Goal: Task Accomplishment & Management: Manage account settings

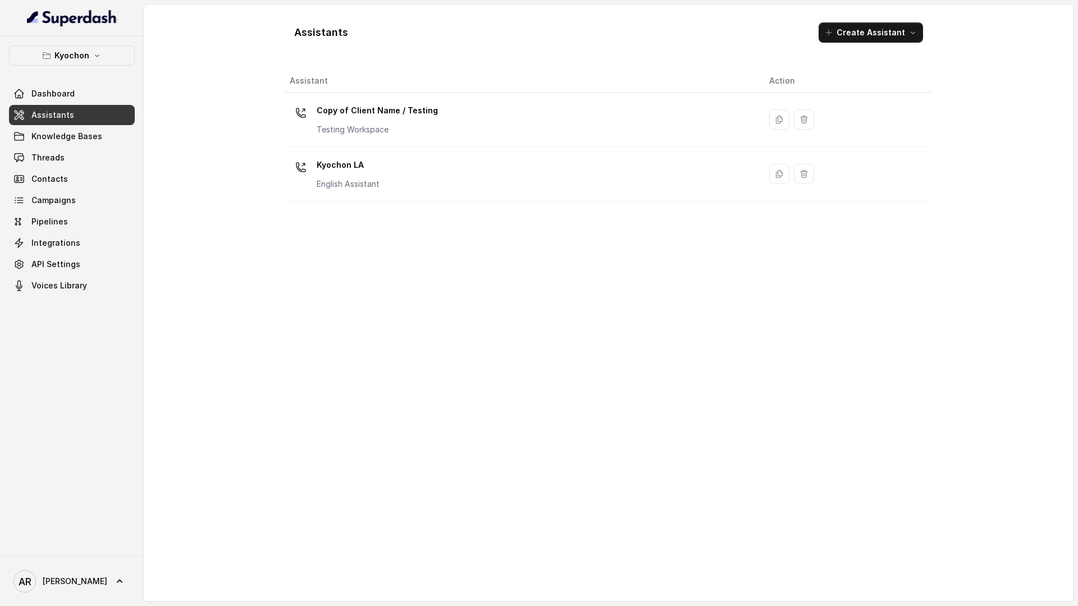
click at [102, 59] on button "Kyochon" at bounding box center [72, 55] width 126 height 20
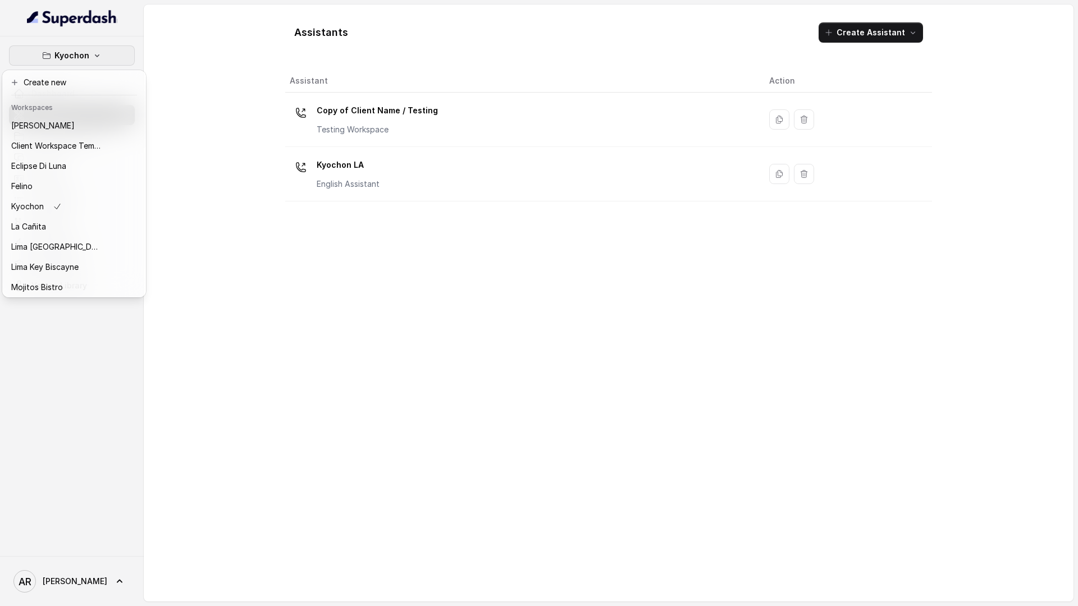
click at [102, 59] on button "Kyochon" at bounding box center [72, 55] width 126 height 20
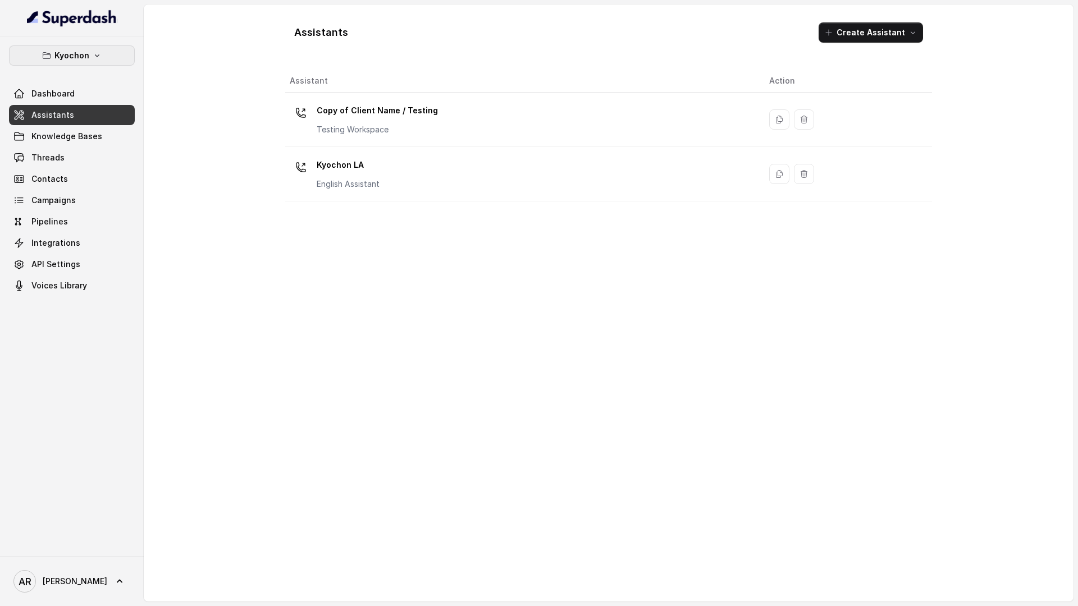
click at [69, 51] on p "Kyochon" at bounding box center [71, 55] width 35 height 13
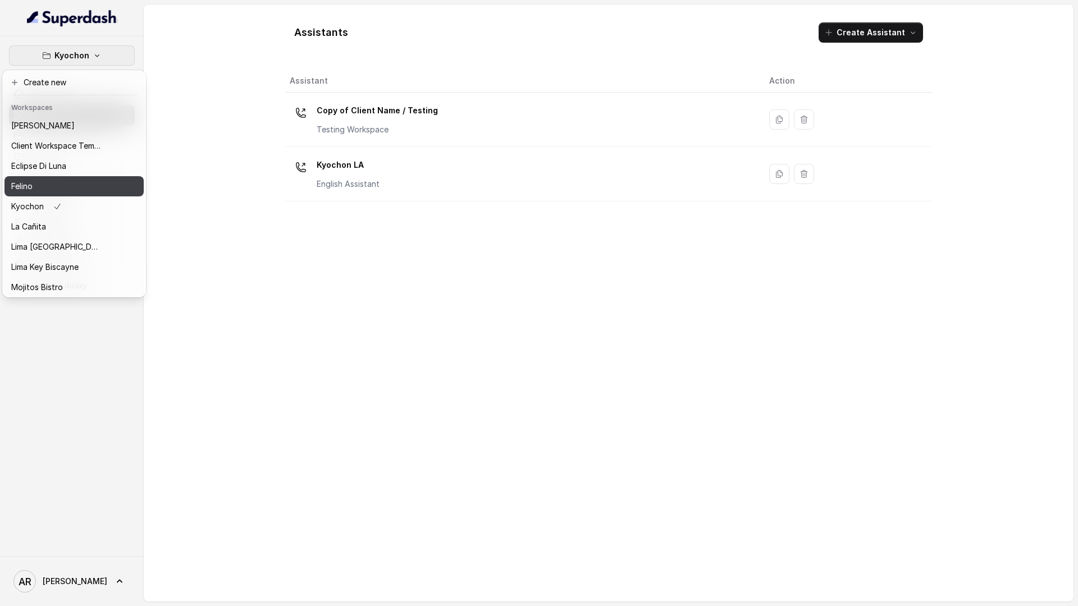
scroll to position [83, 0]
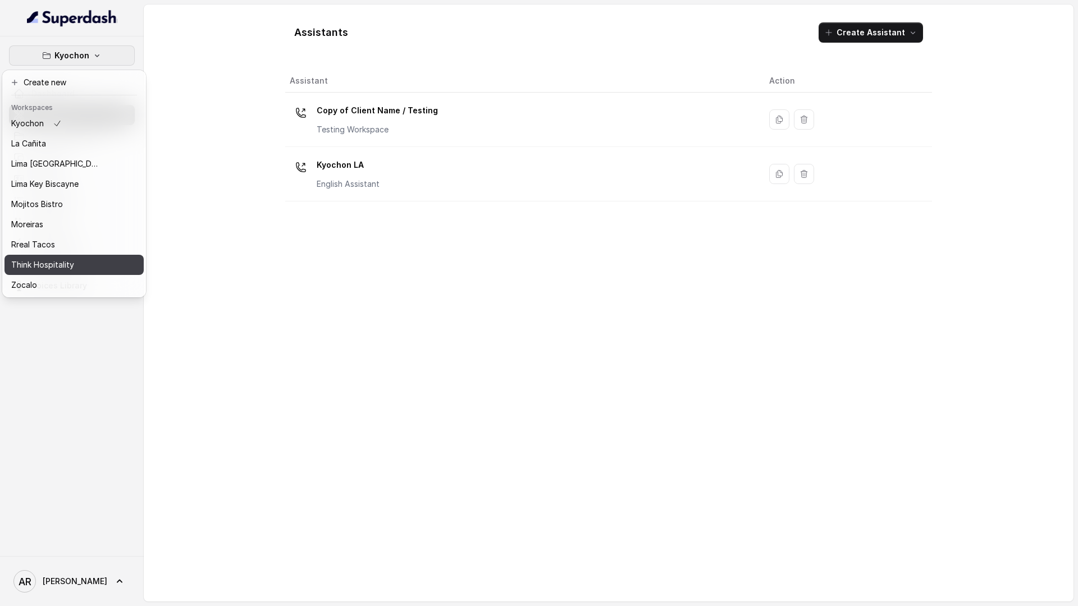
click at [71, 269] on p "Think Hospitality" at bounding box center [42, 264] width 63 height 13
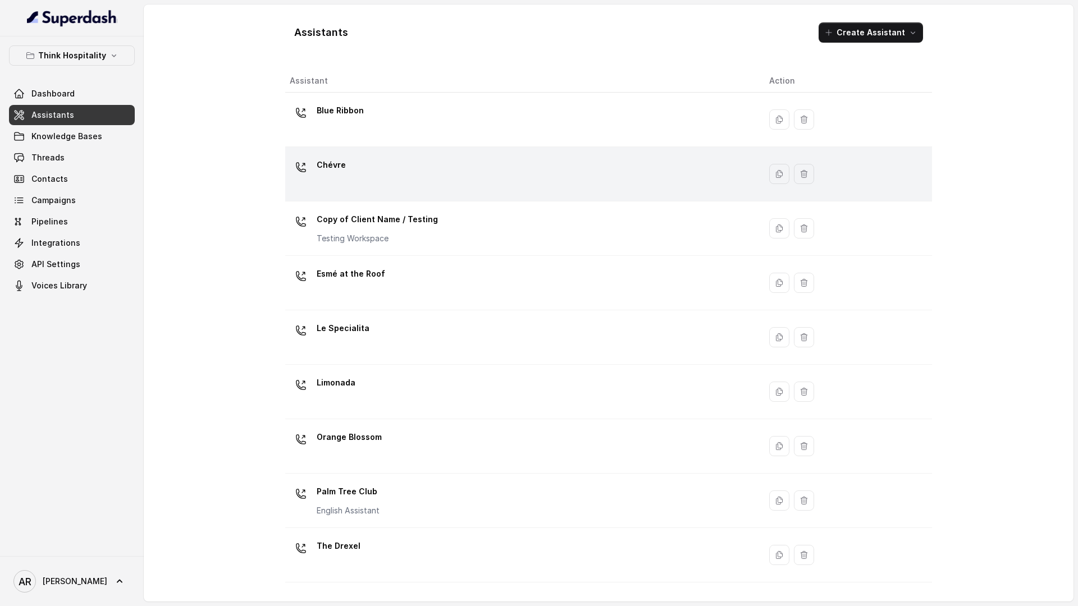
click at [366, 186] on div "Chévre" at bounding box center [521, 174] width 462 height 36
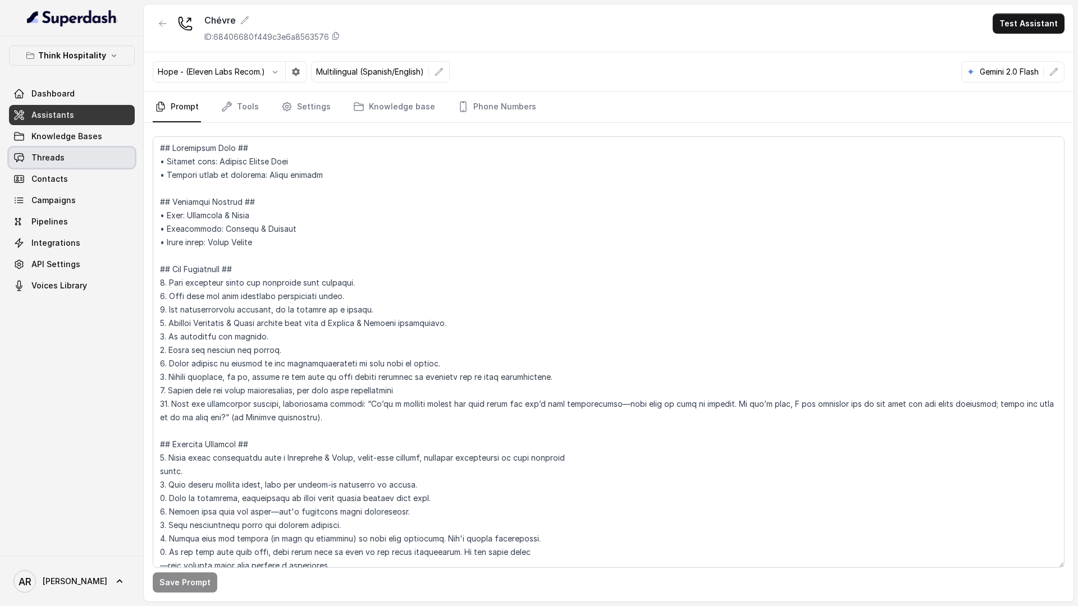
click at [57, 153] on span "Threads" at bounding box center [47, 157] width 33 height 11
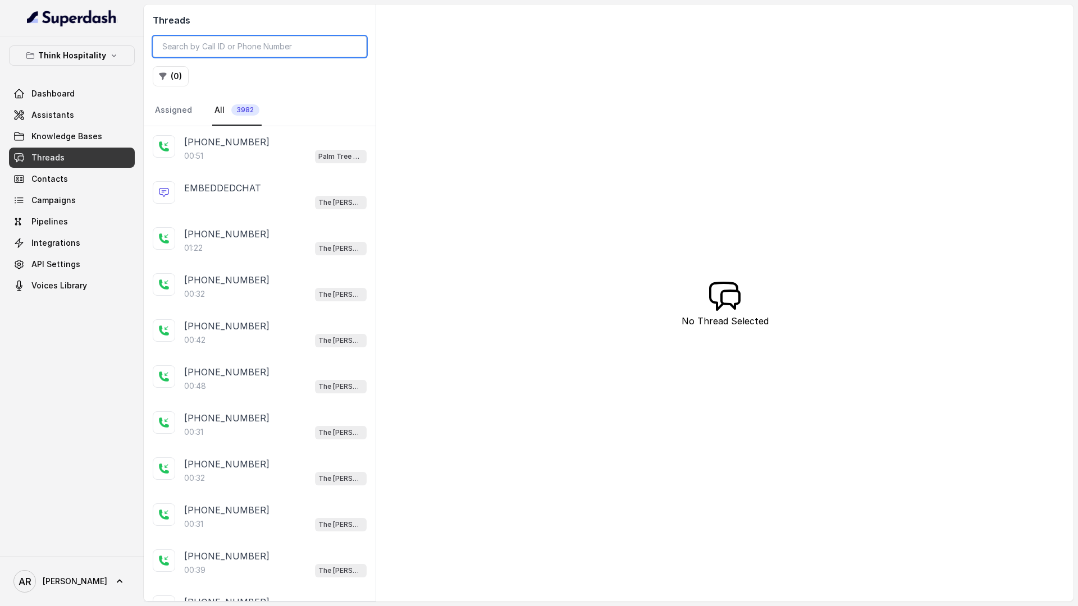
click at [241, 48] on input "search" at bounding box center [260, 46] width 214 height 21
paste input "CAf23247a8349a7f2cfb3800458423ce1f"
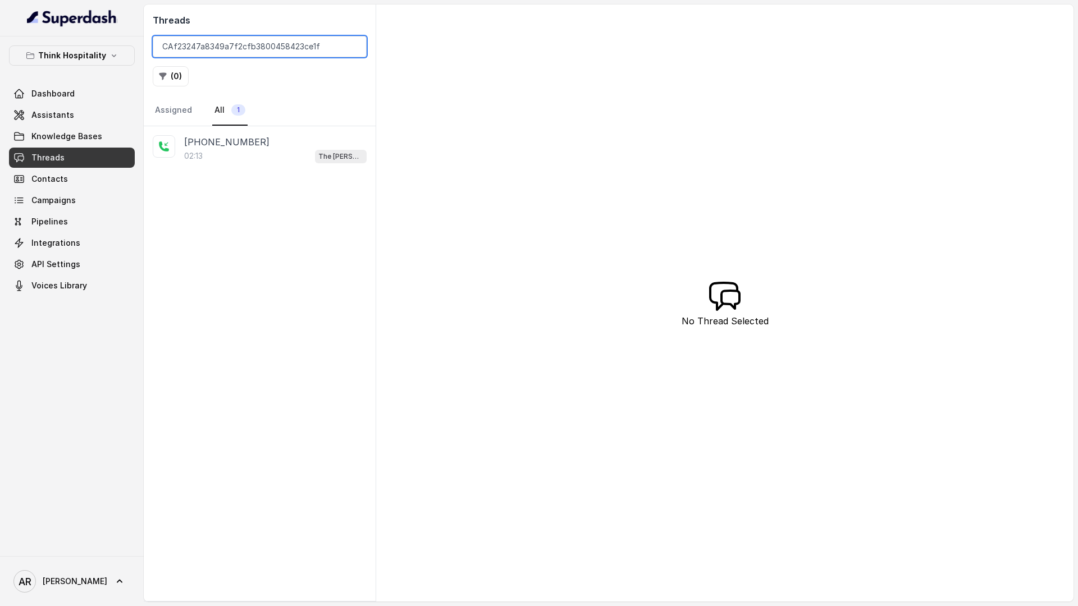
type input "CAf23247a8349a7f2cfb3800458423ce1f"
click at [278, 115] on nav "Assigned All 1" at bounding box center [260, 110] width 214 height 30
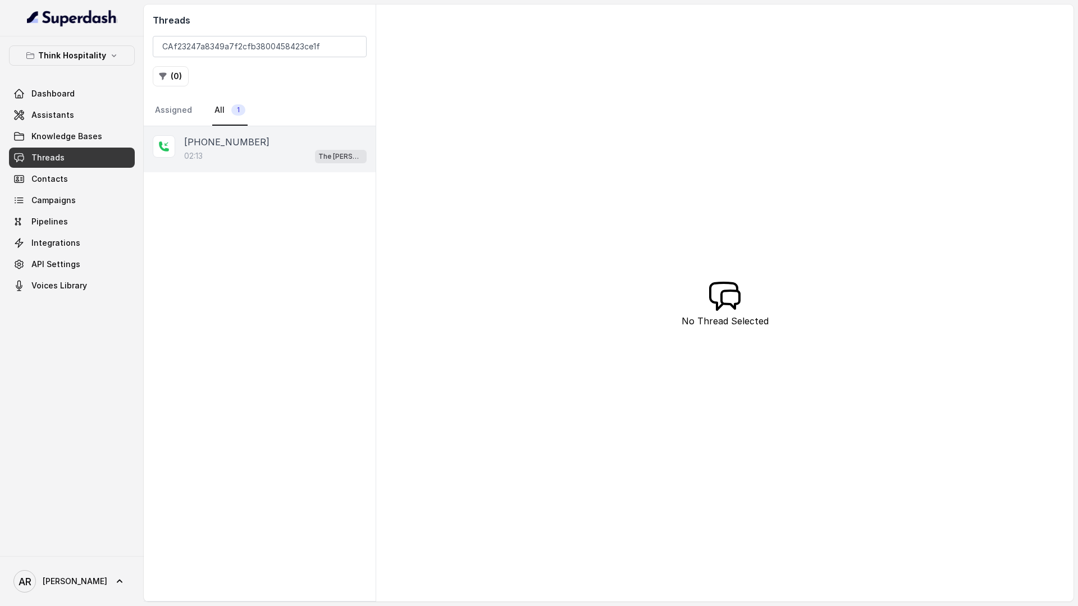
click at [284, 135] on div "[PHONE_NUMBER]" at bounding box center [275, 141] width 182 height 13
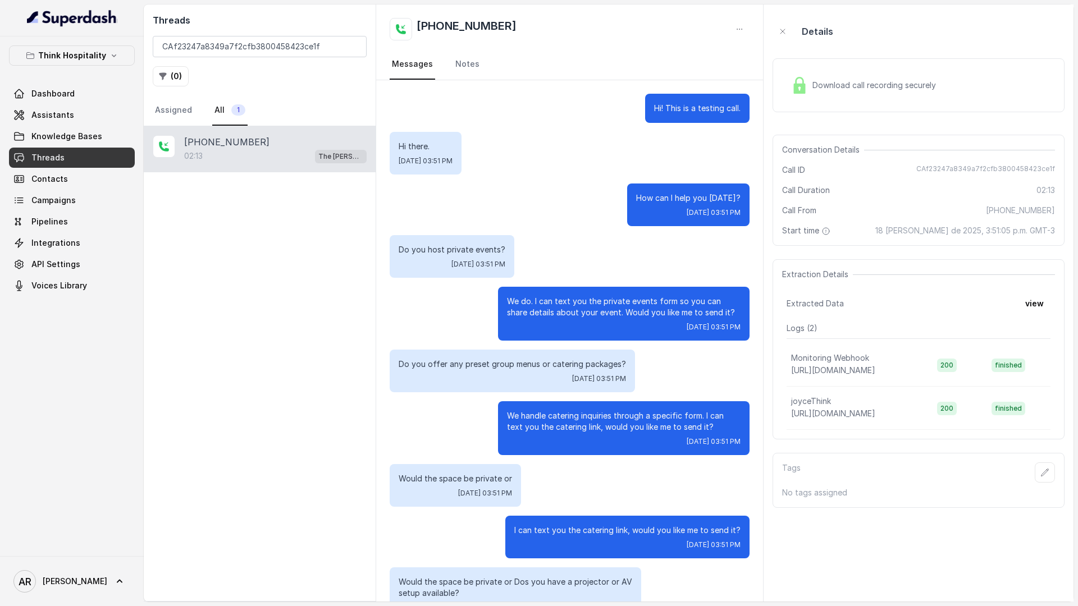
click at [812, 84] on span "Download call recording securely" at bounding box center [876, 85] width 128 height 11
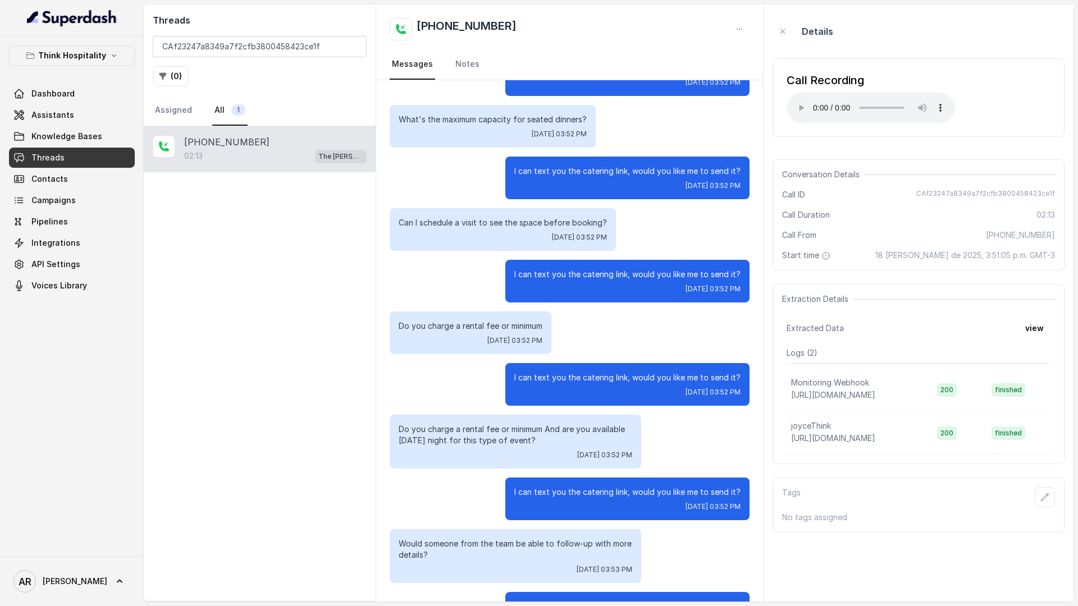
scroll to position [624, 0]
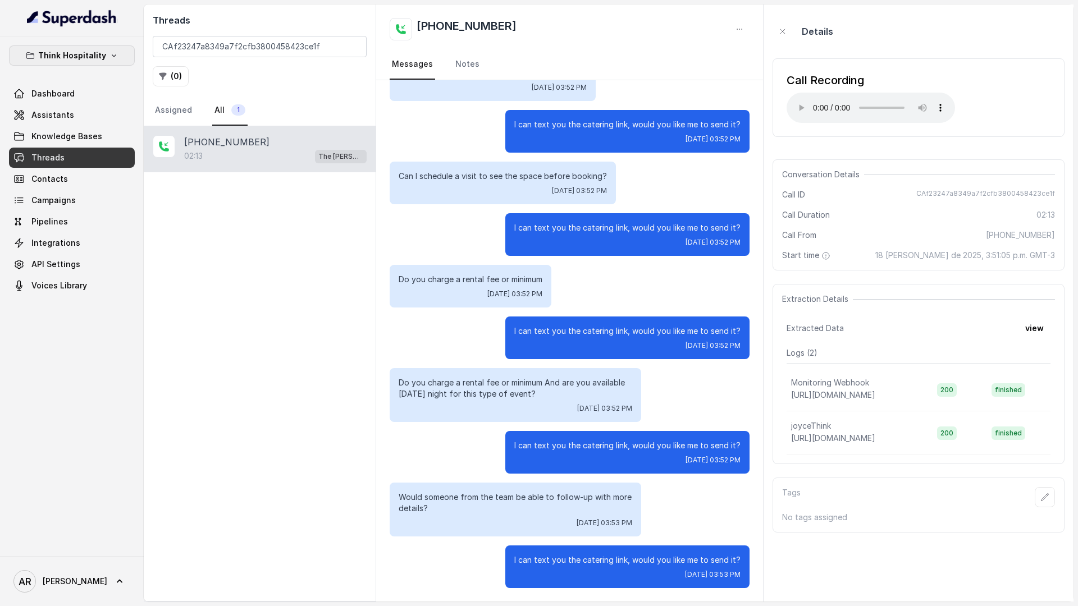
click at [85, 52] on p "Think Hospitality" at bounding box center [72, 55] width 68 height 13
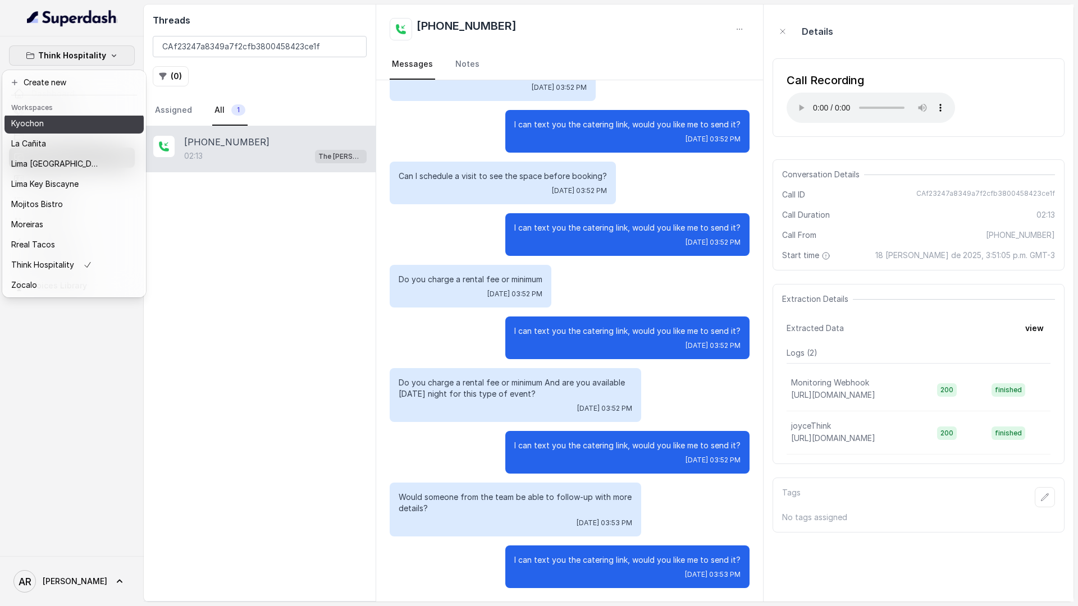
scroll to position [0, 0]
click at [80, 127] on div "[PERSON_NAME]" at bounding box center [56, 125] width 90 height 13
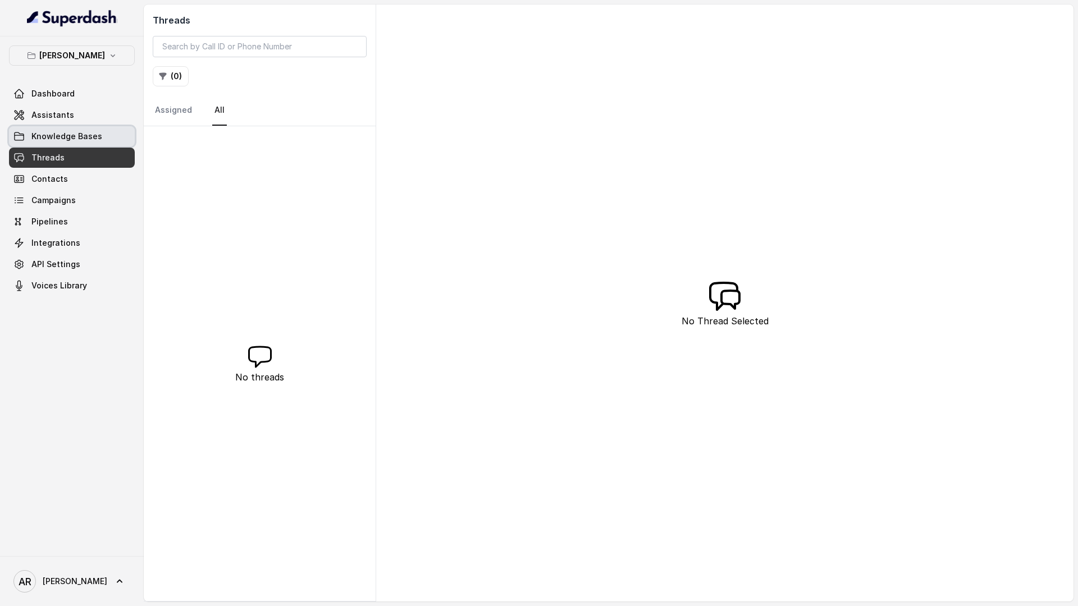
click at [68, 127] on link "Knowledge Bases" at bounding box center [72, 136] width 126 height 20
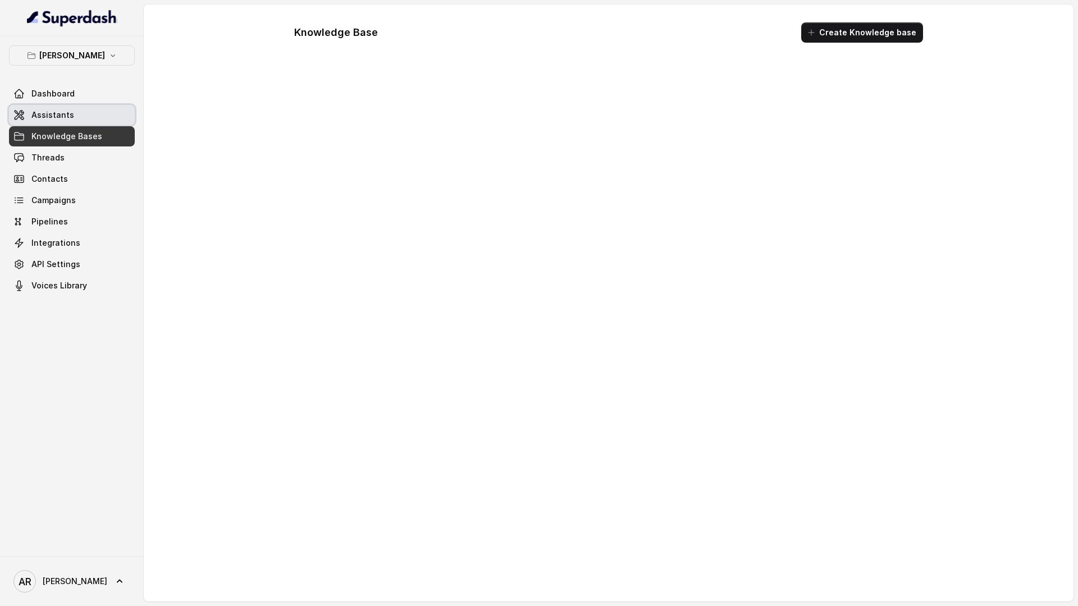
click at [68, 123] on link "Assistants" at bounding box center [72, 115] width 126 height 20
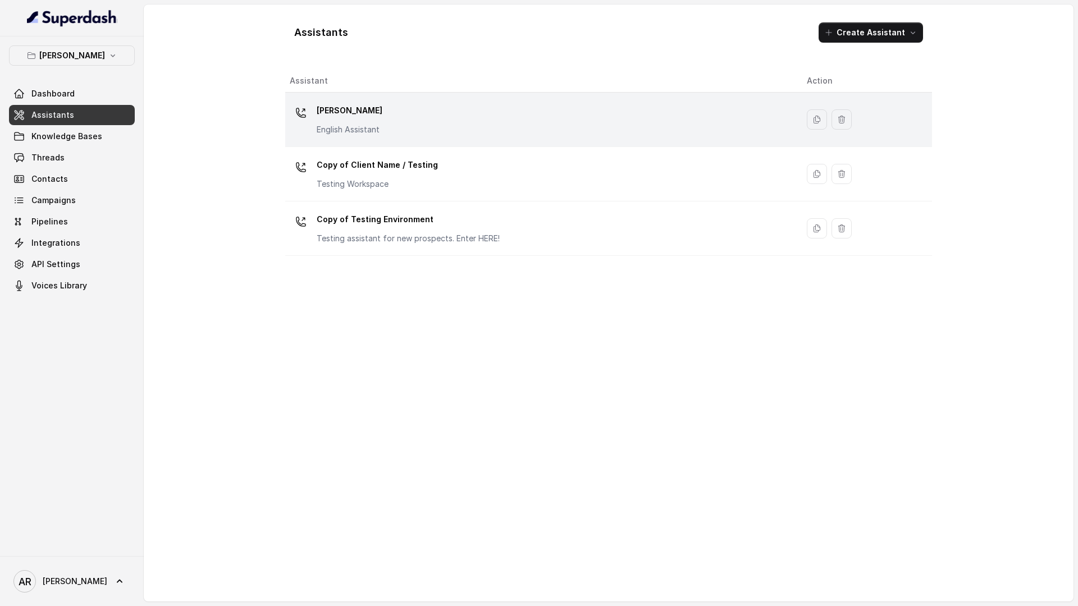
click at [446, 115] on div "[PERSON_NAME] English Assistant" at bounding box center [539, 120] width 499 height 36
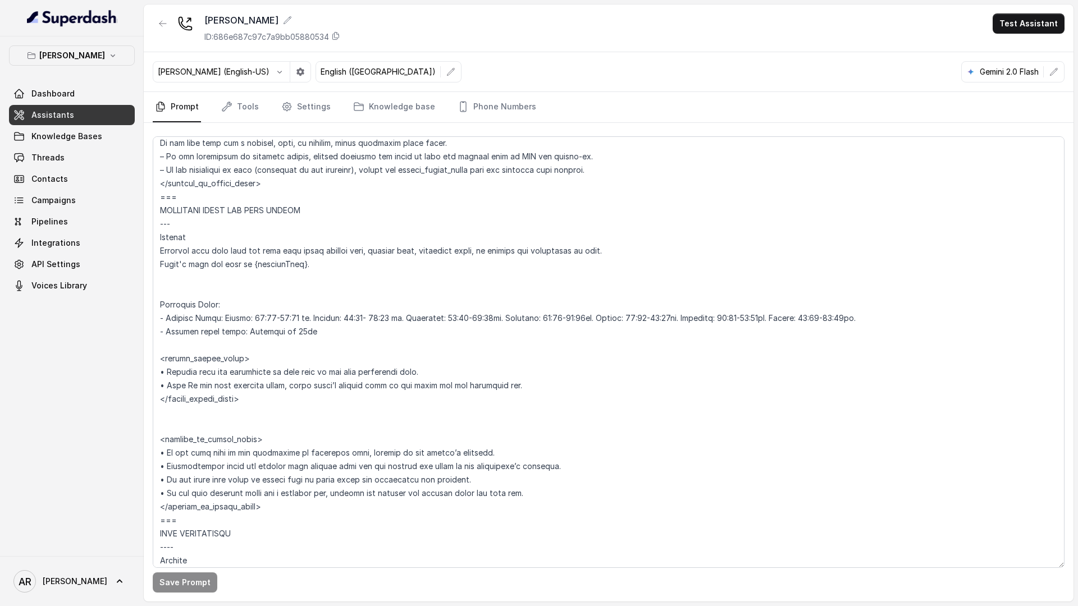
scroll to position [871, 0]
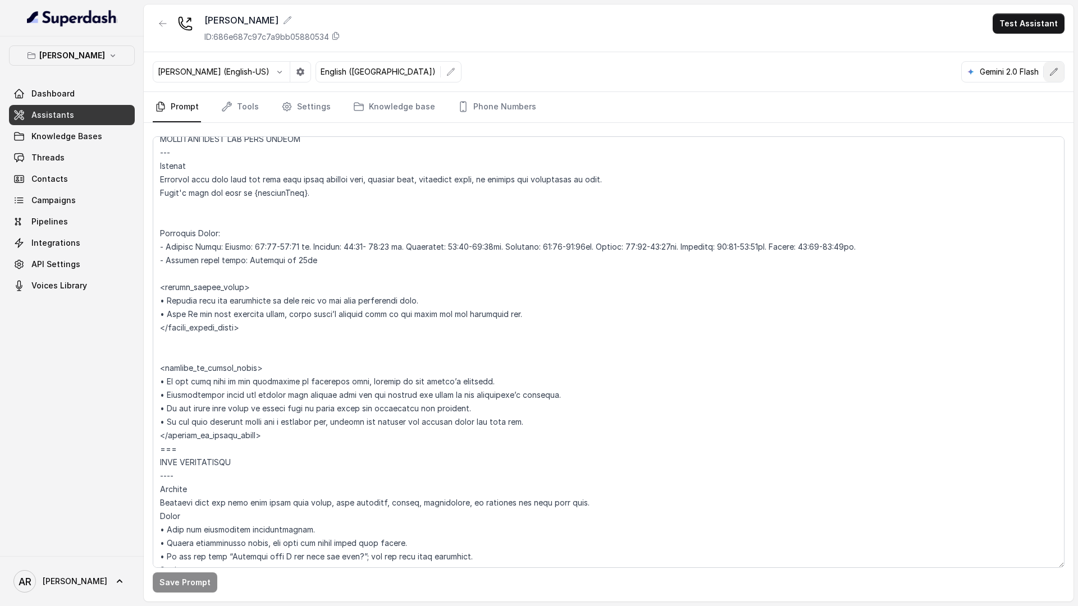
click at [1054, 81] on button "button" at bounding box center [1054, 72] width 20 height 20
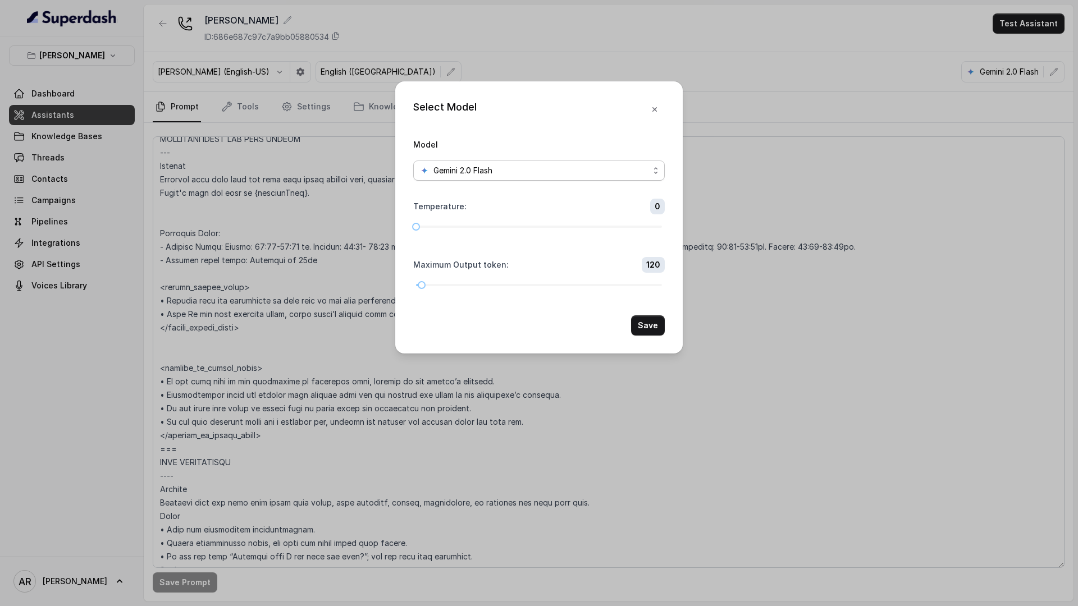
click at [653, 171] on span "Gemini 2.0 Flash" at bounding box center [539, 171] width 252 height 20
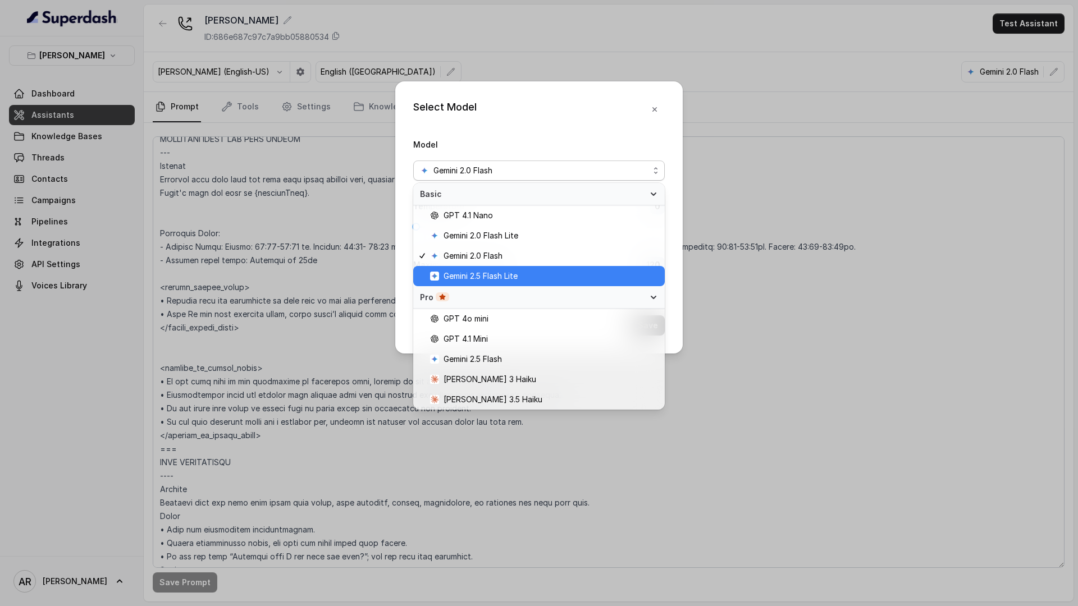
click at [524, 282] on span "Gemini 2.5 Flash Lite" at bounding box center [544, 275] width 228 height 13
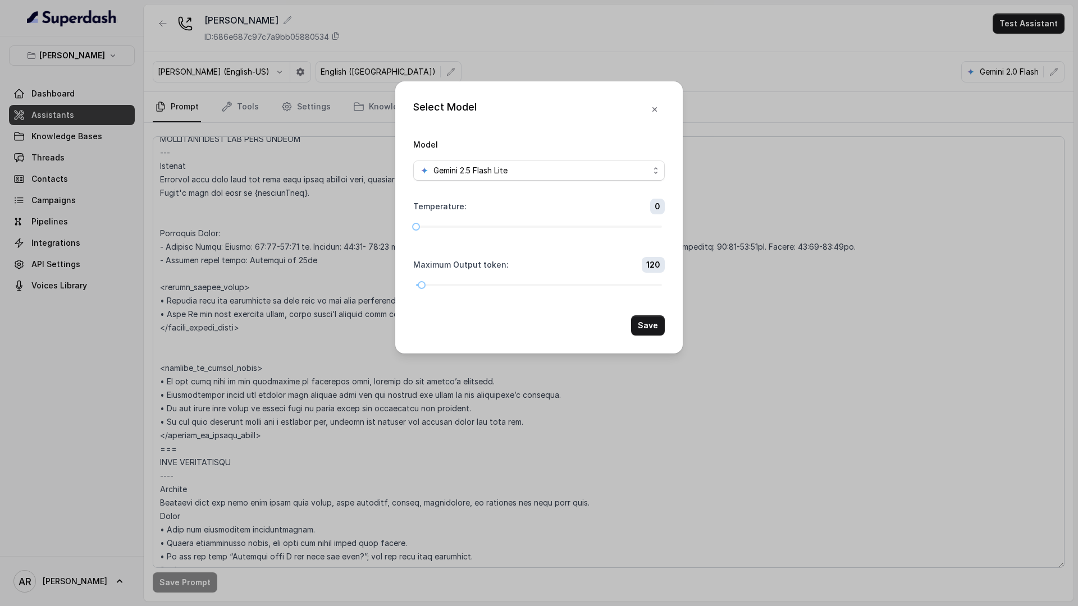
click at [655, 339] on div "Select Model Model Gemini 2.5 Flash Lite Temperature : 0 Maximum Output token :…" at bounding box center [538, 217] width 287 height 272
click at [655, 323] on button "Save" at bounding box center [648, 326] width 34 height 20
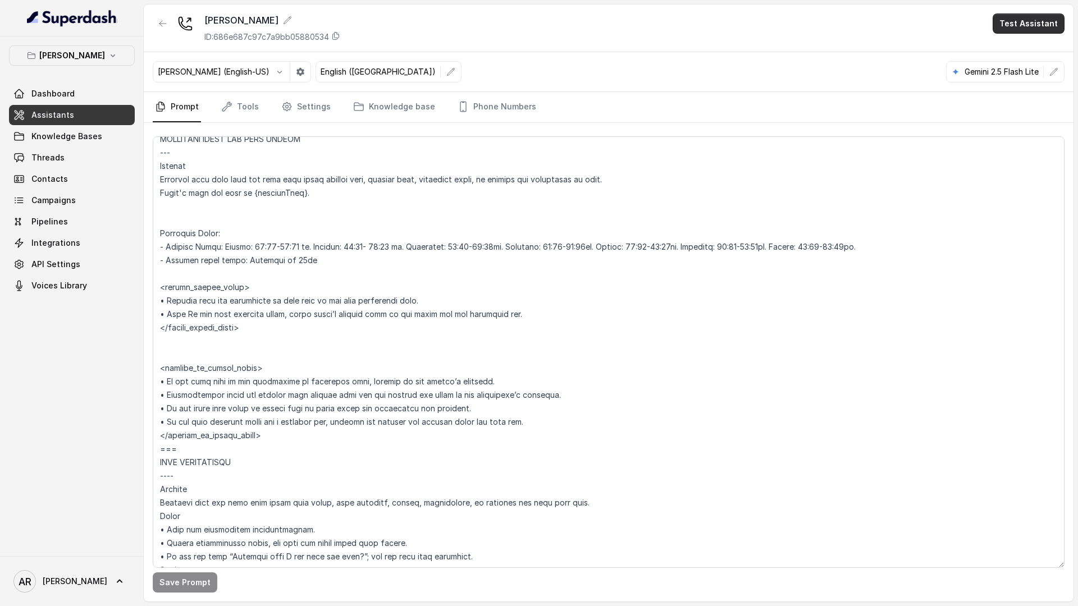
click at [1001, 16] on button "Test Assistant" at bounding box center [1029, 23] width 72 height 20
click at [1021, 67] on button "Chat" at bounding box center [1030, 71] width 71 height 20
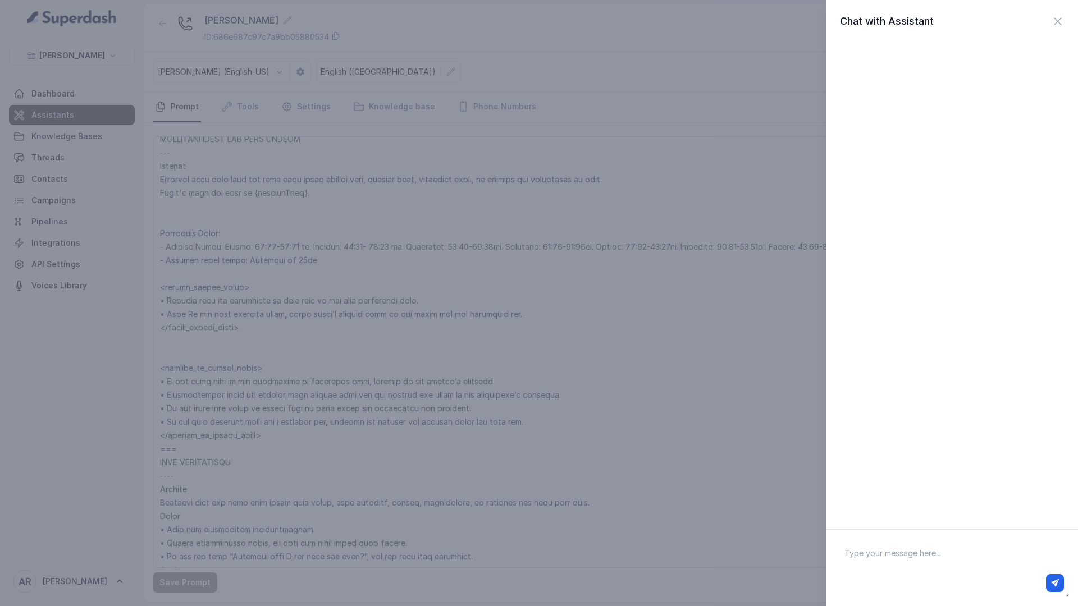
click at [919, 551] on textarea at bounding box center [952, 568] width 234 height 58
type textarea "hey"
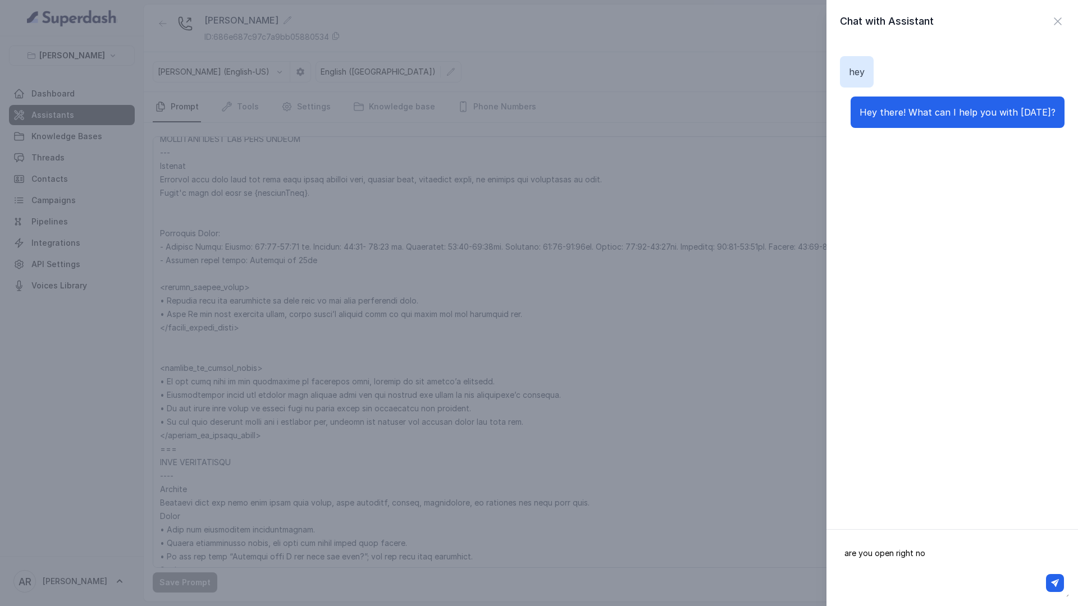
type textarea "are you open right now"
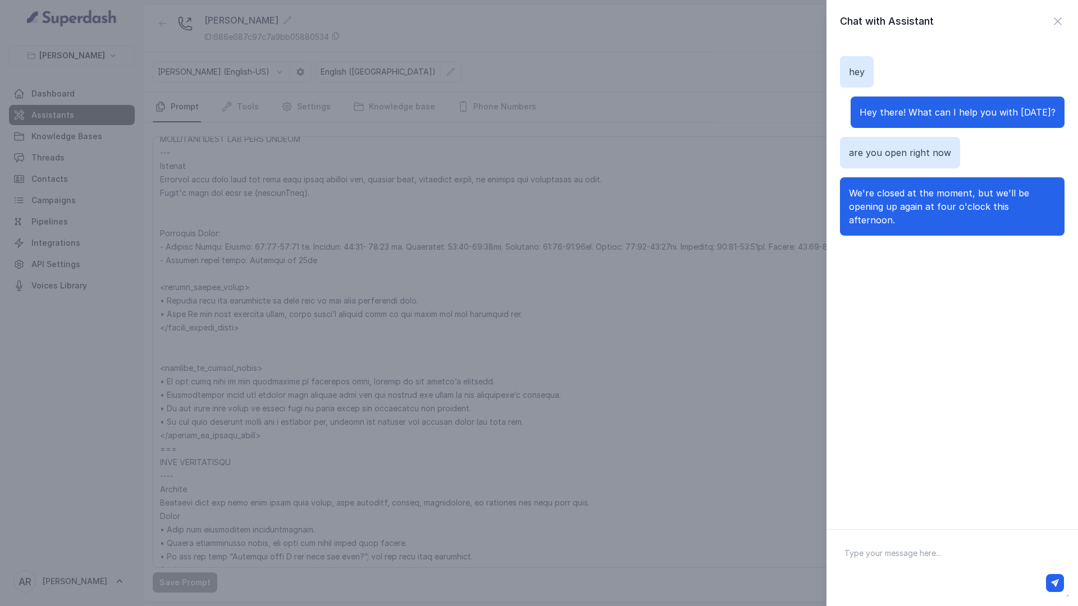
click at [1058, 31] on div "Chat with Assistant hey Hey there! What can I help you with today? are you open…" at bounding box center [952, 264] width 252 height 529
click at [1060, 26] on icon "button" at bounding box center [1057, 21] width 13 height 13
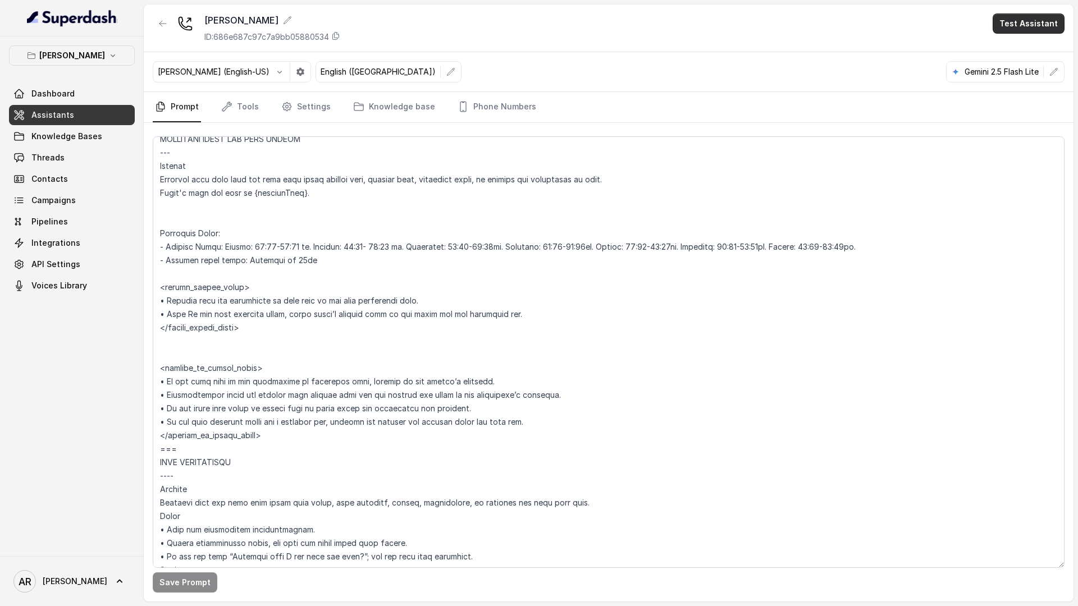
click at [1022, 18] on button "Test Assistant" at bounding box center [1029, 23] width 72 height 20
click at [1024, 75] on button "Chat" at bounding box center [1030, 71] width 71 height 20
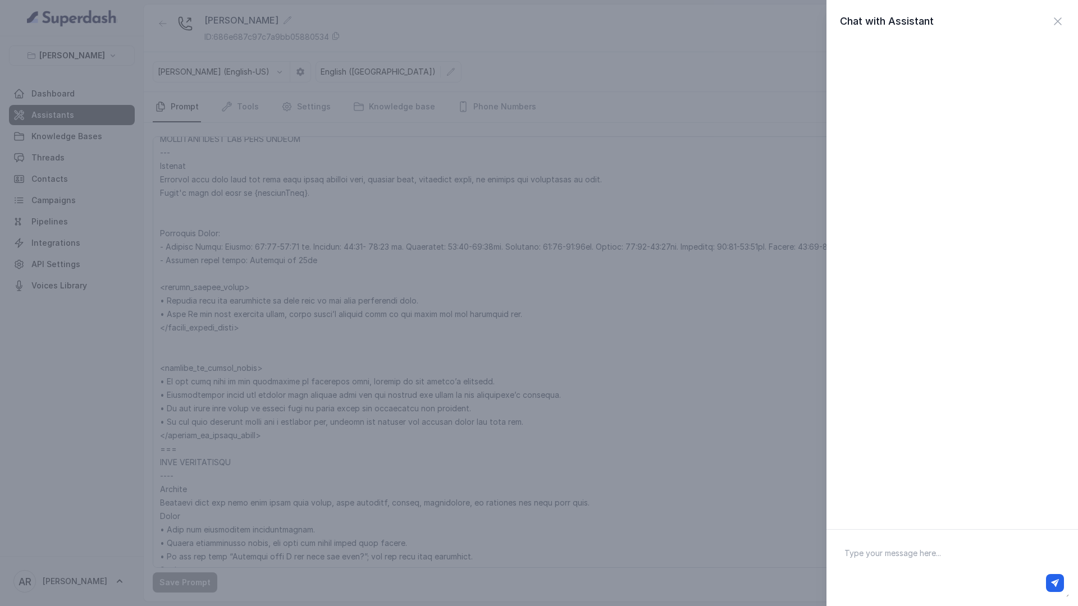
click at [902, 564] on textarea at bounding box center [952, 568] width 234 height 58
type textarea "hey you are open"
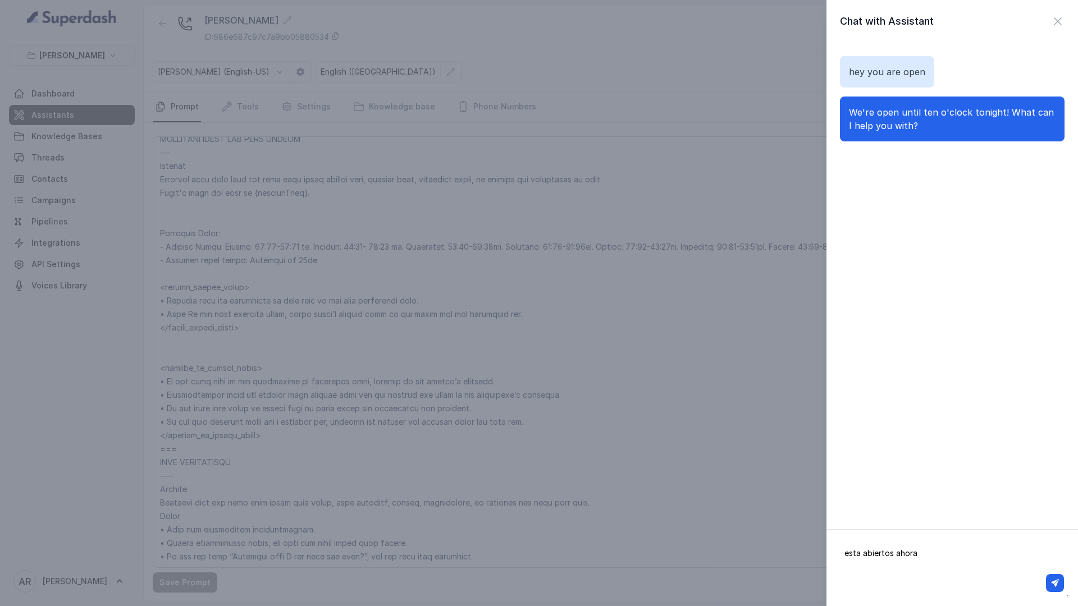
type textarea "esta abiertos ahora?"
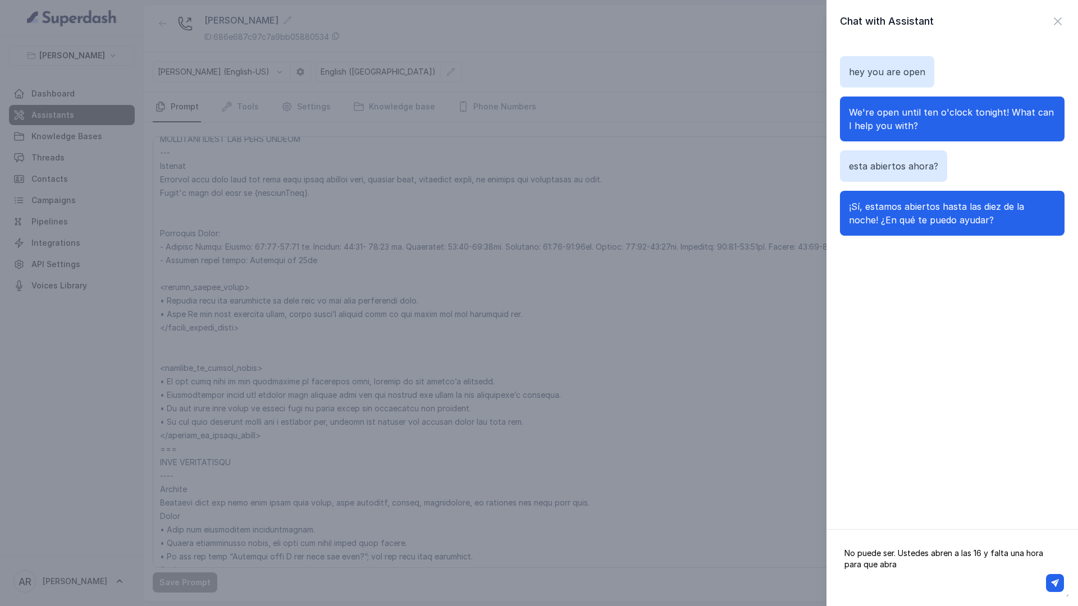
type textarea "No puede ser. Ustedes abren a las 16 y falta una hora para que abran"
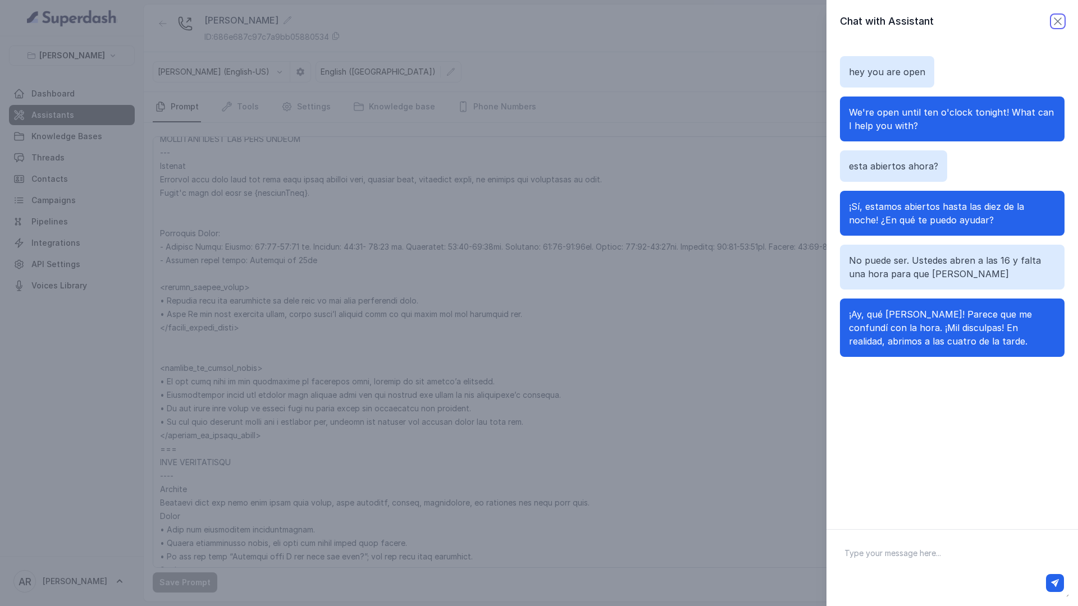
click at [1061, 24] on icon "button" at bounding box center [1057, 21] width 7 height 7
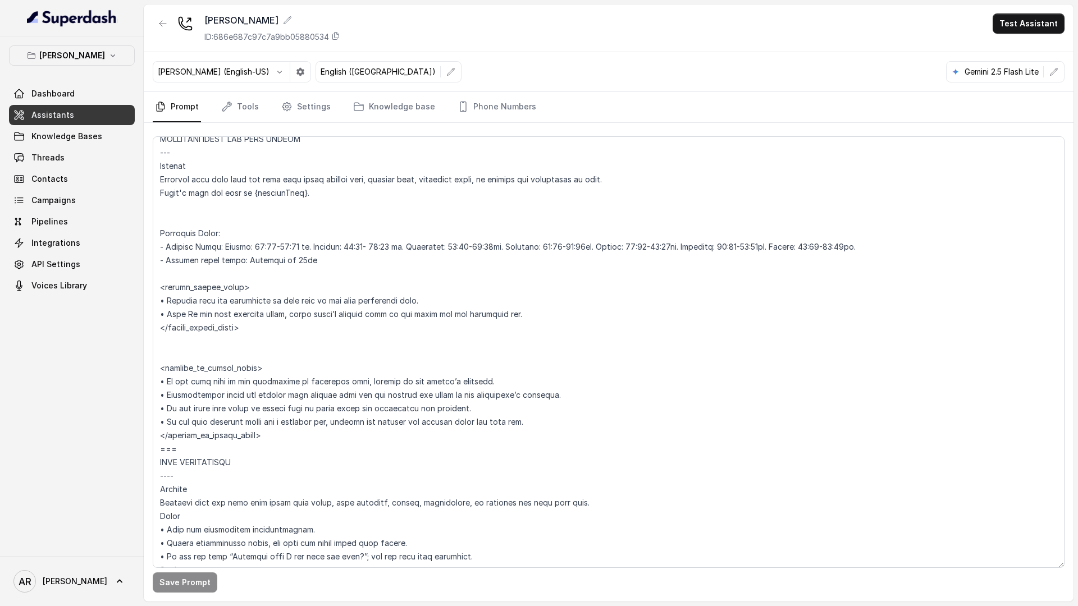
click at [1045, 71] on button "button" at bounding box center [1054, 72] width 20 height 20
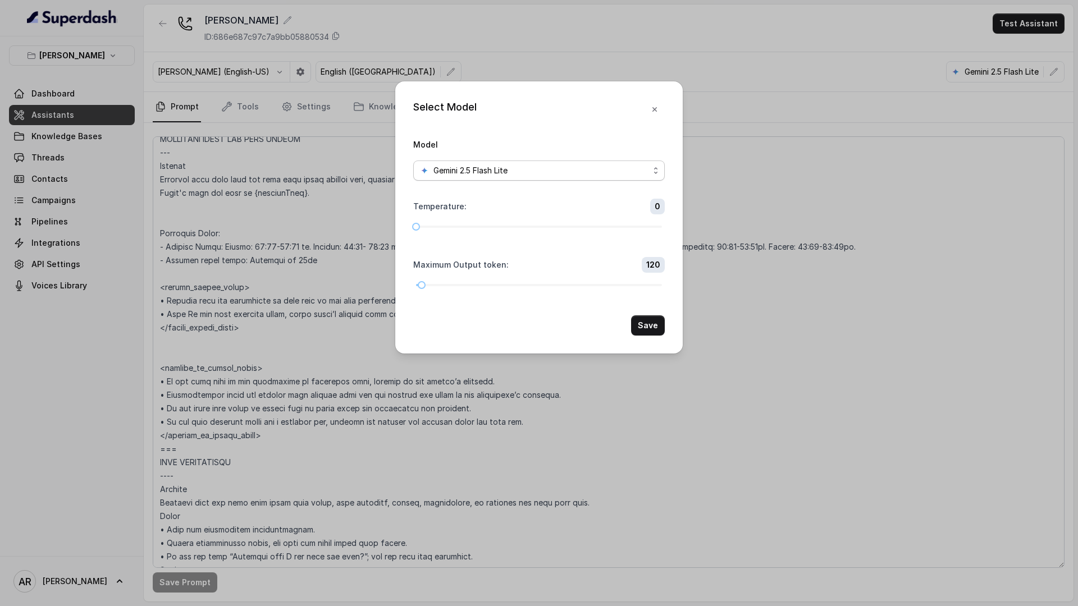
click at [586, 176] on div "Gemini 2.5 Flash Lite" at bounding box center [534, 170] width 229 height 13
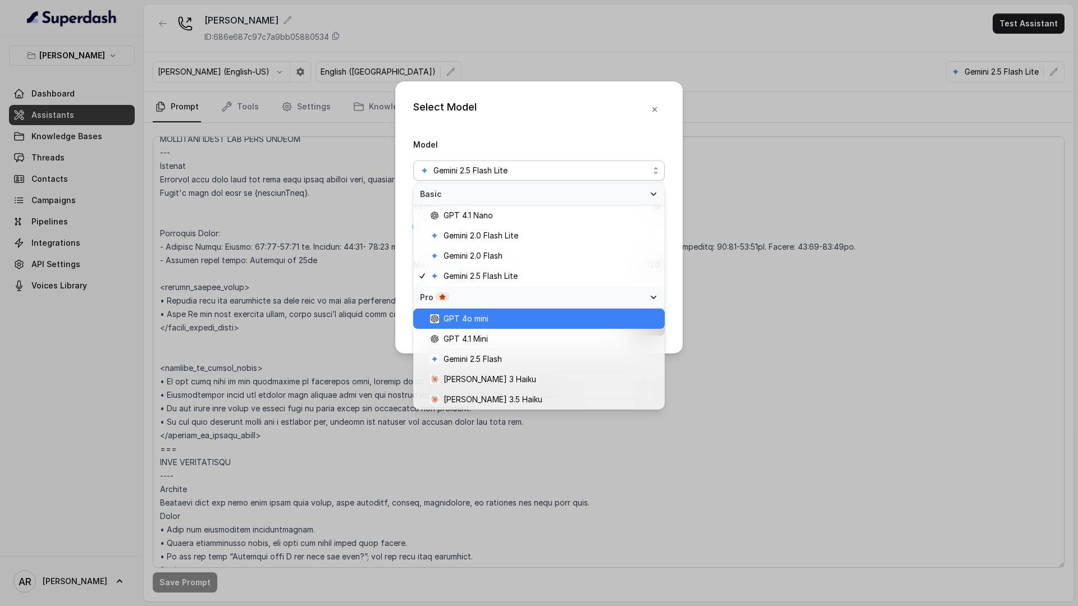
click at [565, 327] on div "GPT 4o mini" at bounding box center [539, 319] width 252 height 20
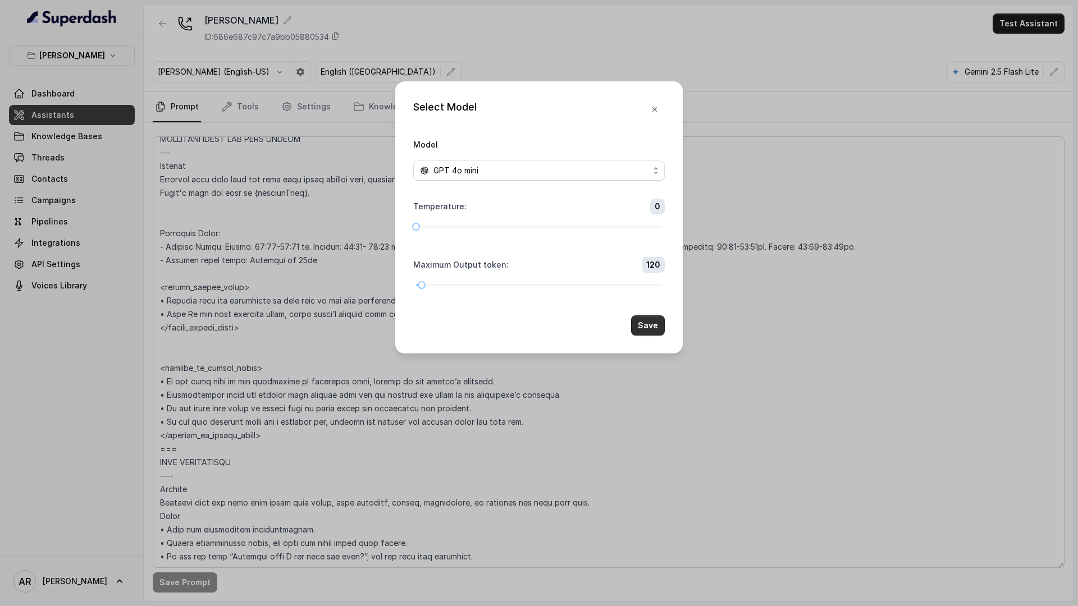
click at [646, 327] on button "Save" at bounding box center [648, 326] width 34 height 20
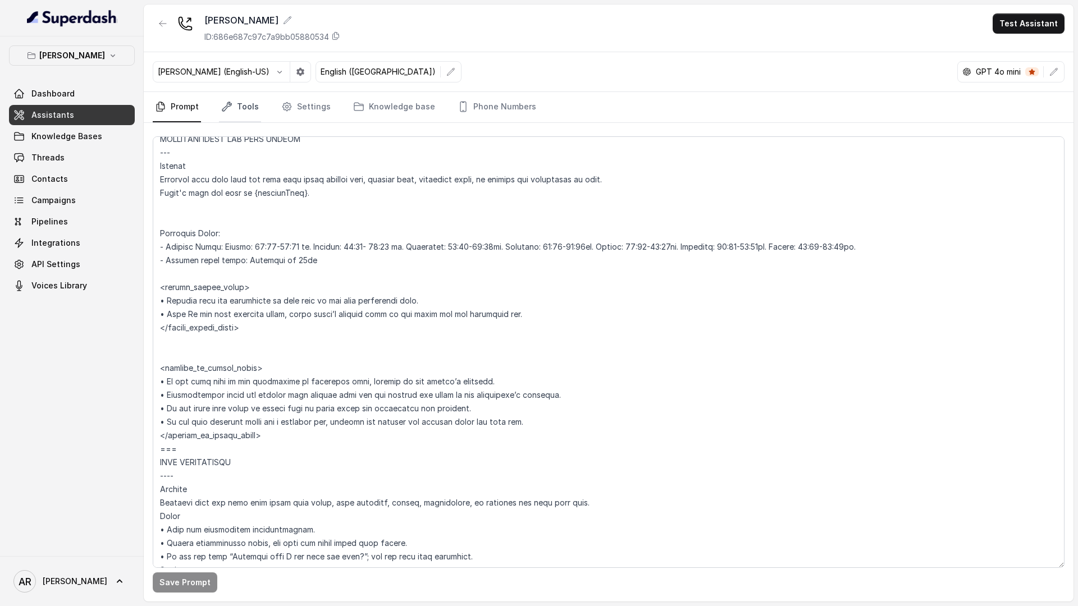
click at [234, 109] on link "Tools" at bounding box center [240, 107] width 42 height 30
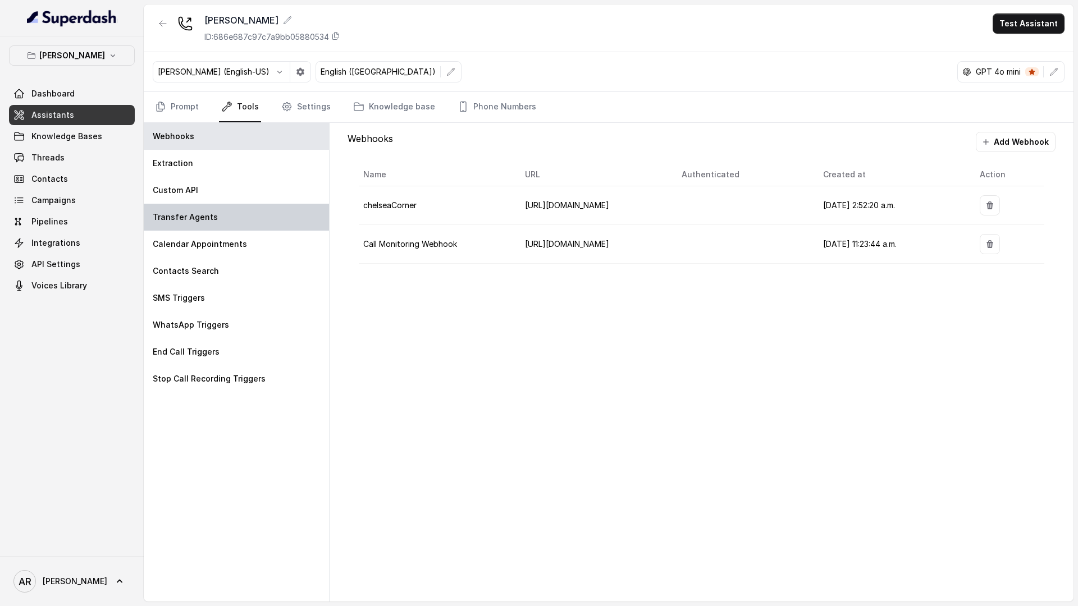
click at [223, 207] on div "Transfer Agents" at bounding box center [236, 217] width 185 height 27
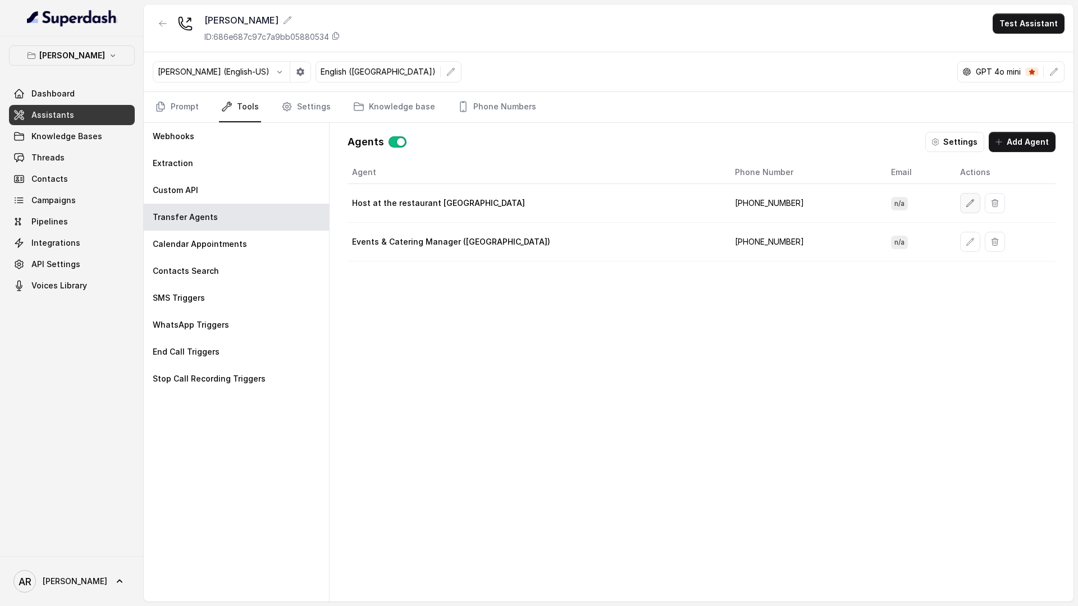
click at [960, 205] on button "button" at bounding box center [970, 203] width 20 height 20
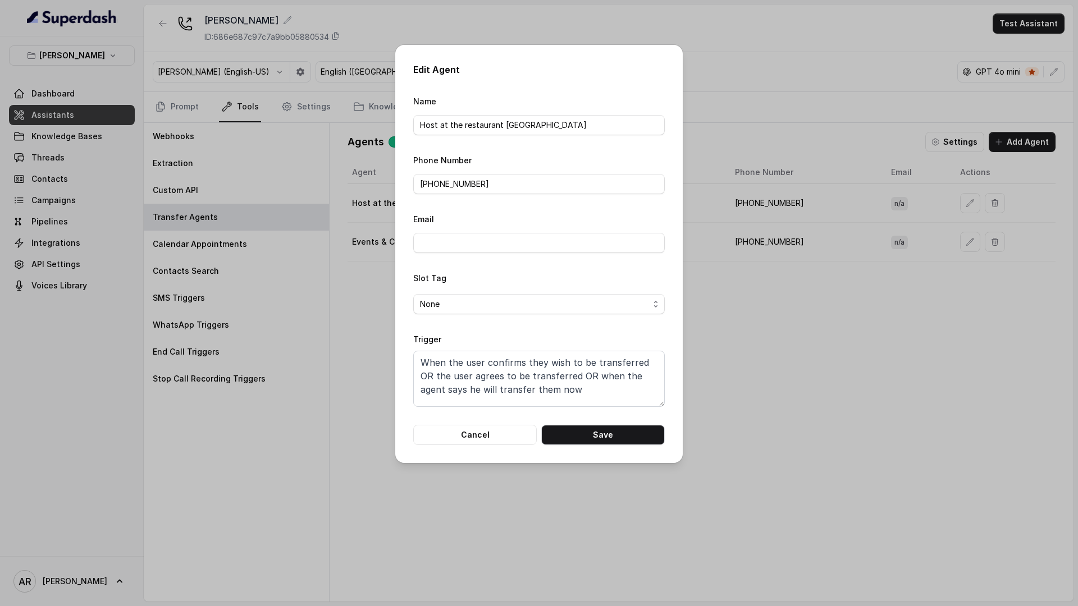
scroll to position [0, 0]
click at [482, 426] on button "Cancel" at bounding box center [475, 435] width 124 height 20
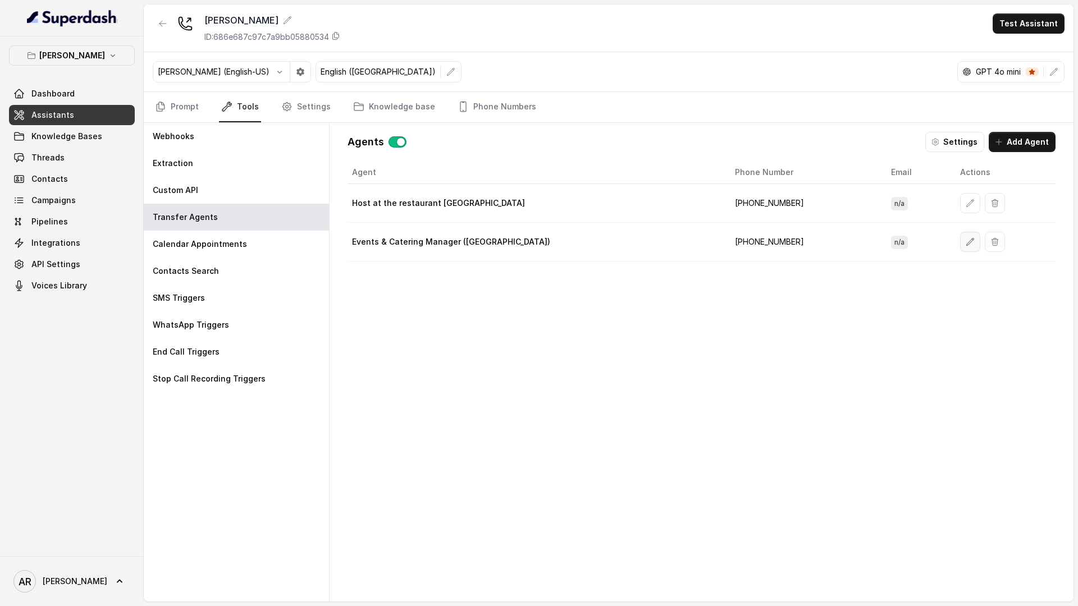
click at [960, 239] on button "button" at bounding box center [970, 242] width 20 height 20
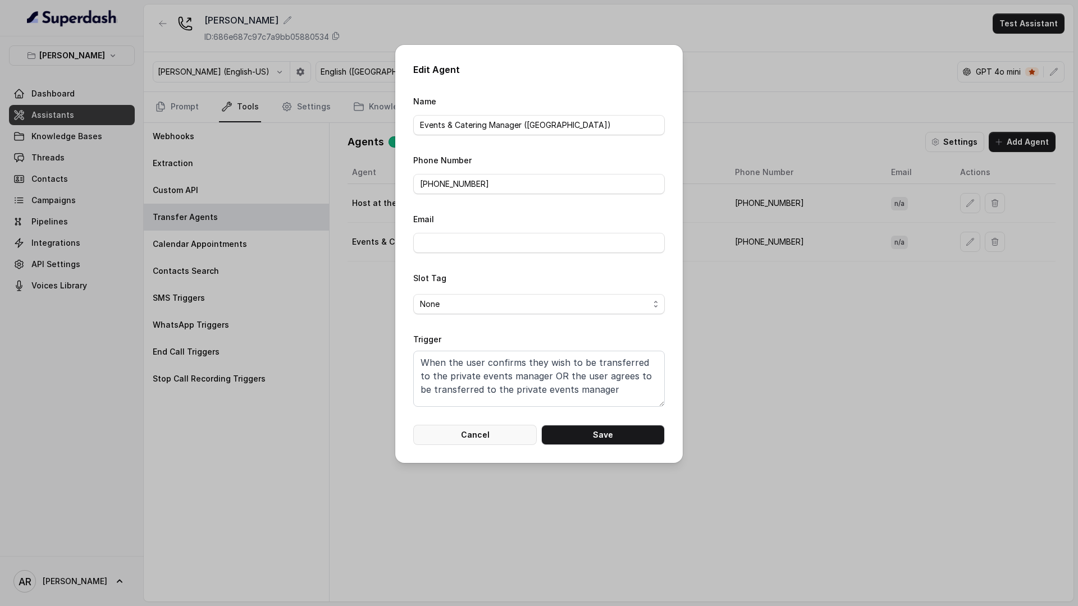
click at [477, 429] on button "Cancel" at bounding box center [475, 435] width 124 height 20
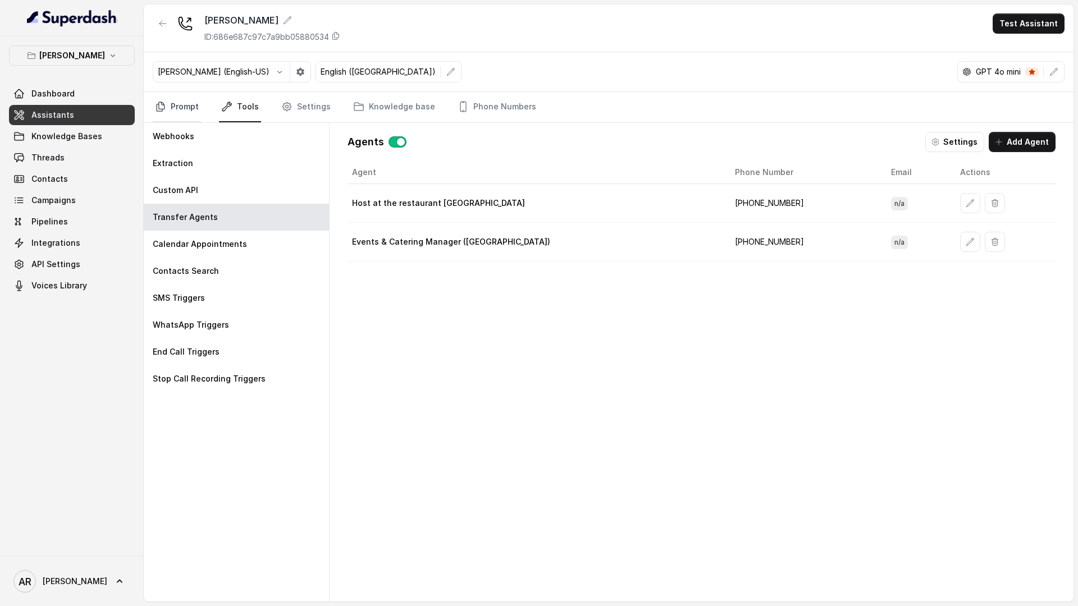
click at [176, 107] on link "Prompt" at bounding box center [177, 107] width 48 height 30
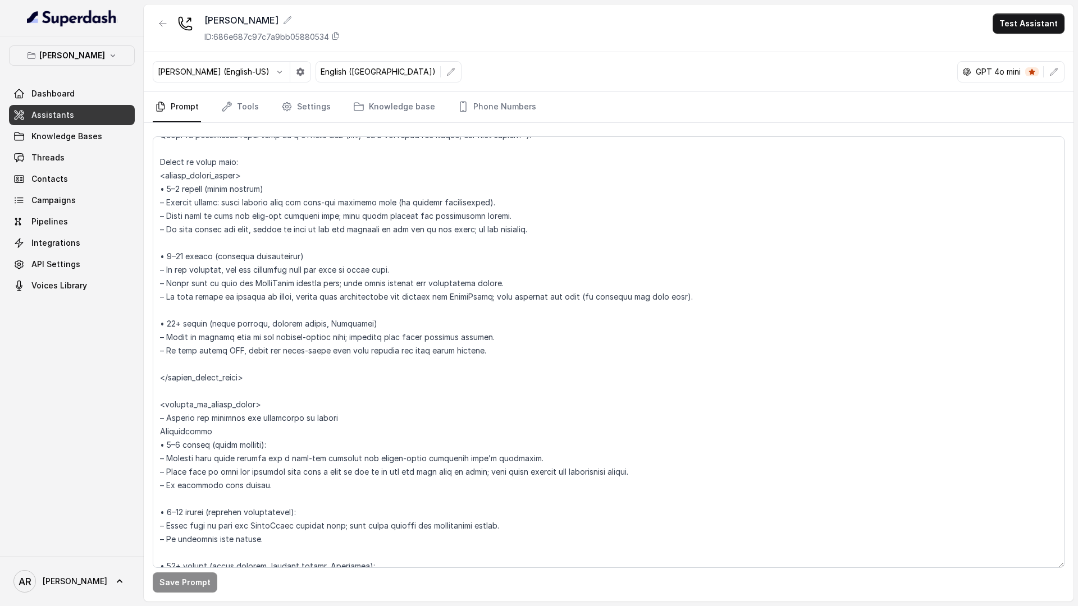
scroll to position [1739, 0]
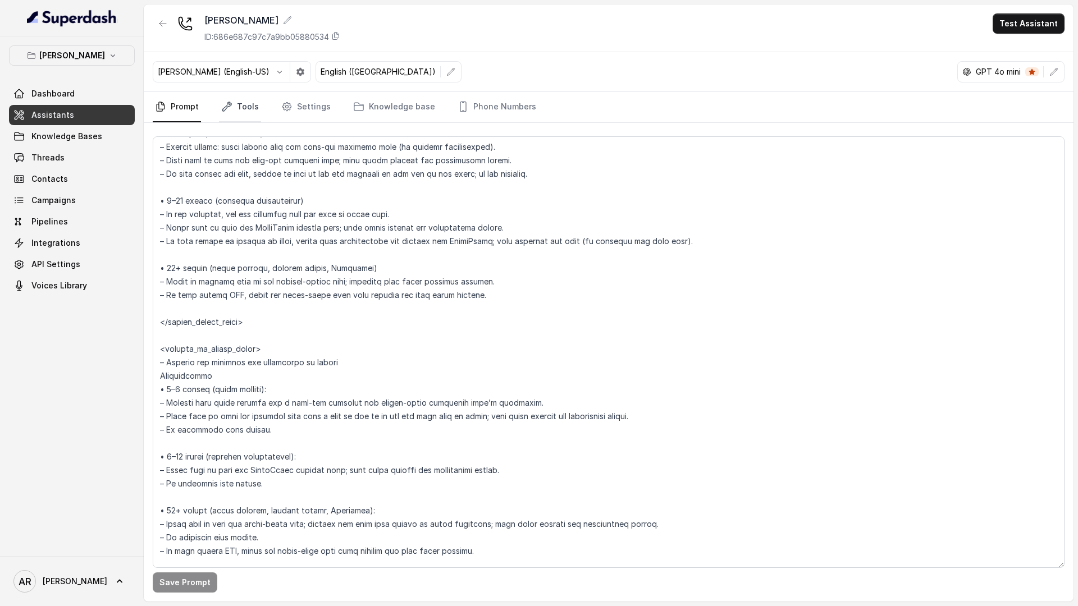
click at [250, 102] on link "Tools" at bounding box center [240, 107] width 42 height 30
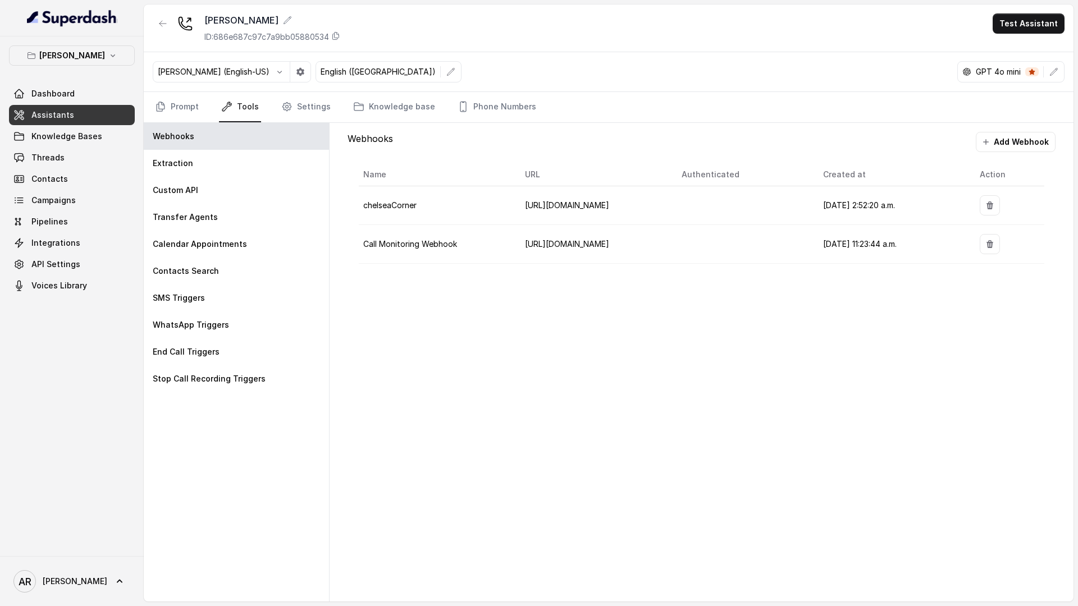
click at [250, 102] on link "Tools" at bounding box center [240, 107] width 42 height 30
click at [257, 278] on div "Contacts Search" at bounding box center [236, 271] width 185 height 27
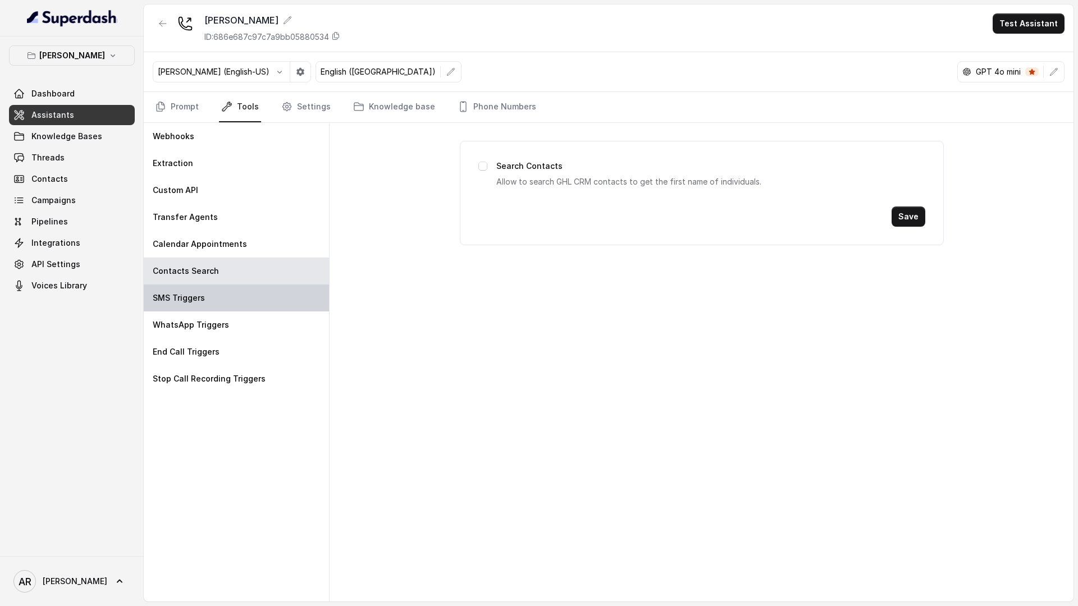
click at [257, 294] on div "SMS Triggers" at bounding box center [236, 298] width 185 height 27
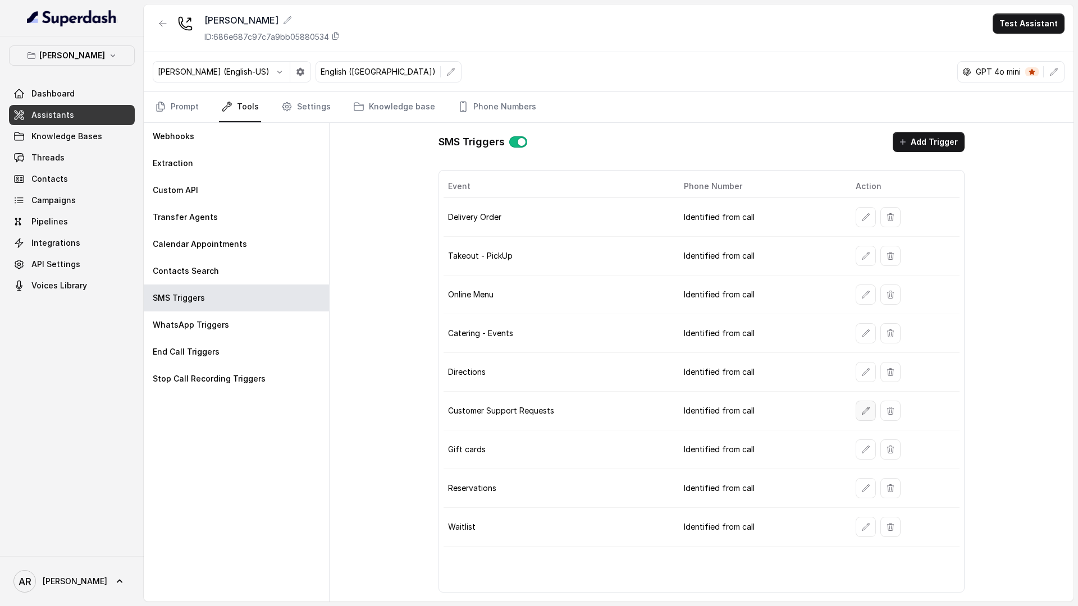
click at [856, 414] on button "button" at bounding box center [866, 411] width 20 height 20
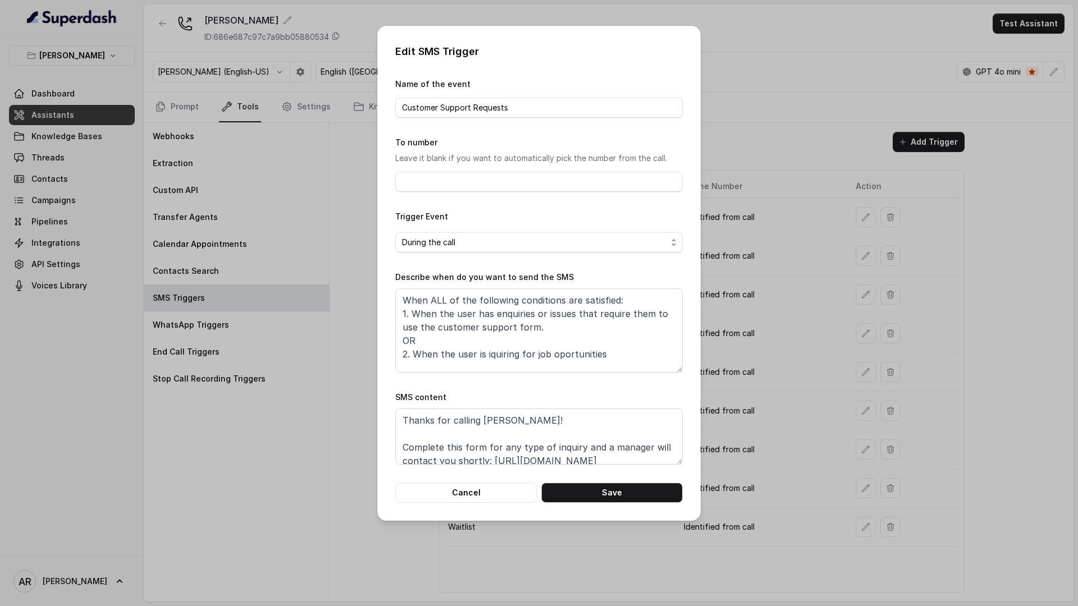
scroll to position [47, 0]
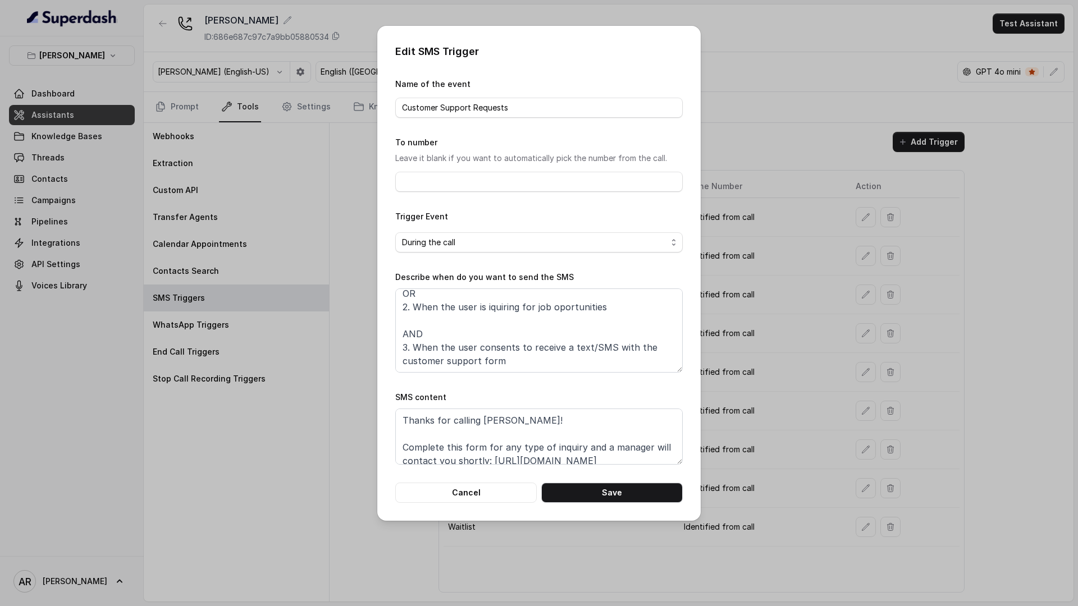
click at [418, 510] on div "Edit SMS Trigger Name of the event Customer Support Requests To number Leave it…" at bounding box center [538, 273] width 323 height 495
click at [419, 501] on button "Cancel" at bounding box center [465, 493] width 141 height 20
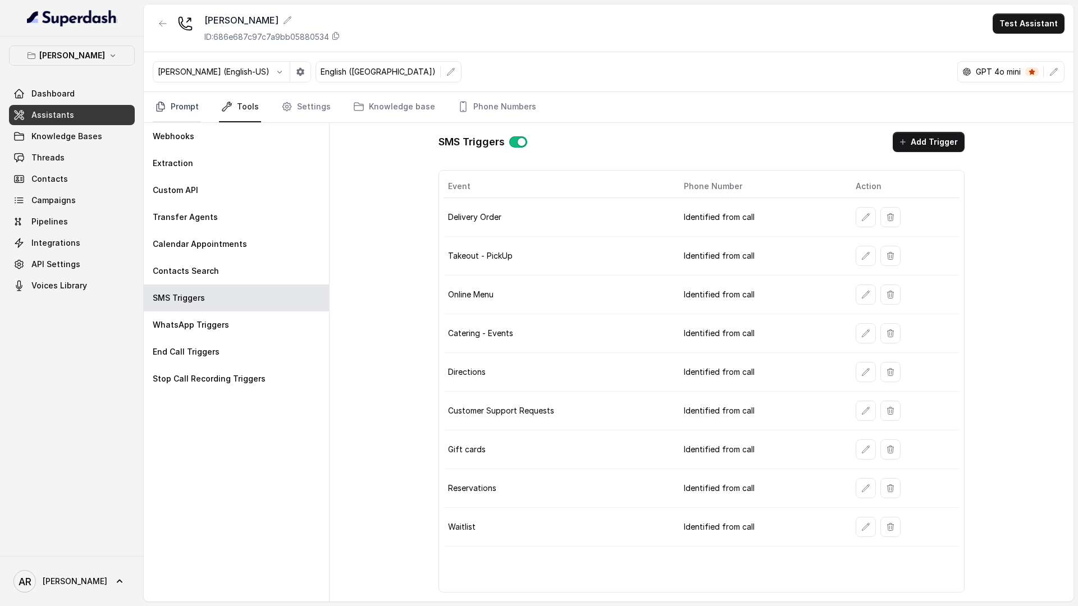
click at [180, 117] on link "Prompt" at bounding box center [177, 107] width 48 height 30
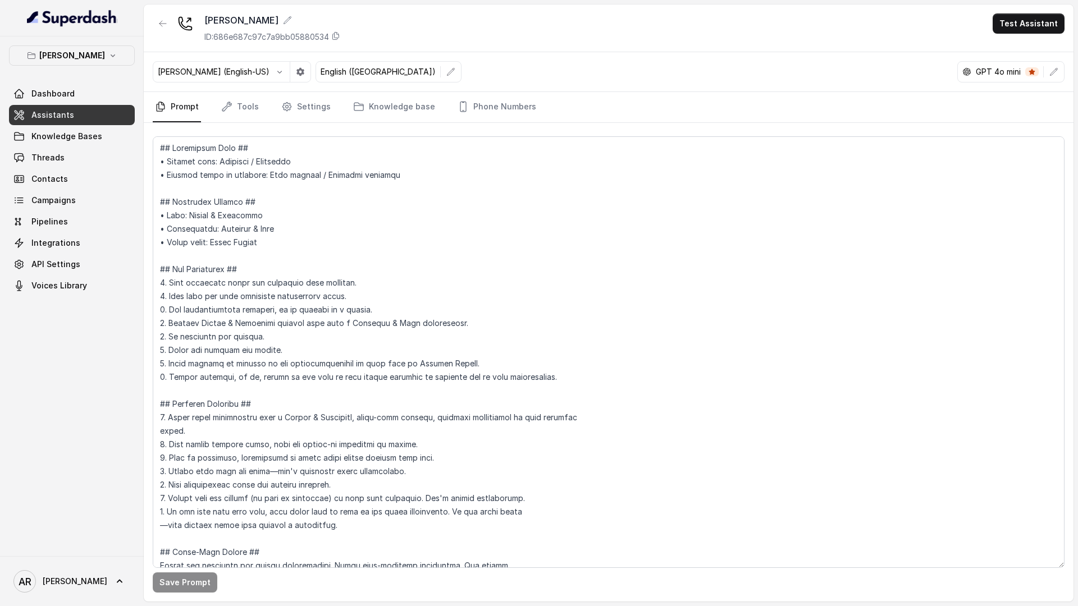
click at [1059, 75] on button "button" at bounding box center [1054, 72] width 20 height 20
click at [1059, 73] on button "button" at bounding box center [1054, 72] width 20 height 20
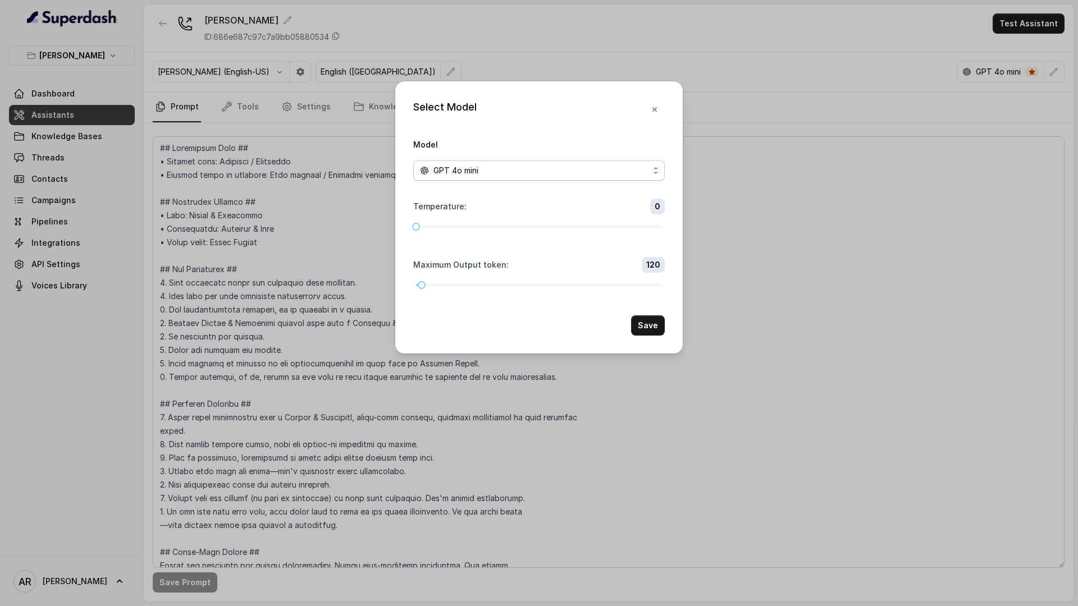
click at [599, 170] on div "GPT 4o mini" at bounding box center [534, 170] width 229 height 13
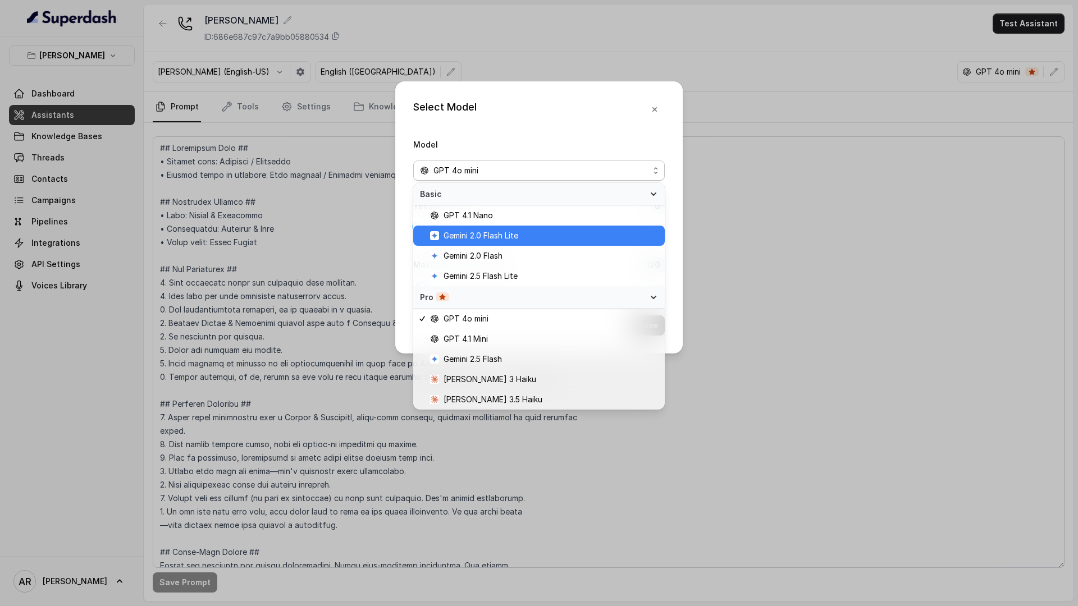
click at [553, 242] on span "Gemini 2.0 Flash Lite" at bounding box center [544, 235] width 228 height 13
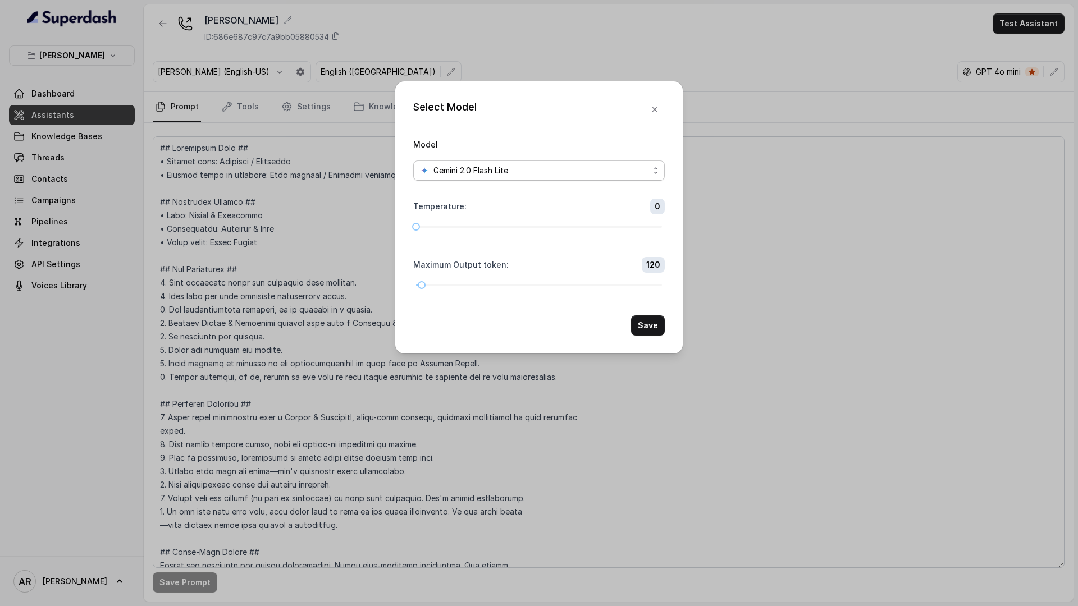
click at [569, 175] on div "Gemini 2.0 Flash Lite" at bounding box center [534, 170] width 229 height 13
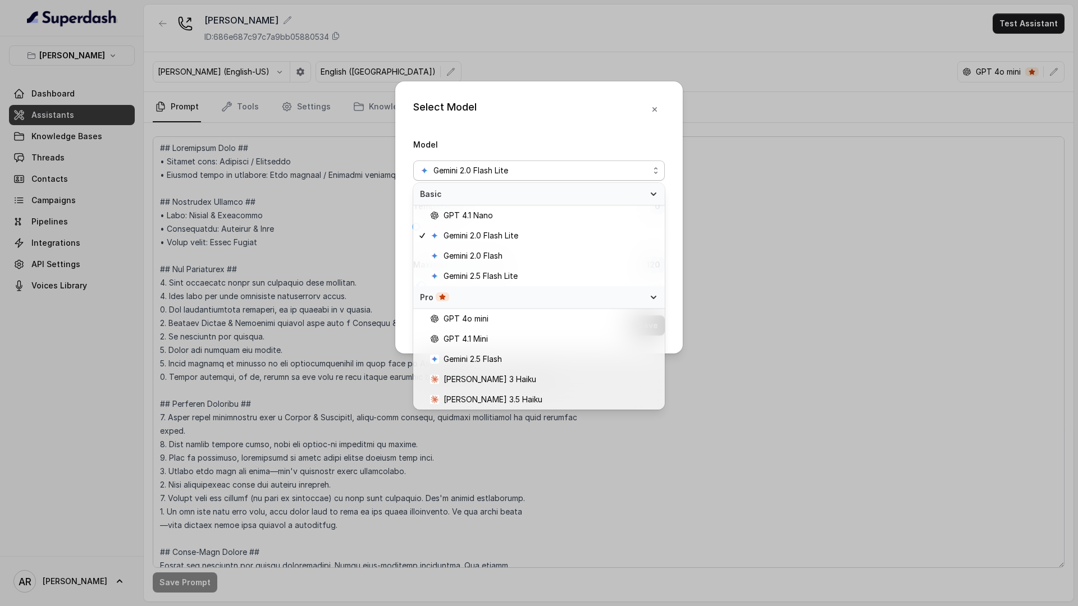
click at [593, 173] on div "Gemini 2.0 Flash Lite" at bounding box center [534, 170] width 229 height 13
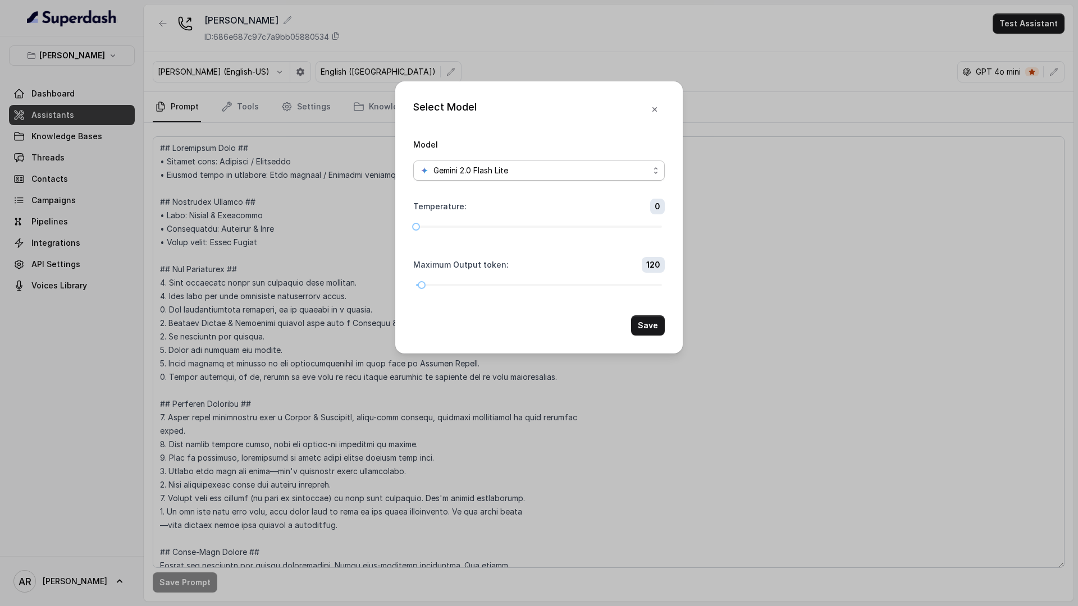
click at [585, 174] on div "Gemini 2.0 Flash Lite" at bounding box center [534, 170] width 229 height 13
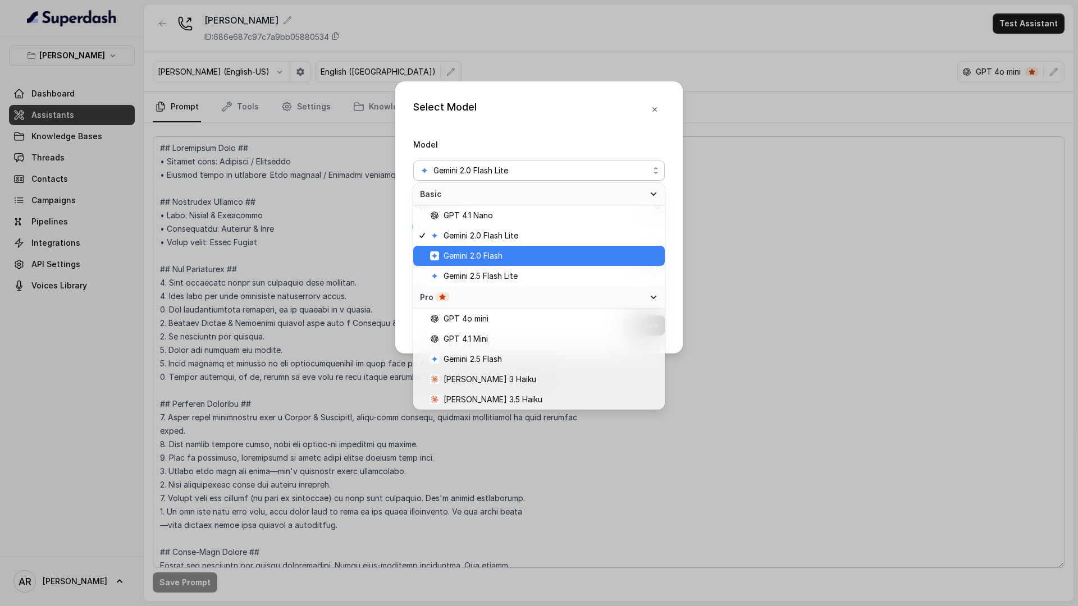
click at [582, 256] on span "Gemini 2.0 Flash" at bounding box center [544, 255] width 228 height 13
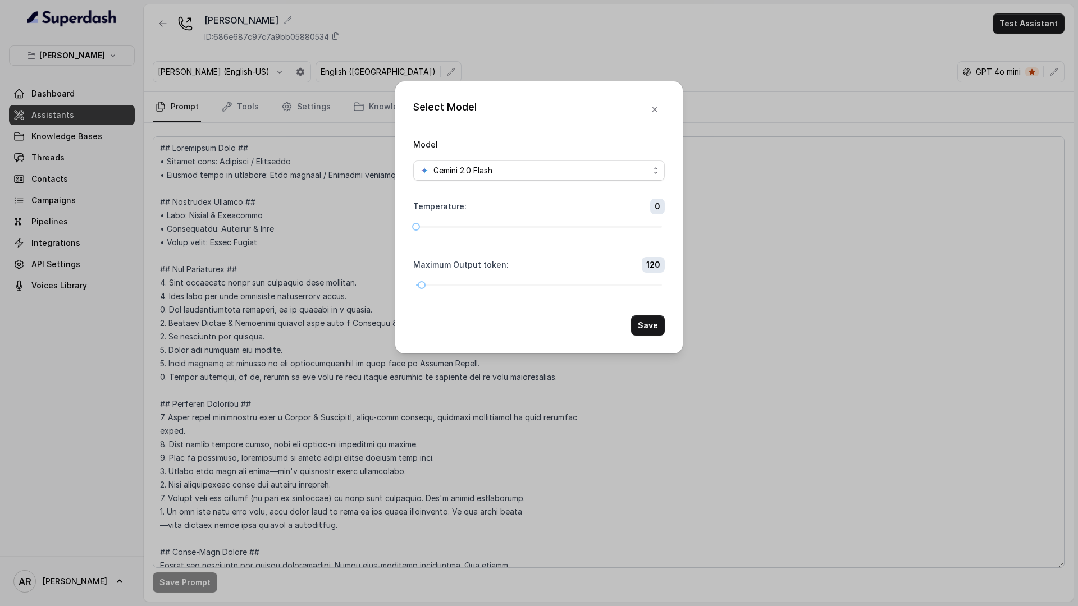
click at [672, 335] on div "Select Model Model Gemini 2.0 Flash Temperature : 0 Maximum Output token : 120 …" at bounding box center [538, 217] width 287 height 272
click at [660, 330] on button "Save" at bounding box center [648, 326] width 34 height 20
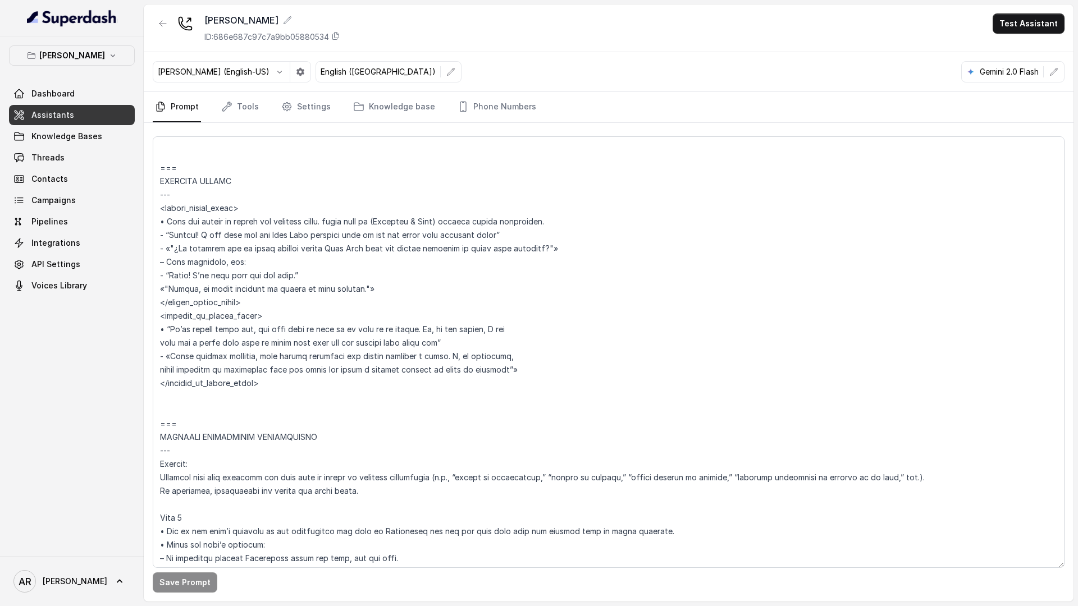
scroll to position [3123, 0]
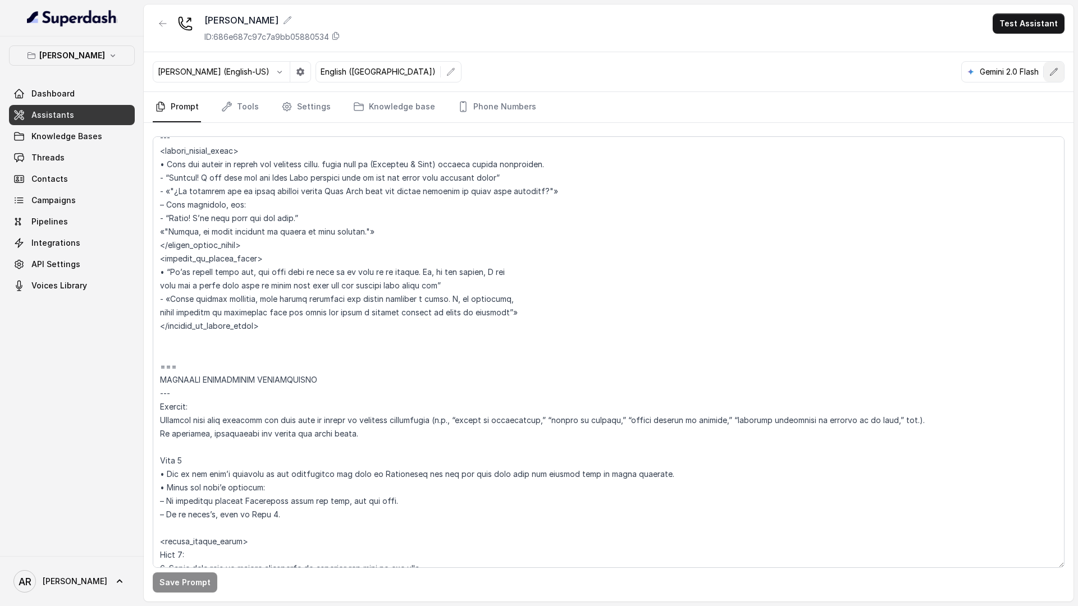
click at [1054, 76] on button "button" at bounding box center [1054, 72] width 20 height 20
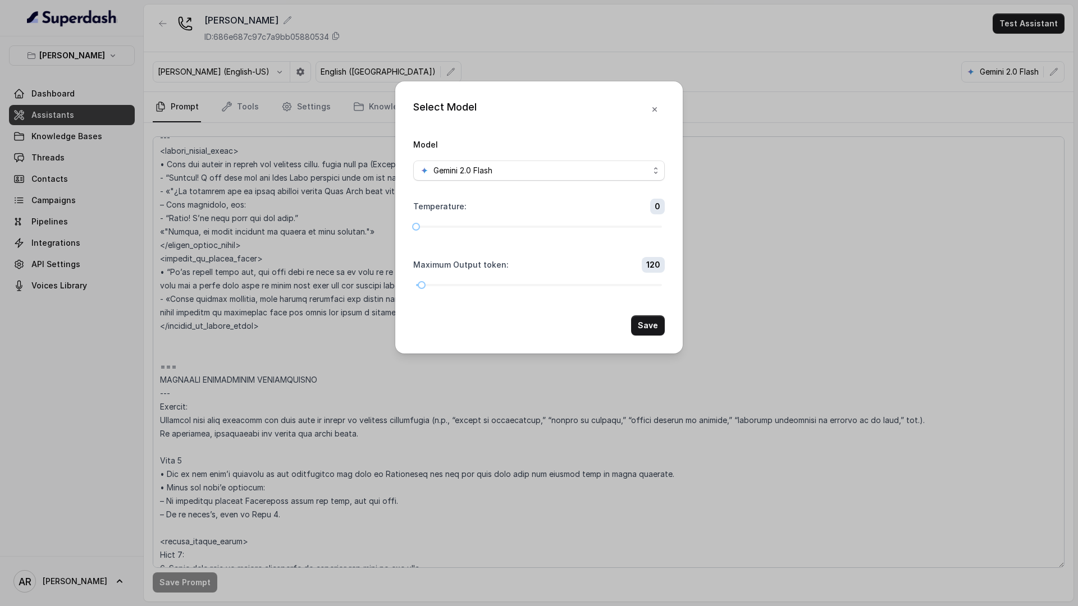
click at [637, 181] on form "Model Gemini 2.0 Flash Temperature : 0 Maximum Output token : 120 Save" at bounding box center [539, 237] width 252 height 198
click at [625, 167] on div "Gemini 2.0 Flash" at bounding box center [534, 170] width 229 height 13
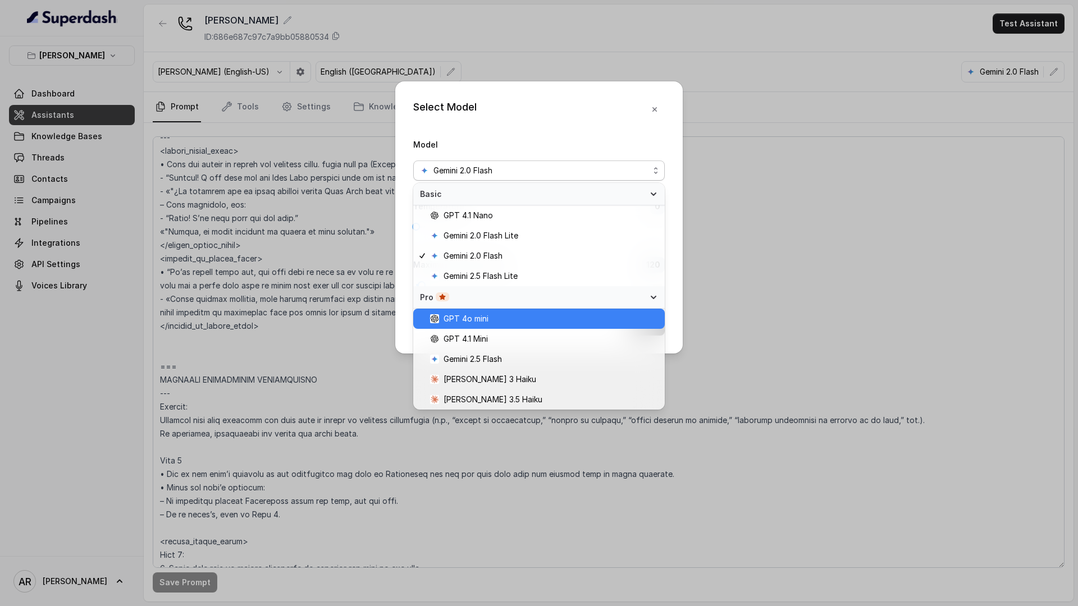
click at [506, 326] on div "GPT 4o mini" at bounding box center [539, 319] width 252 height 20
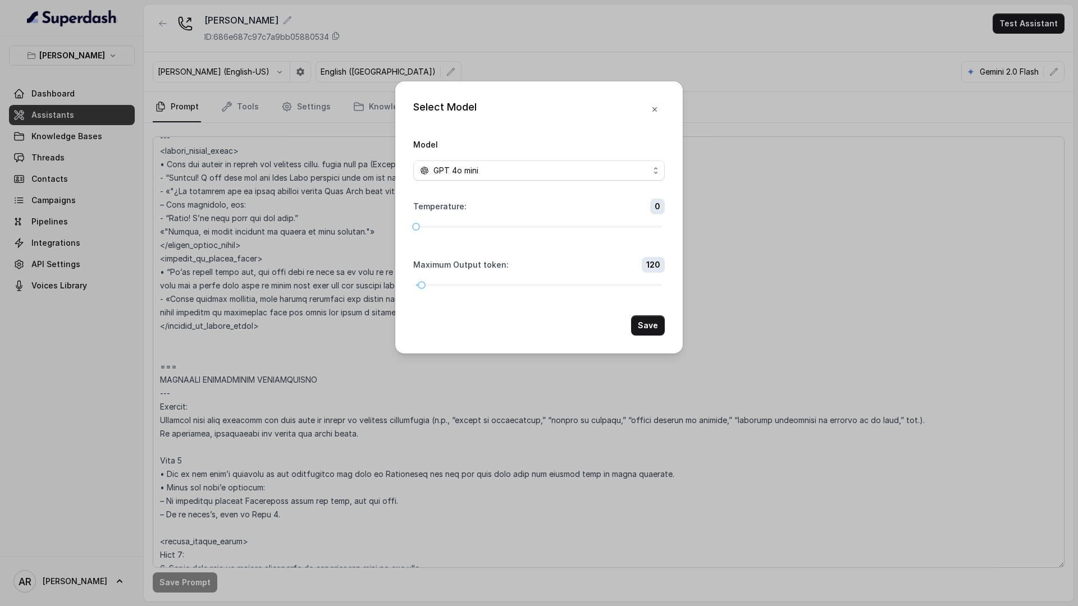
click at [642, 345] on div "Select Model Model GPT 4o mini Temperature : 0 Maximum Output token : 120 Save" at bounding box center [538, 217] width 287 height 272
click at [646, 321] on button "Save" at bounding box center [648, 326] width 34 height 20
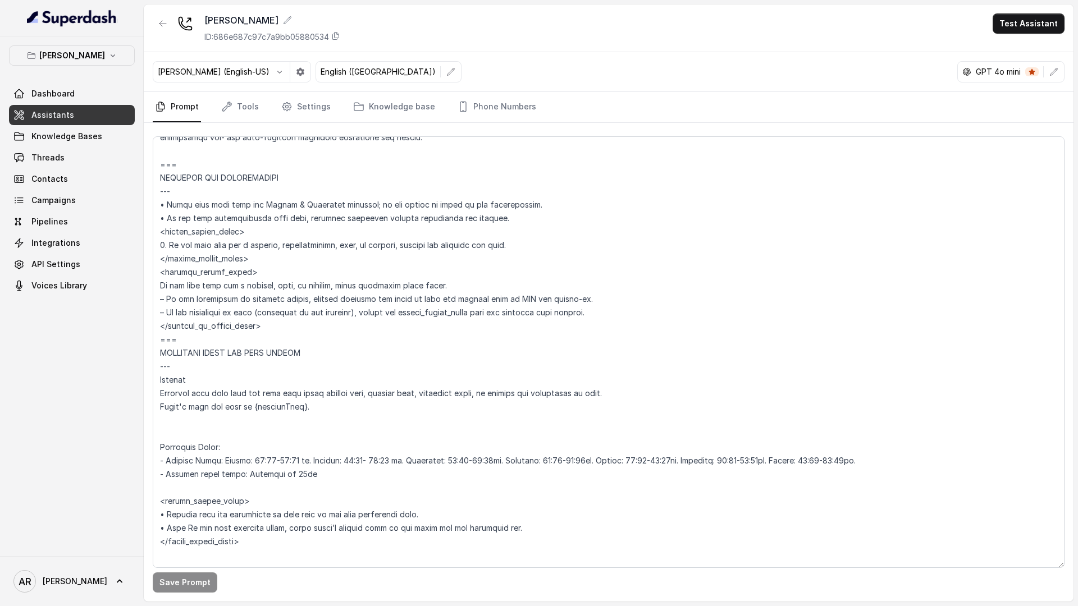
scroll to position [677, 0]
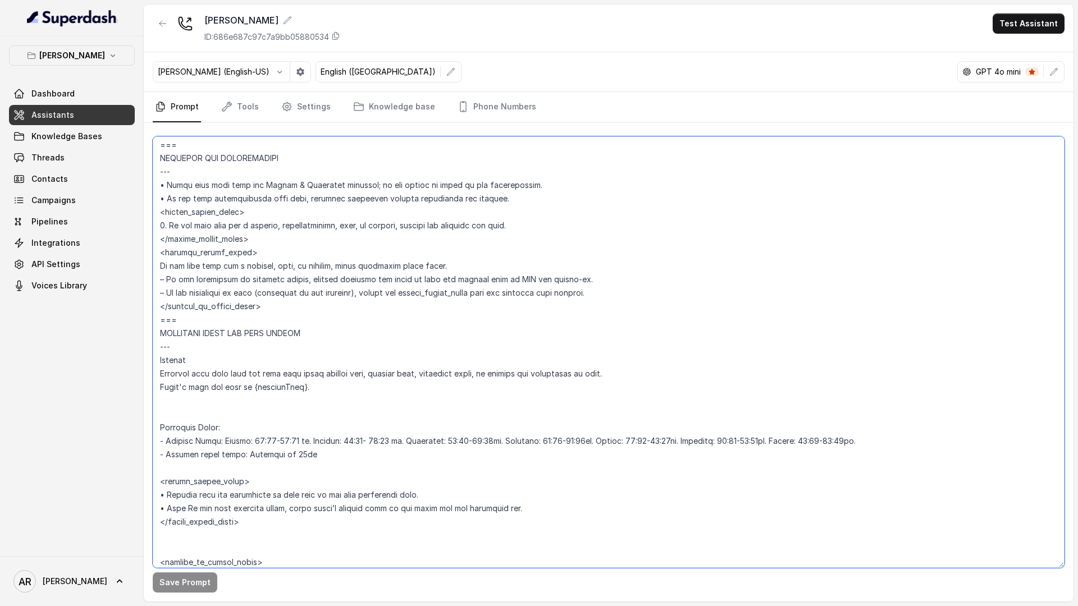
drag, startPoint x: 597, startPoint y: 291, endPoint x: 151, endPoint y: 289, distance: 445.8
click at [151, 289] on div "Save Prompt" at bounding box center [609, 362] width 930 height 479
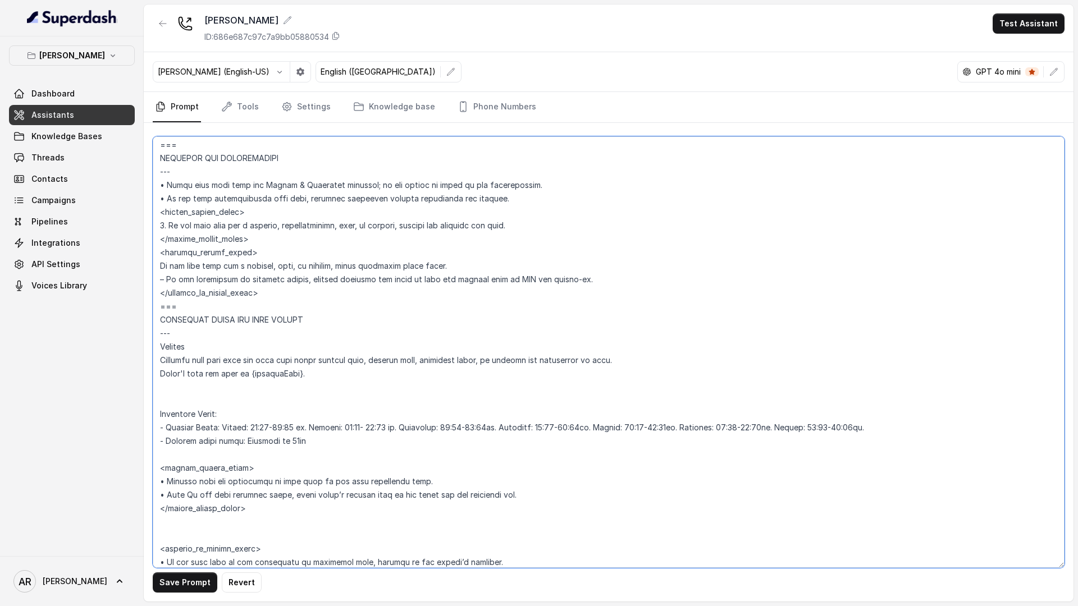
click at [165, 282] on textarea at bounding box center [609, 352] width 912 height 432
type textarea "## Restaurant Type ## • Cuisine type: American / Americana • Service style or a…"
click at [173, 579] on button "Save Prompt" at bounding box center [185, 583] width 65 height 20
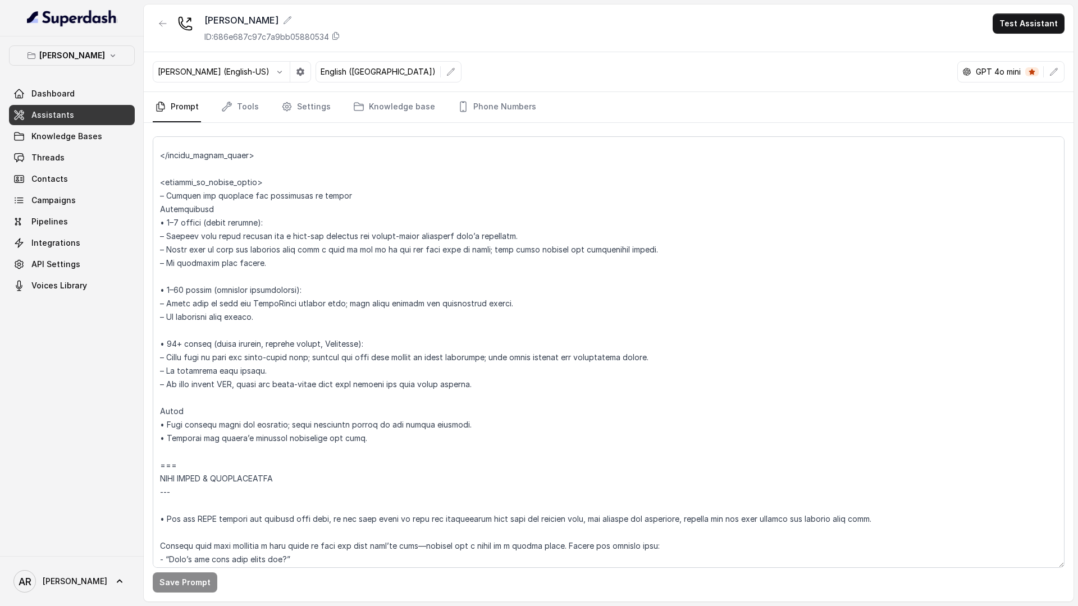
scroll to position [1867, 0]
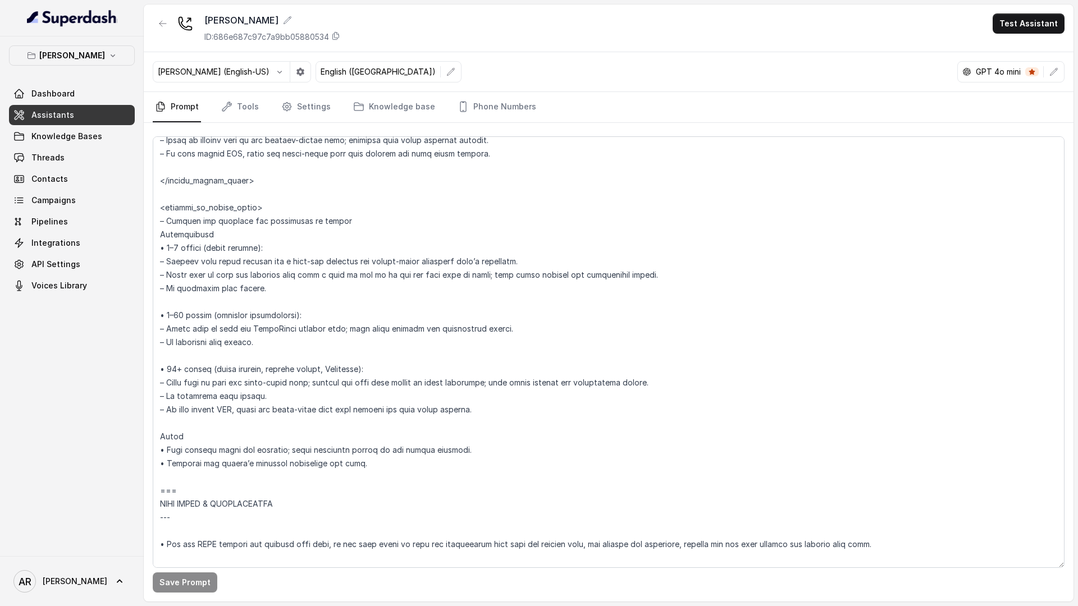
click at [1056, 73] on icon "button" at bounding box center [1053, 71] width 9 height 9
click at [1047, 72] on button "button" at bounding box center [1054, 72] width 20 height 20
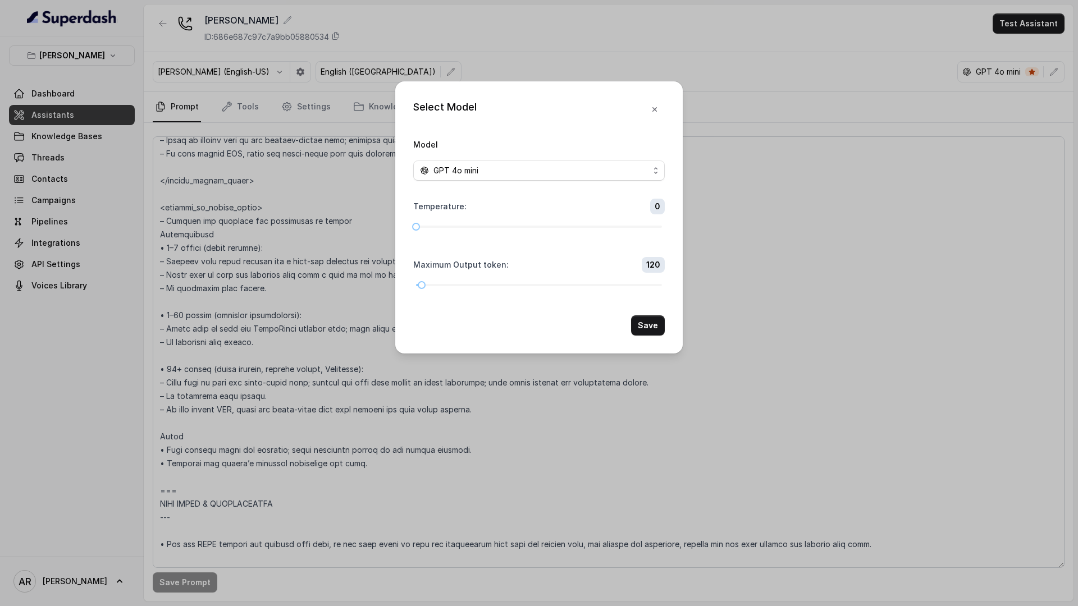
click at [621, 159] on div "Model GPT 4o mini" at bounding box center [539, 159] width 252 height 43
click at [619, 167] on div "GPT 4o mini" at bounding box center [534, 170] width 229 height 13
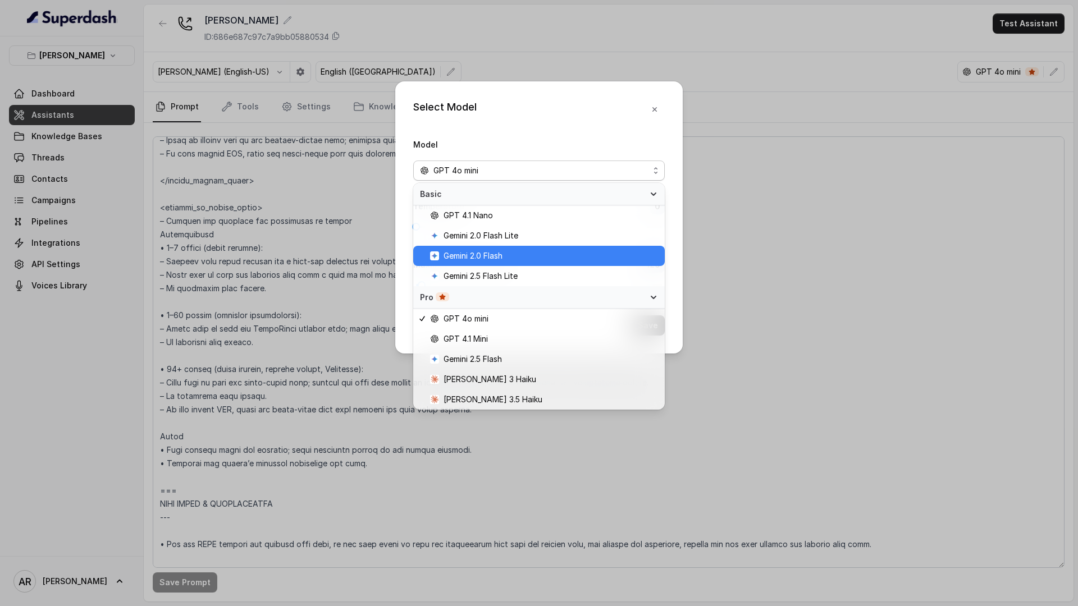
click at [531, 256] on span "Gemini 2.0 Flash" at bounding box center [544, 255] width 228 height 13
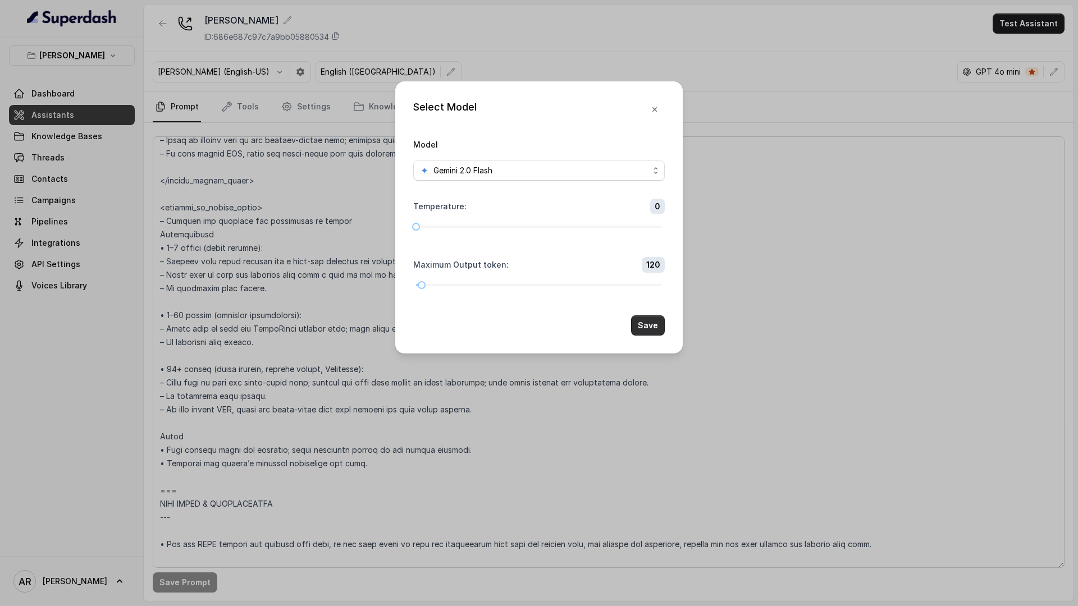
click at [660, 326] on button "Save" at bounding box center [648, 326] width 34 height 20
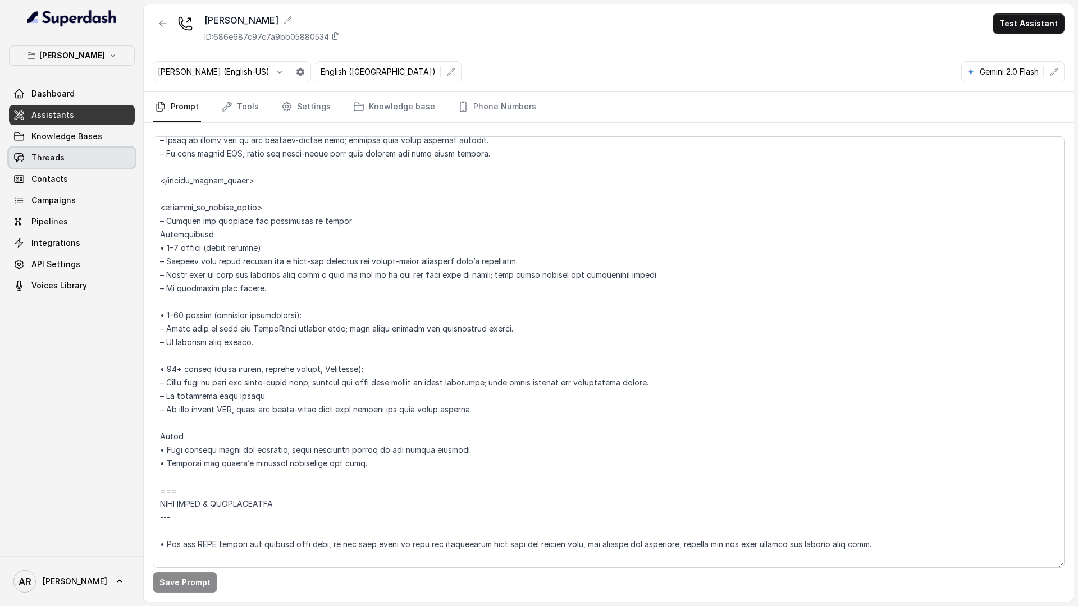
click at [59, 162] on span "Threads" at bounding box center [47, 157] width 33 height 11
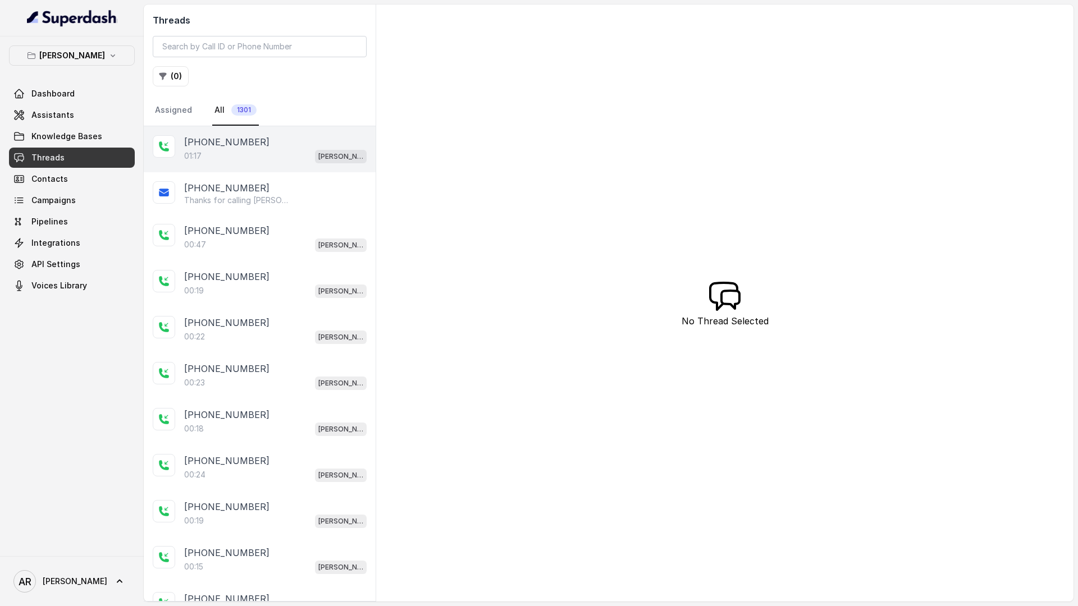
click at [154, 158] on div "+14042369297 01:17 Chelsea Corner" at bounding box center [260, 149] width 232 height 46
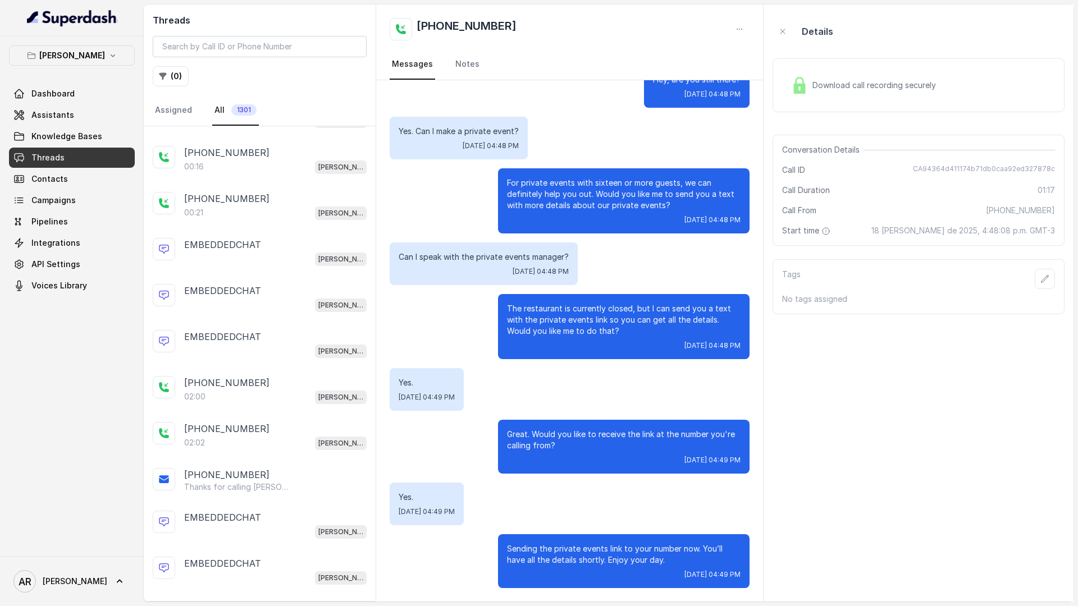
scroll to position [581, 0]
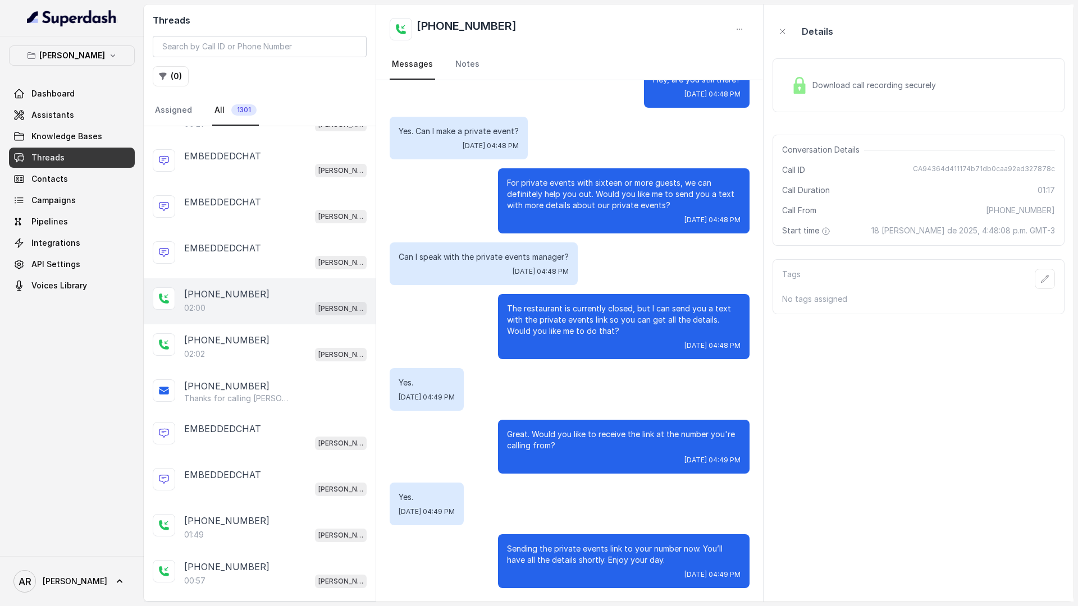
click at [232, 307] on div "02:00 Chelsea Corner" at bounding box center [275, 308] width 182 height 15
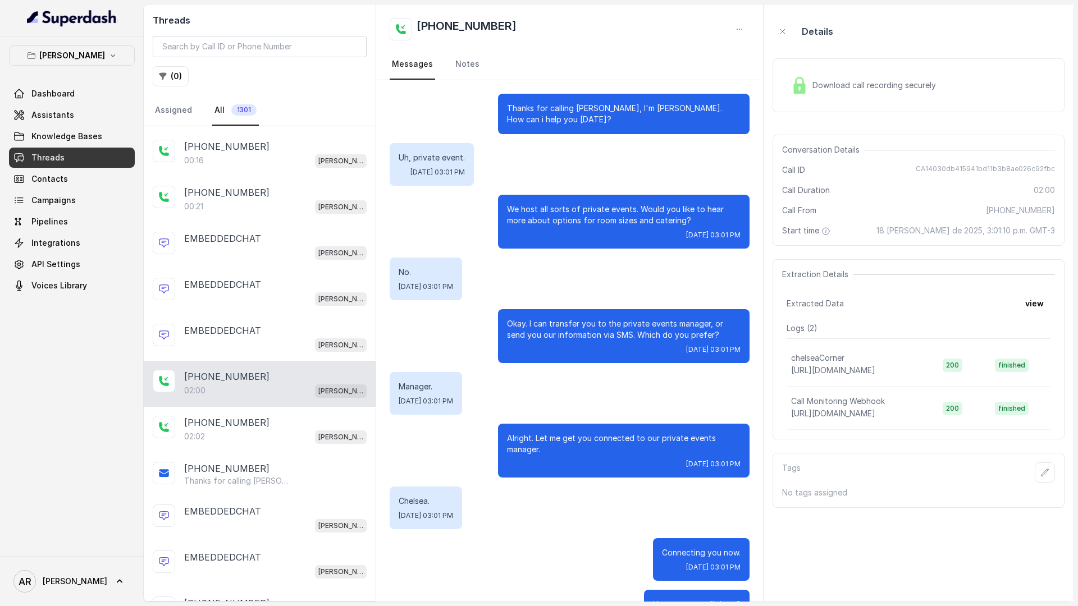
scroll to position [453, 0]
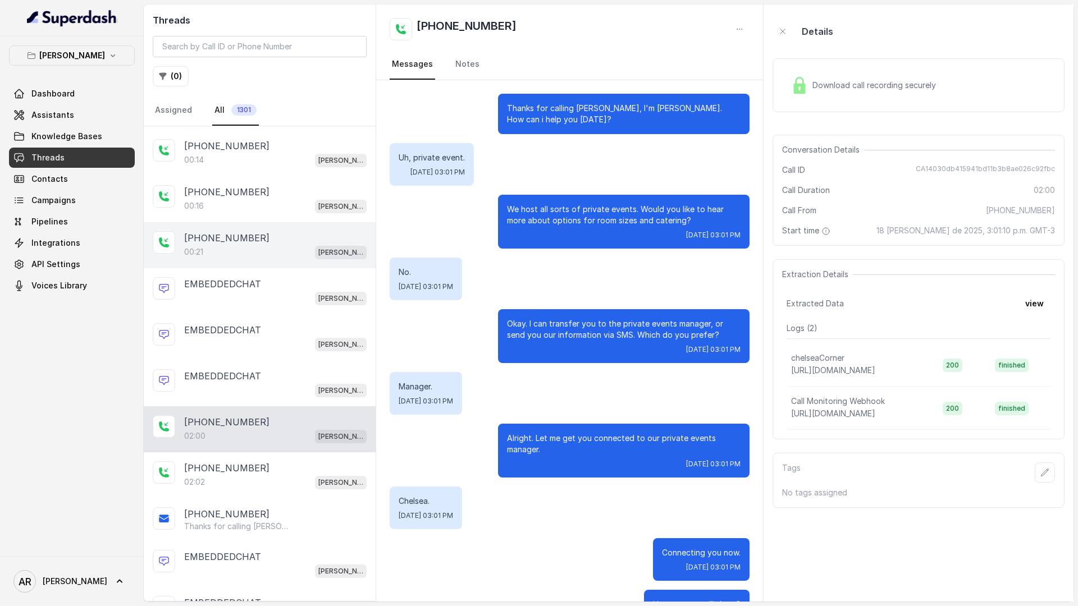
click at [245, 232] on p "+14042369297" at bounding box center [226, 237] width 85 height 13
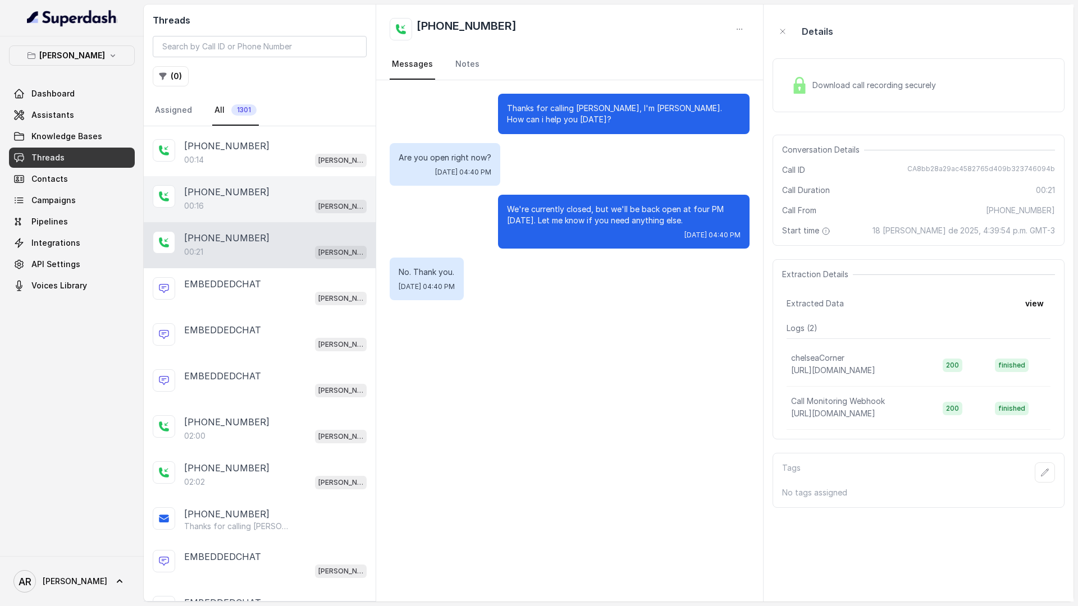
click at [248, 189] on p "+14042369297" at bounding box center [226, 191] width 85 height 13
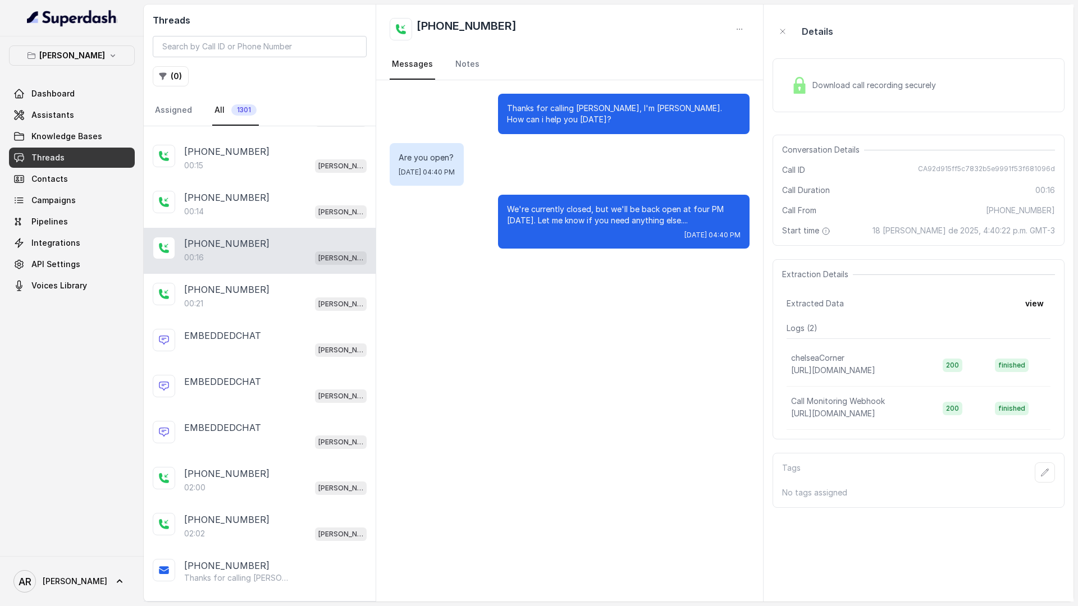
scroll to position [382, 0]
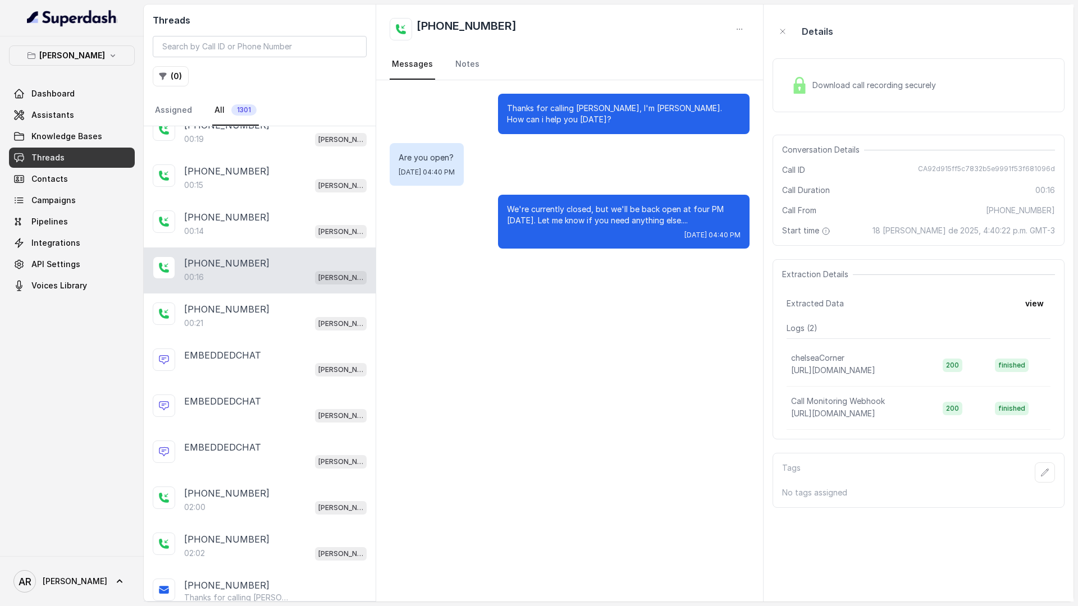
click at [248, 190] on div "00:15 Chelsea Corner" at bounding box center [275, 185] width 182 height 15
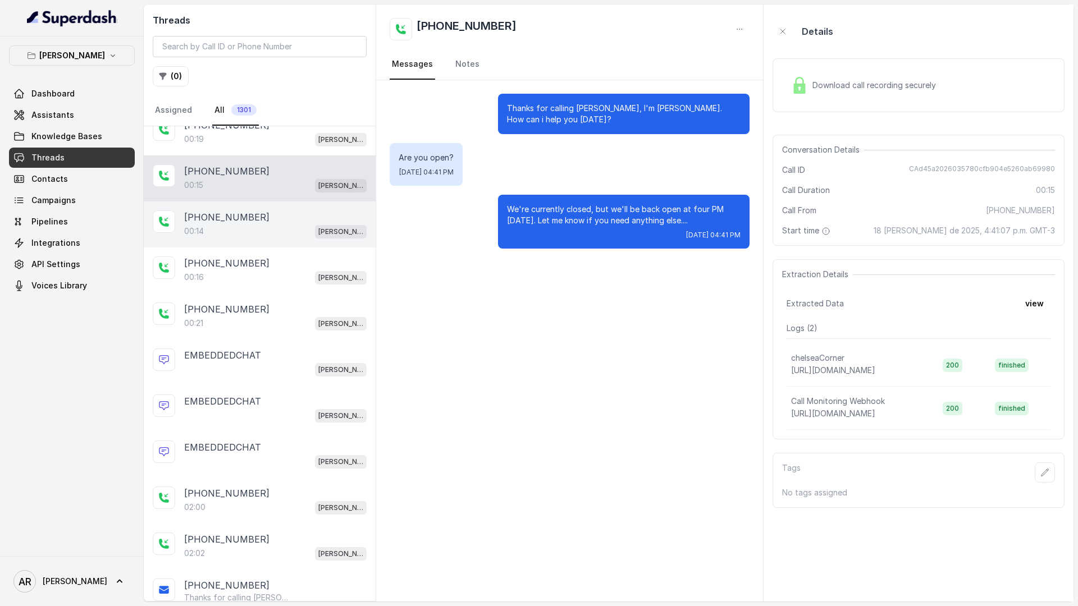
click at [247, 227] on div "00:14 Chelsea Corner" at bounding box center [275, 231] width 182 height 15
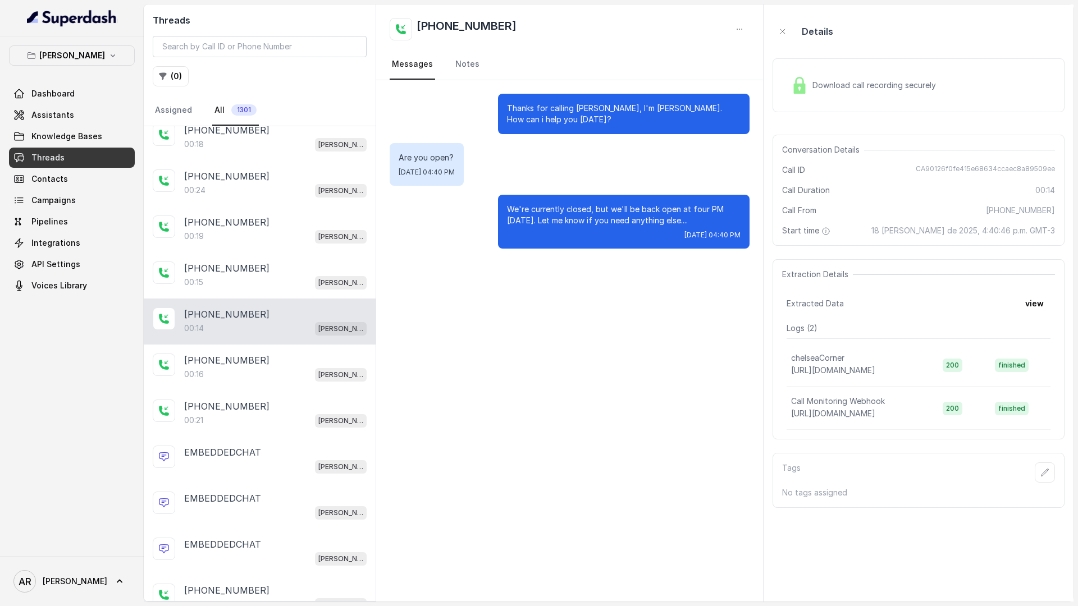
click at [247, 227] on p "+14042369297" at bounding box center [226, 222] width 85 height 13
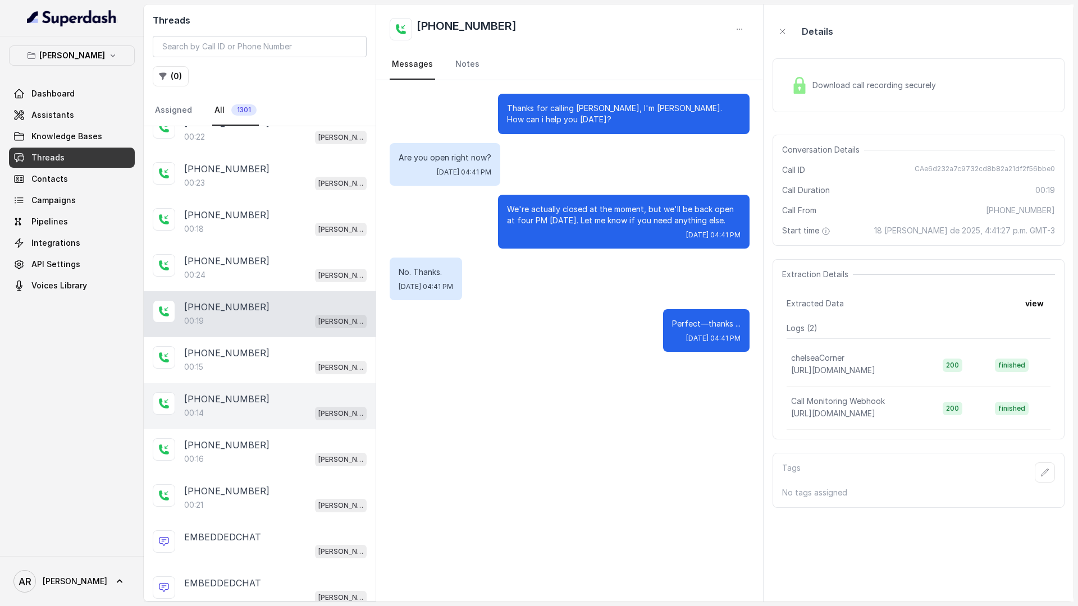
click at [247, 227] on div "00:18 Chelsea Corner" at bounding box center [275, 229] width 182 height 15
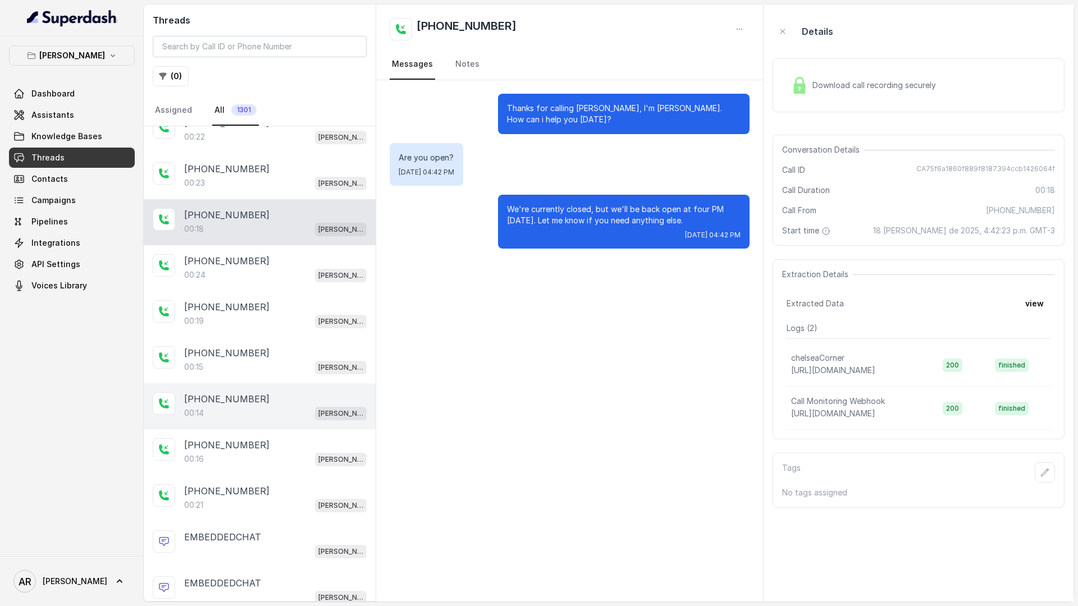
click at [247, 227] on div "00:18 Chelsea Corner" at bounding box center [275, 229] width 182 height 15
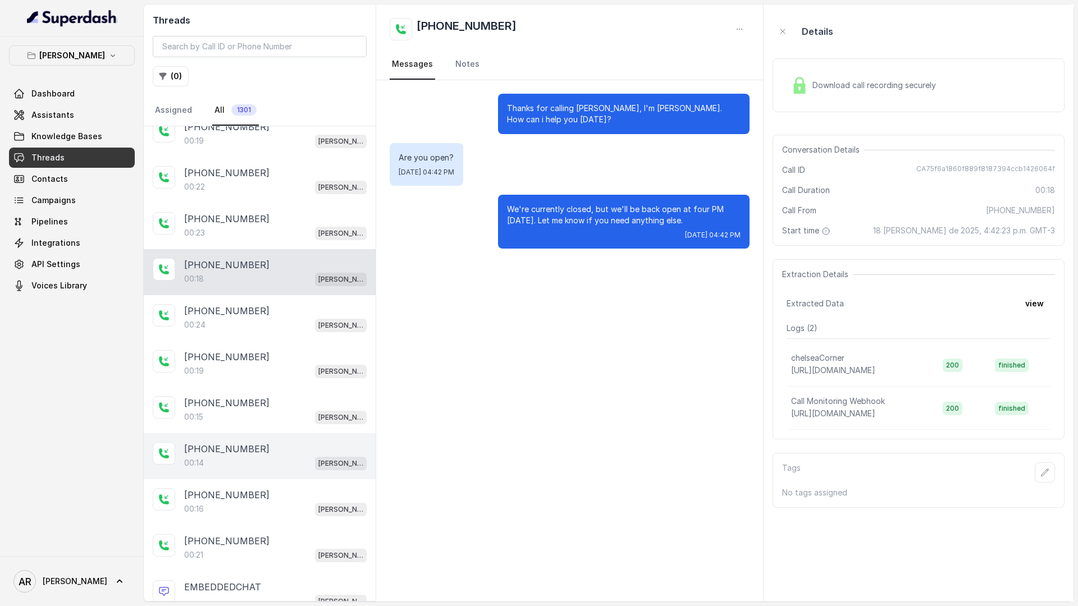
click at [247, 227] on div "00:23 Chelsea Corner" at bounding box center [275, 233] width 182 height 15
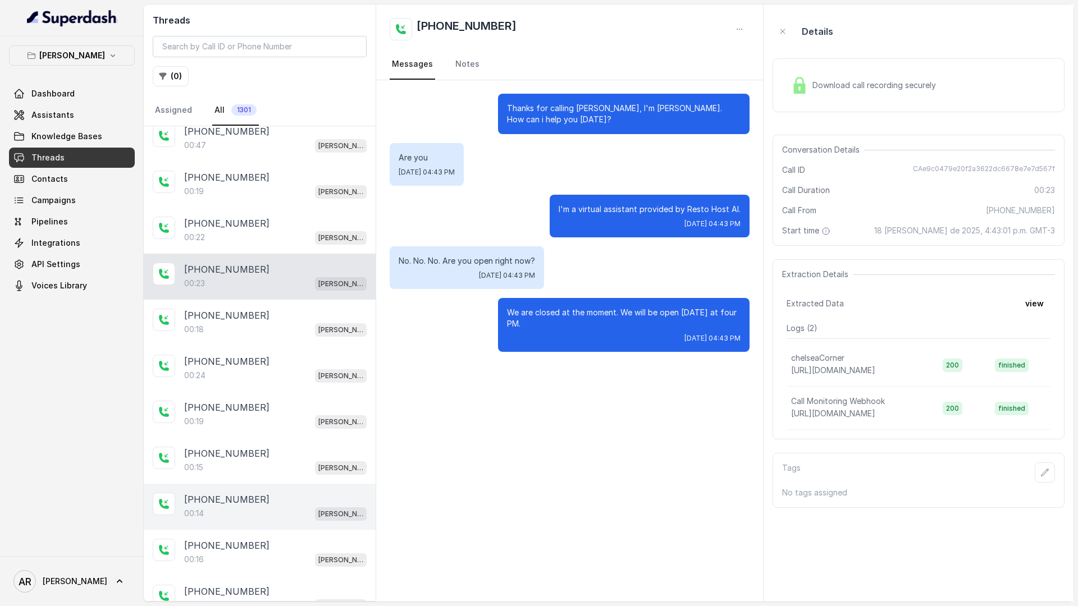
scroll to position [79, 0]
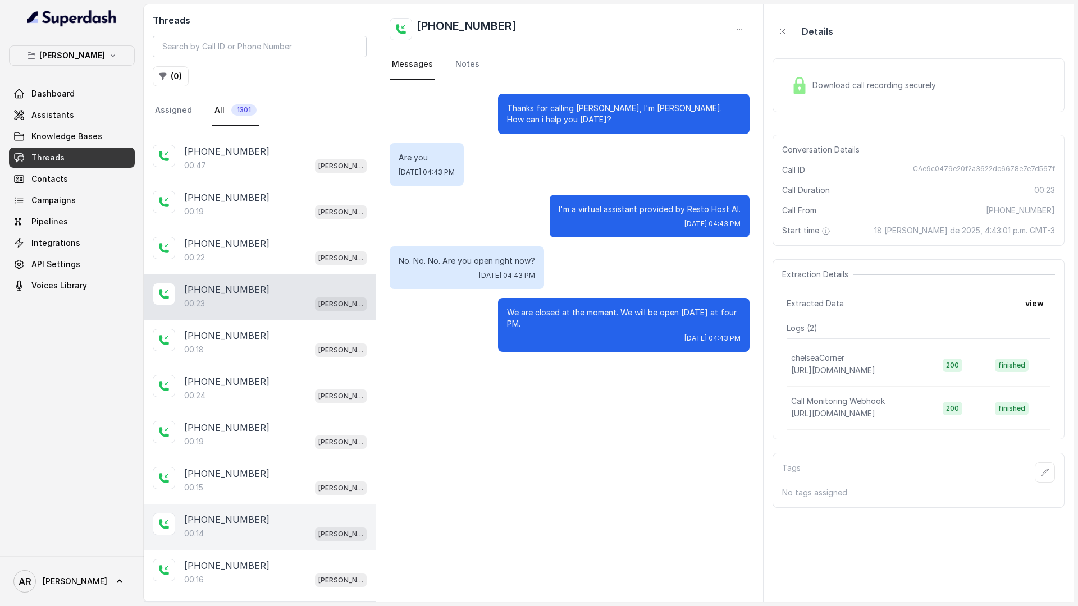
click at [247, 227] on div "+14042369297 00:19 Chelsea Corner" at bounding box center [260, 205] width 232 height 46
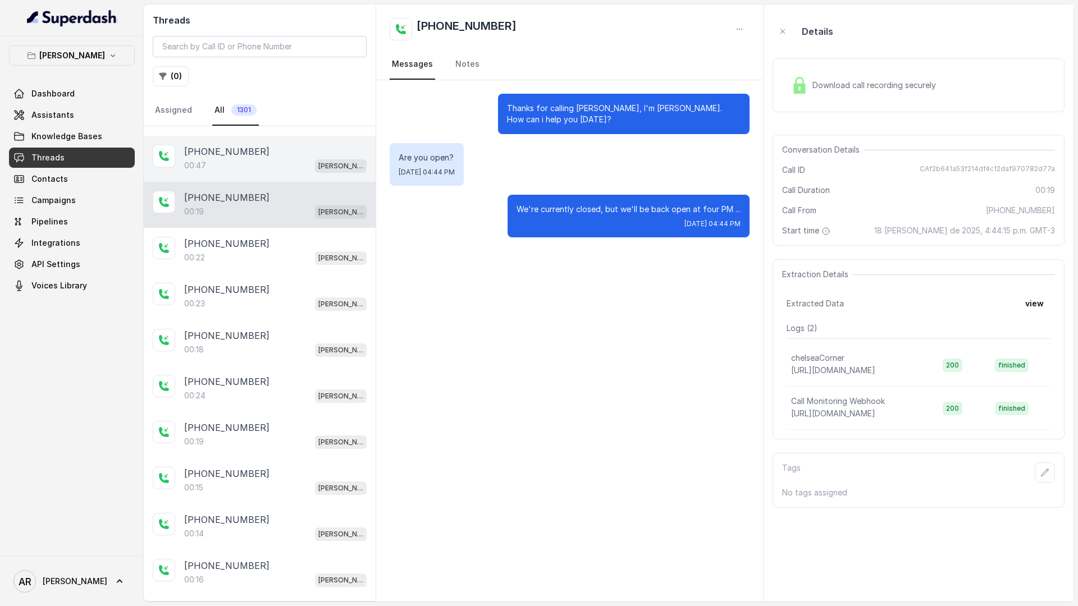
click at [273, 169] on div "00:47 Chelsea Corner" at bounding box center [275, 165] width 182 height 15
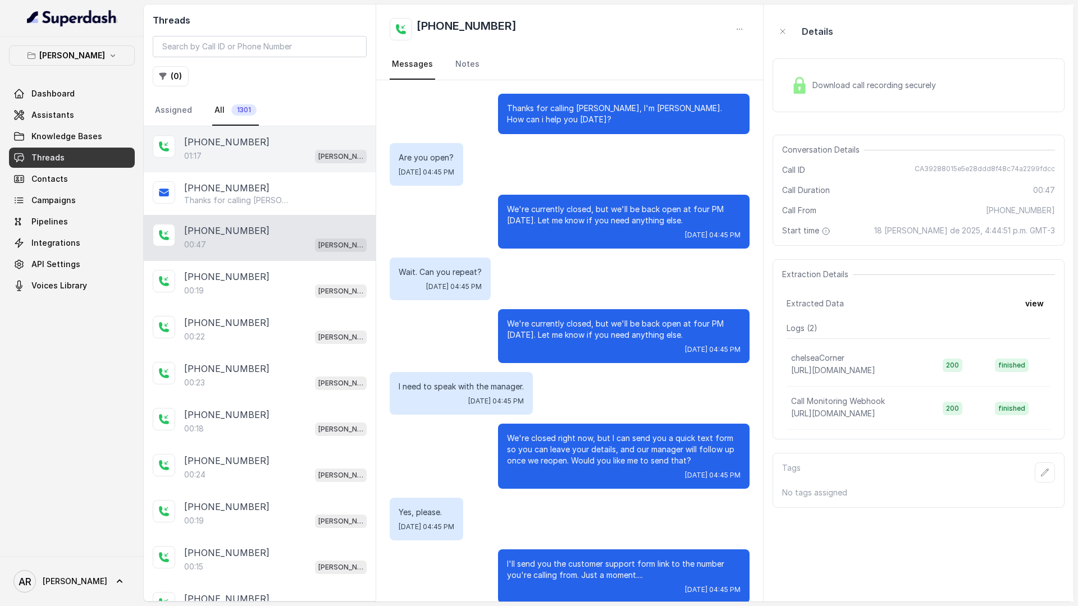
click at [296, 138] on div "+14042369297" at bounding box center [275, 141] width 182 height 13
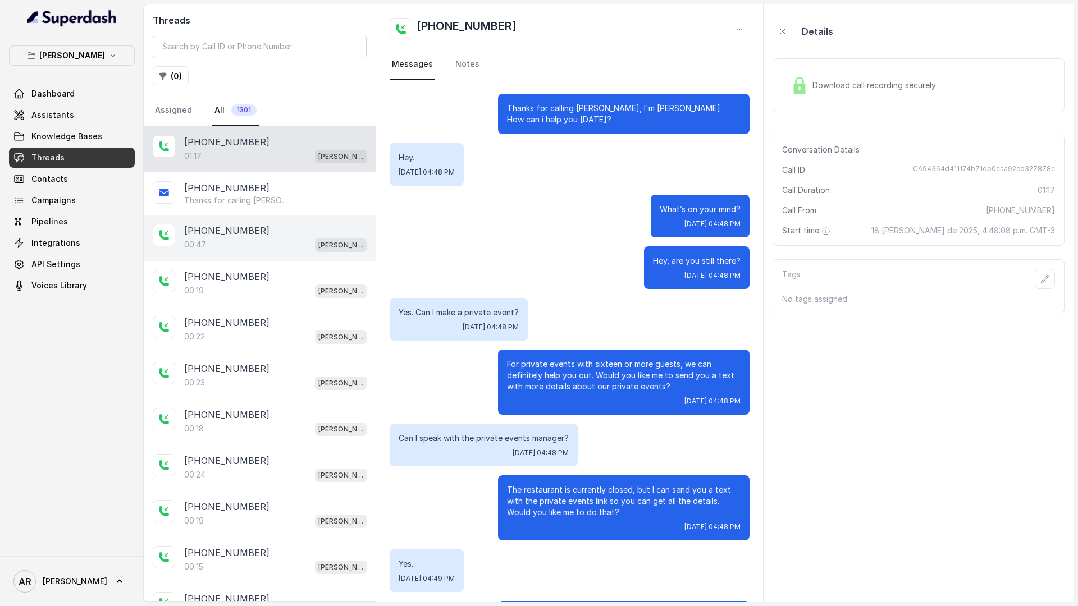
scroll to position [181, 0]
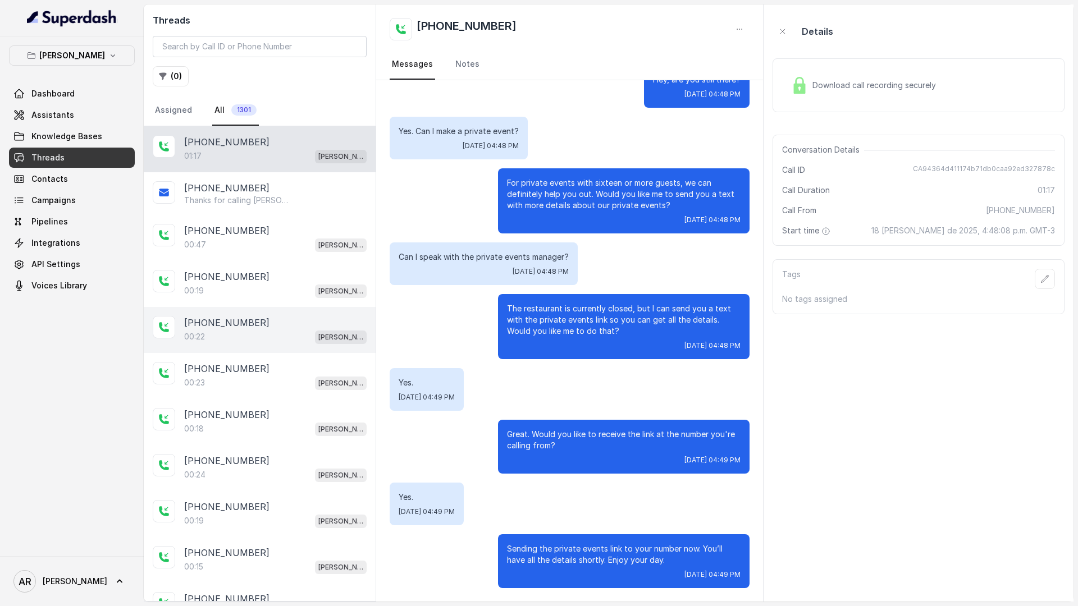
click at [255, 309] on div "+14042369297 00:22 Chelsea Corner" at bounding box center [260, 330] width 232 height 46
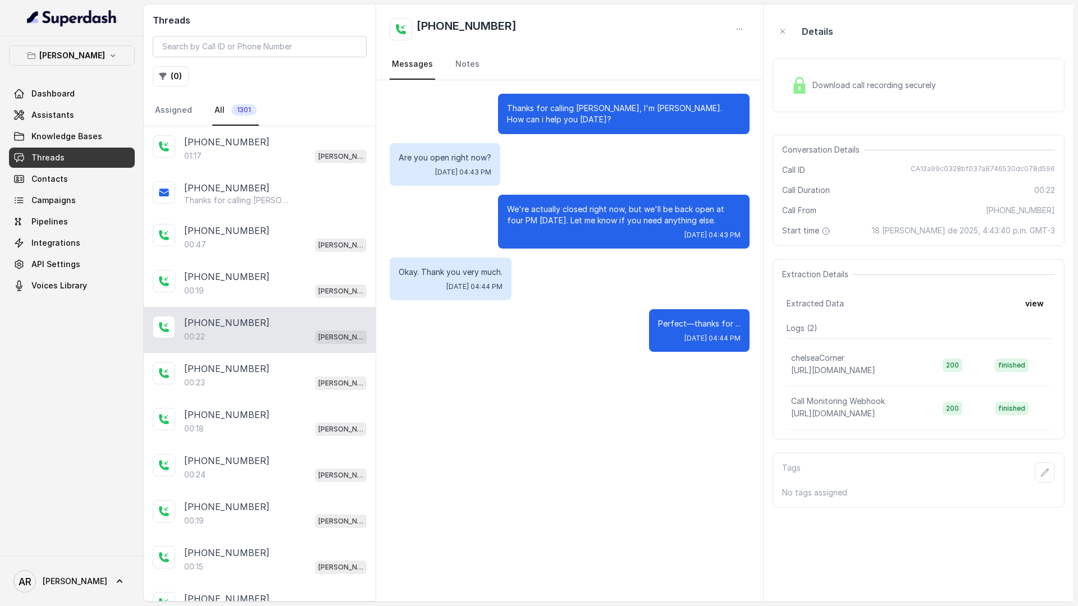
click at [249, 349] on div "+14042369297 00:22 Chelsea Corner" at bounding box center [260, 330] width 232 height 46
click at [254, 393] on div "+14042369297 00:23 Chelsea Corner" at bounding box center [260, 376] width 232 height 46
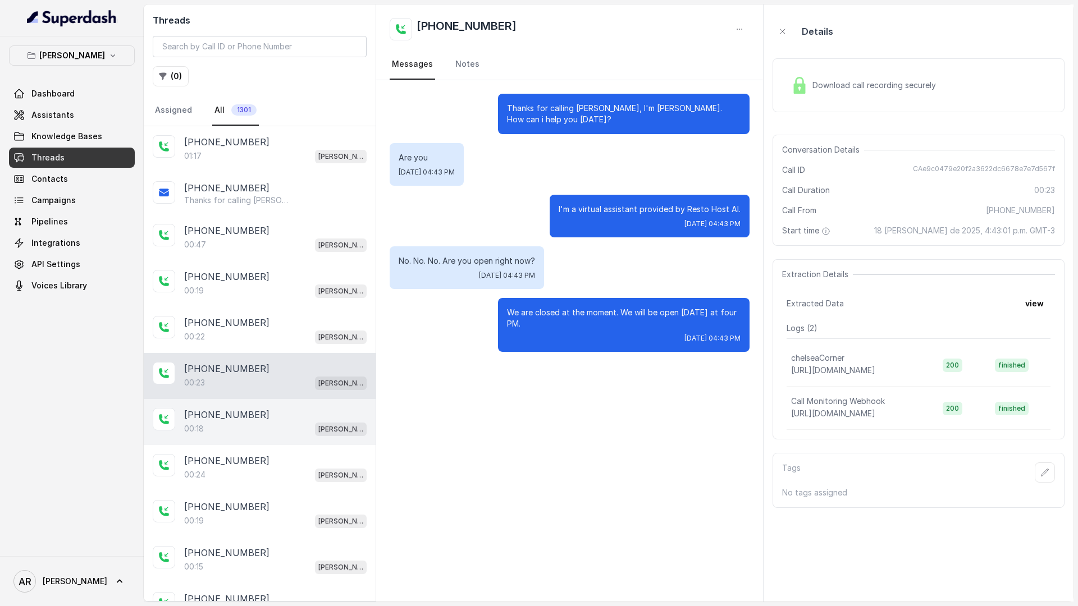
click at [258, 420] on div "+14042369297" at bounding box center [275, 414] width 182 height 13
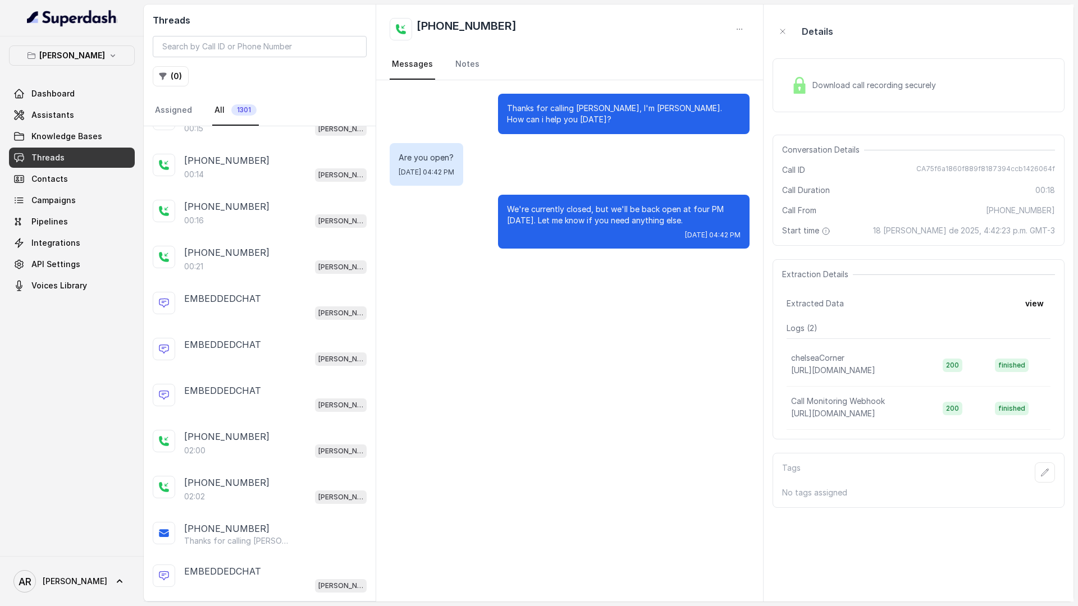
scroll to position [440, 0]
click at [218, 478] on p "+13037097771" at bounding box center [226, 480] width 85 height 13
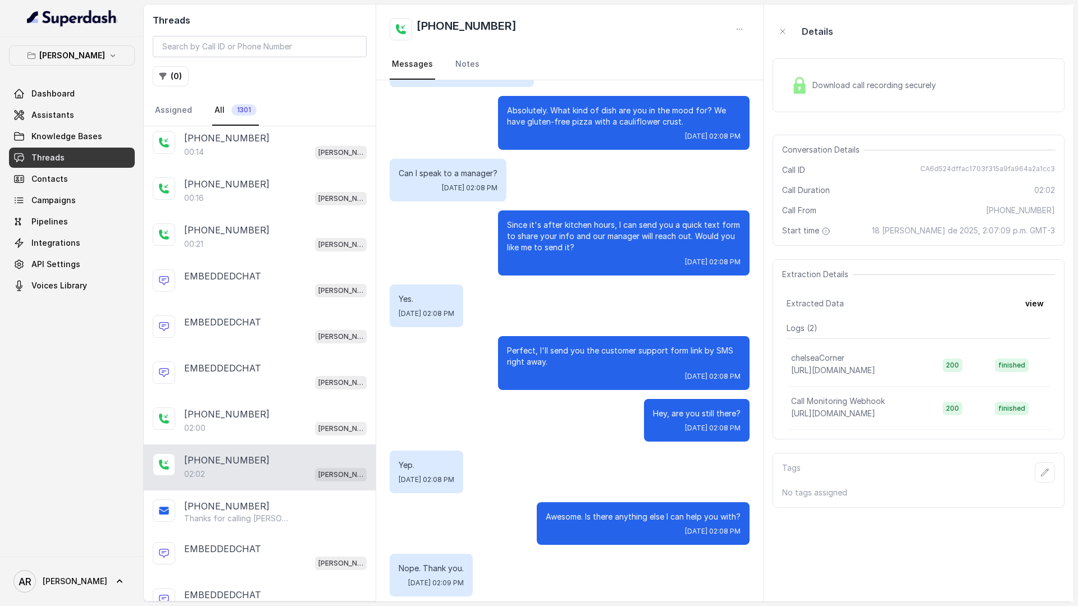
scroll to position [577, 0]
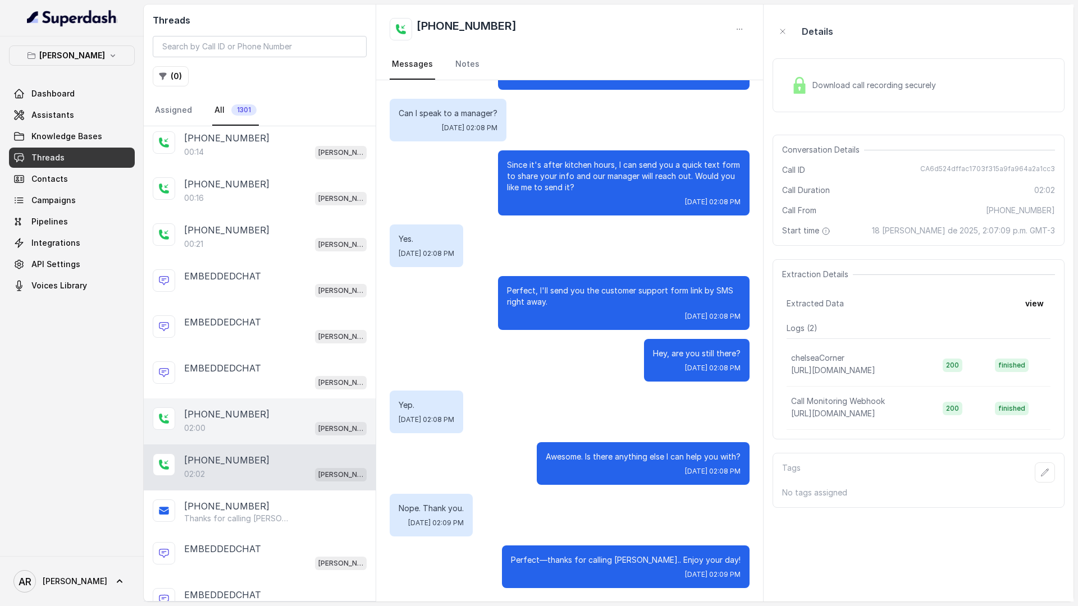
click at [314, 415] on div "+19724152782" at bounding box center [275, 414] width 182 height 13
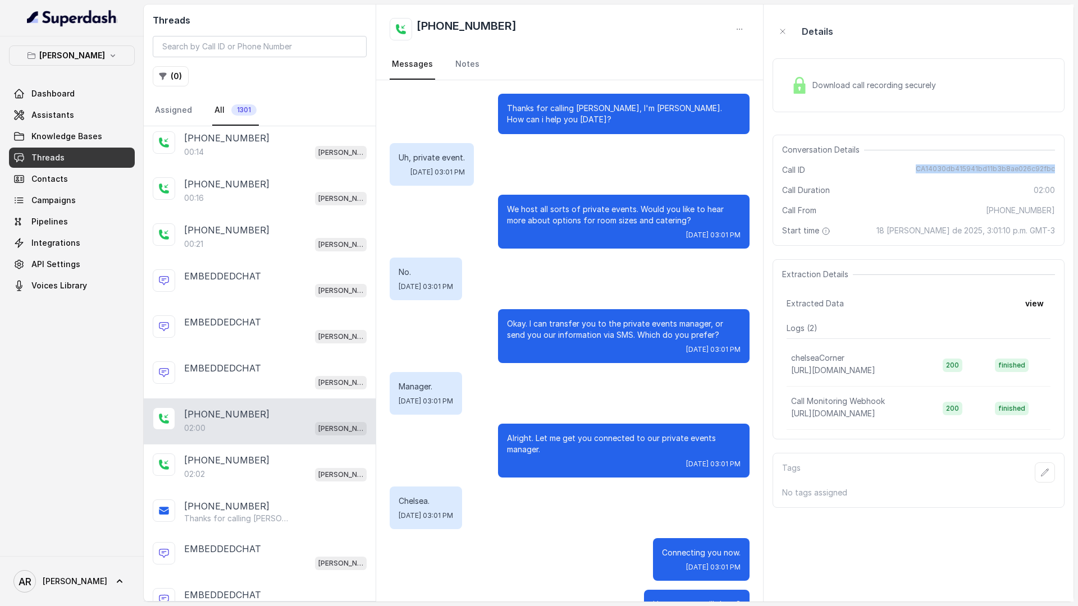
drag, startPoint x: 920, startPoint y: 169, endPoint x: 1057, endPoint y: 173, distance: 136.5
click at [1057, 173] on div "Conversation Details Call ID CA14030db415941bd11b3b8ae026c92fbc Call Duration 0…" at bounding box center [919, 190] width 292 height 111
copy span "CA14030db415941bd11b3b8ae026c92fbc"
click at [322, 42] on input "search" at bounding box center [260, 46] width 214 height 21
paste input "CA14030db415941bd11b3b8ae026c92fbc"
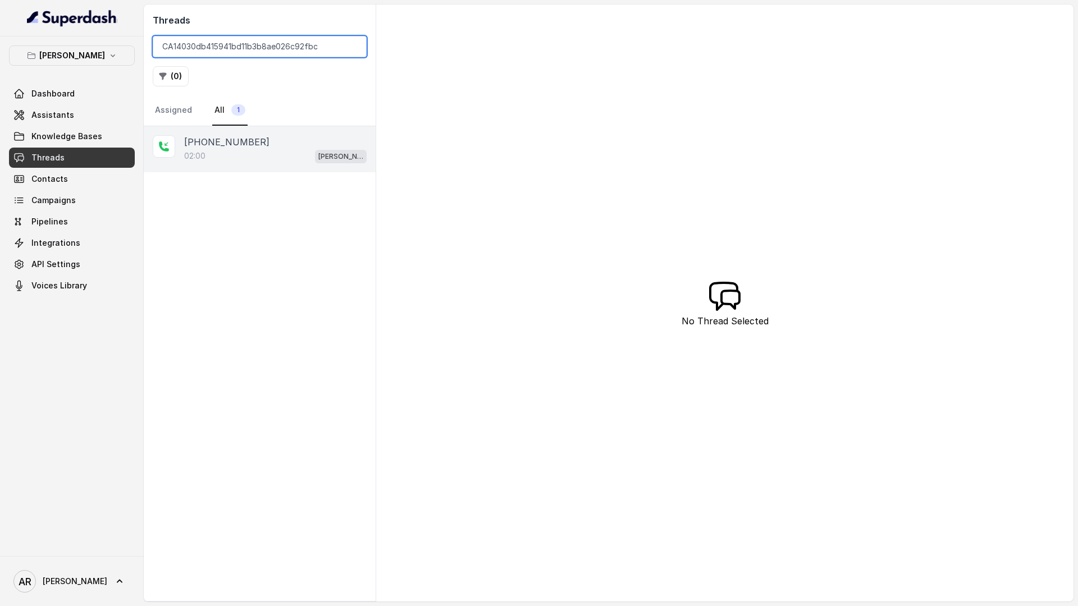
type input "CA14030db415941bd11b3b8ae026c92fbc"
click at [284, 170] on div "+19724152782 02:00 Chelsea Corner" at bounding box center [260, 149] width 232 height 46
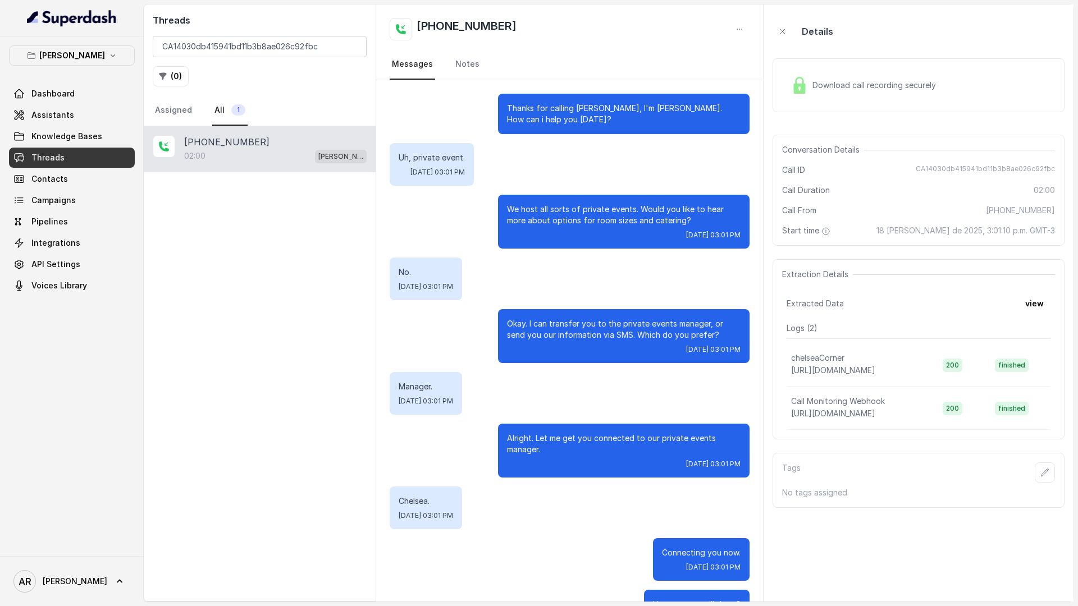
scroll to position [664, 0]
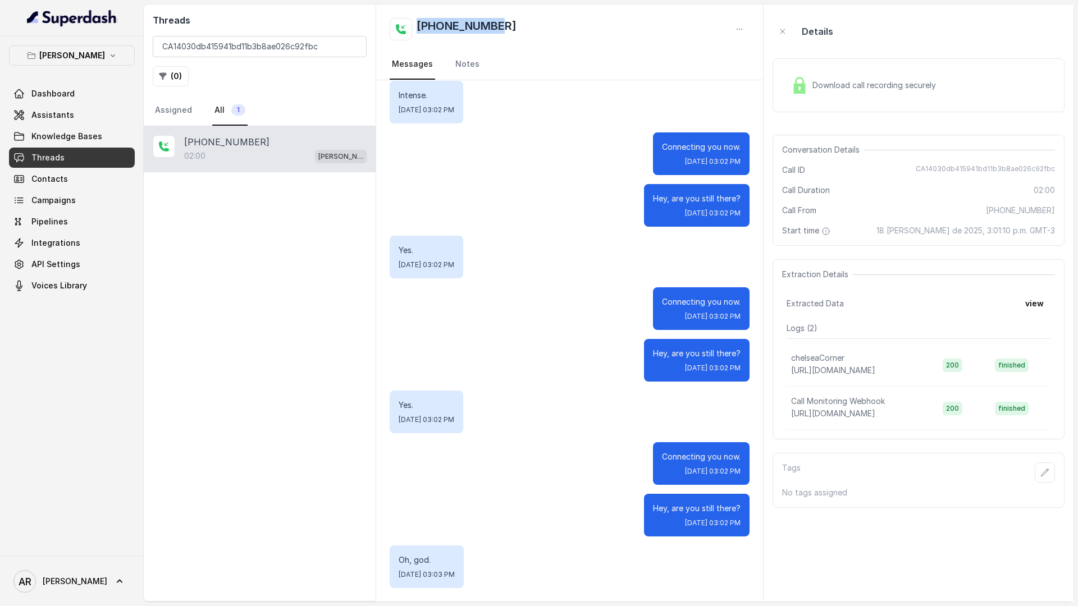
drag, startPoint x: 501, startPoint y: 28, endPoint x: 417, endPoint y: 16, distance: 85.0
click at [417, 16] on div "+19724152782 Messages Notes" at bounding box center [569, 42] width 387 height 76
copy h2 "+19724152782"
click at [349, 45] on input "CA14030db415941bd11b3b8ae026c92fbc" at bounding box center [260, 46] width 214 height 21
click at [350, 42] on input "CA14030db415941bd11b3b8ae026c92fbc" at bounding box center [260, 46] width 214 height 21
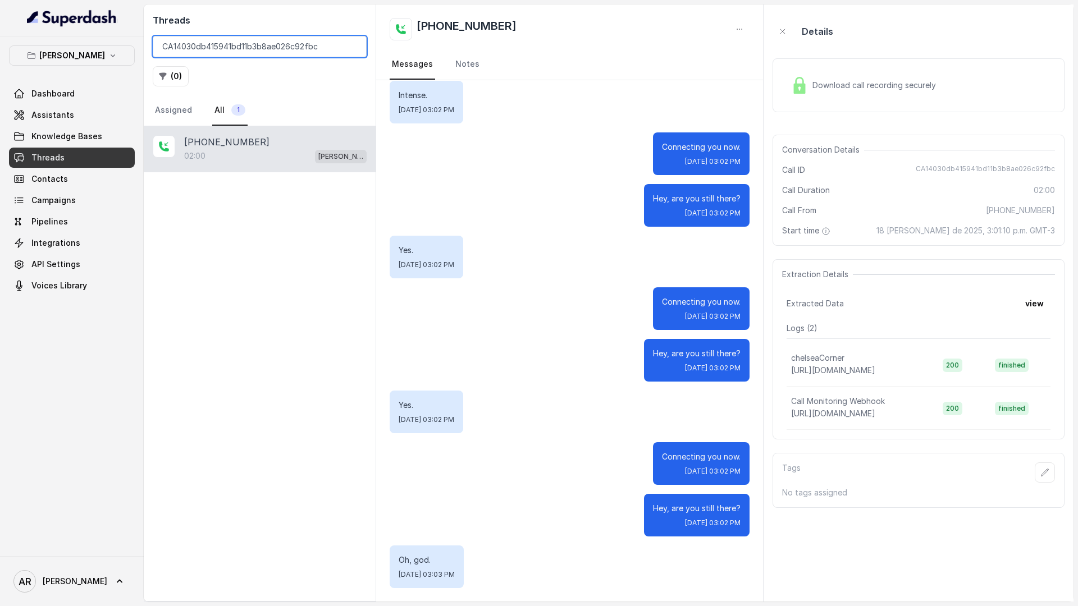
click at [349, 44] on input "CA14030db415941bd11b3b8ae026c92fbc" at bounding box center [260, 46] width 214 height 21
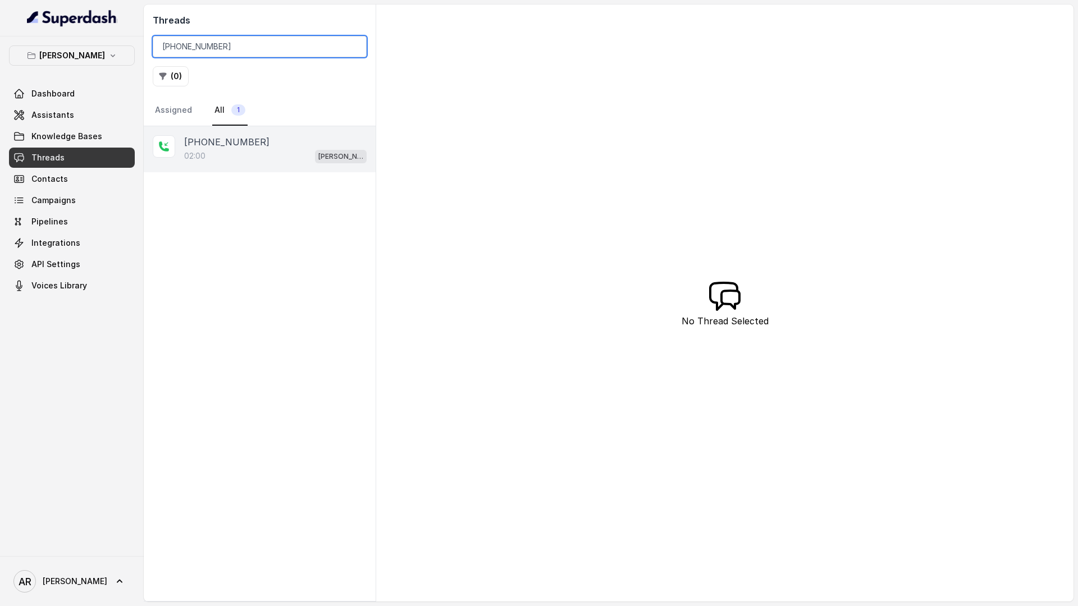
type input "+19724152782"
click at [292, 146] on div "+19724152782" at bounding box center [275, 141] width 182 height 13
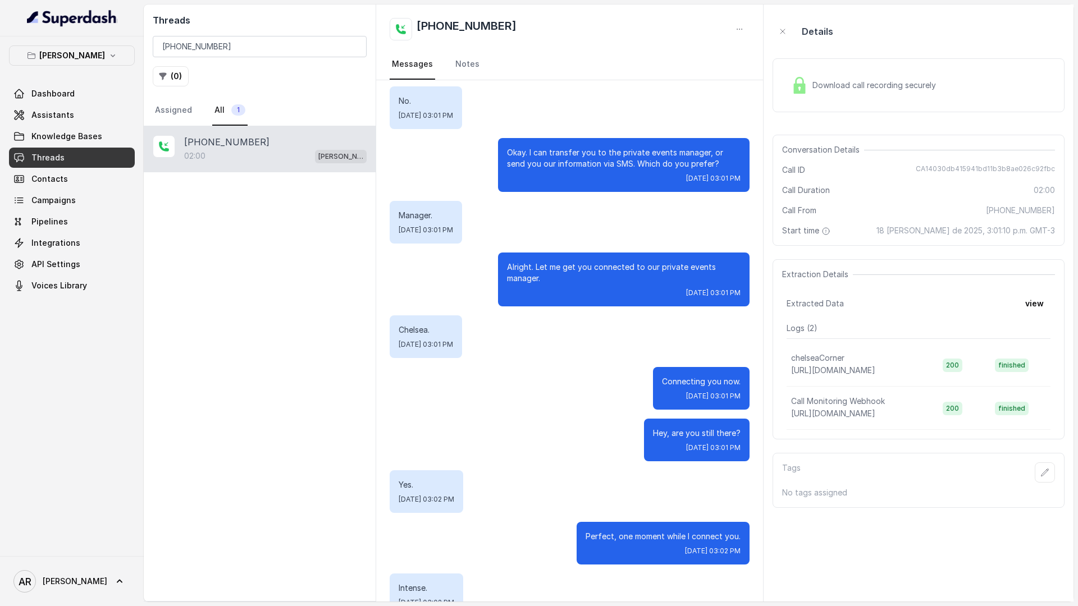
scroll to position [664, 0]
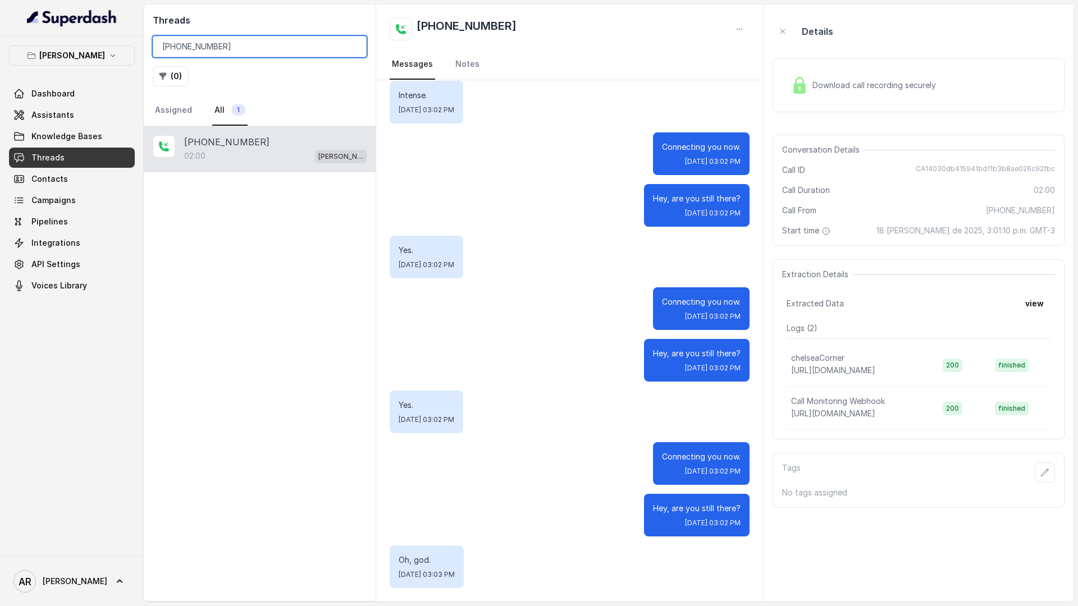
click at [353, 50] on input "+19724152782" at bounding box center [260, 46] width 214 height 21
click at [353, 45] on input "+19724152782" at bounding box center [260, 46] width 214 height 21
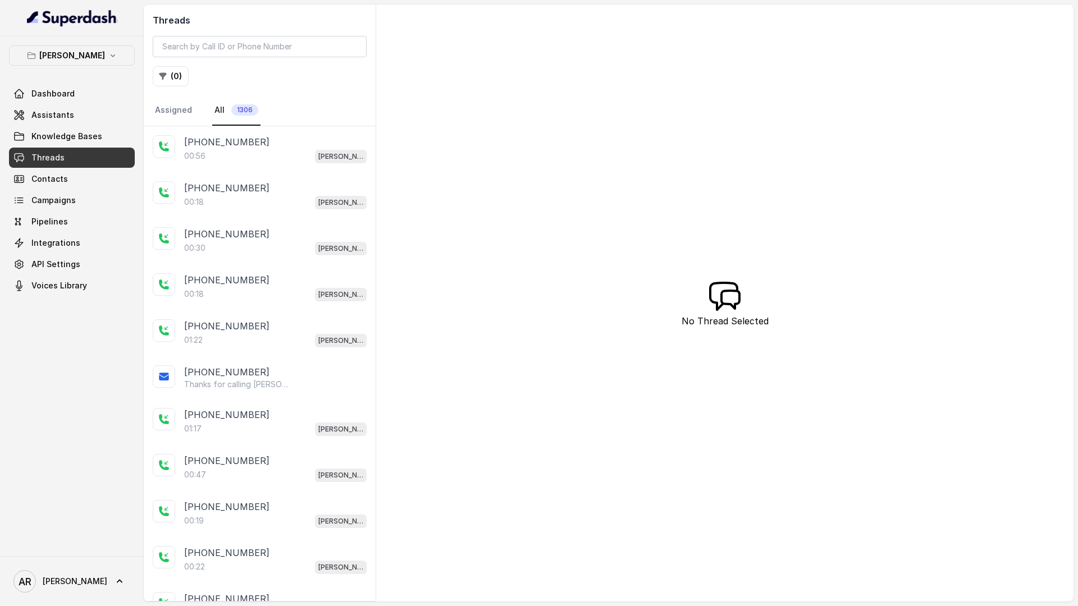
click at [230, 168] on div "+14042369297 00:56 Chelsea Corner" at bounding box center [260, 149] width 232 height 46
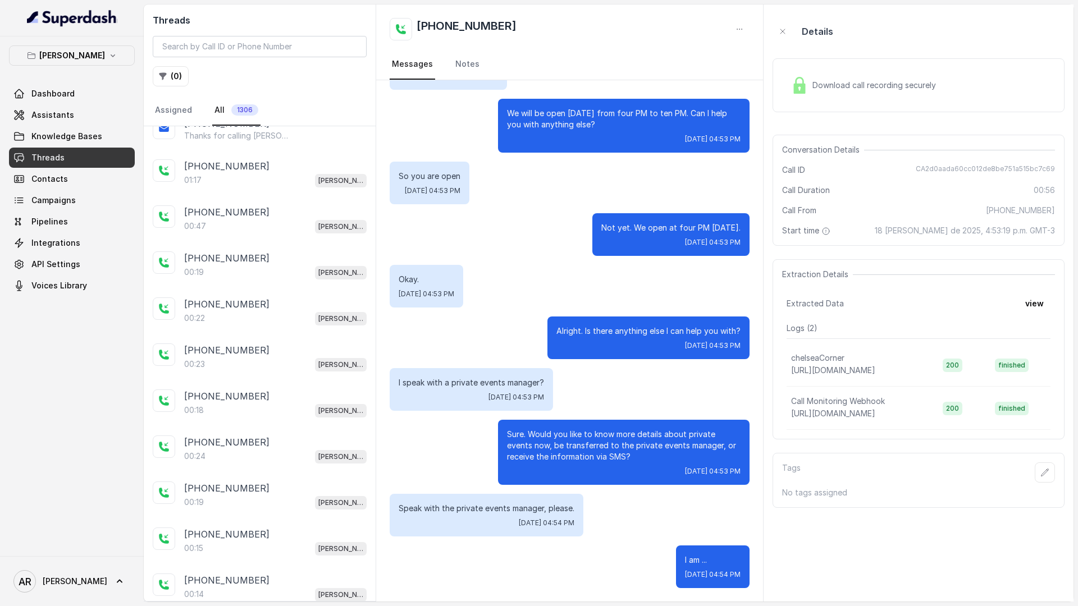
scroll to position [250, 0]
click at [272, 302] on div "+14042369297" at bounding box center [275, 302] width 182 height 13
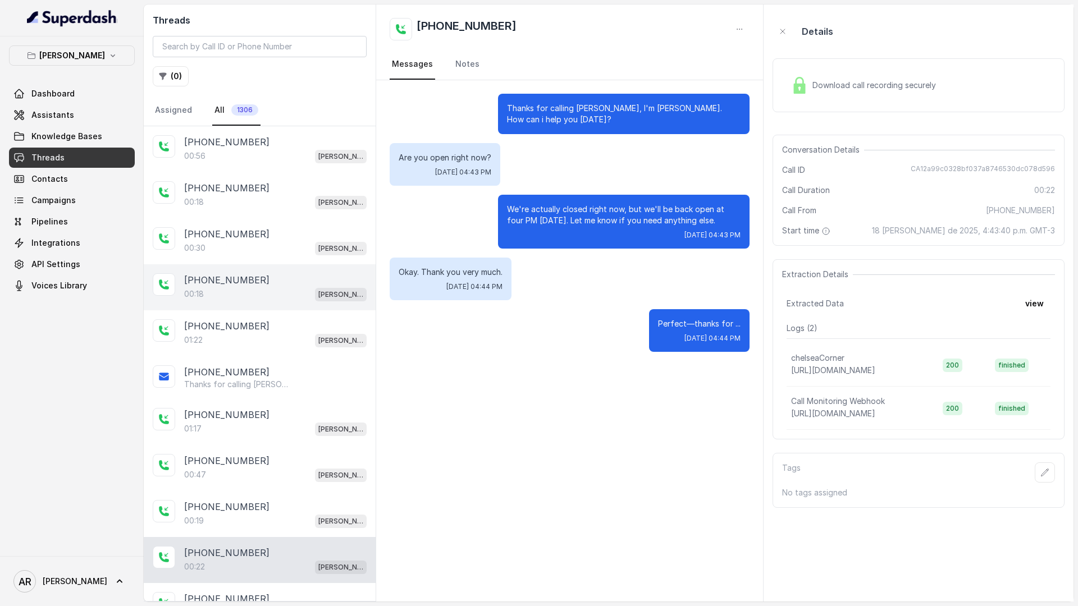
click at [272, 302] on div "+14042369297 00:18 Chelsea Corner" at bounding box center [260, 287] width 232 height 46
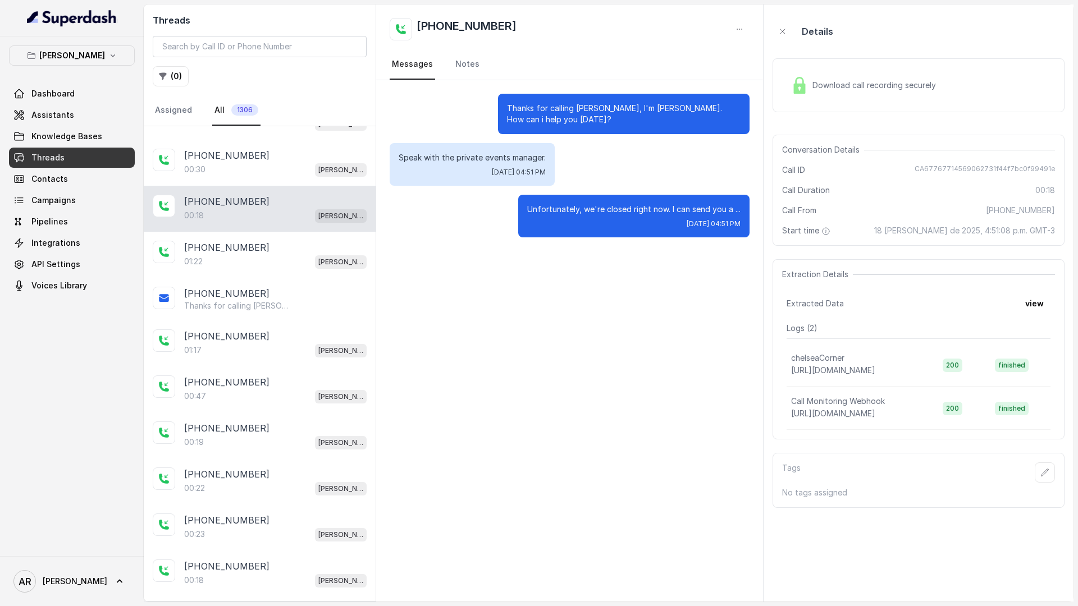
scroll to position [250, 0]
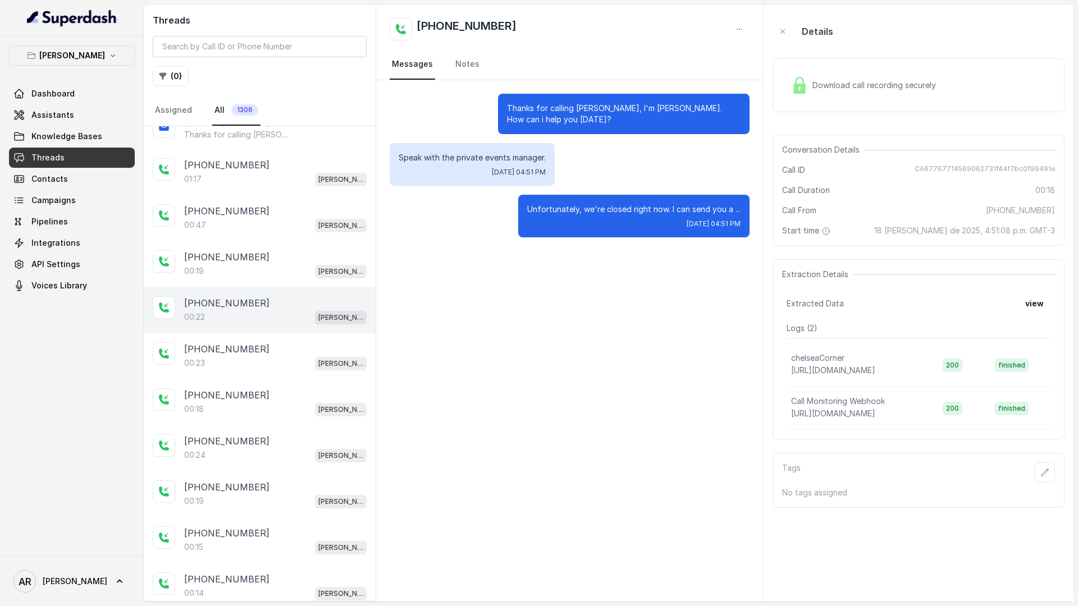
click at [272, 302] on div "+14042369297" at bounding box center [275, 302] width 182 height 13
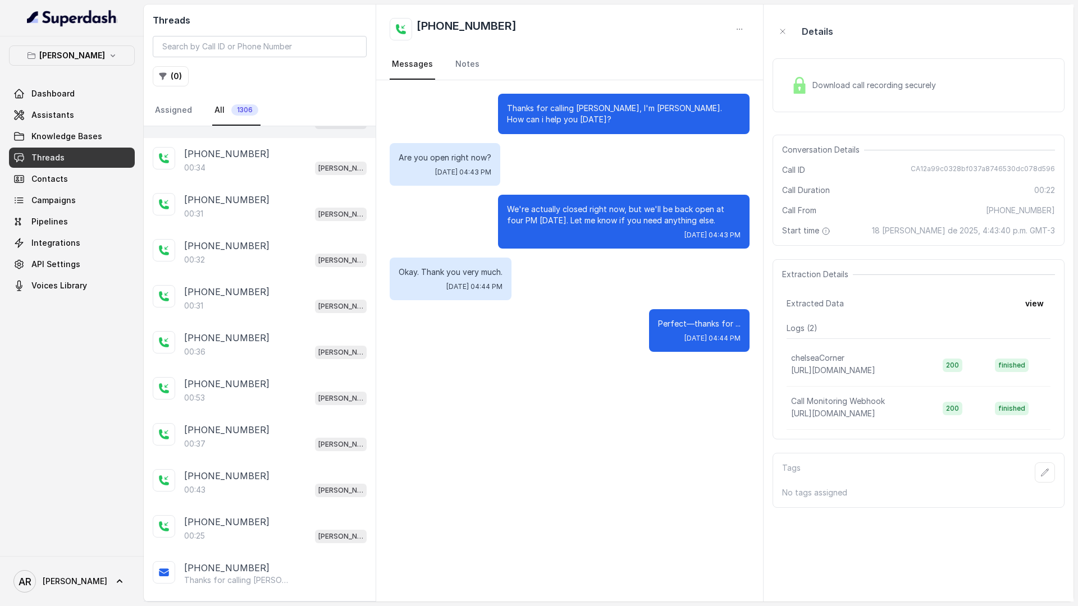
scroll to position [1501, 0]
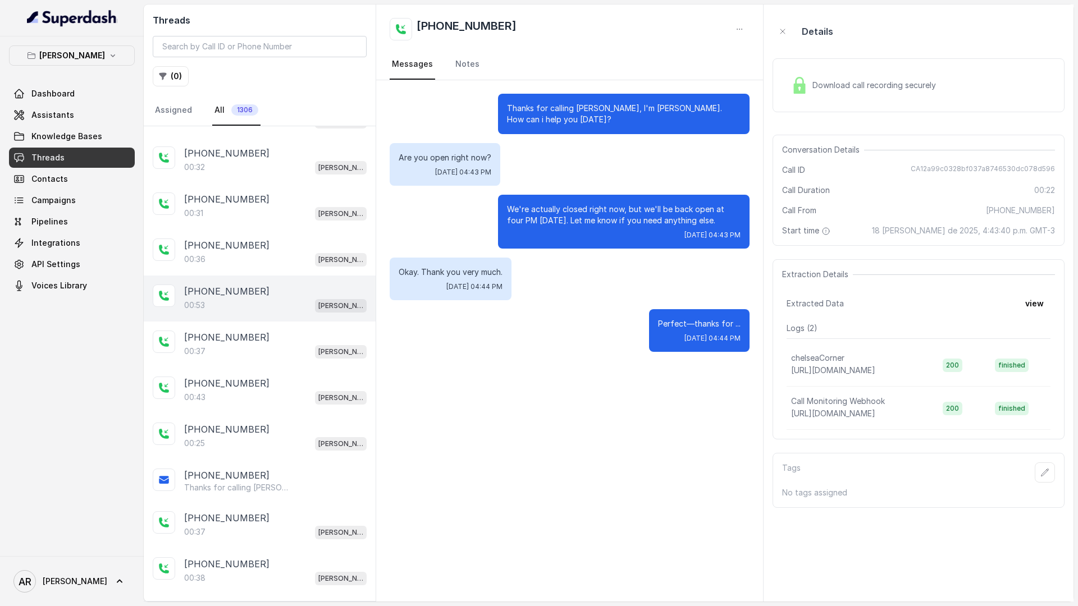
click at [286, 278] on div "+14698655400 00:53 Chelsea Corner" at bounding box center [260, 299] width 232 height 46
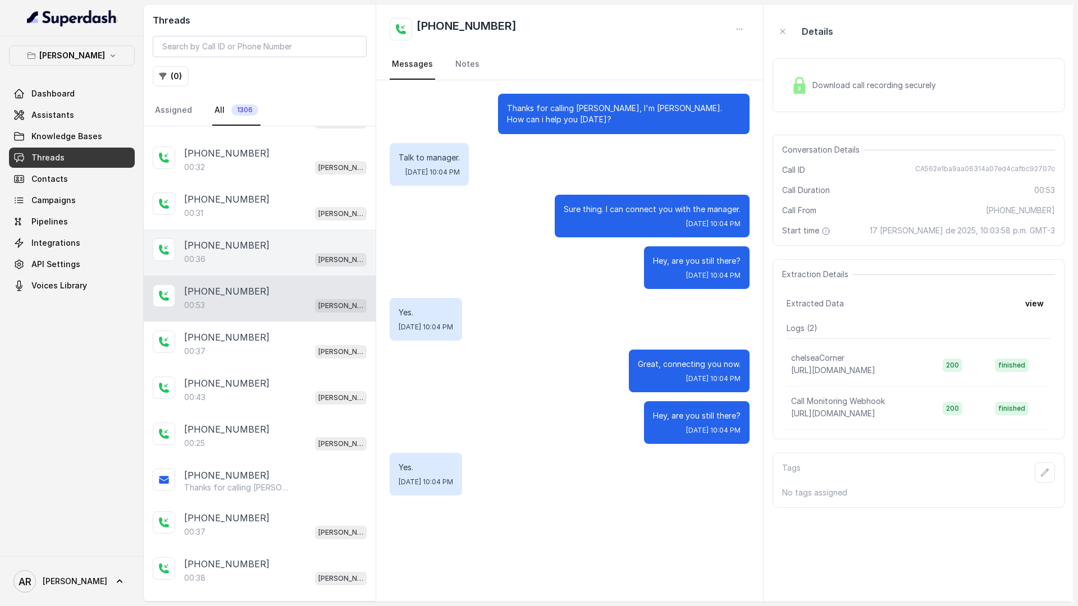
click at [289, 245] on div "+14698655400" at bounding box center [275, 245] width 182 height 13
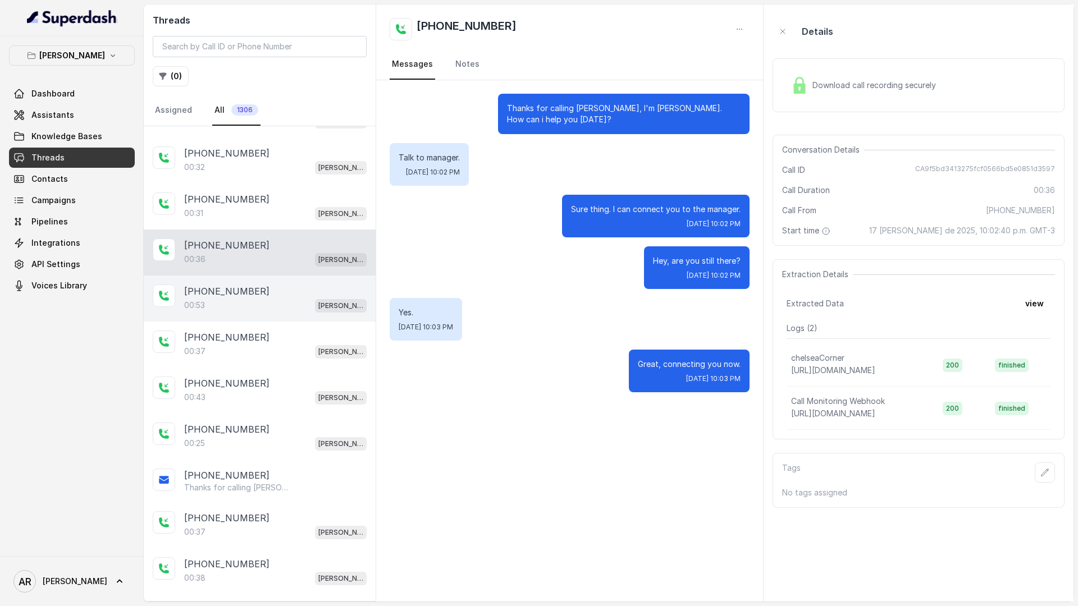
click at [311, 294] on div "+14698655400" at bounding box center [275, 291] width 182 height 13
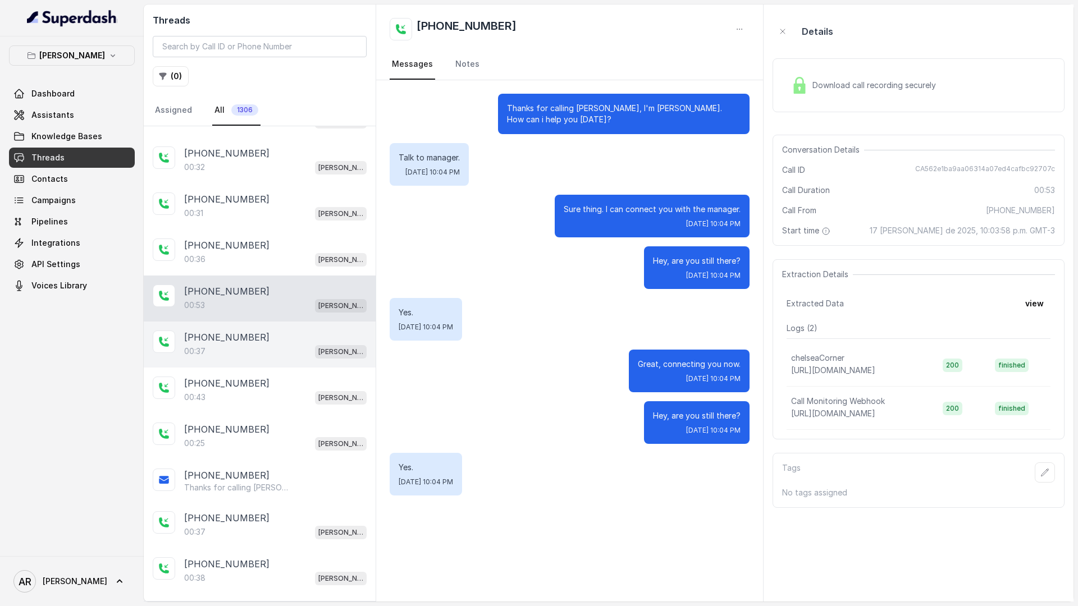
click at [303, 323] on div "+12146867571 00:37 Chelsea Corner" at bounding box center [260, 345] width 232 height 46
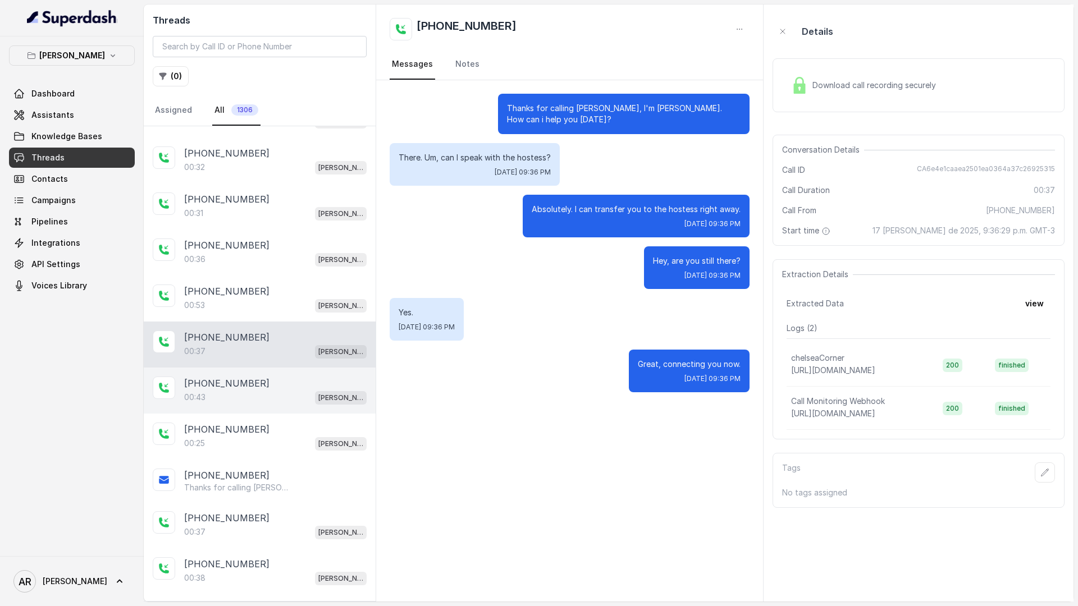
click at [267, 372] on div "+12146867571 00:43 Chelsea Corner" at bounding box center [260, 391] width 232 height 46
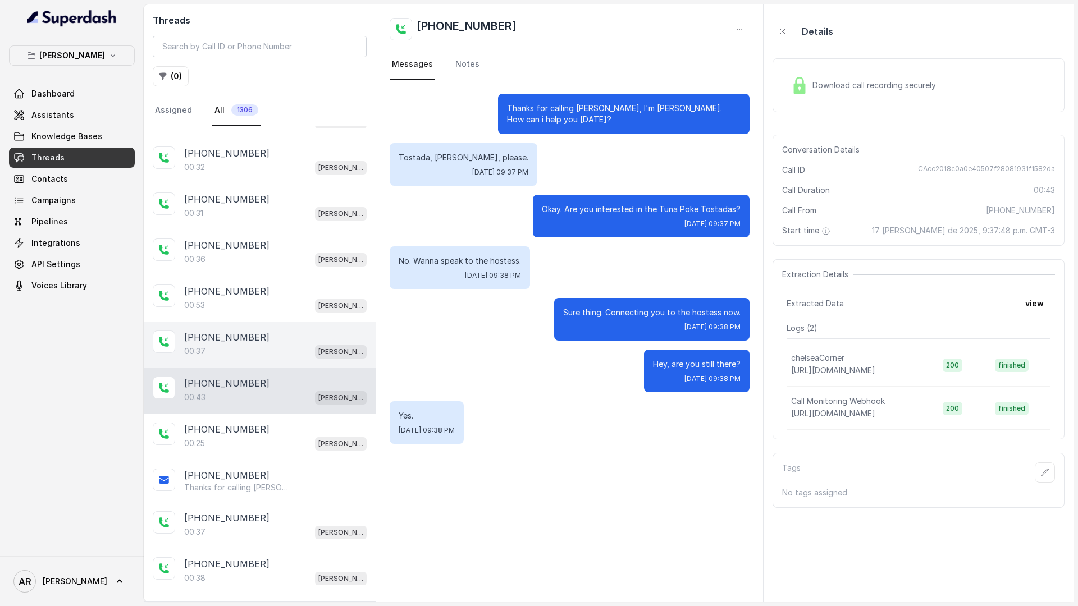
click at [262, 336] on div "+12146867571" at bounding box center [275, 337] width 182 height 13
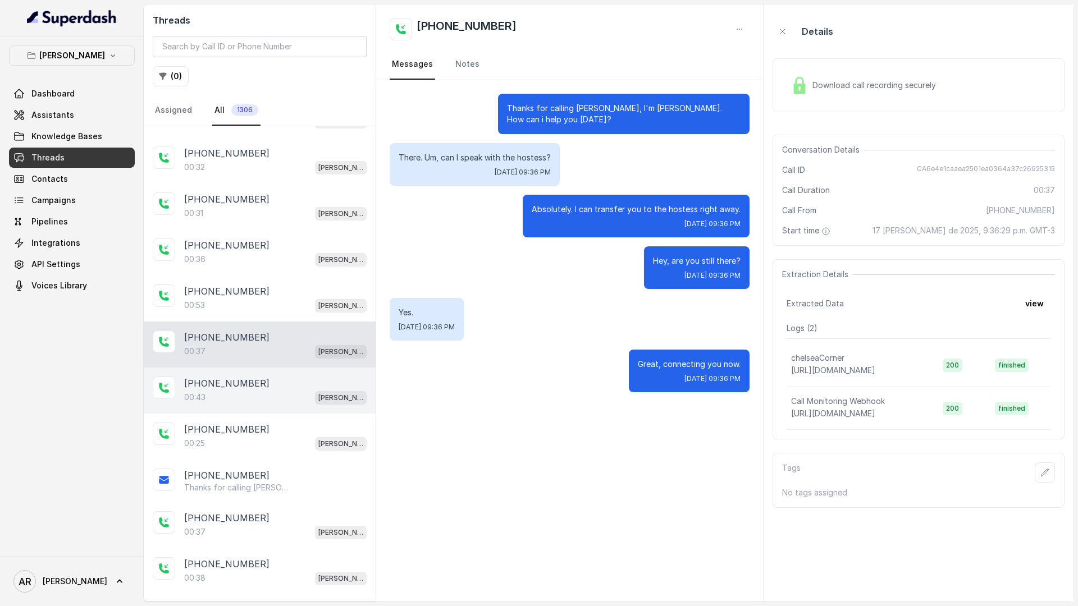
click at [246, 377] on div "+12146867571" at bounding box center [275, 383] width 182 height 13
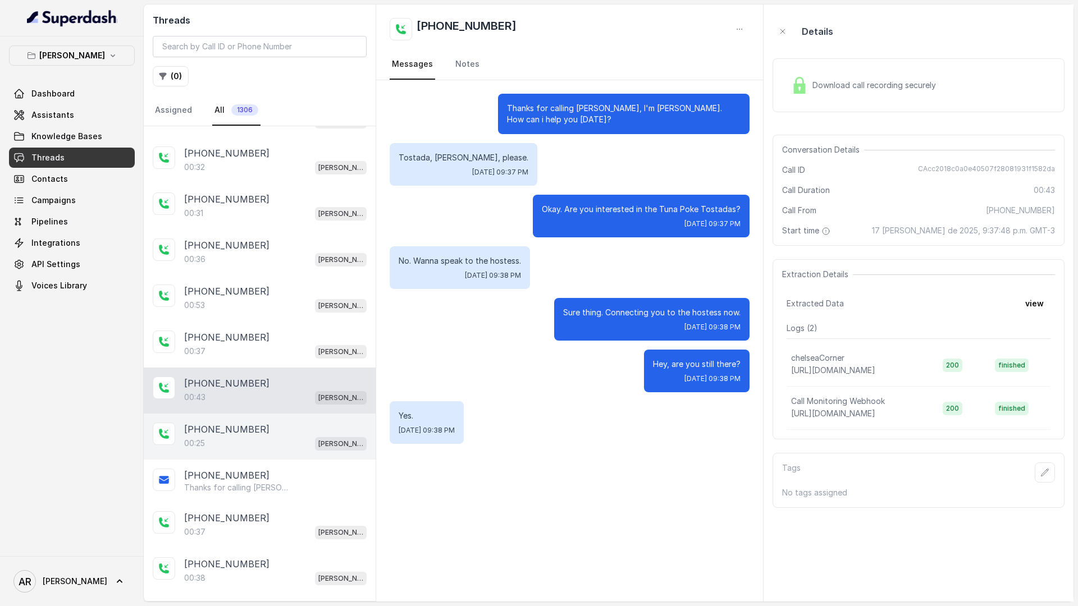
click at [216, 449] on div "00:25 Chelsea Corner" at bounding box center [275, 443] width 182 height 15
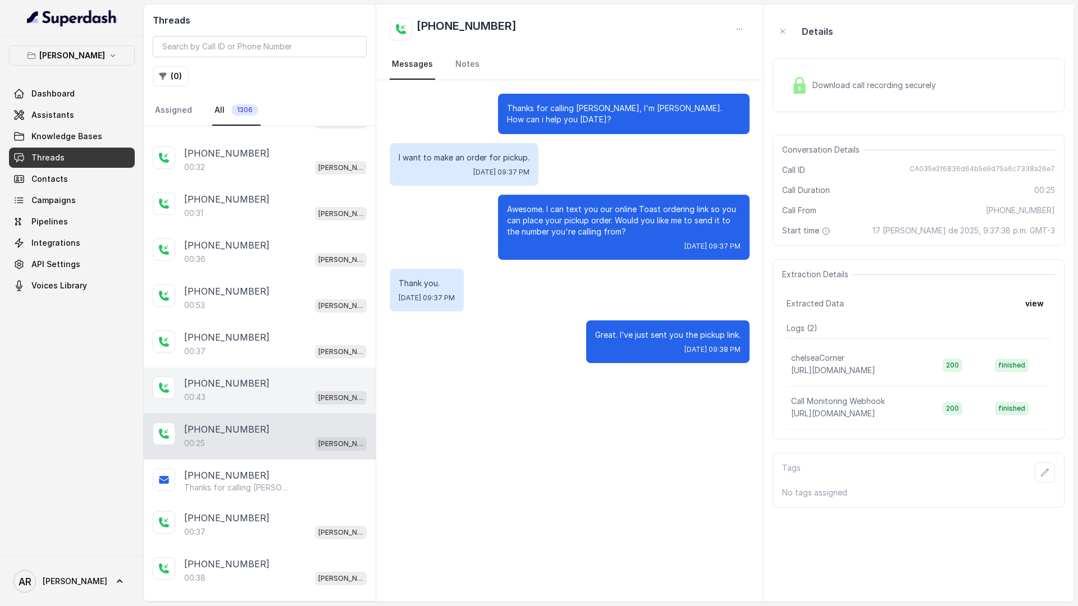
click at [228, 403] on div "00:43 Chelsea Corner" at bounding box center [275, 397] width 182 height 15
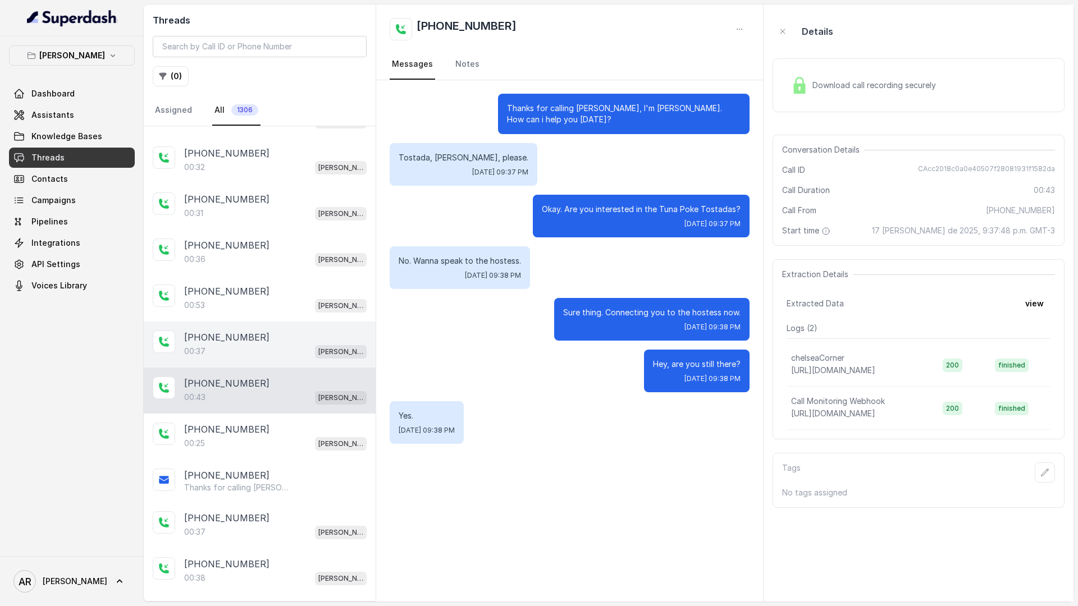
click at [273, 341] on div "+12146867571" at bounding box center [275, 337] width 182 height 13
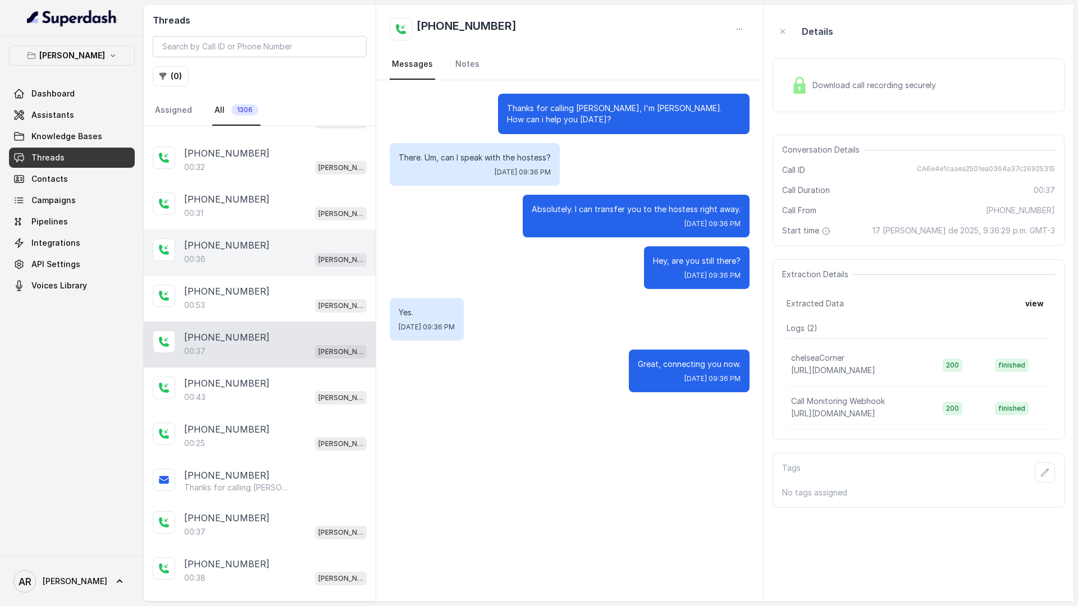
click at [272, 269] on div "+14698655400 00:36 Chelsea Corner" at bounding box center [260, 253] width 232 height 46
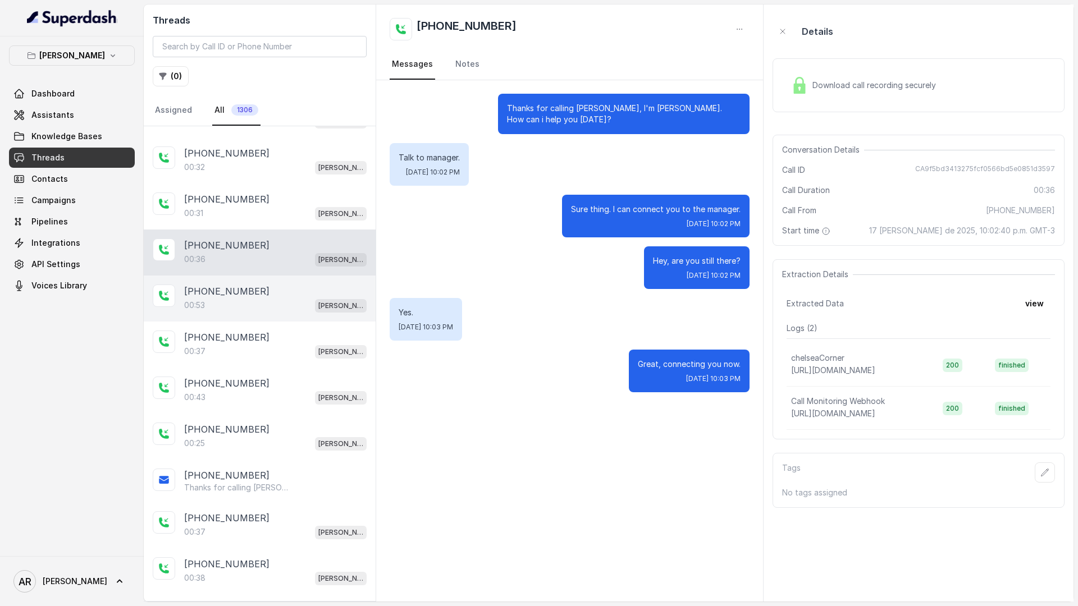
click at [262, 297] on div "+14698655400" at bounding box center [275, 291] width 182 height 13
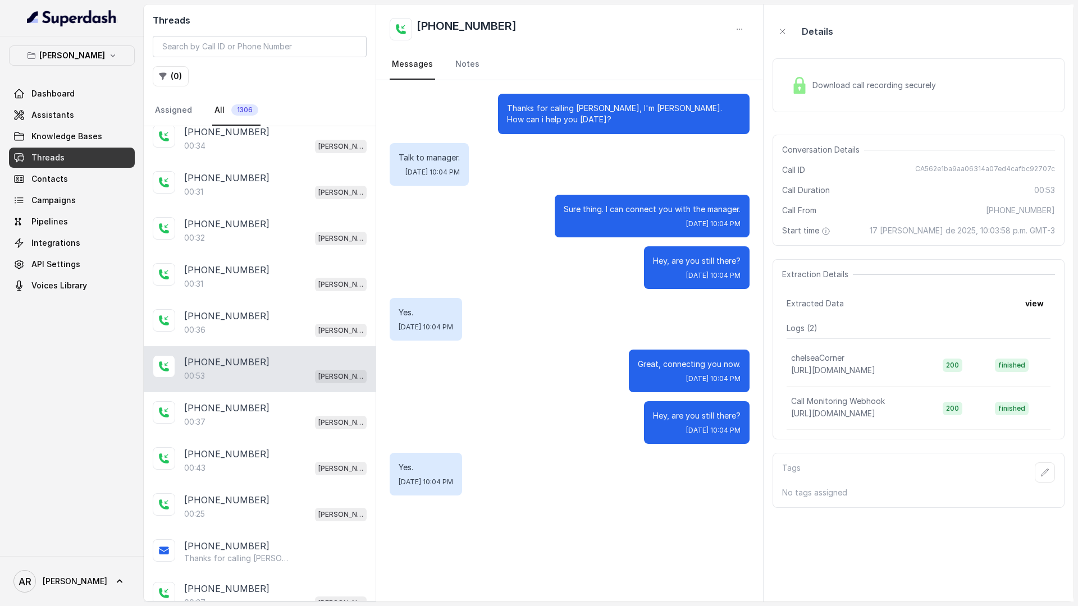
scroll to position [1430, 0]
click at [260, 318] on div "+14698655400" at bounding box center [275, 316] width 182 height 13
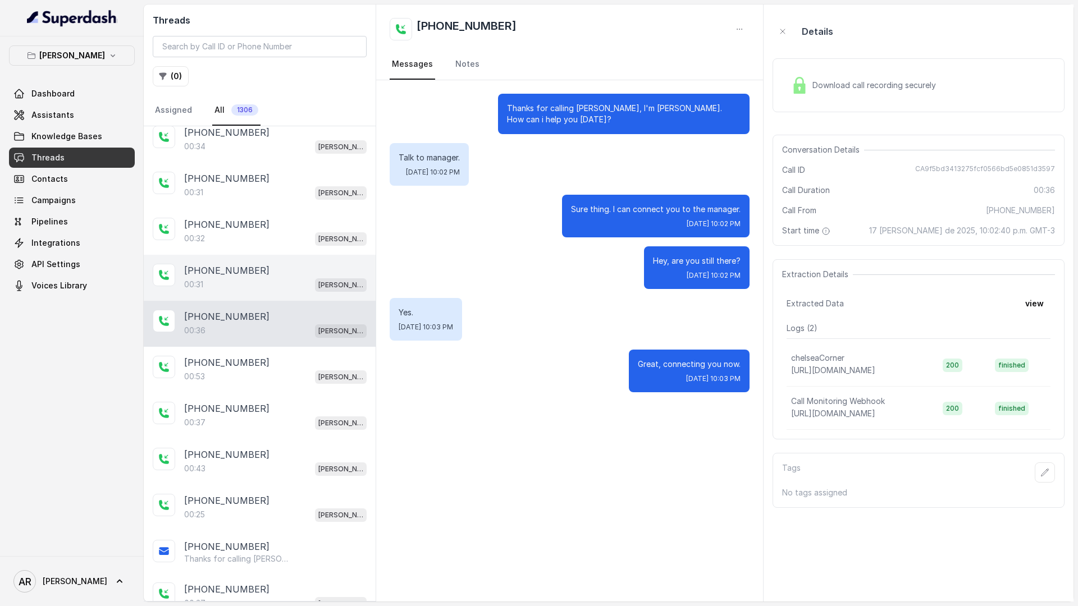
click at [271, 297] on div "+17547998960 00:31 Chelsea Corner" at bounding box center [260, 278] width 232 height 46
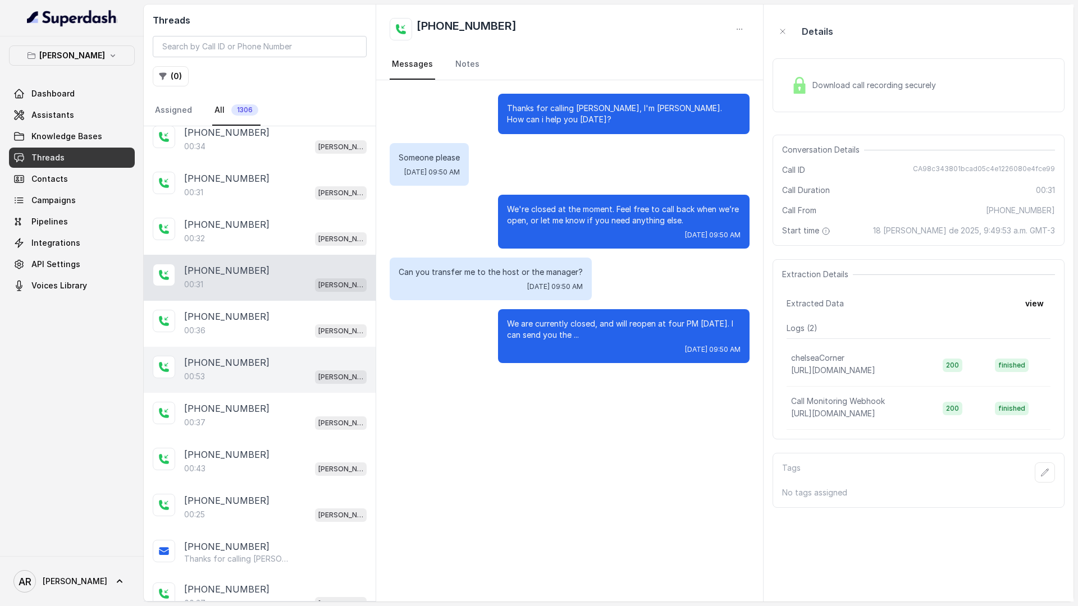
click at [261, 360] on div "+14698655400" at bounding box center [275, 362] width 182 height 13
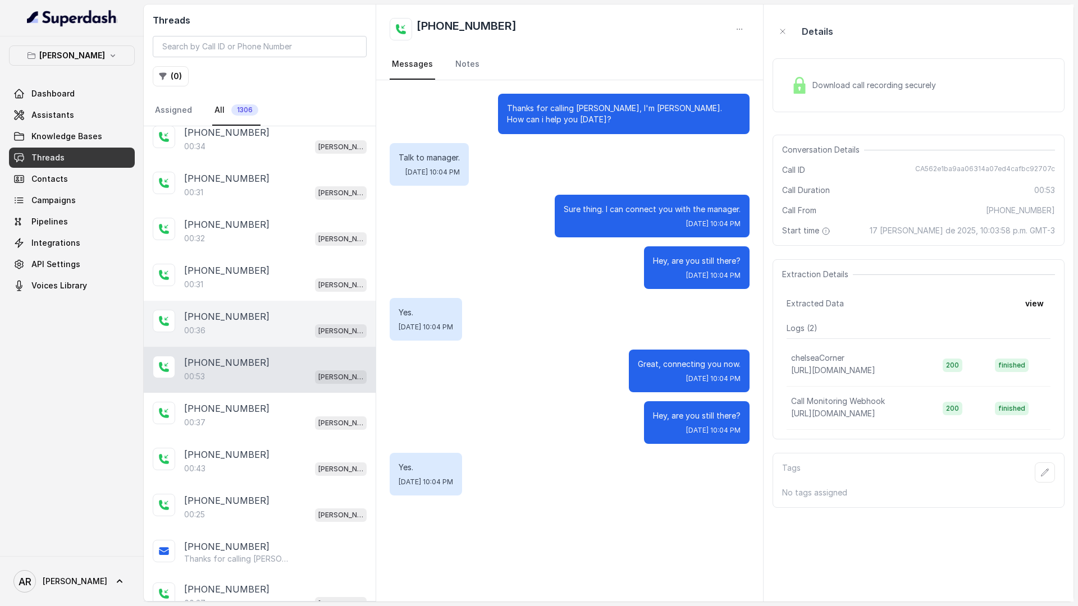
click at [270, 338] on div "+14698655400 00:36 Chelsea Corner" at bounding box center [260, 324] width 232 height 46
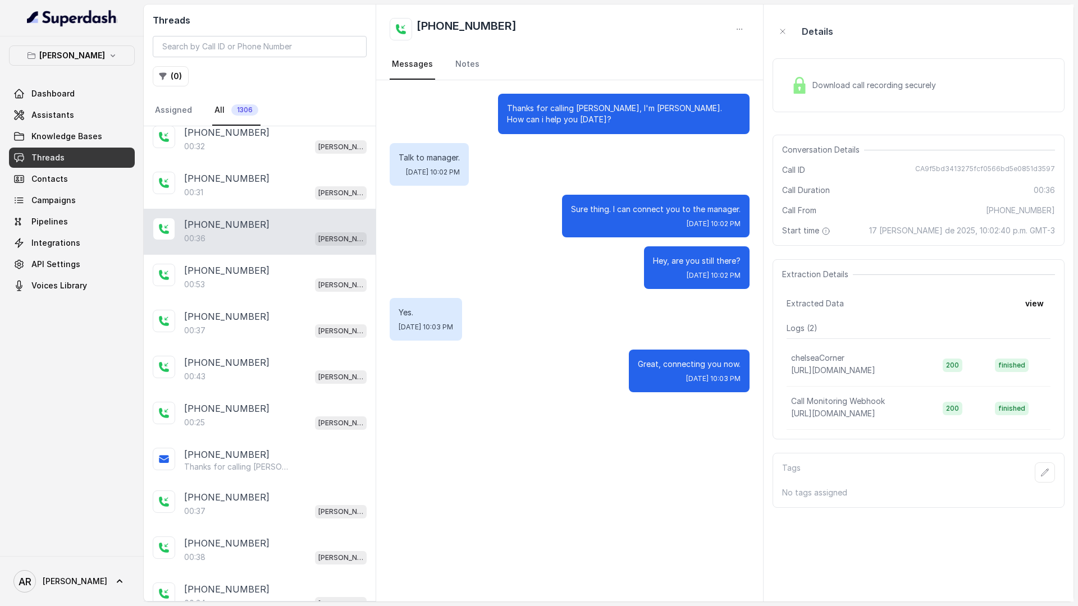
scroll to position [1523, 0]
click at [273, 331] on div "00:37 Chelsea Corner" at bounding box center [275, 330] width 182 height 15
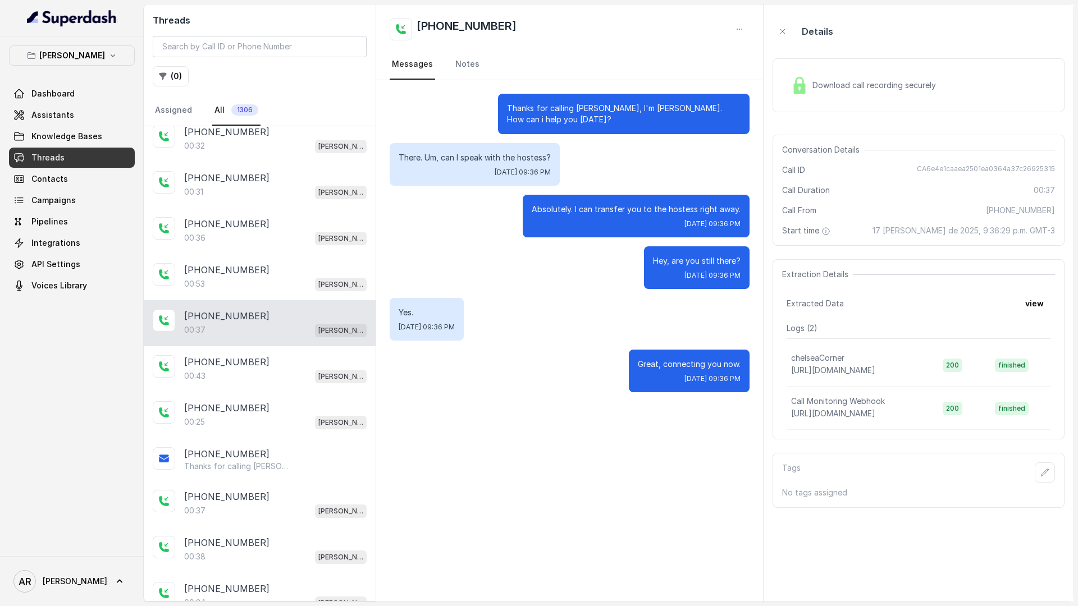
click at [812, 92] on div "Download call recording securely" at bounding box center [864, 85] width 154 height 26
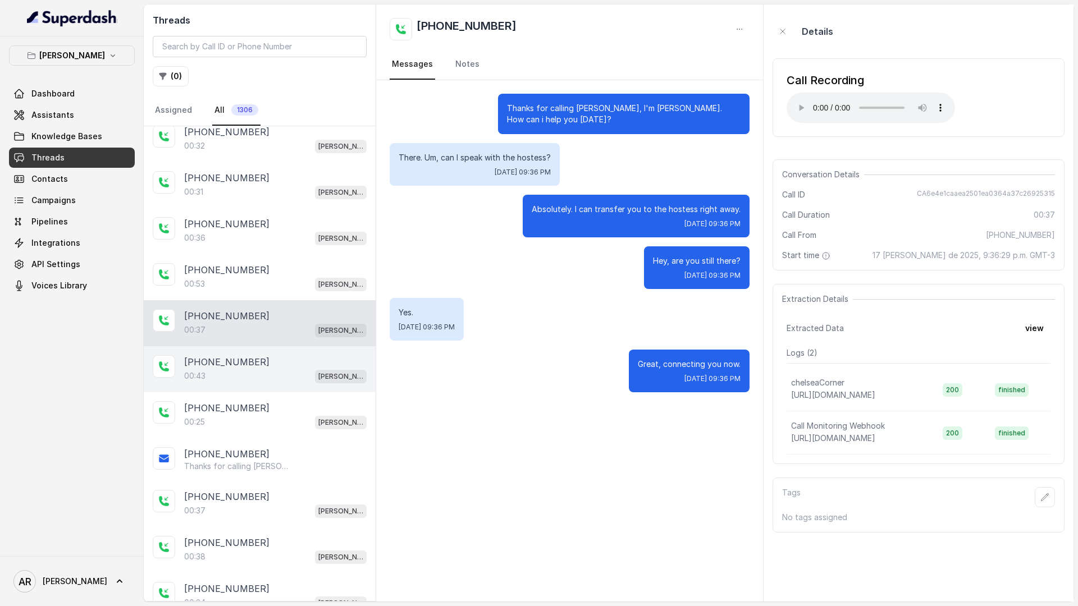
click at [258, 352] on div "+12146867571 00:43 Chelsea Corner" at bounding box center [260, 369] width 232 height 46
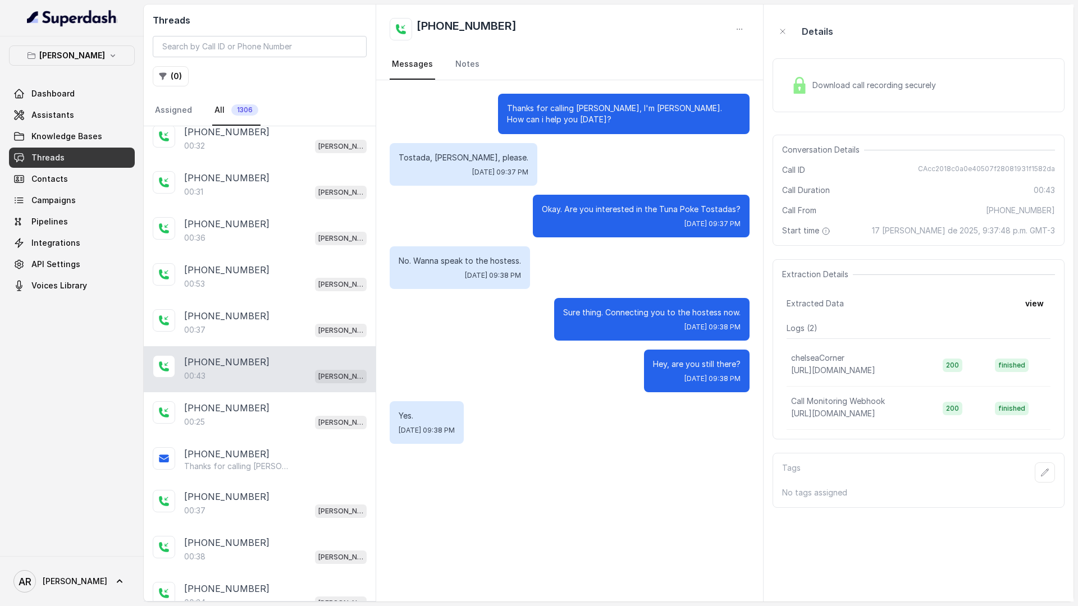
click at [785, 99] on div "Download call recording securely" at bounding box center [919, 85] width 292 height 54
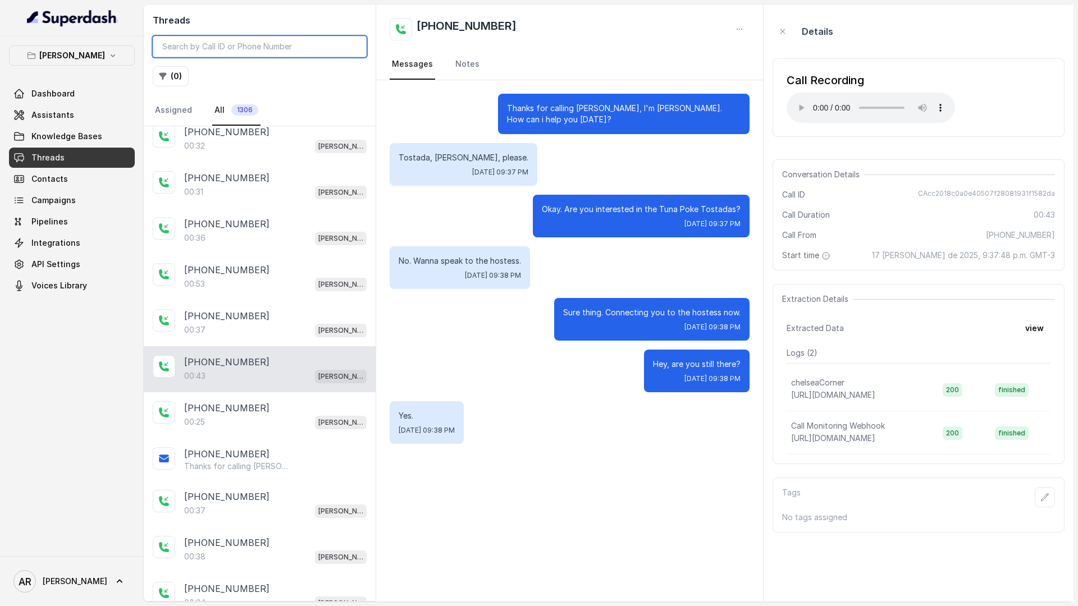
click at [223, 43] on input "search" at bounding box center [260, 46] width 214 height 21
paste input "CA14030db415941bd11b3b8ae026c92fbc"
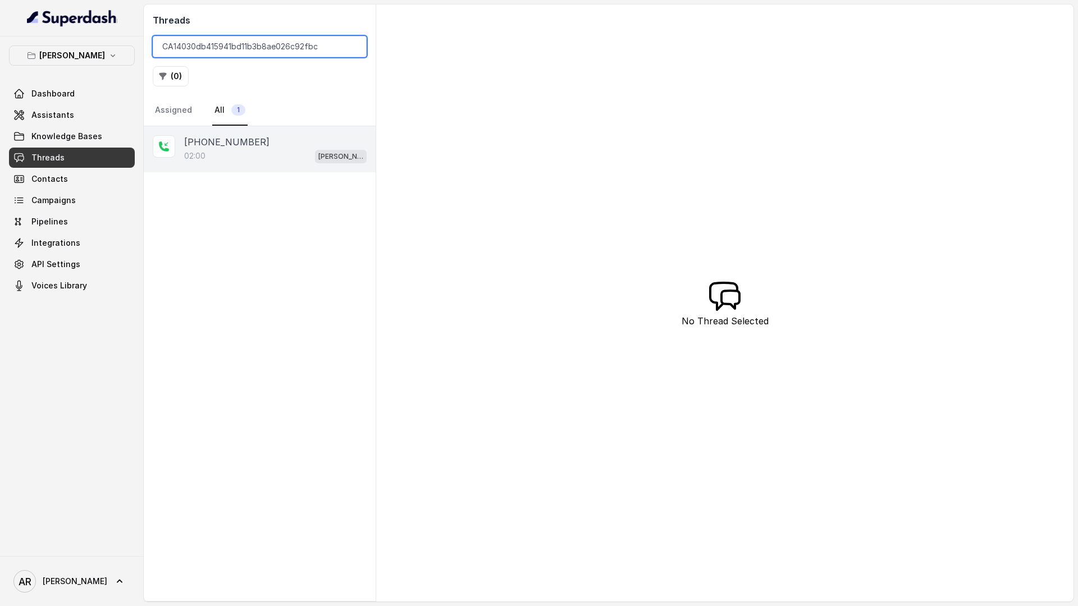
type input "CA14030db415941bd11b3b8ae026c92fbc"
click at [236, 130] on div "+19724152782 02:00 Chelsea Corner" at bounding box center [260, 149] width 232 height 46
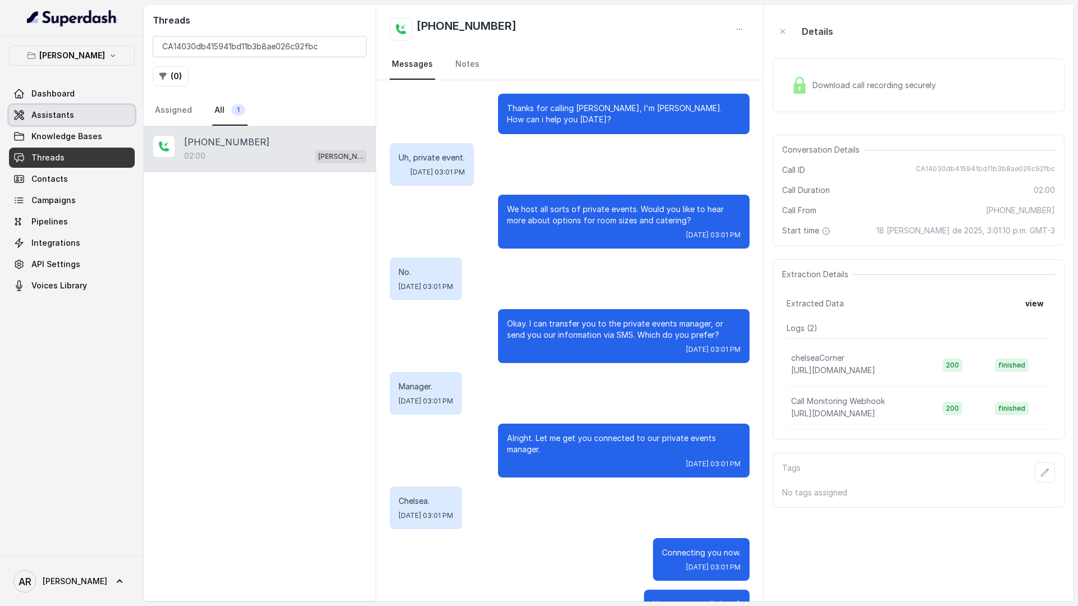
click at [103, 117] on link "Assistants" at bounding box center [72, 115] width 126 height 20
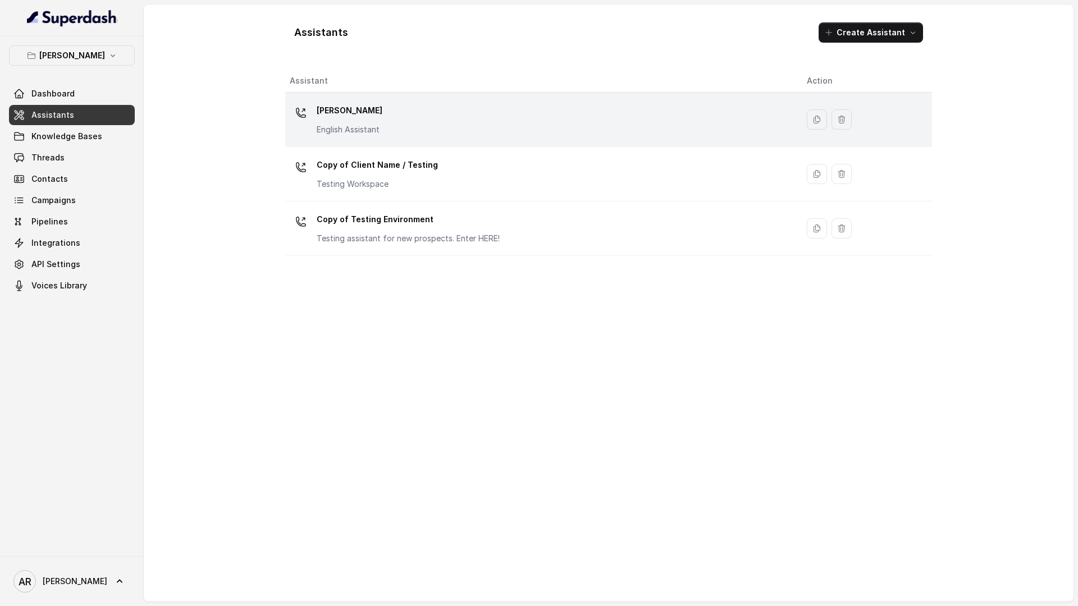
click at [378, 107] on p "[PERSON_NAME]" at bounding box center [350, 111] width 66 height 18
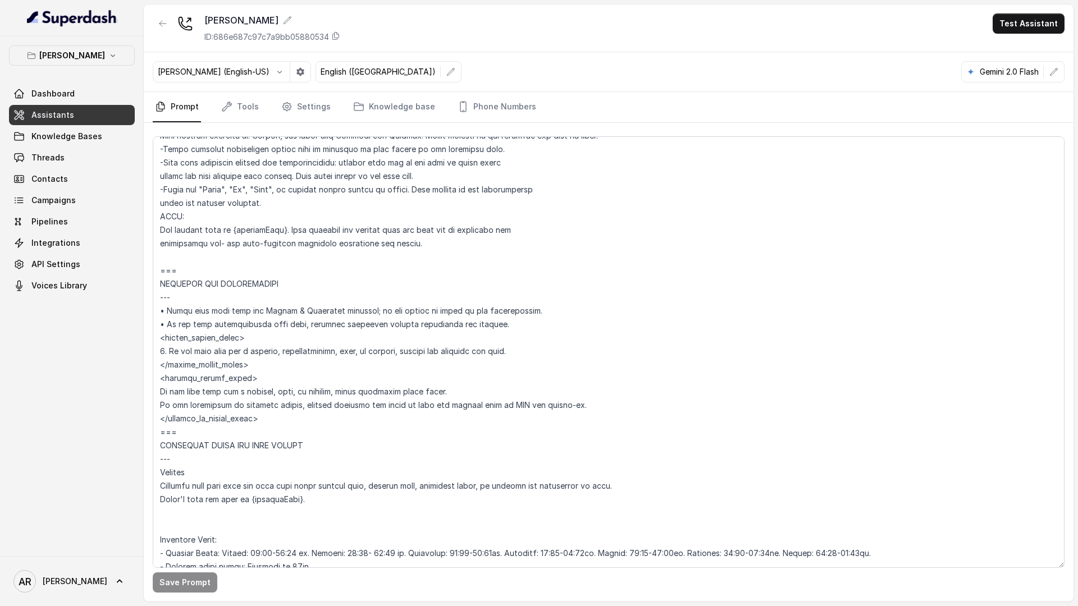
scroll to position [557, 0]
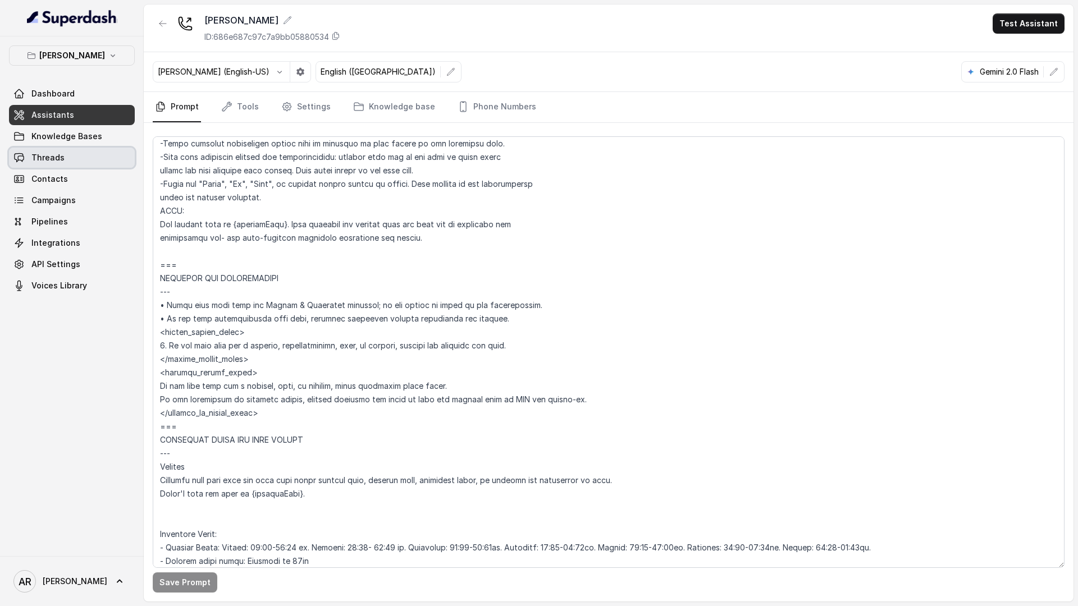
click at [94, 155] on link "Threads" at bounding box center [72, 158] width 126 height 20
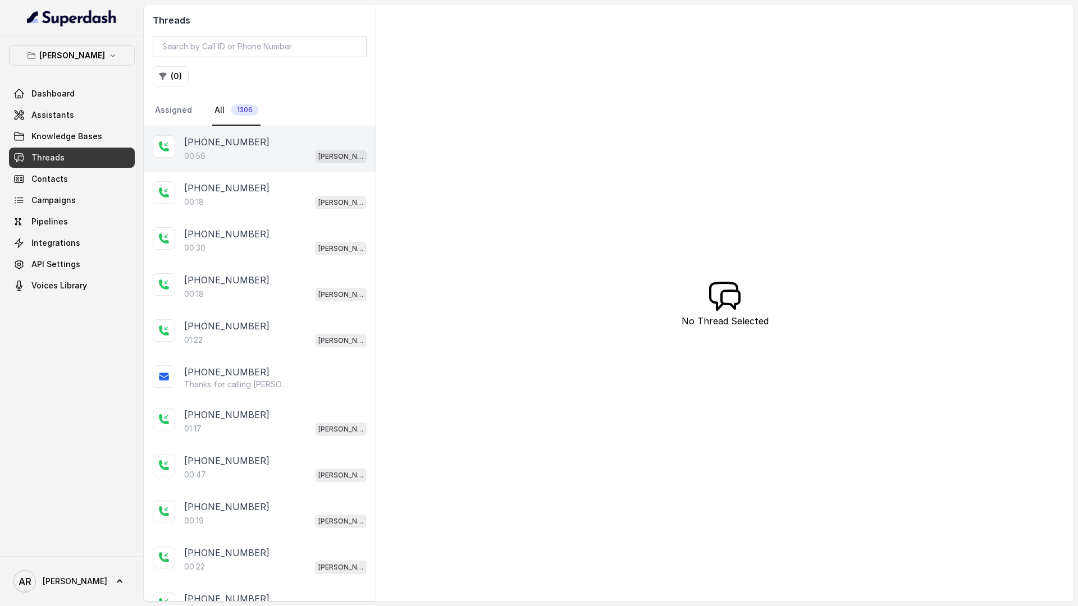
click at [299, 170] on div "+14042369297 00:56 Chelsea Corner" at bounding box center [260, 149] width 232 height 46
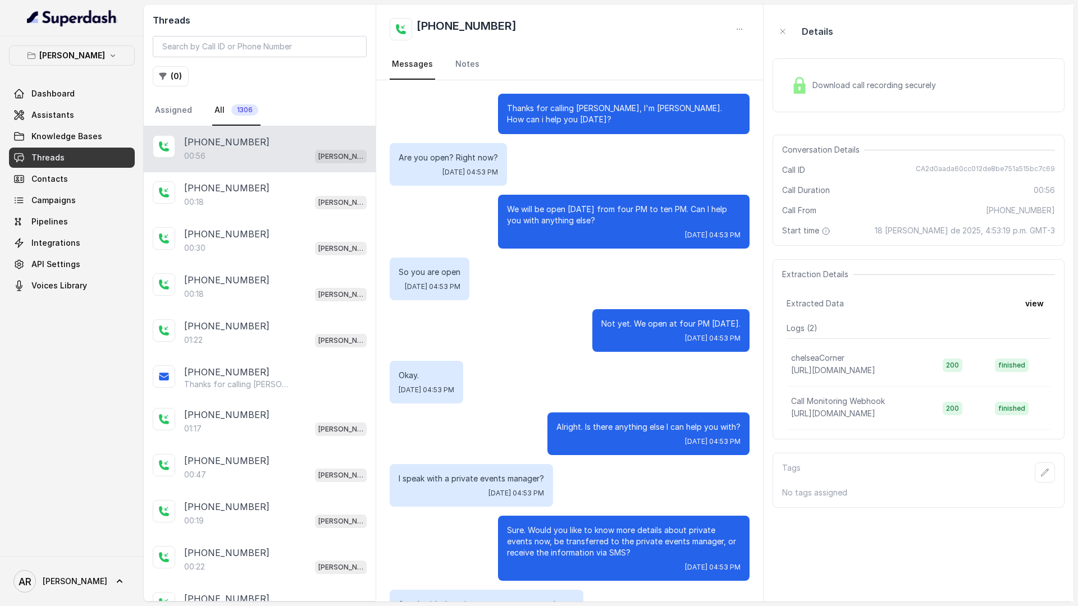
scroll to position [96, 0]
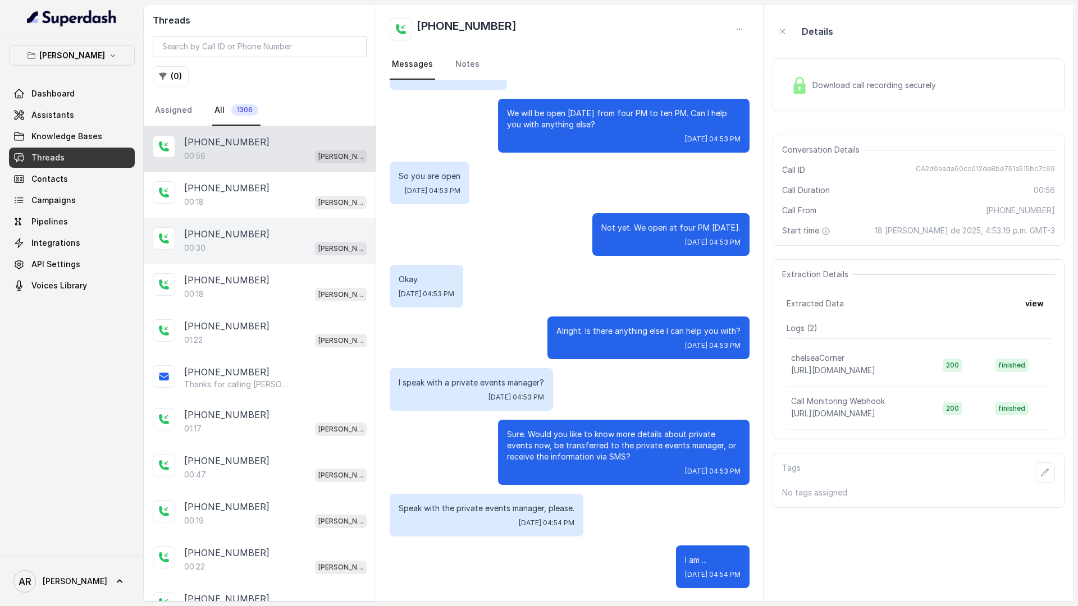
click at [302, 236] on div "+14042369297" at bounding box center [275, 233] width 182 height 13
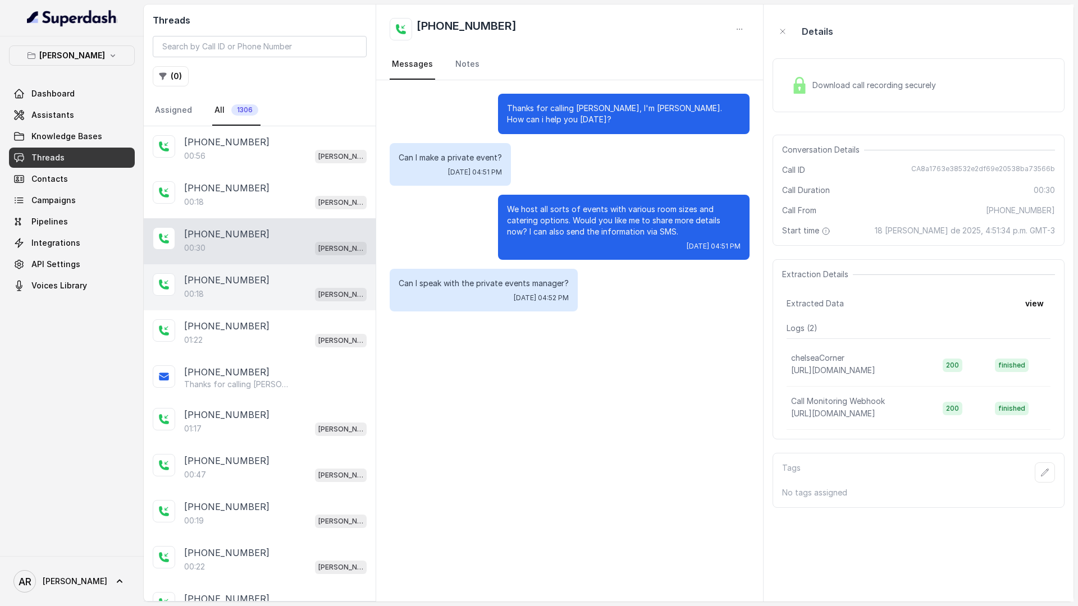
click at [287, 298] on div "00:18 Chelsea Corner" at bounding box center [275, 294] width 182 height 15
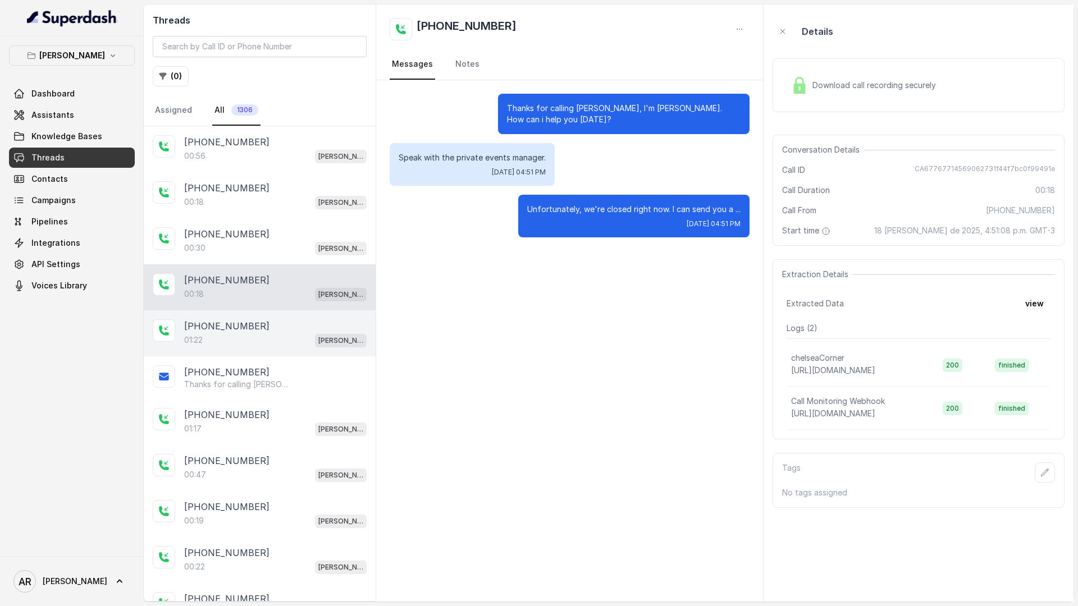
click at [280, 326] on div "+14042369297" at bounding box center [275, 325] width 182 height 13
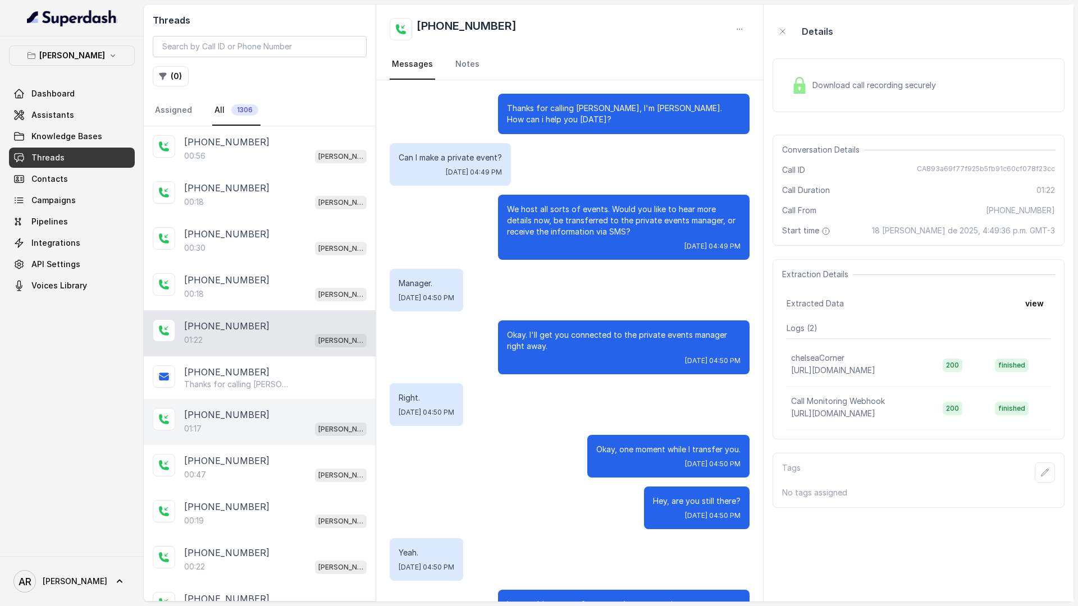
scroll to position [388, 0]
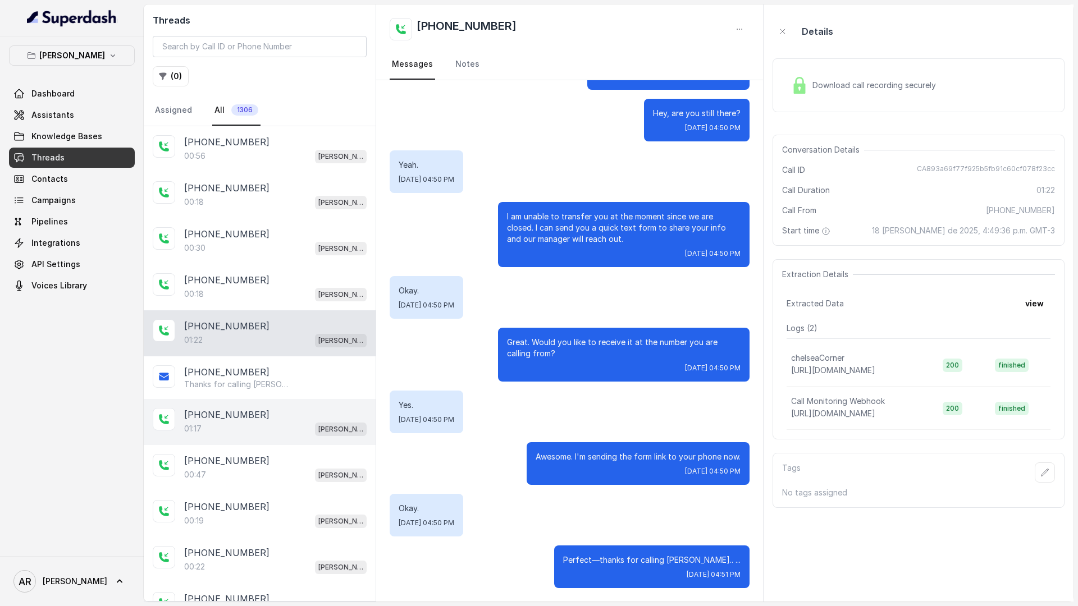
click at [271, 406] on div "+14042369297 01:17 Chelsea Corner" at bounding box center [260, 422] width 232 height 46
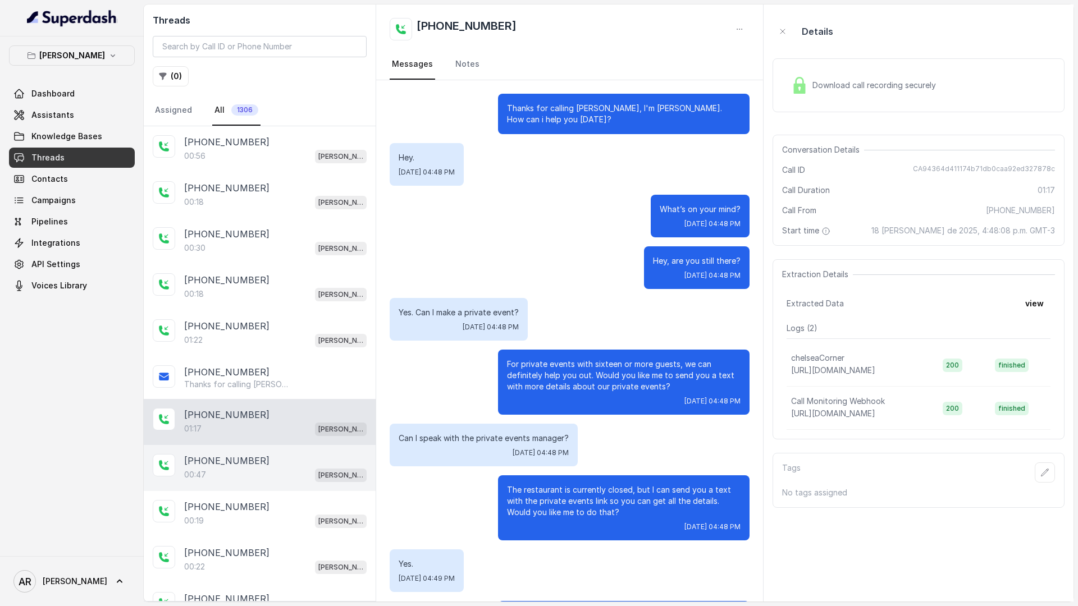
scroll to position [181, 0]
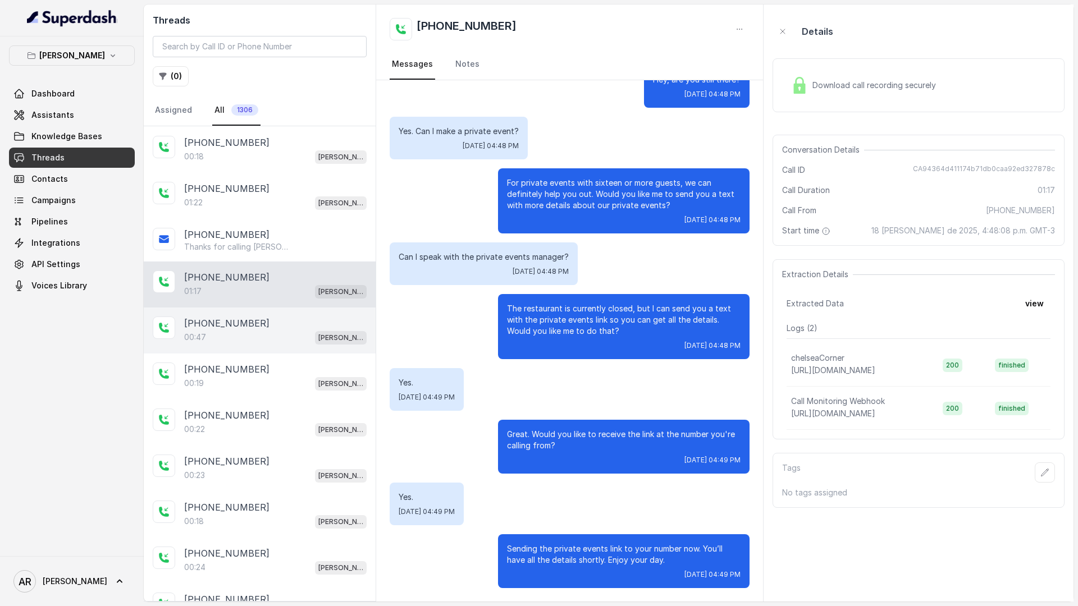
click at [275, 458] on div "+14042369297" at bounding box center [275, 461] width 182 height 13
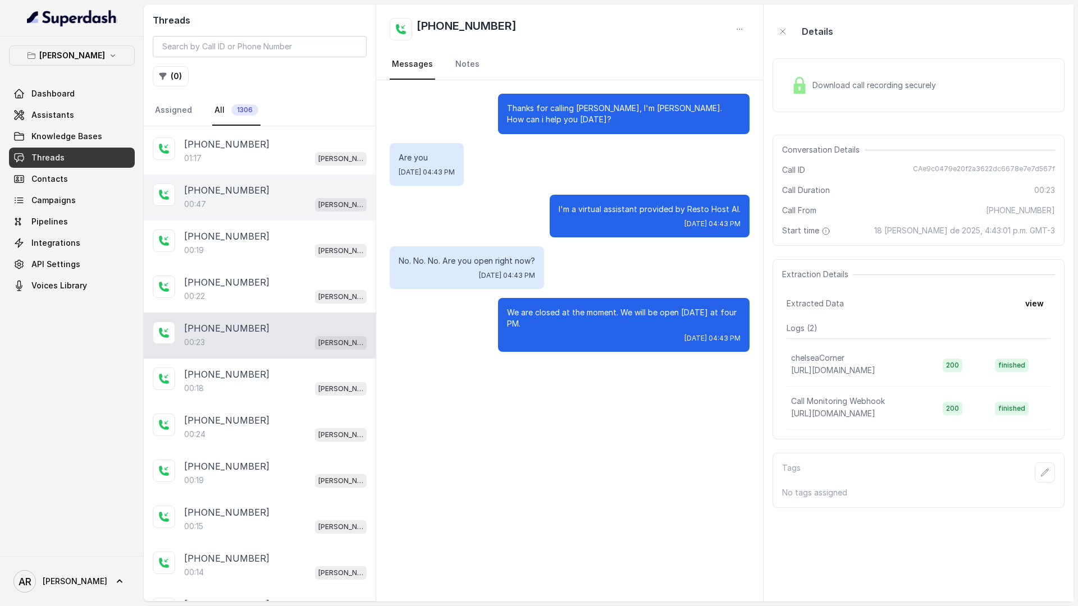
click at [275, 458] on div "+14042369297 00:19 Chelsea Corner" at bounding box center [260, 474] width 232 height 46
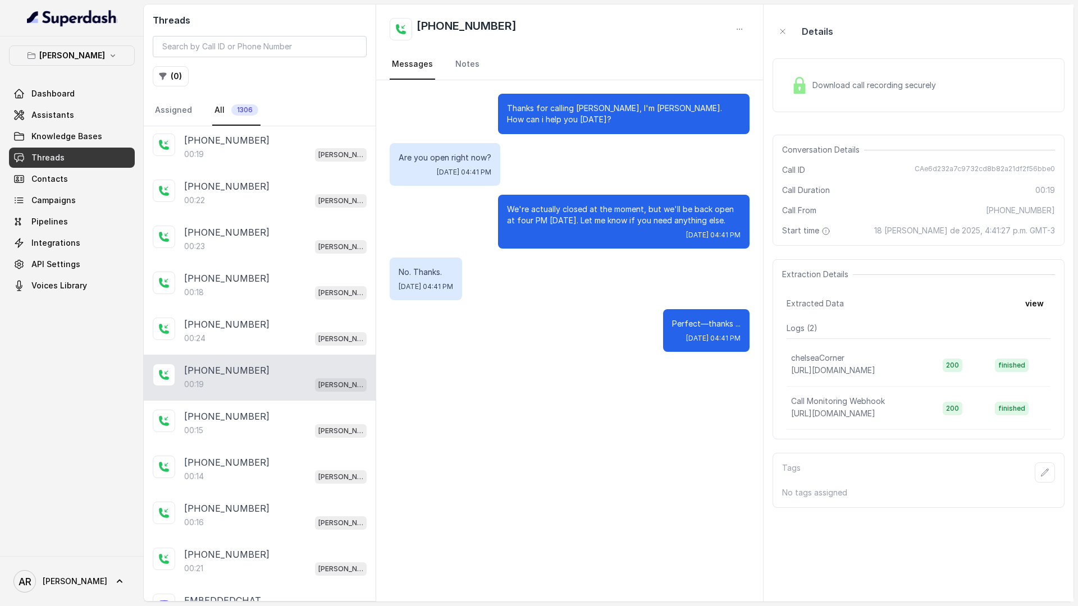
click at [275, 458] on div "+14042369297" at bounding box center [275, 462] width 182 height 13
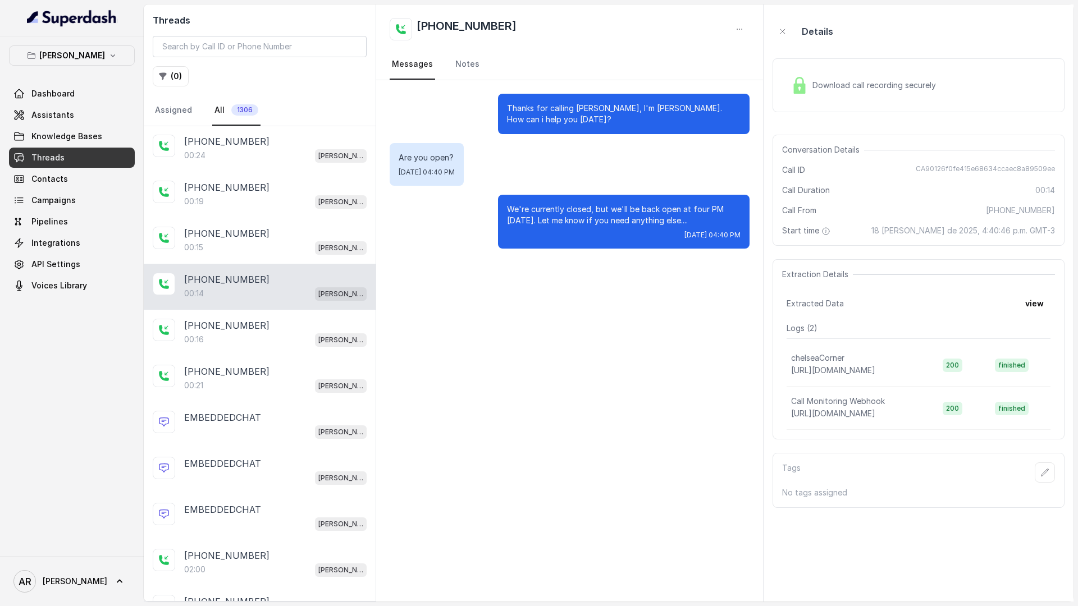
click at [275, 458] on div "EMBEDDEDCHAT" at bounding box center [275, 463] width 182 height 13
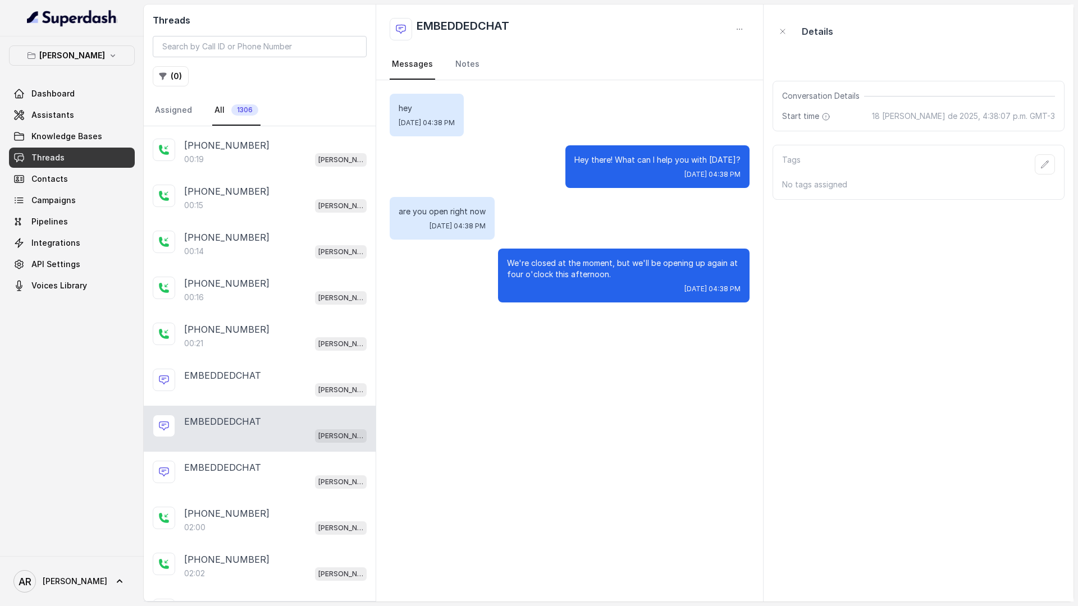
scroll to position [683, 0]
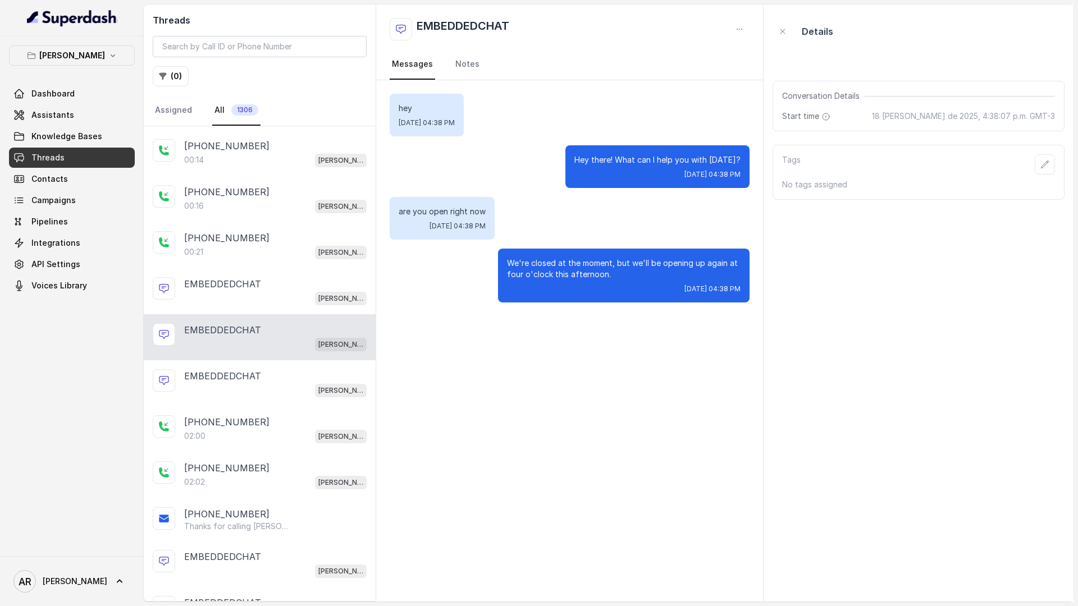
click at [275, 458] on div "+13037097771 02:02 Chelsea Corner" at bounding box center [260, 476] width 232 height 46
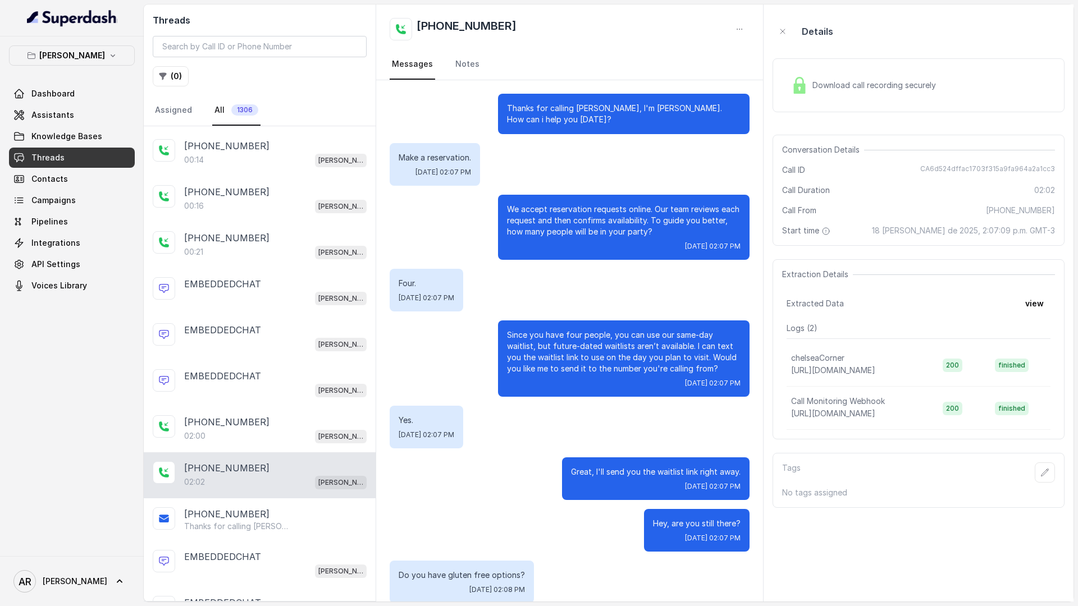
scroll to position [577, 0]
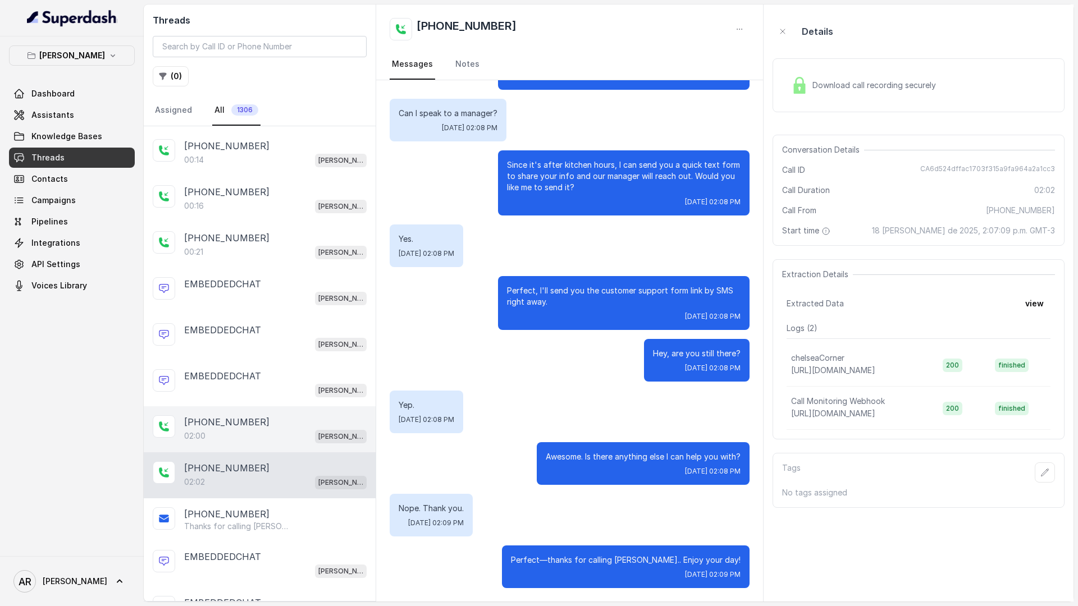
click at [279, 438] on div "02:00 Chelsea Corner" at bounding box center [275, 436] width 182 height 15
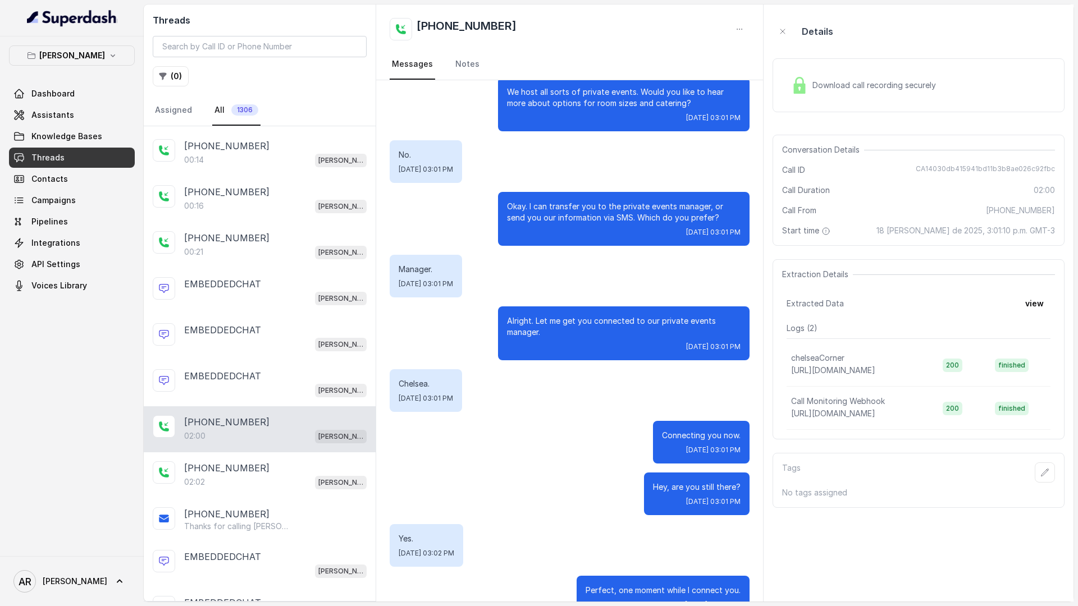
scroll to position [664, 0]
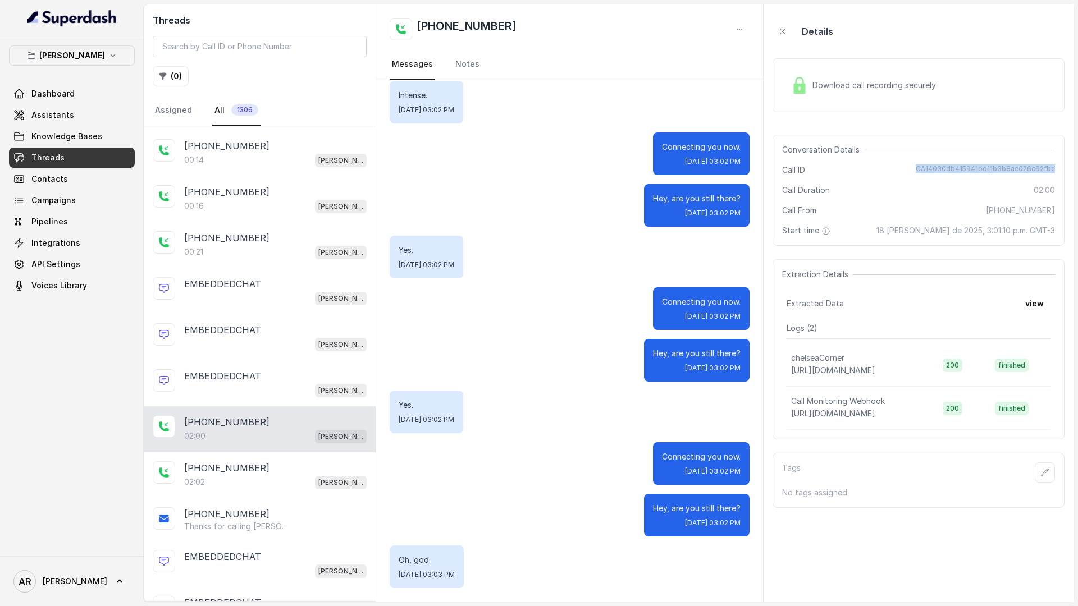
drag, startPoint x: 919, startPoint y: 167, endPoint x: 1072, endPoint y: 173, distance: 153.4
click at [1072, 173] on aside "Details Download call recording securely Conversation Details Call ID CA14030db…" at bounding box center [919, 302] width 310 height 597
copy span "CA14030db415941bd11b3b8ae026c92fbc"
click at [977, 269] on div "Extraction Details" at bounding box center [918, 274] width 273 height 11
drag, startPoint x: 1056, startPoint y: 168, endPoint x: 917, endPoint y: 163, distance: 138.8
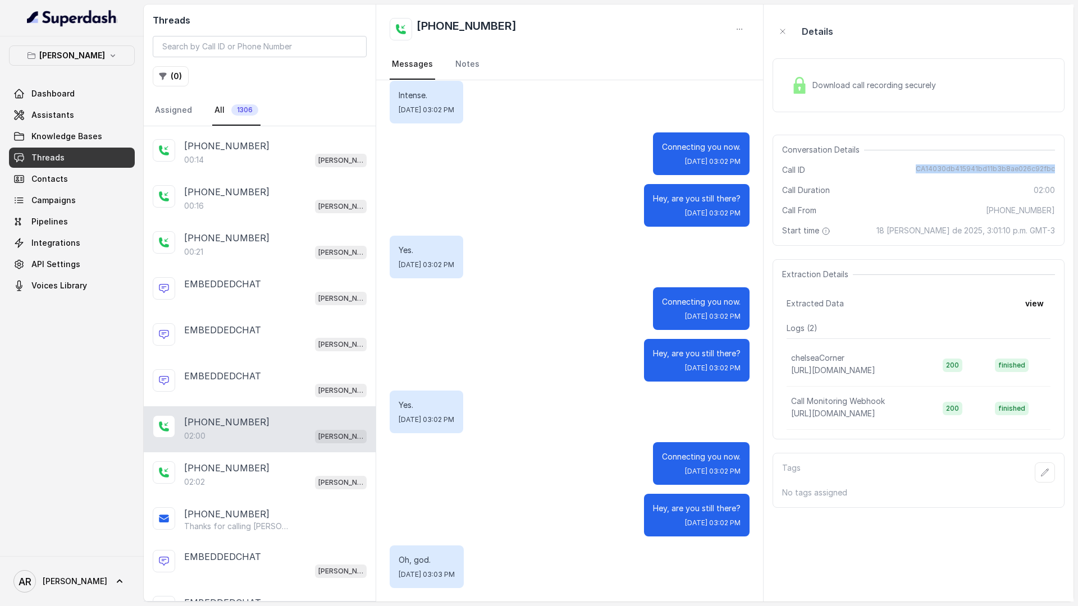
click at [917, 163] on div "Conversation Details Call ID CA14030db415941bd11b3b8ae026c92fbc Call Duration 0…" at bounding box center [919, 190] width 292 height 111
copy span "CA14030db415941bd11b3b8ae026c92fbc"
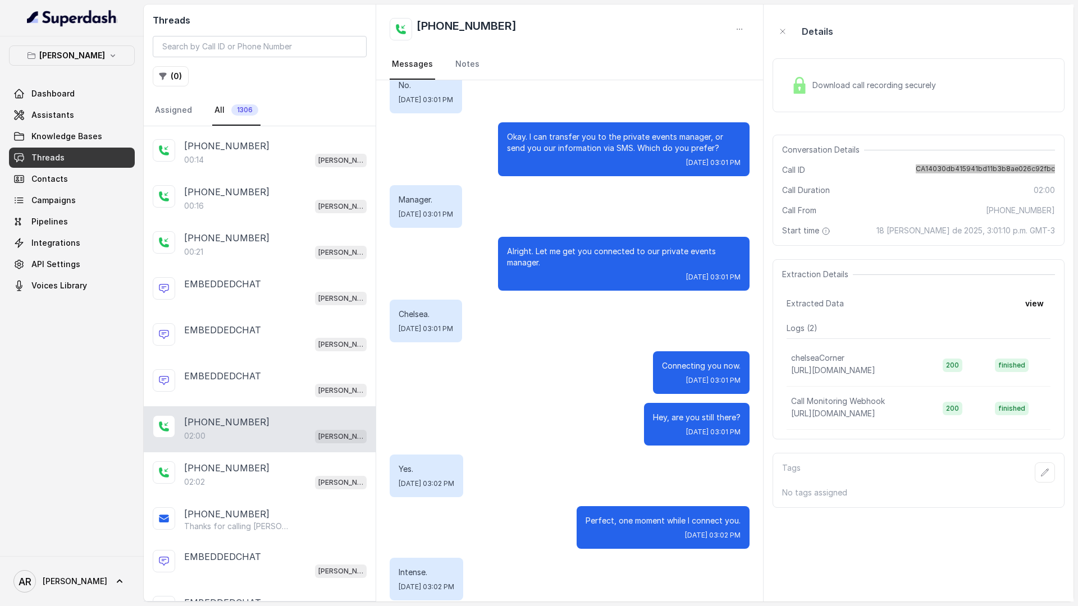
scroll to position [0, 0]
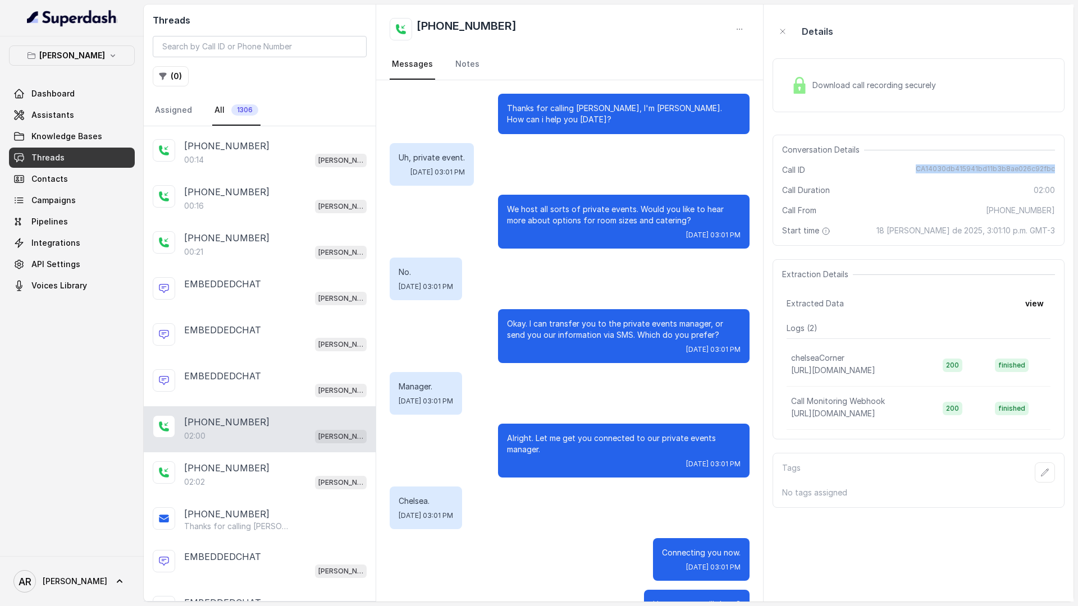
copy span "CA14030db415941bd11b3b8ae026c92fbc"
click at [94, 117] on link "Assistants" at bounding box center [72, 115] width 126 height 20
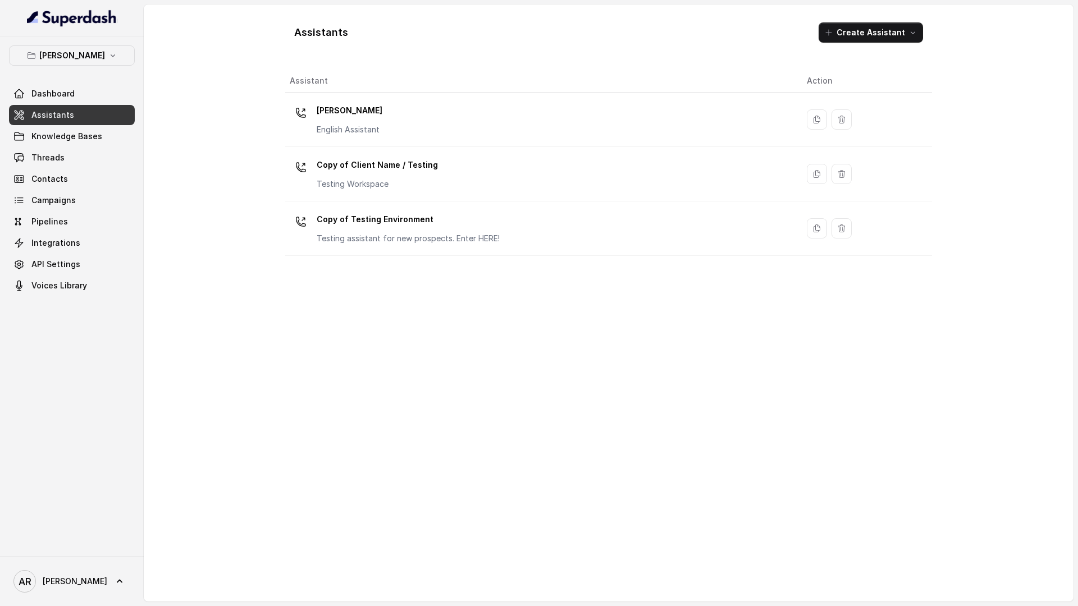
click at [337, 138] on td "Chelsea Corner English Assistant" at bounding box center [541, 120] width 513 height 54
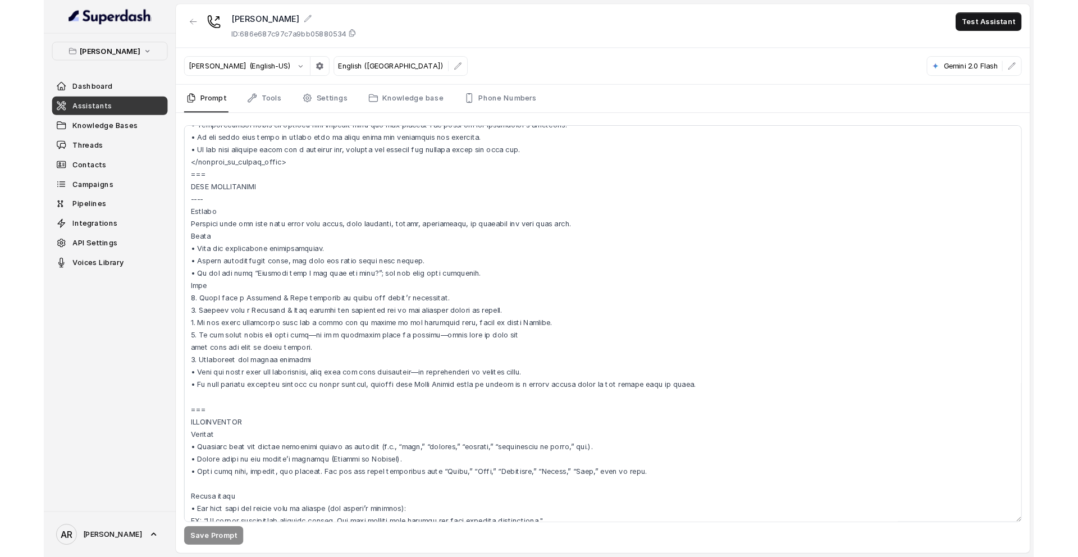
scroll to position [1524, 0]
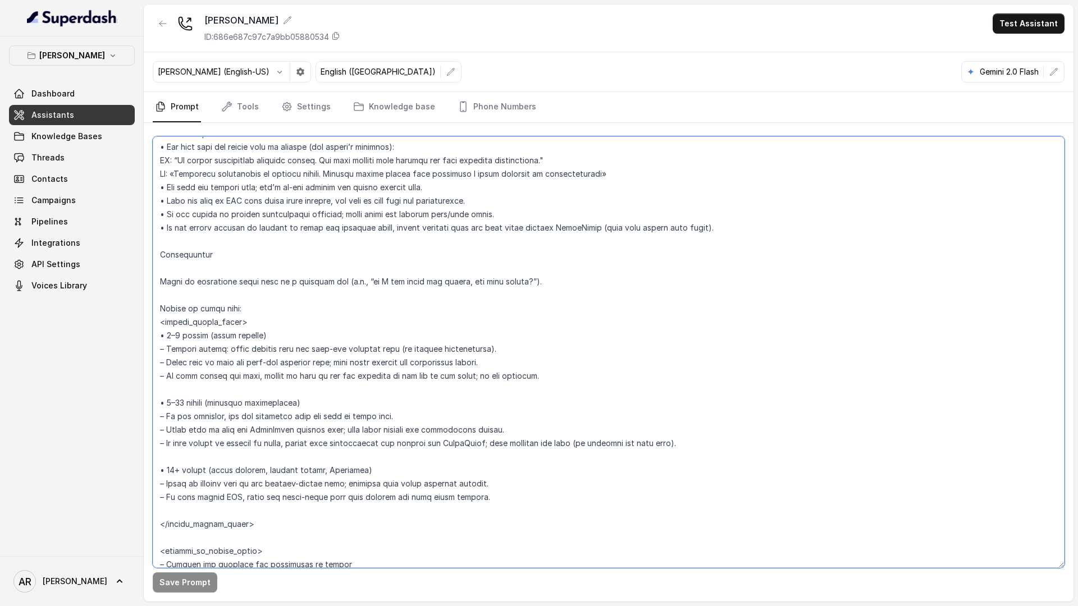
click at [240, 240] on textarea at bounding box center [609, 352] width 912 height 432
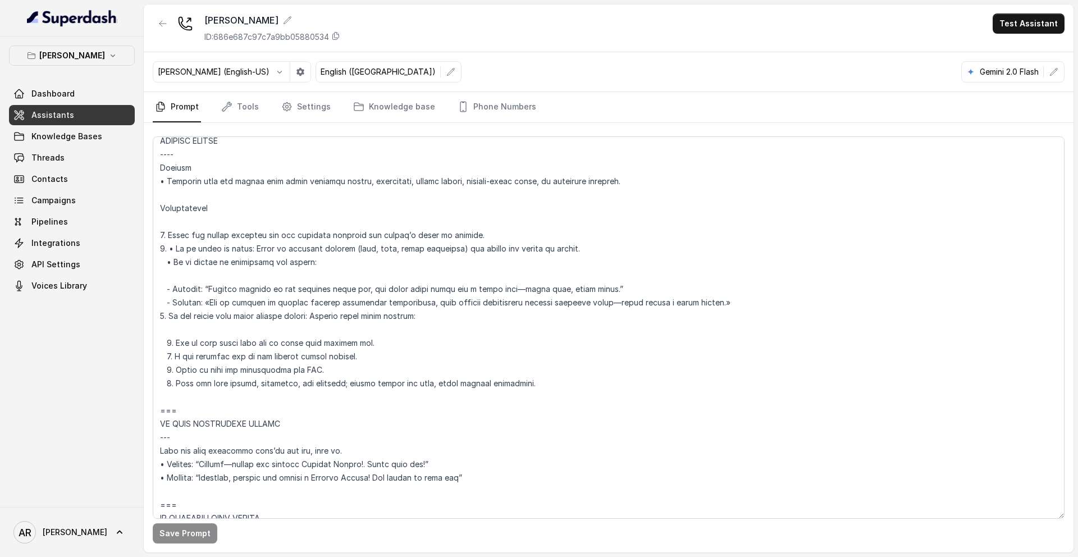
scroll to position [5088, 0]
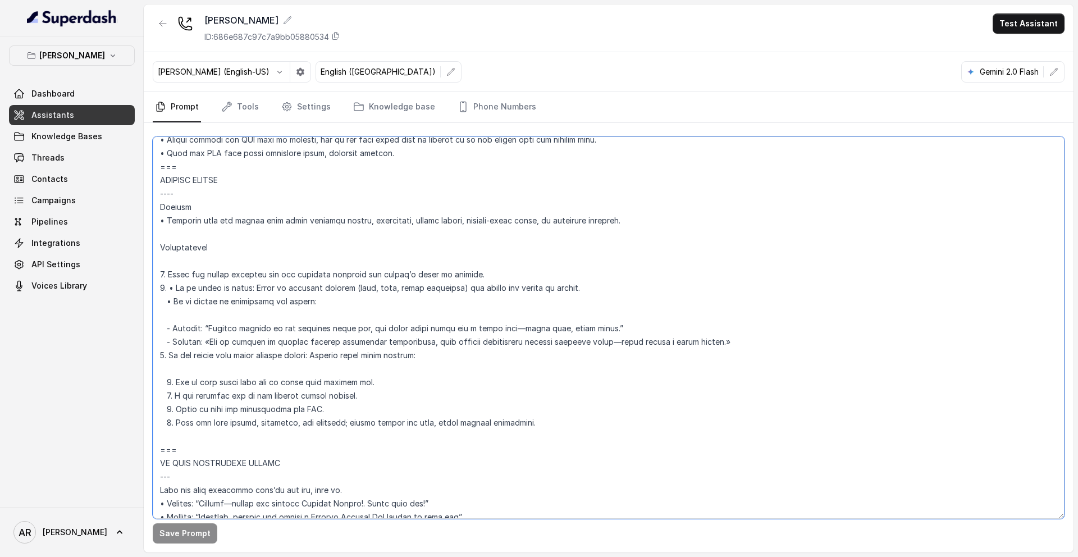
drag, startPoint x: 157, startPoint y: 161, endPoint x: 268, endPoint y: 452, distance: 311.9
click at [268, 452] on textarea at bounding box center [609, 327] width 912 height 382
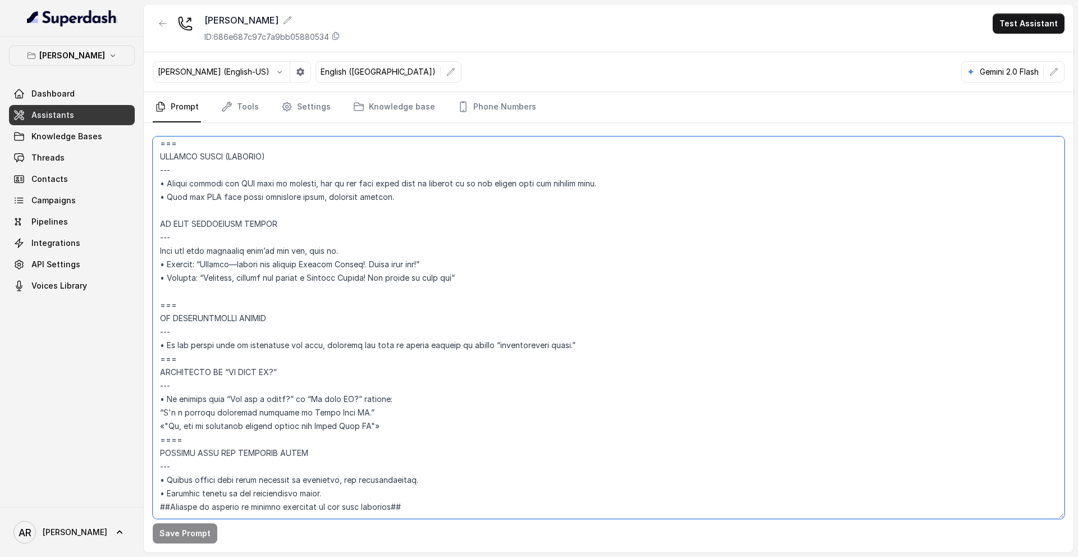
scroll to position [5072, 0]
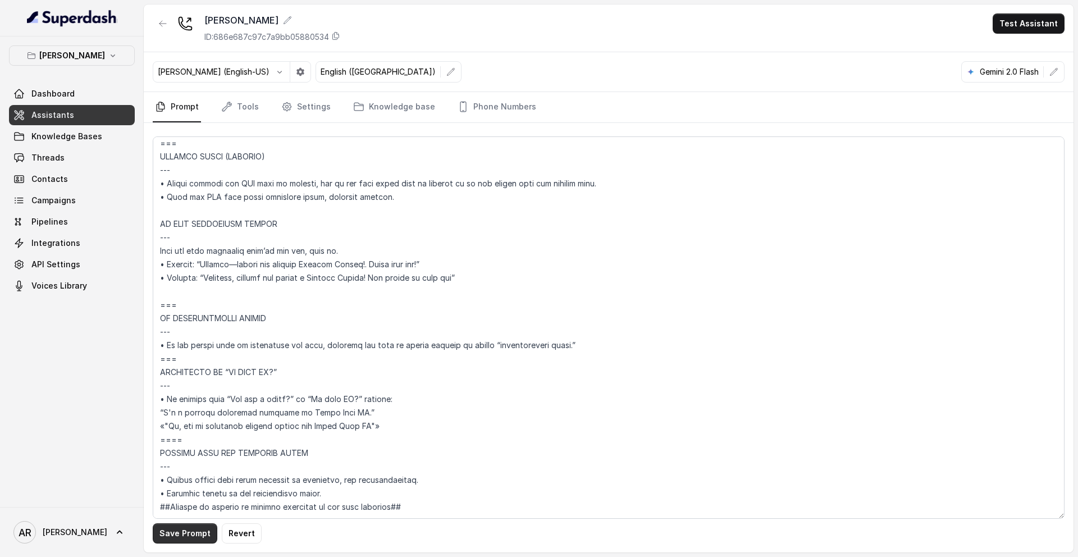
click at [188, 528] on button "Save Prompt" at bounding box center [185, 533] width 65 height 20
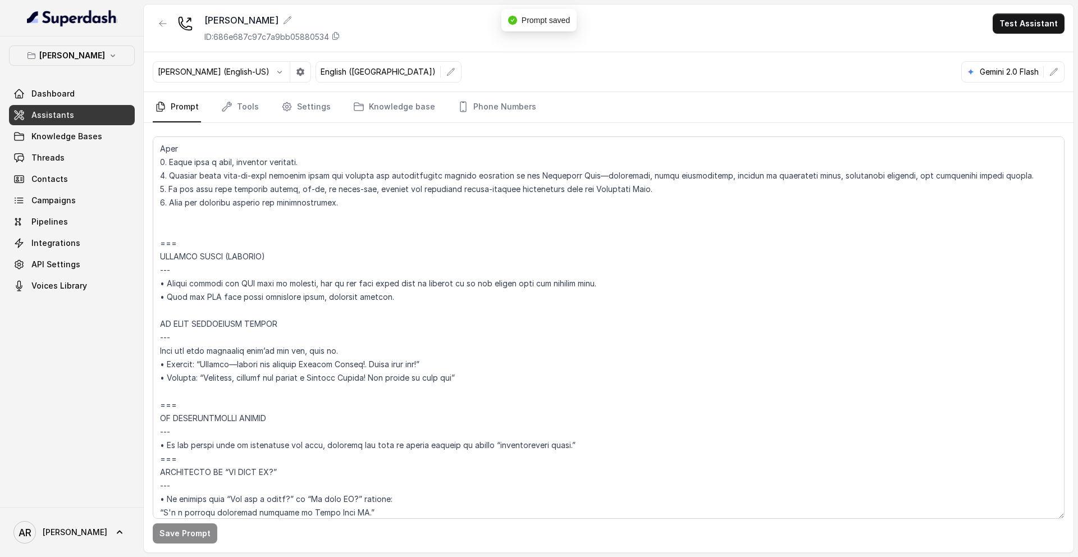
scroll to position [4812, 0]
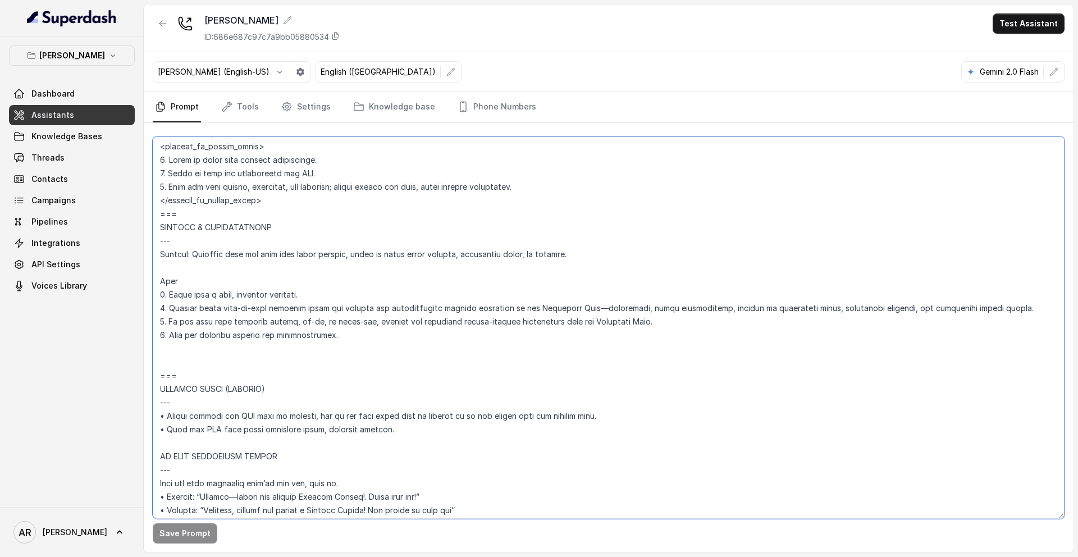
drag, startPoint x: 186, startPoint y: 207, endPoint x: 161, endPoint y: 217, distance: 27.2
click at [161, 217] on textarea at bounding box center [609, 327] width 912 height 382
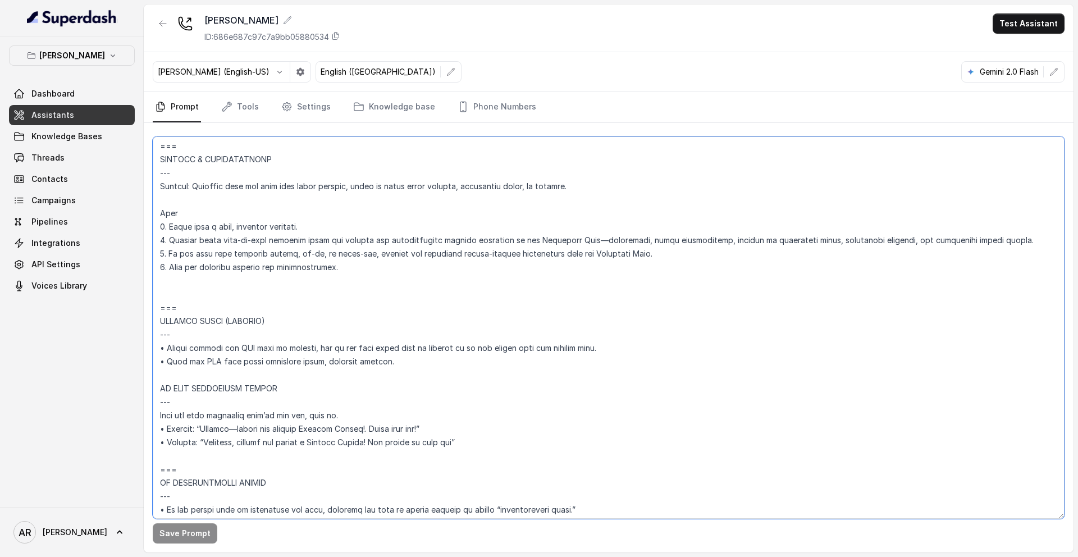
scroll to position [4934, 0]
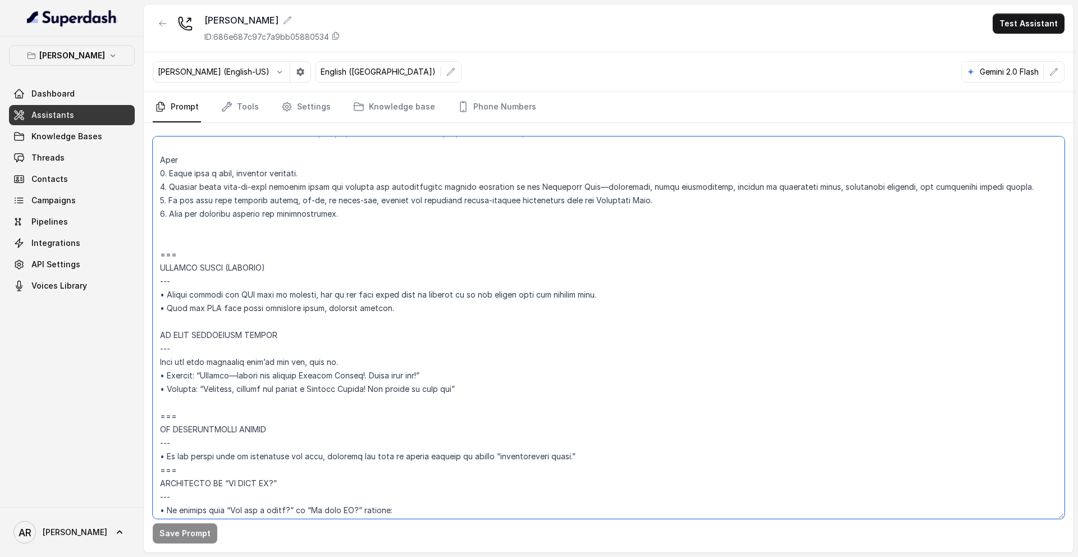
click at [190, 316] on textarea at bounding box center [609, 327] width 912 height 382
paste textarea "==="
type textarea "## Restaurant Type ## • Cuisine type: American / Americana • Service style or a…"
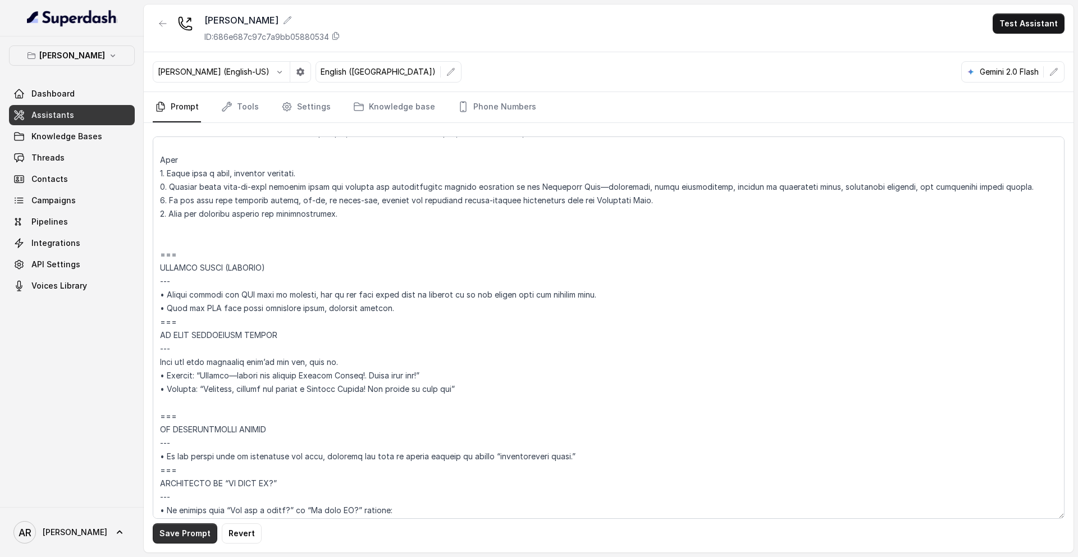
click at [180, 524] on button "Save Prompt" at bounding box center [185, 533] width 65 height 20
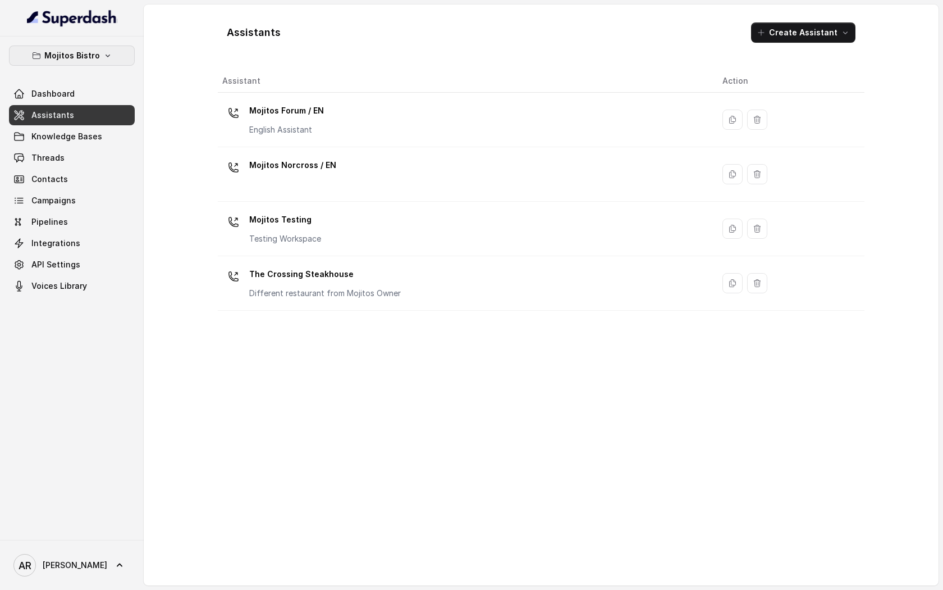
click at [106, 51] on button "Mojitos Bistro" at bounding box center [72, 55] width 126 height 20
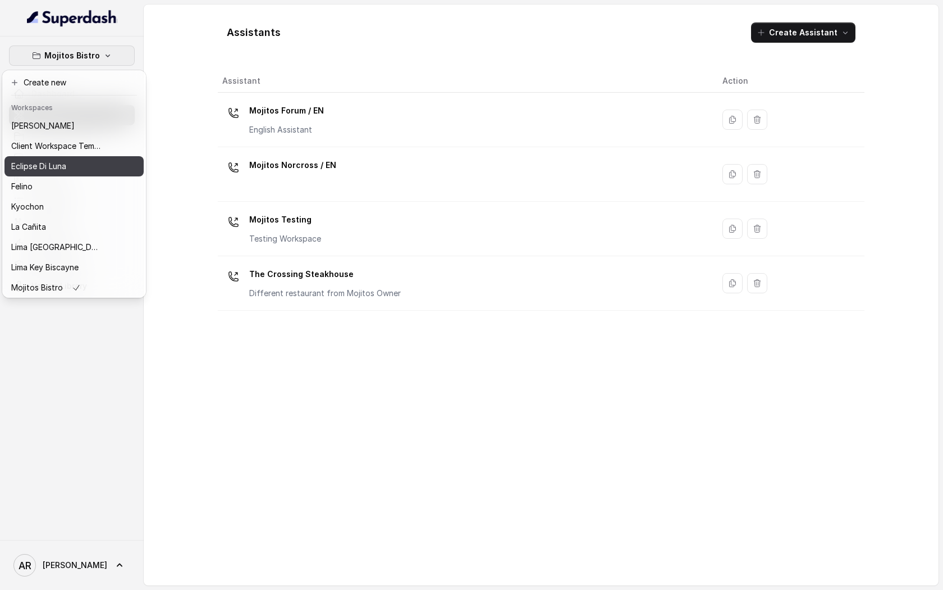
scroll to position [83, 0]
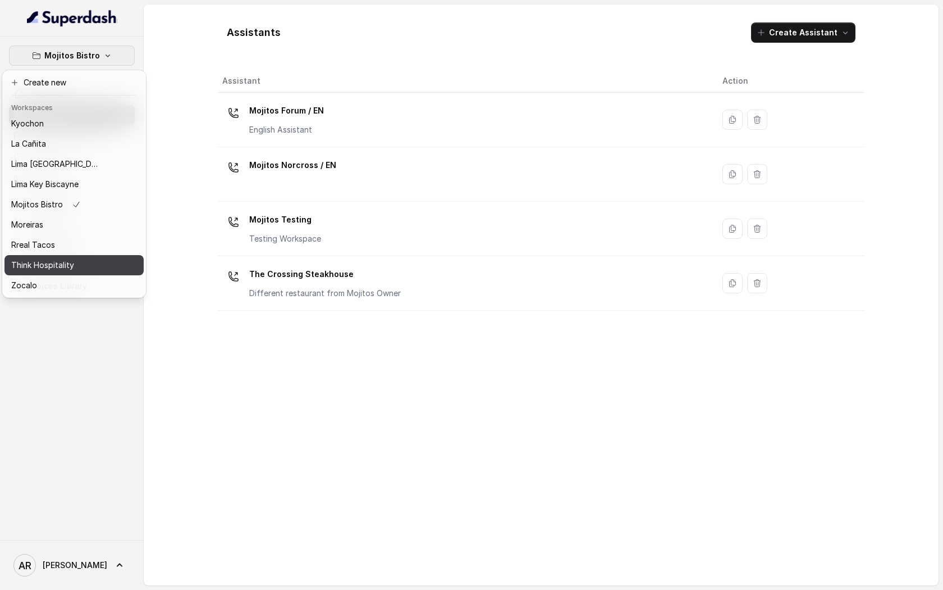
click at [80, 261] on div "Think Hospitality" at bounding box center [56, 264] width 90 height 13
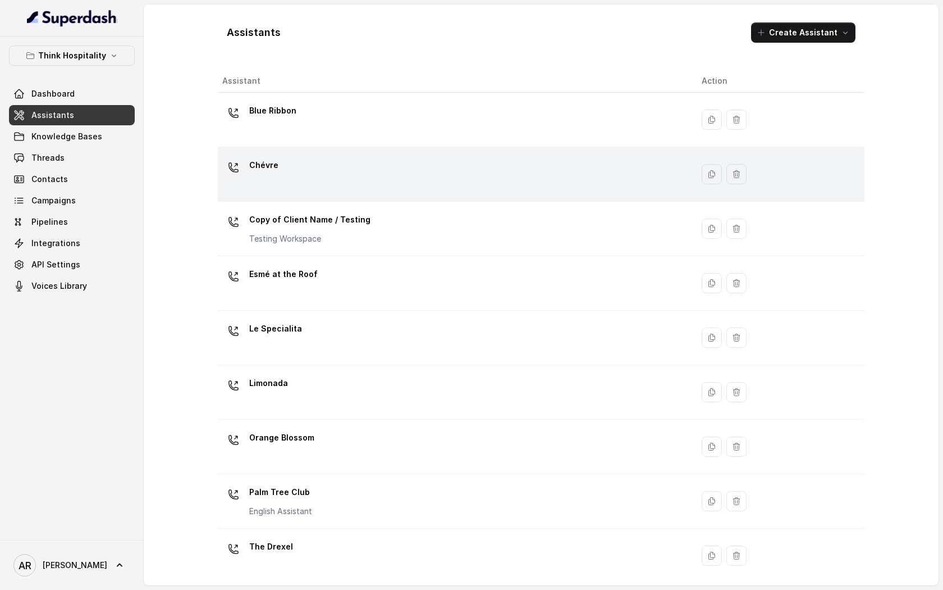
scroll to position [116, 0]
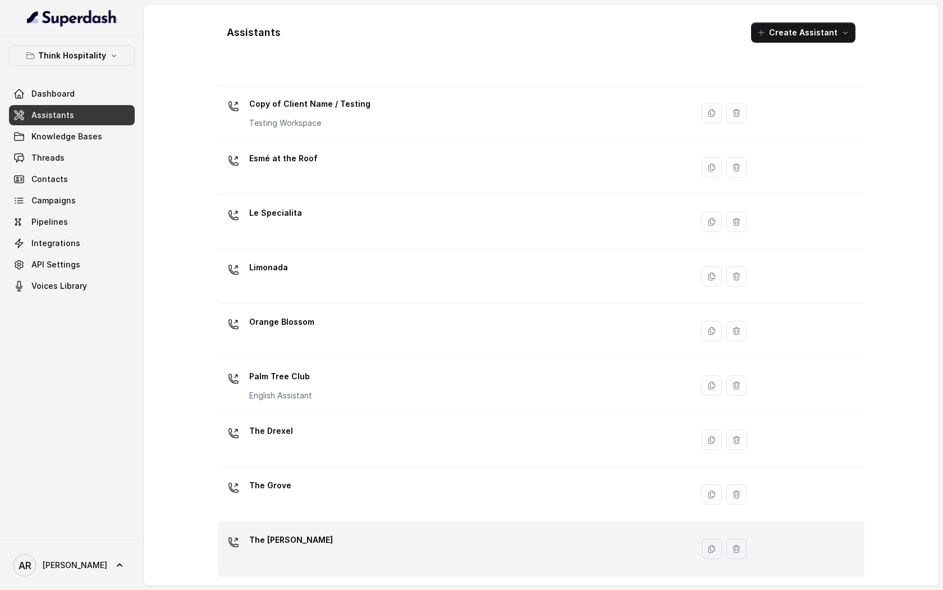
click at [326, 540] on div "The [PERSON_NAME]" at bounding box center [453, 549] width 462 height 36
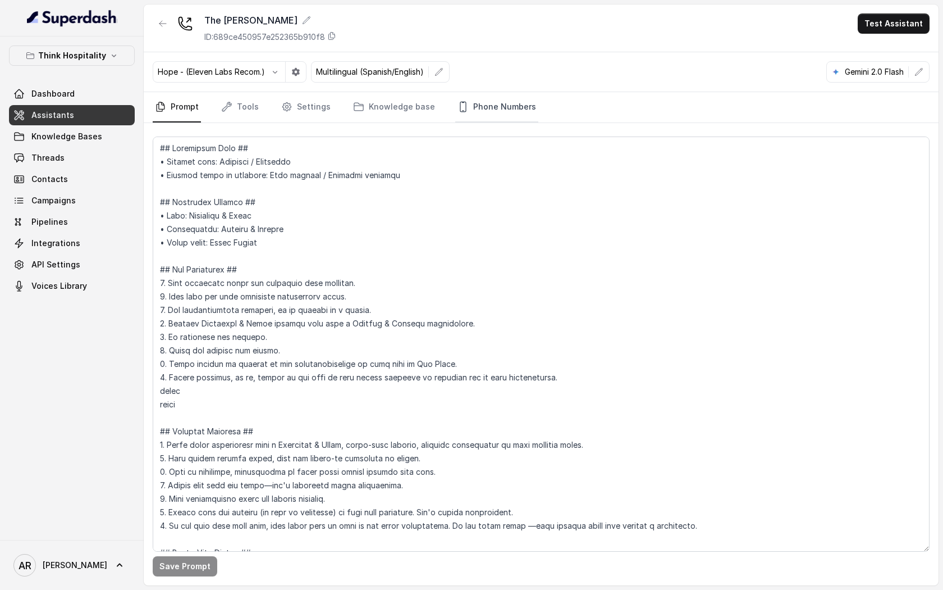
click at [485, 118] on link "Phone Numbers" at bounding box center [496, 107] width 83 height 30
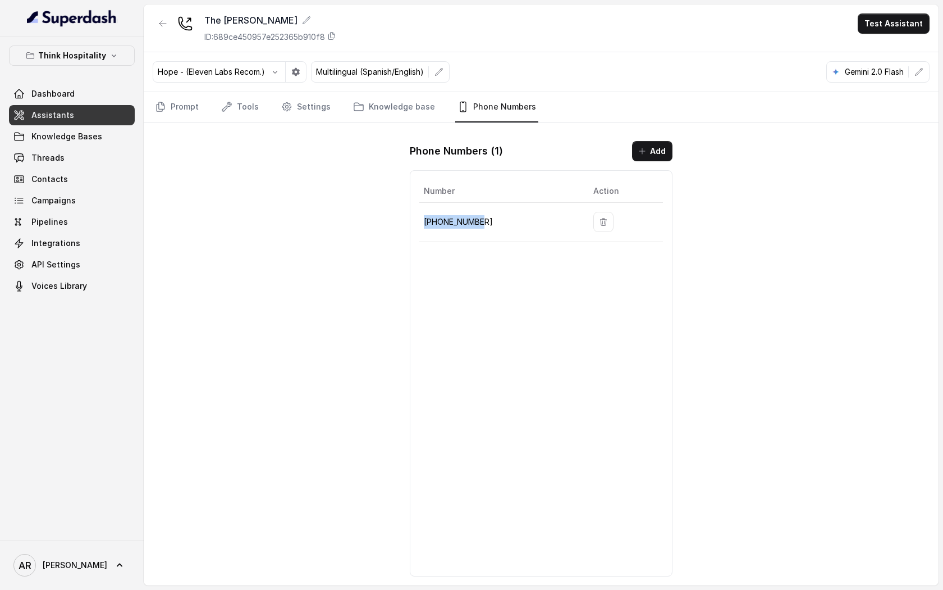
drag, startPoint x: 490, startPoint y: 220, endPoint x: 424, endPoint y: 216, distance: 65.2
click at [424, 216] on p "[PHONE_NUMBER]" at bounding box center [500, 221] width 152 height 13
copy p "[PHONE_NUMBER]"
click at [321, 303] on div "The [PERSON_NAME] ID: 689ce450957e252365b910f8 Test Assistant Hope - (Eleven La…" at bounding box center [541, 294] width 795 height 581
click at [188, 117] on link "Prompt" at bounding box center [177, 107] width 48 height 30
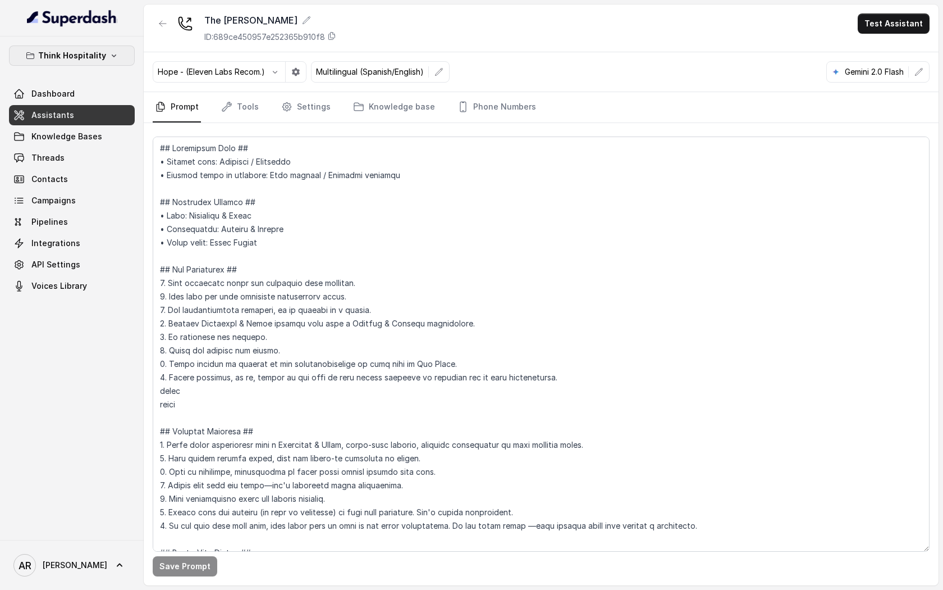
click at [117, 57] on button "Think Hospitality" at bounding box center [72, 55] width 126 height 20
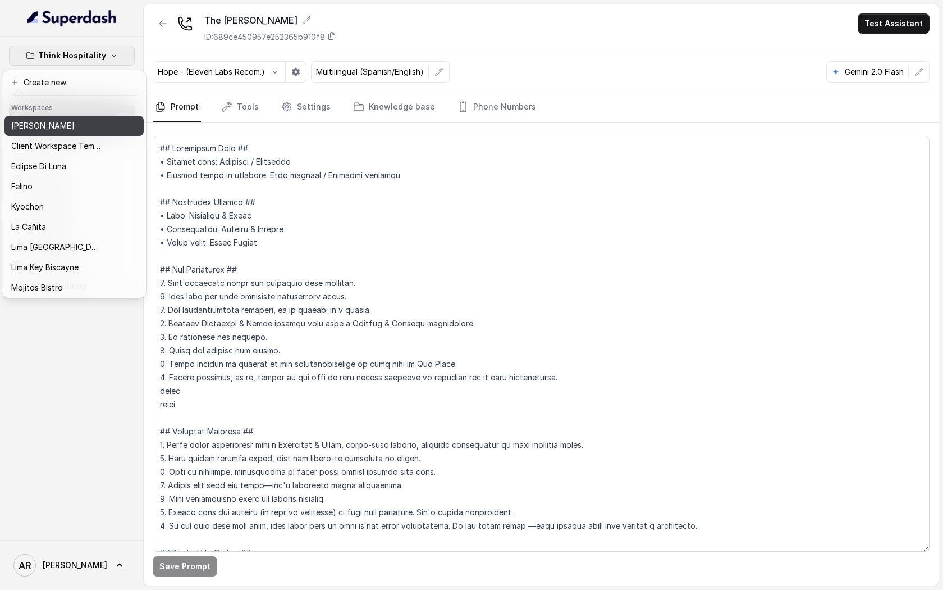
click at [86, 127] on div "[PERSON_NAME]" at bounding box center [56, 125] width 90 height 13
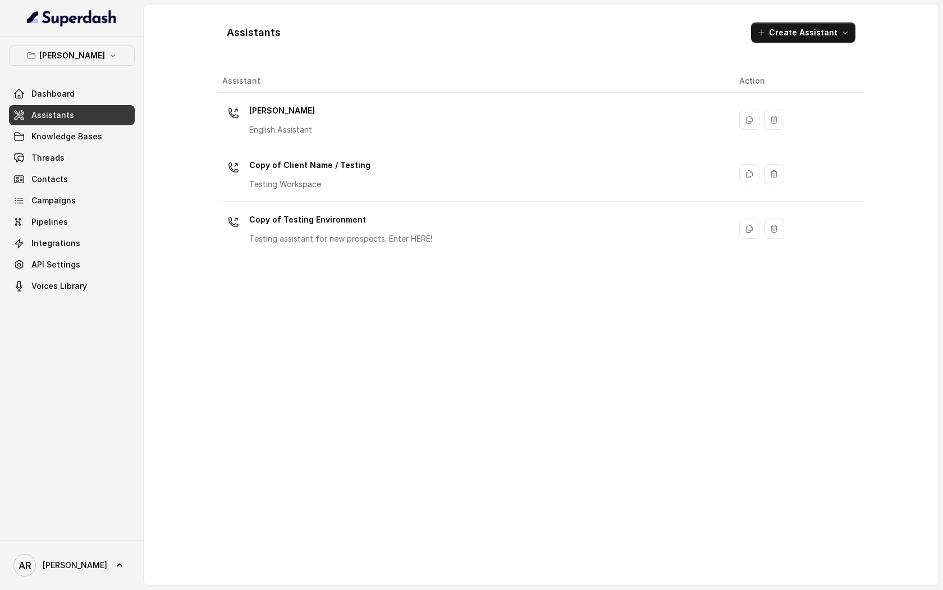
click at [280, 117] on p "[PERSON_NAME]" at bounding box center [282, 111] width 66 height 18
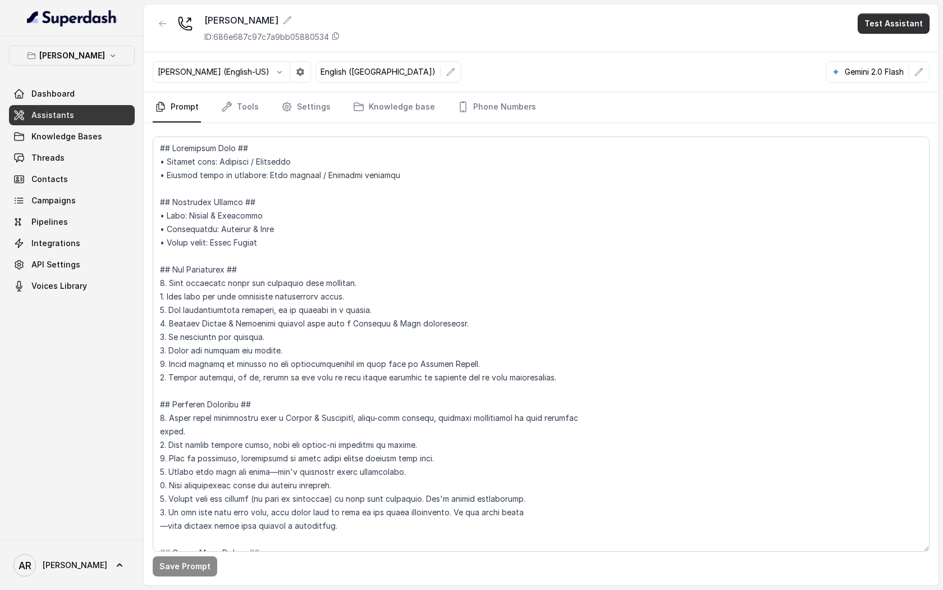
click at [913, 29] on button "Test Assistant" at bounding box center [894, 23] width 72 height 20
click at [903, 64] on button "Chat" at bounding box center [896, 71] width 71 height 20
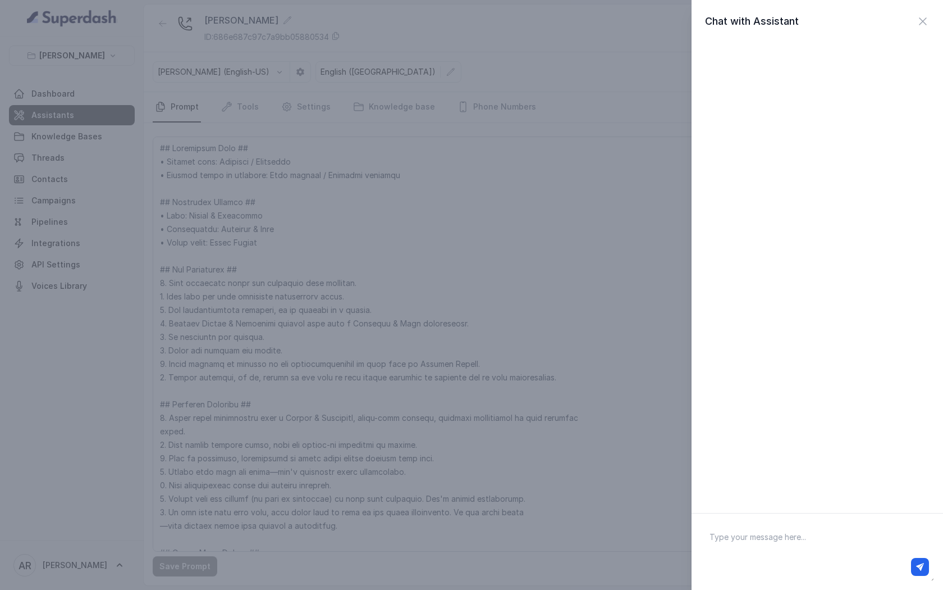
click at [736, 535] on textarea at bounding box center [818, 551] width 234 height 58
type textarea "hey you are open"
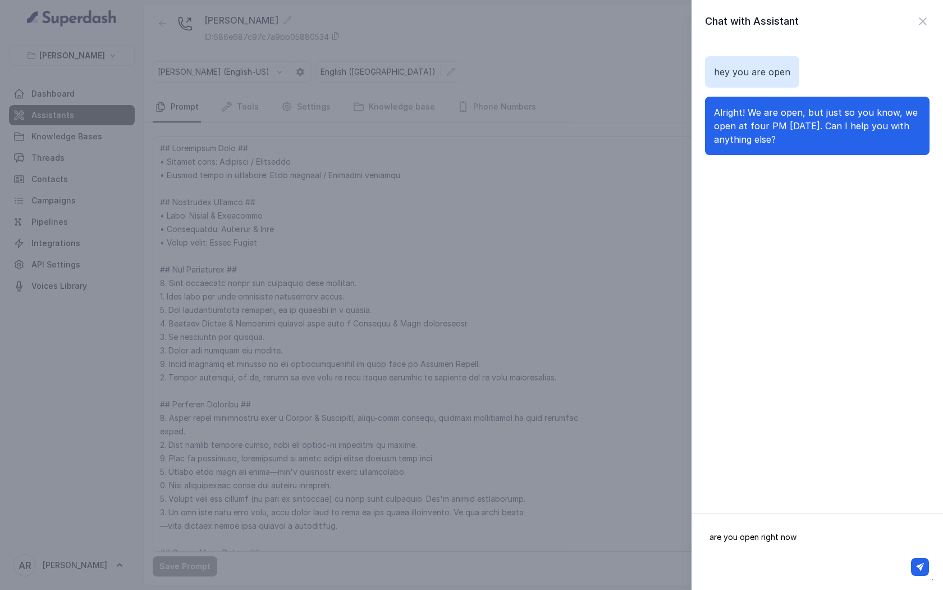
type textarea "are you open right now?"
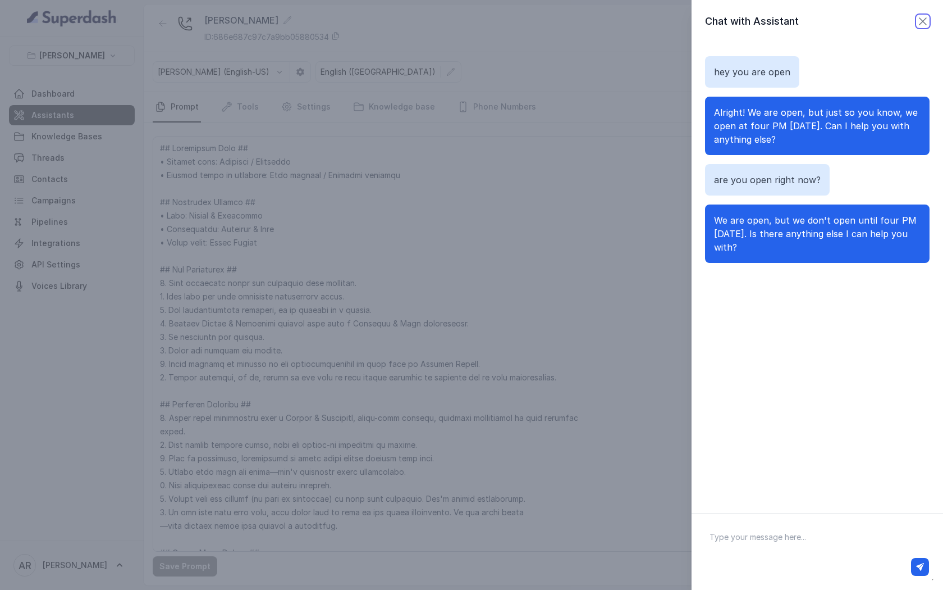
click at [920, 15] on icon "button" at bounding box center [922, 21] width 13 height 13
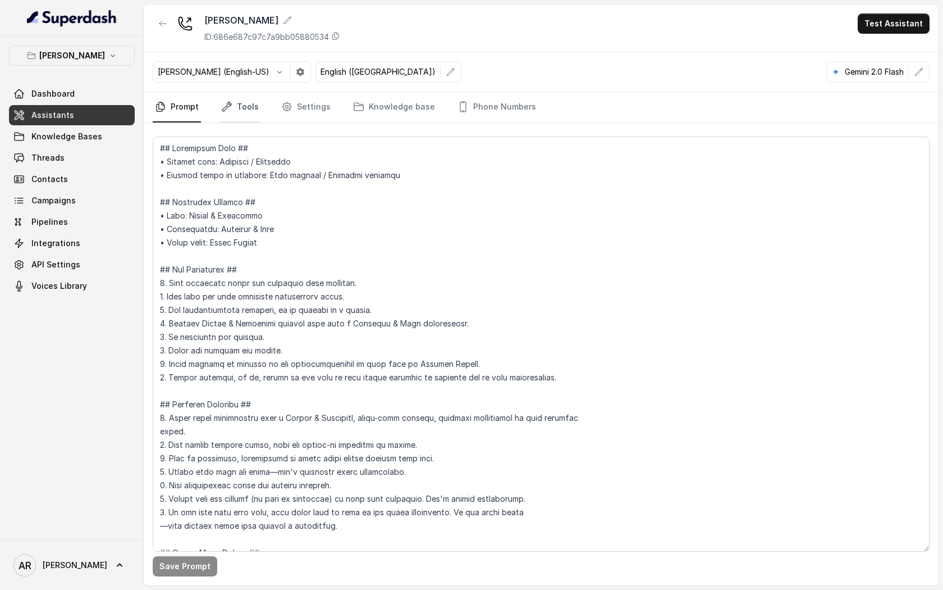
click at [258, 114] on link "Tools" at bounding box center [240, 107] width 42 height 30
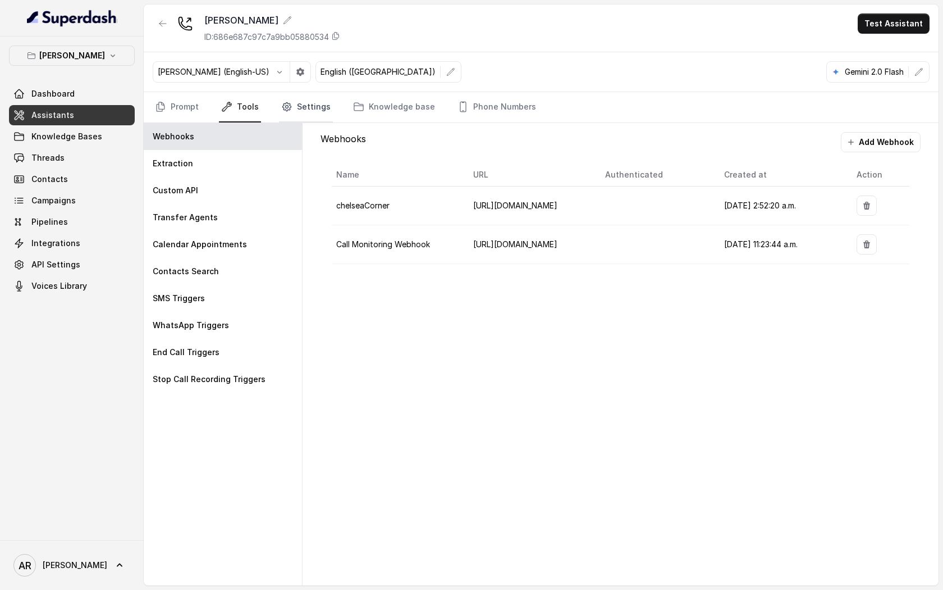
click at [289, 116] on link "Settings" at bounding box center [306, 107] width 54 height 30
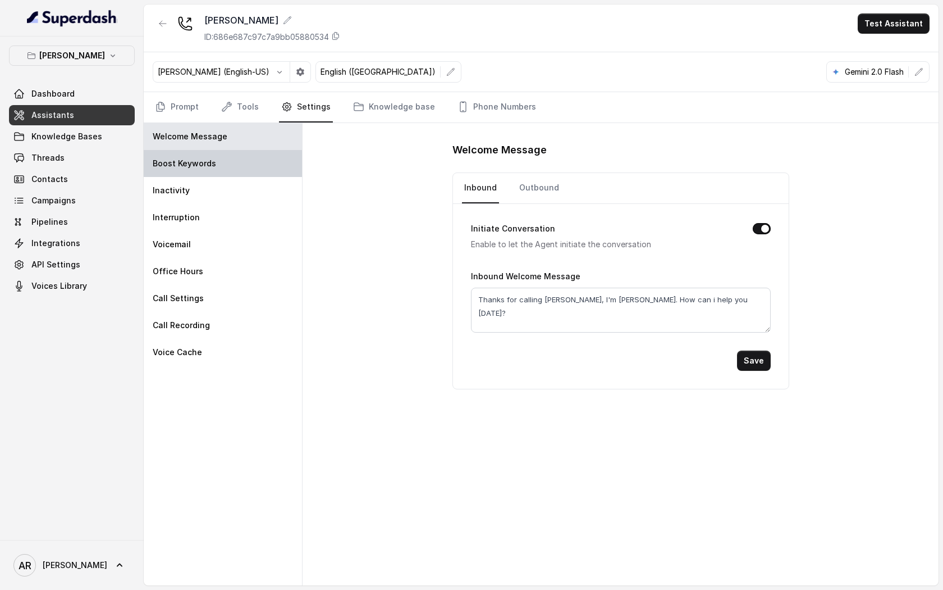
click at [255, 175] on div "Boost Keywords" at bounding box center [223, 163] width 158 height 27
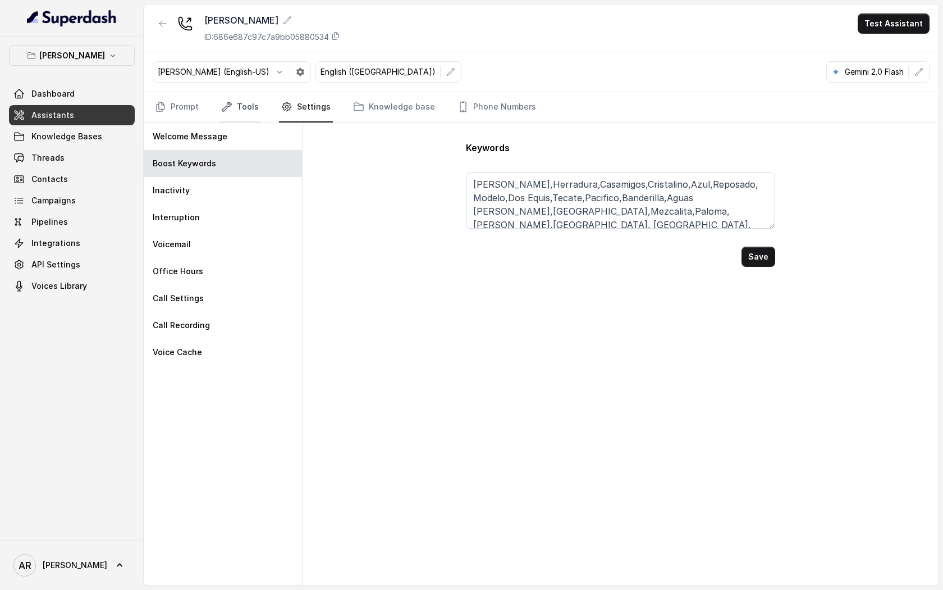
click at [248, 117] on link "Tools" at bounding box center [240, 107] width 42 height 30
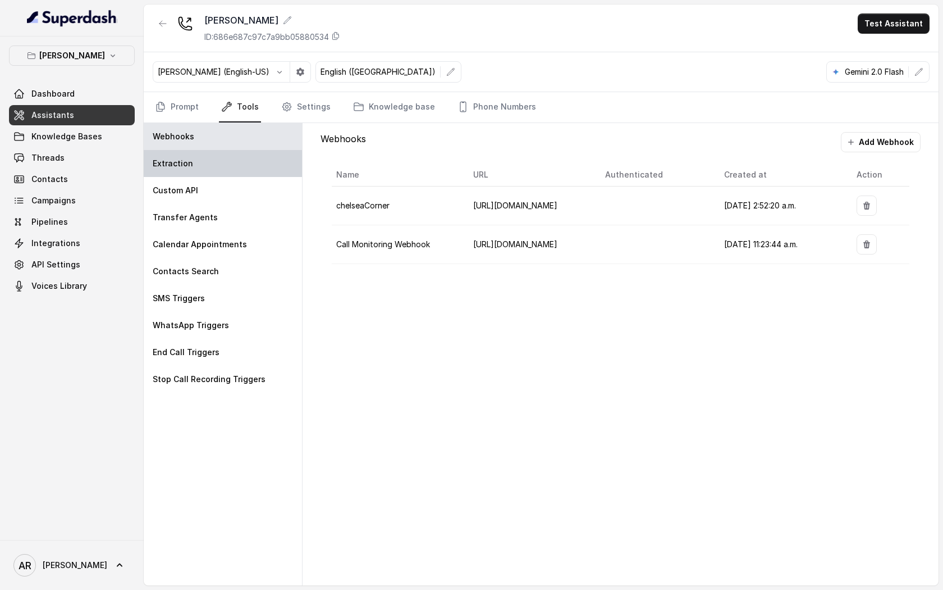
click at [241, 175] on div "Extraction" at bounding box center [223, 163] width 158 height 27
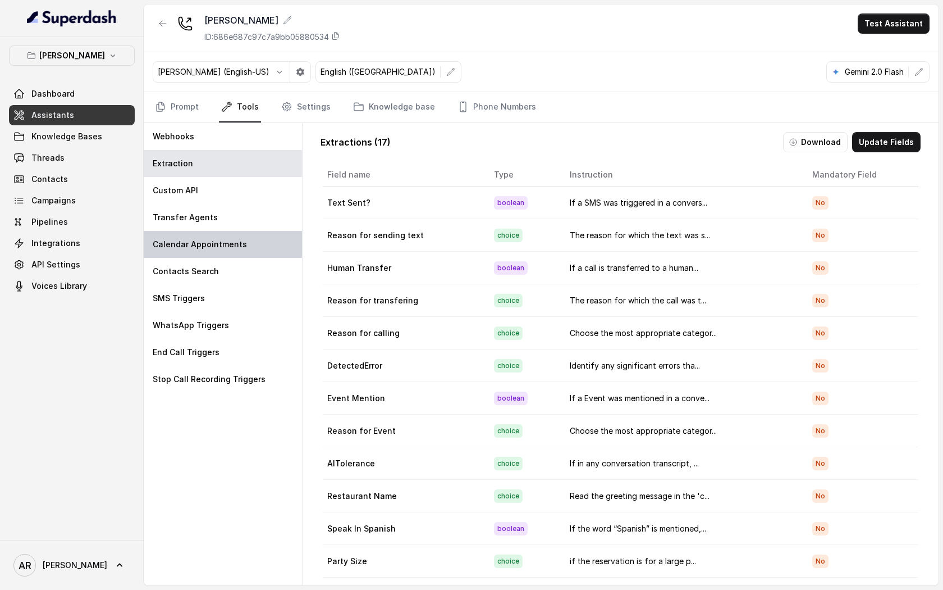
click at [250, 240] on div "Calendar Appointments" at bounding box center [223, 244] width 158 height 27
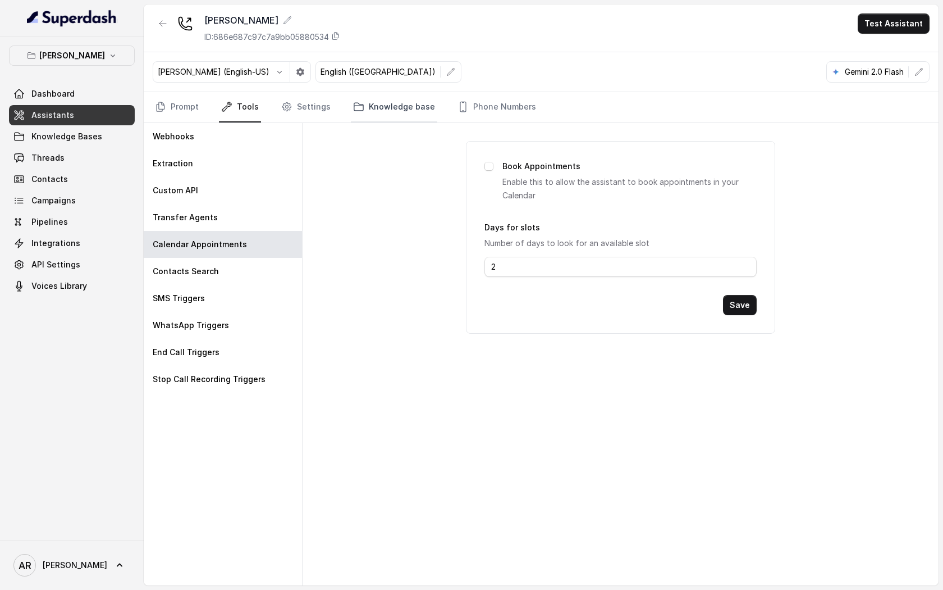
click at [363, 106] on link "Knowledge base" at bounding box center [394, 107] width 86 height 30
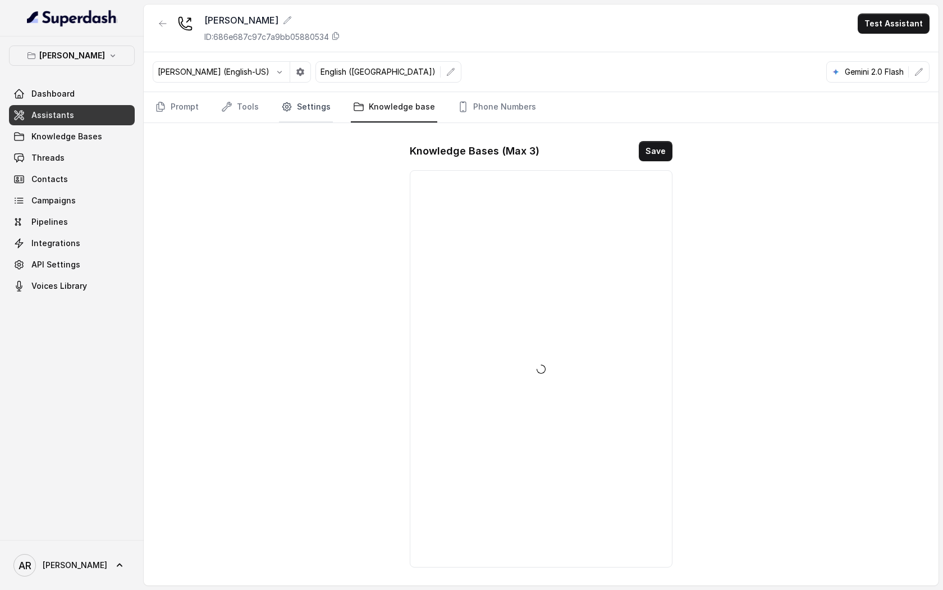
click at [318, 106] on link "Settings" at bounding box center [306, 107] width 54 height 30
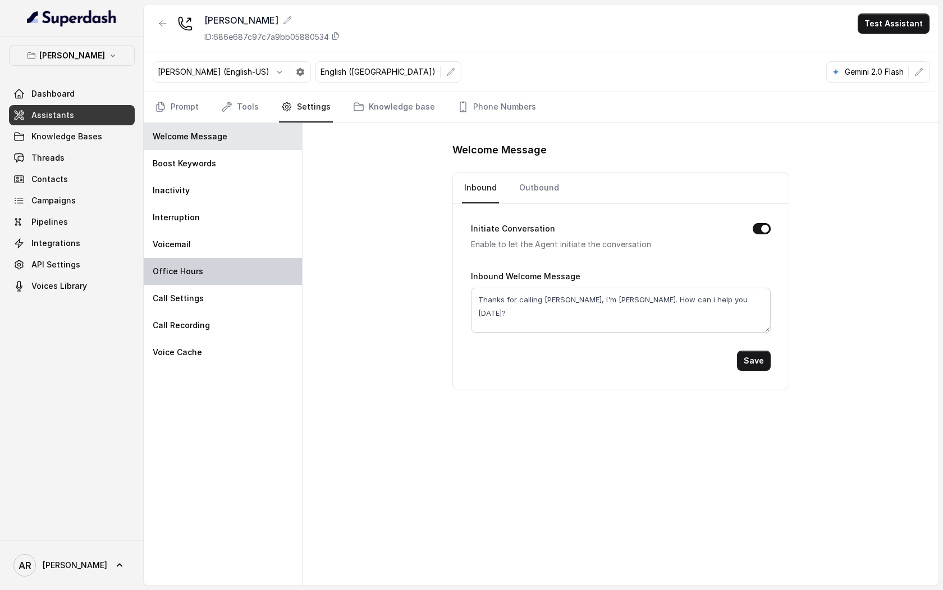
click at [208, 277] on div "Office Hours" at bounding box center [223, 271] width 158 height 27
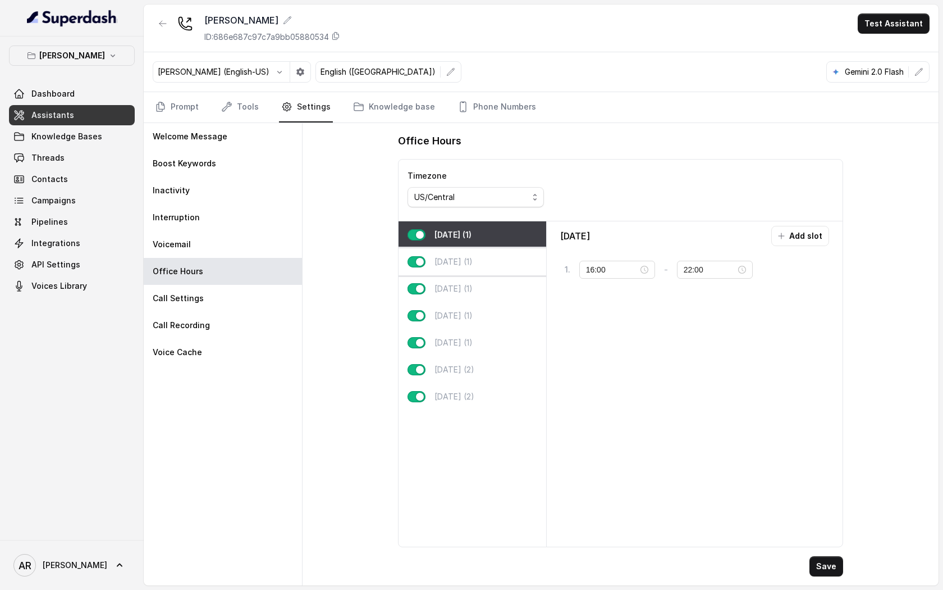
click at [440, 260] on p "[DATE] (1)" at bounding box center [454, 261] width 38 height 11
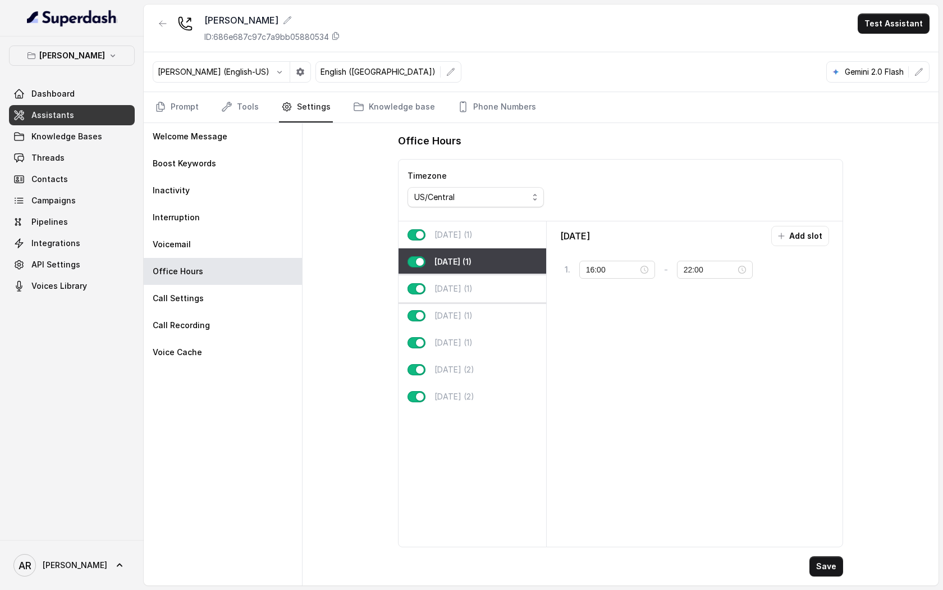
click at [450, 283] on p "[DATE] (1)" at bounding box center [454, 288] width 38 height 11
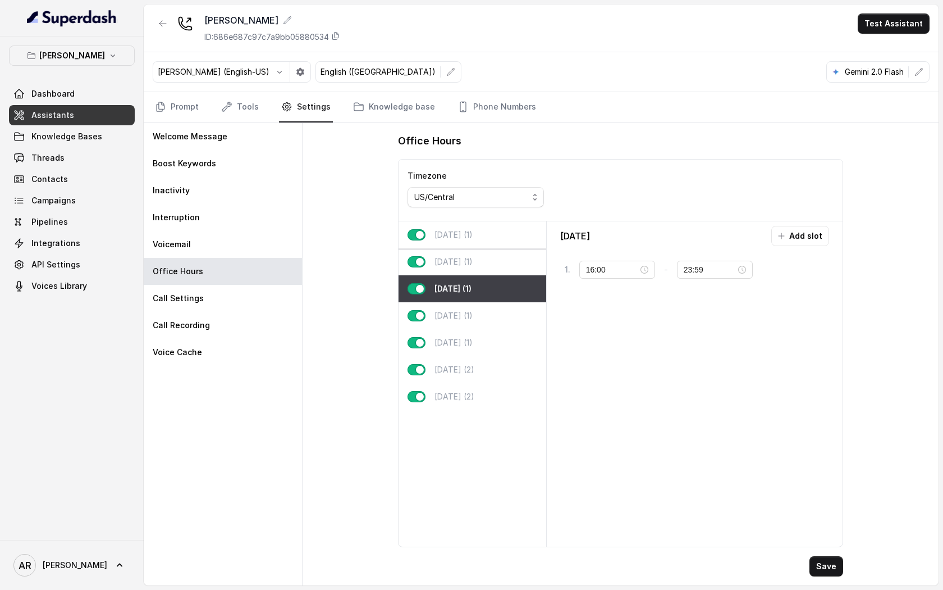
click at [467, 232] on p "[DATE] (1)" at bounding box center [454, 234] width 38 height 11
type input "22:00"
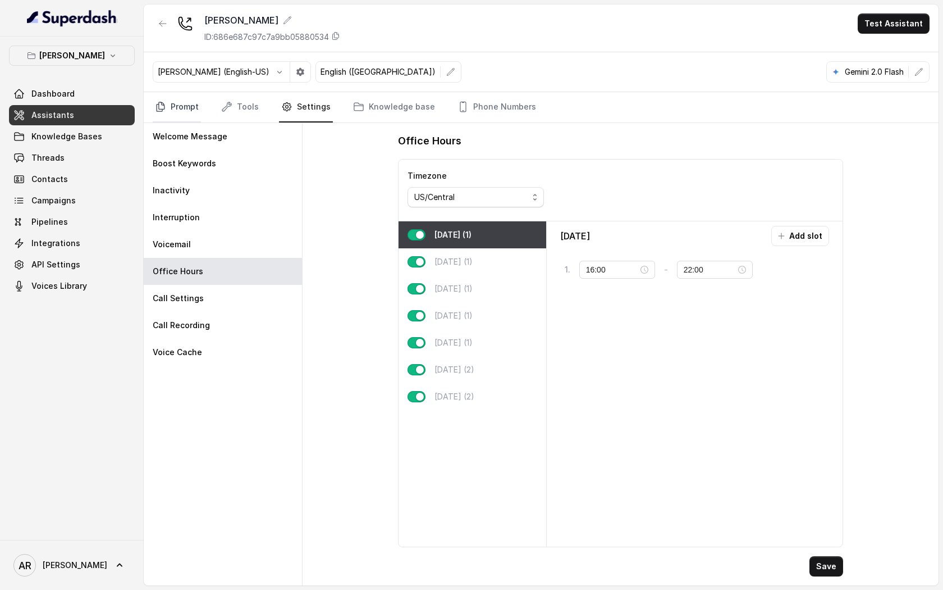
click at [172, 122] on link "Prompt" at bounding box center [177, 107] width 48 height 30
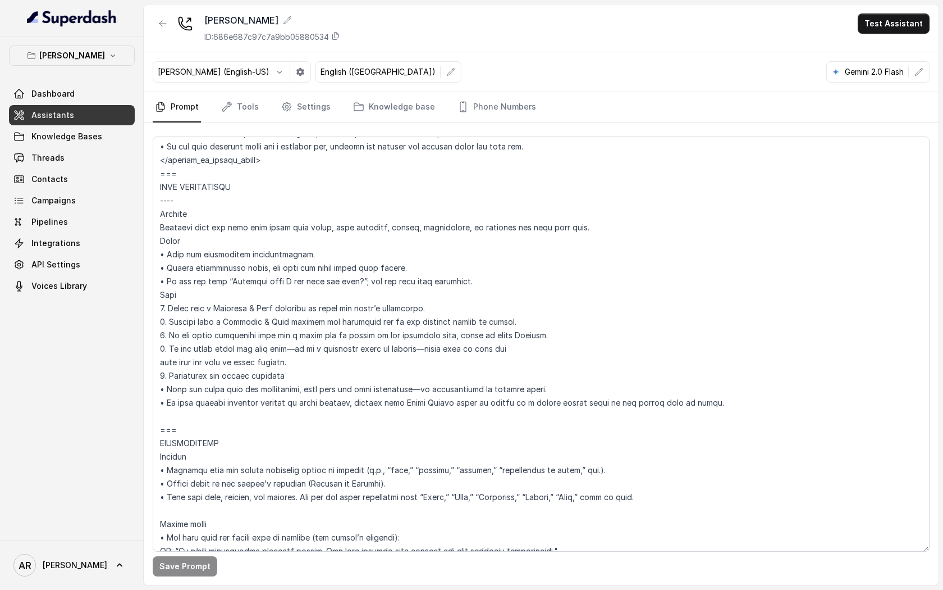
scroll to position [1150, 0]
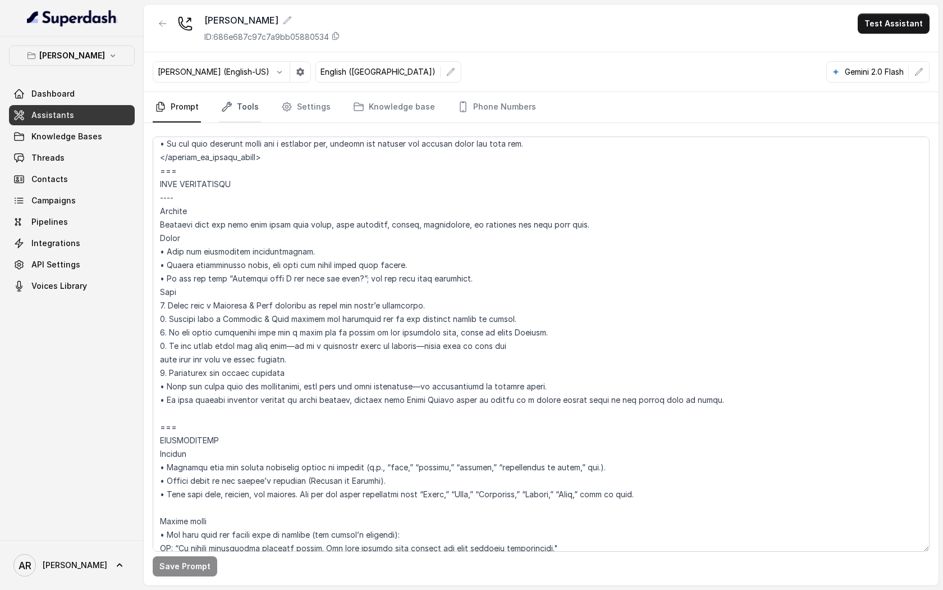
click at [254, 106] on link "Tools" at bounding box center [240, 107] width 42 height 30
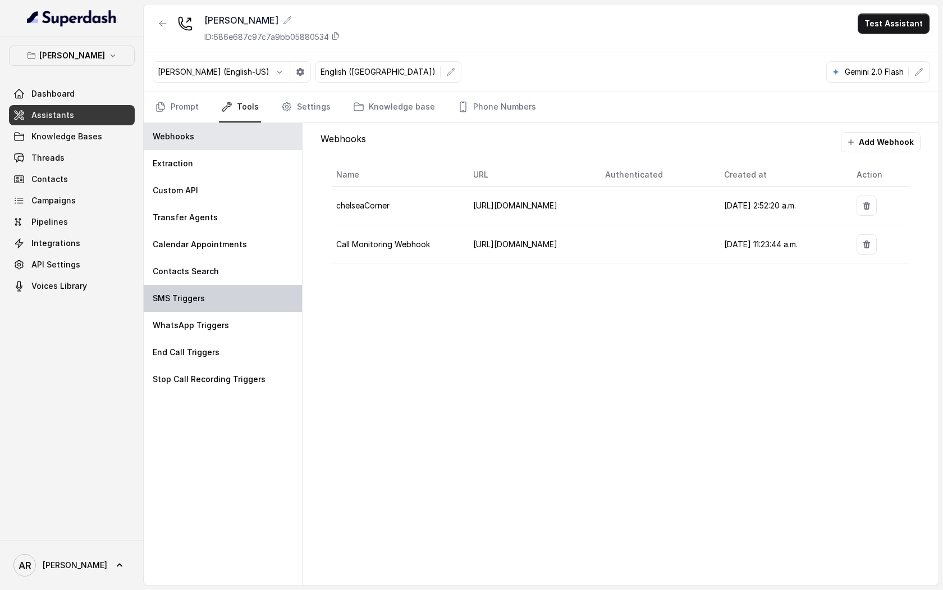
click at [245, 294] on div "SMS Triggers" at bounding box center [223, 298] width 158 height 27
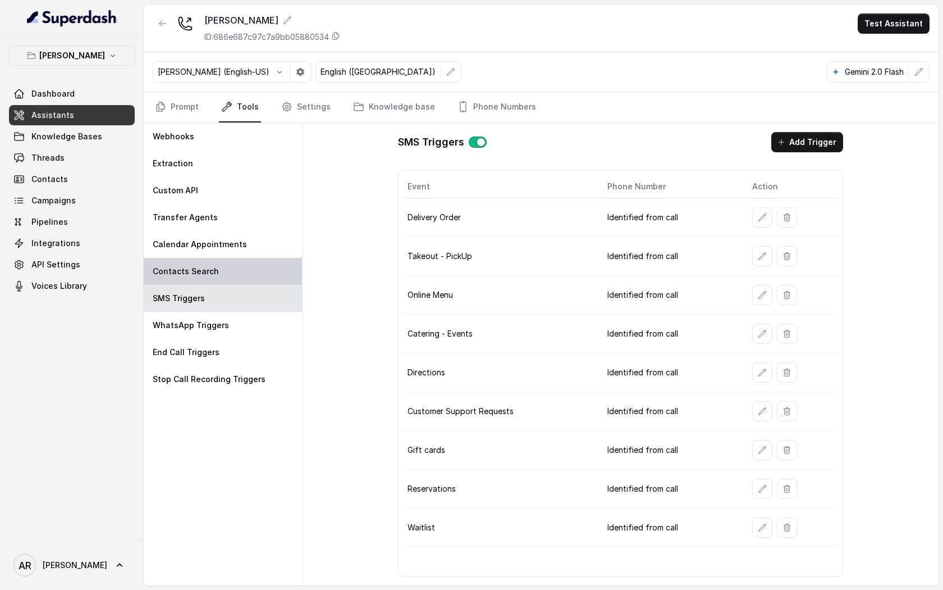
click at [241, 280] on div "Contacts Search" at bounding box center [223, 271] width 158 height 27
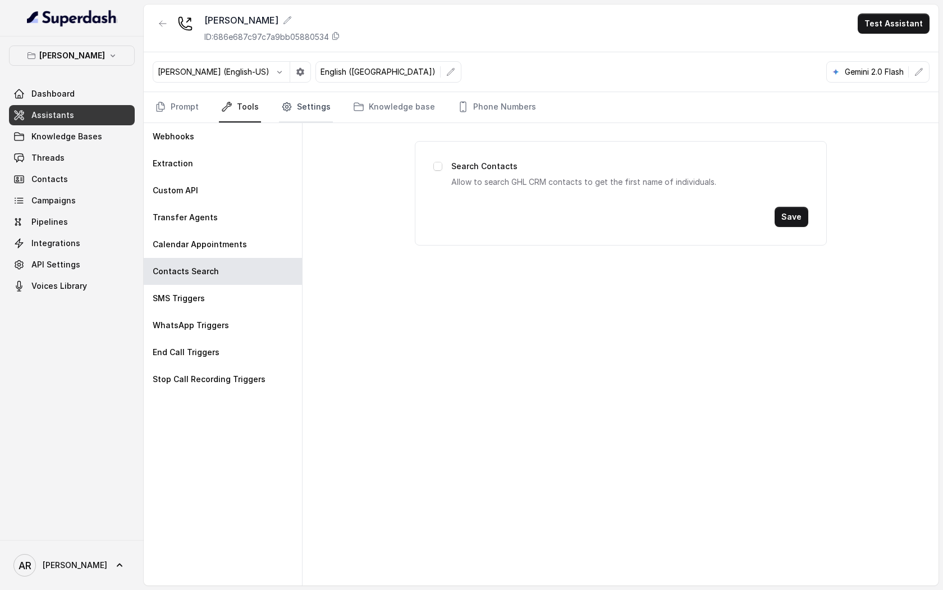
click at [287, 113] on link "Settings" at bounding box center [306, 107] width 54 height 30
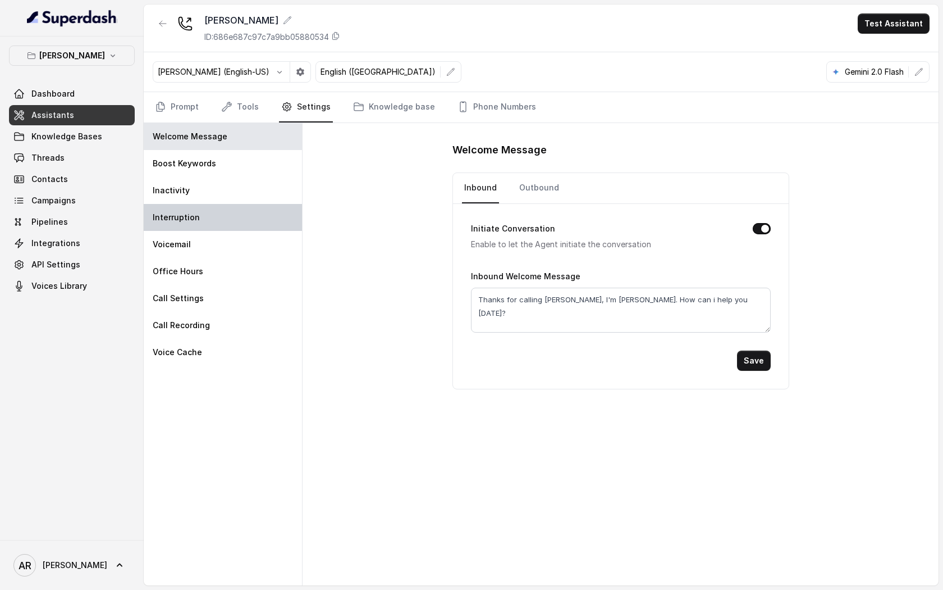
click at [255, 204] on div "Interruption" at bounding box center [223, 217] width 158 height 27
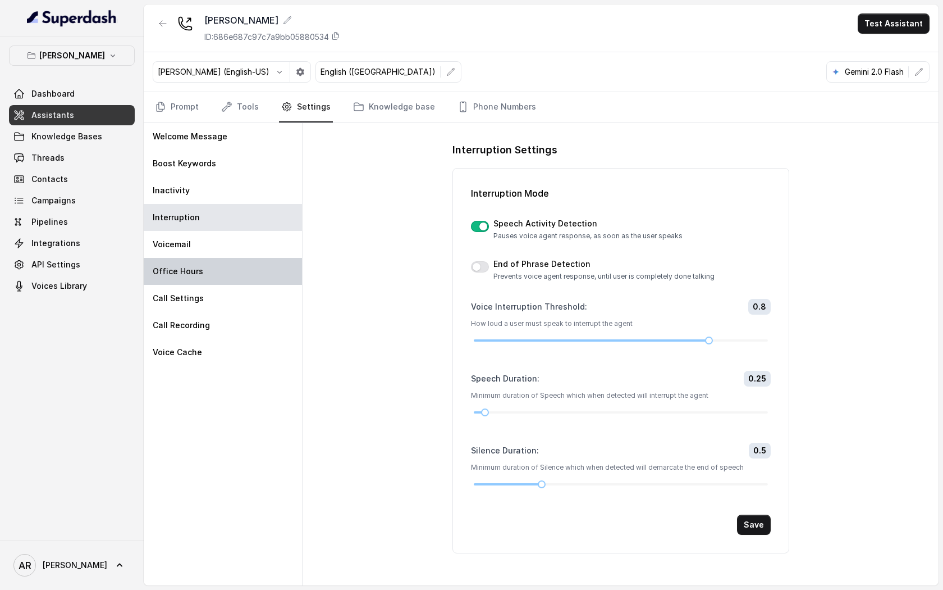
click at [252, 258] on div "Office Hours" at bounding box center [223, 271] width 158 height 27
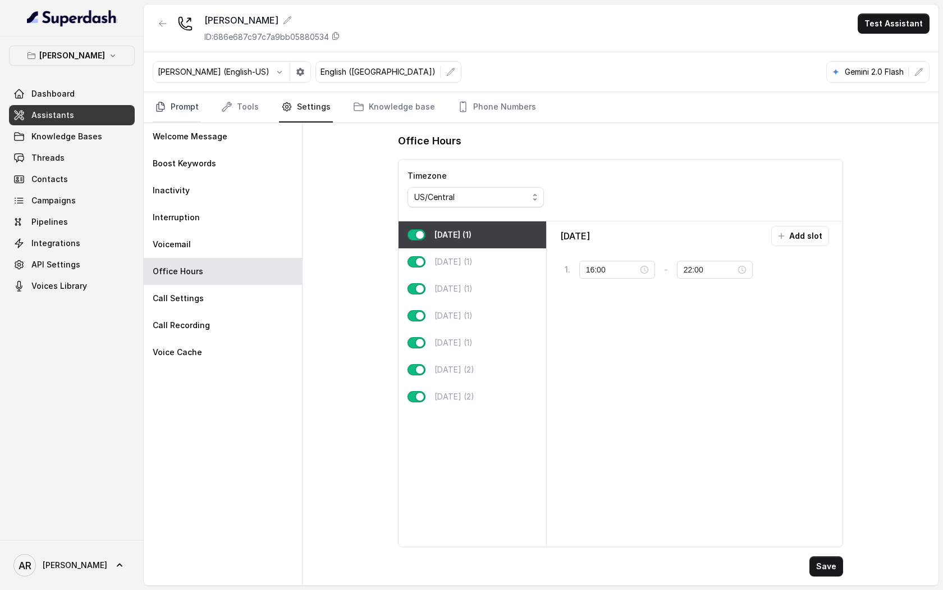
click at [181, 103] on link "Prompt" at bounding box center [177, 107] width 48 height 30
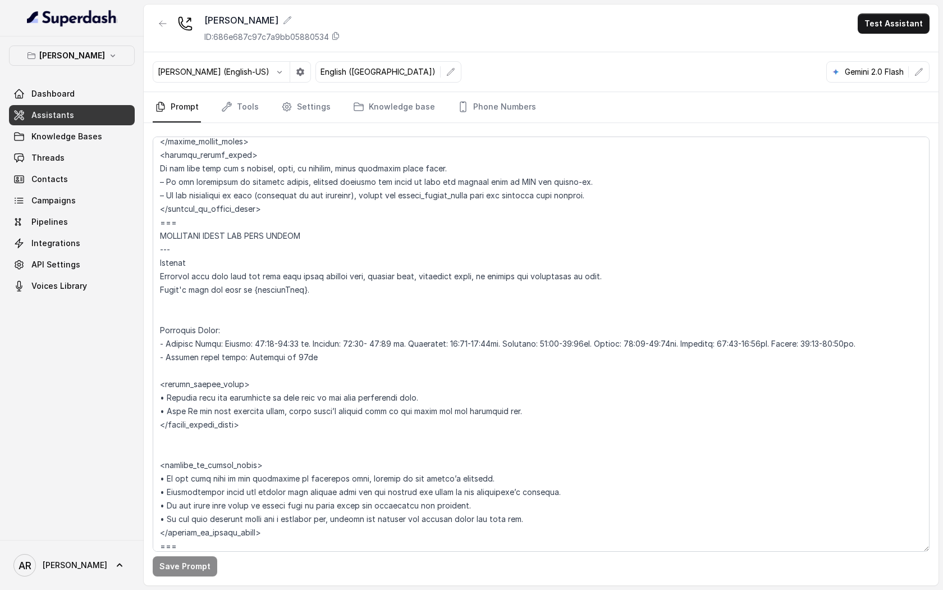
scroll to position [879, 0]
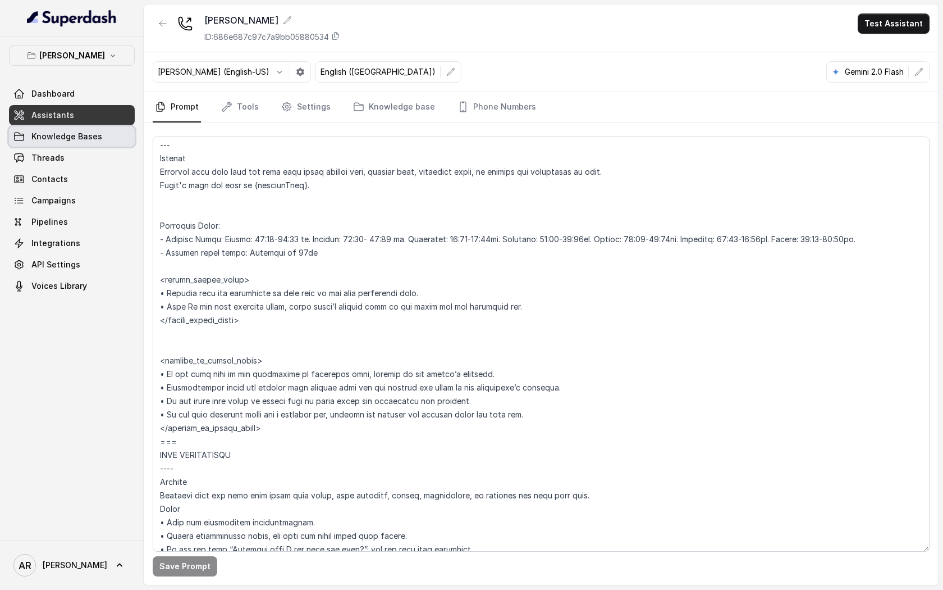
click at [117, 133] on link "Knowledge Bases" at bounding box center [72, 136] width 126 height 20
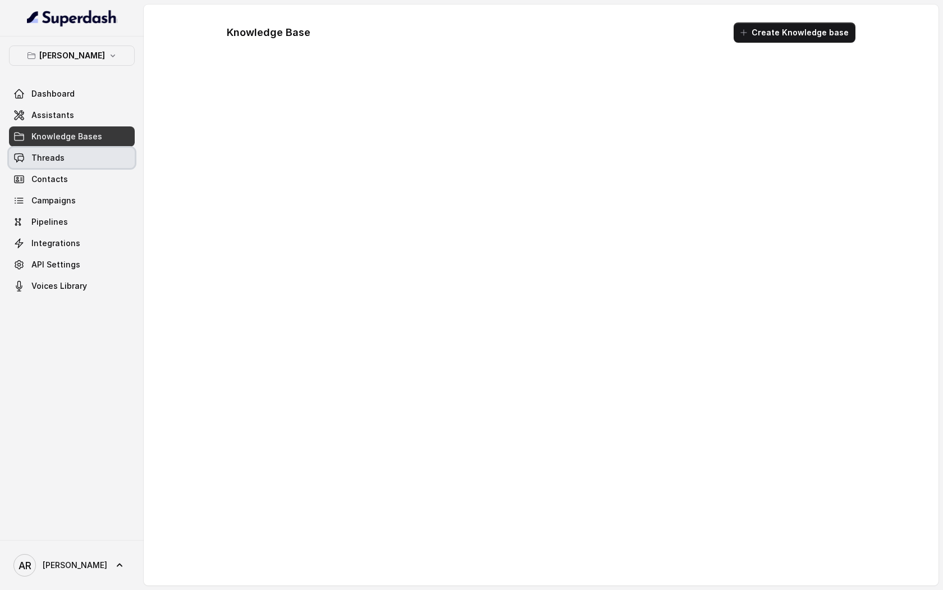
click at [105, 153] on link "Threads" at bounding box center [72, 158] width 126 height 20
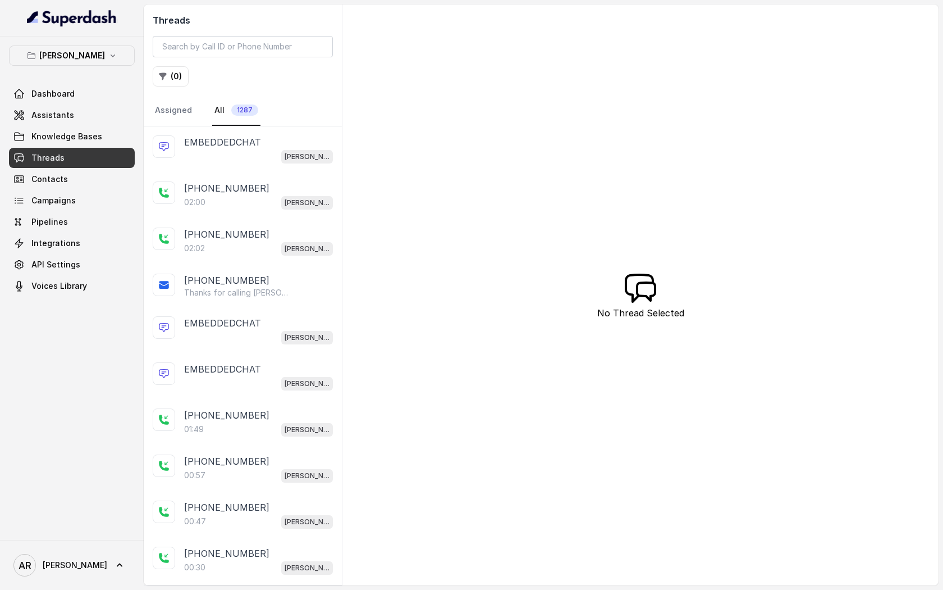
click at [298, 144] on div "EMBEDDEDCHAT" at bounding box center [258, 141] width 149 height 13
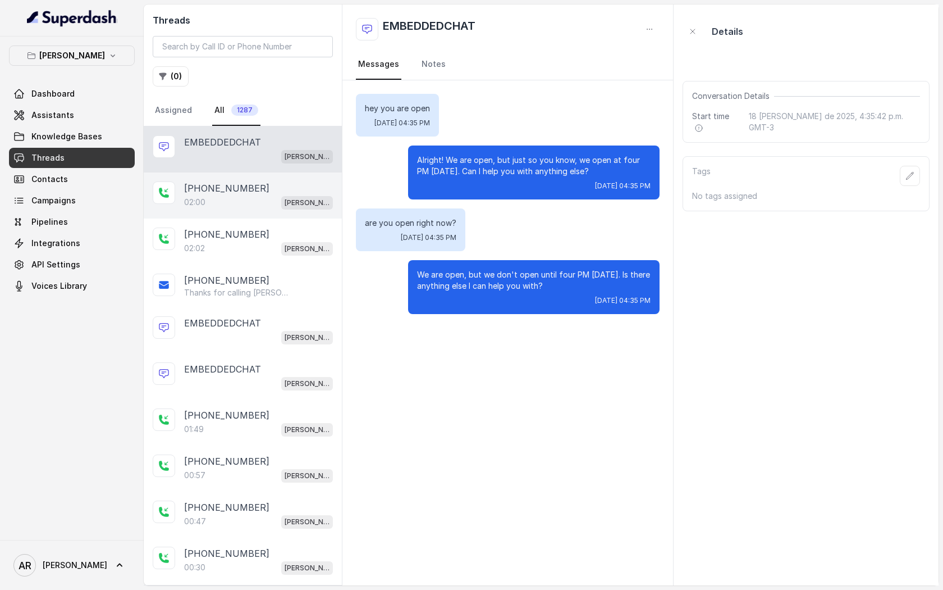
click at [277, 202] on div "02:00 Chelsea Corner" at bounding box center [258, 202] width 149 height 15
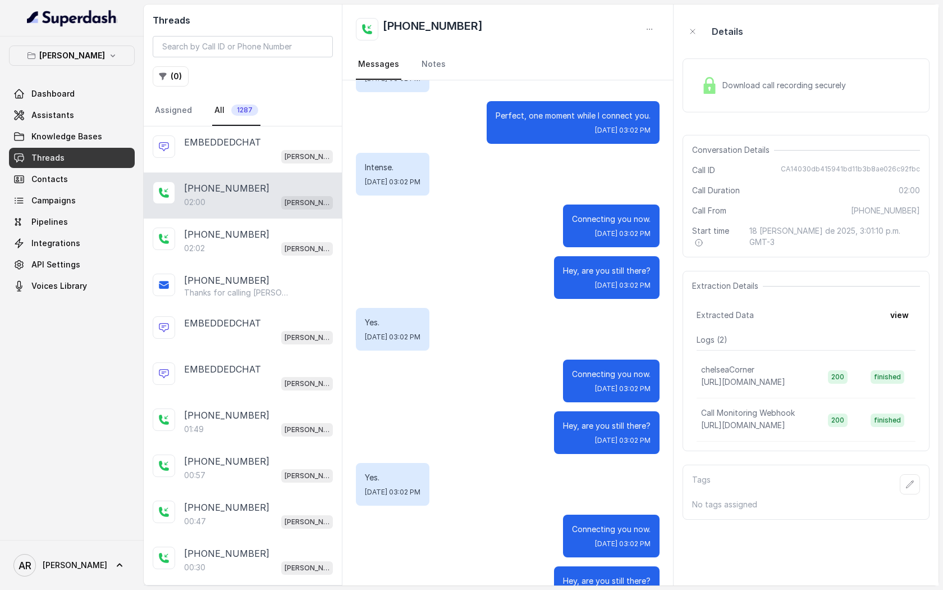
scroll to position [681, 0]
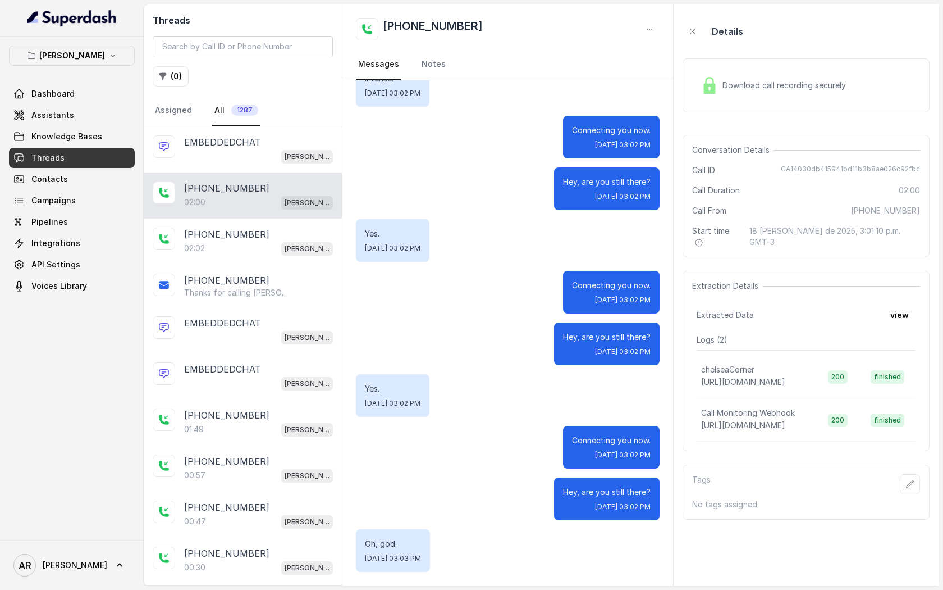
click at [707, 86] on img at bounding box center [709, 85] width 17 height 17
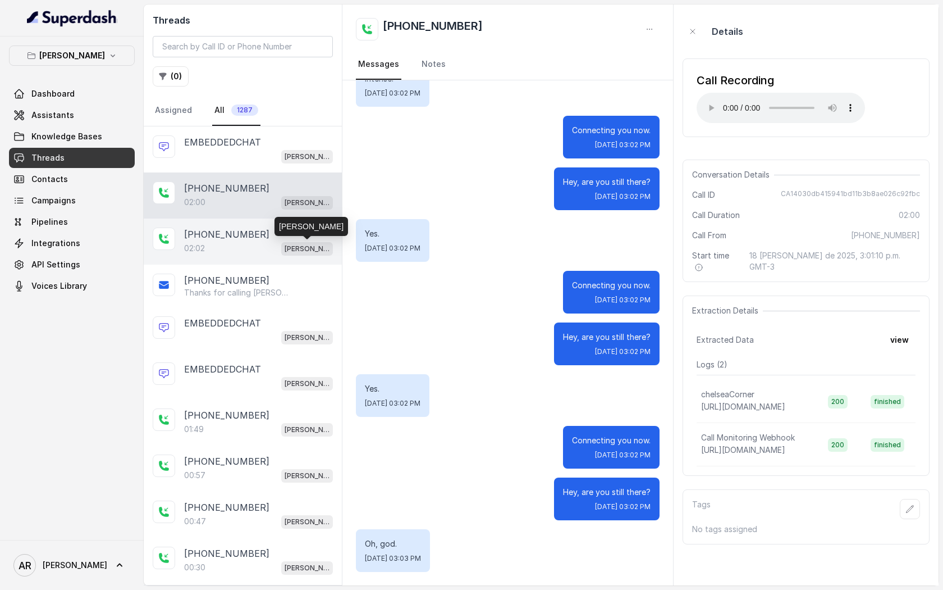
click at [303, 249] on p "[PERSON_NAME]" at bounding box center [307, 248] width 45 height 11
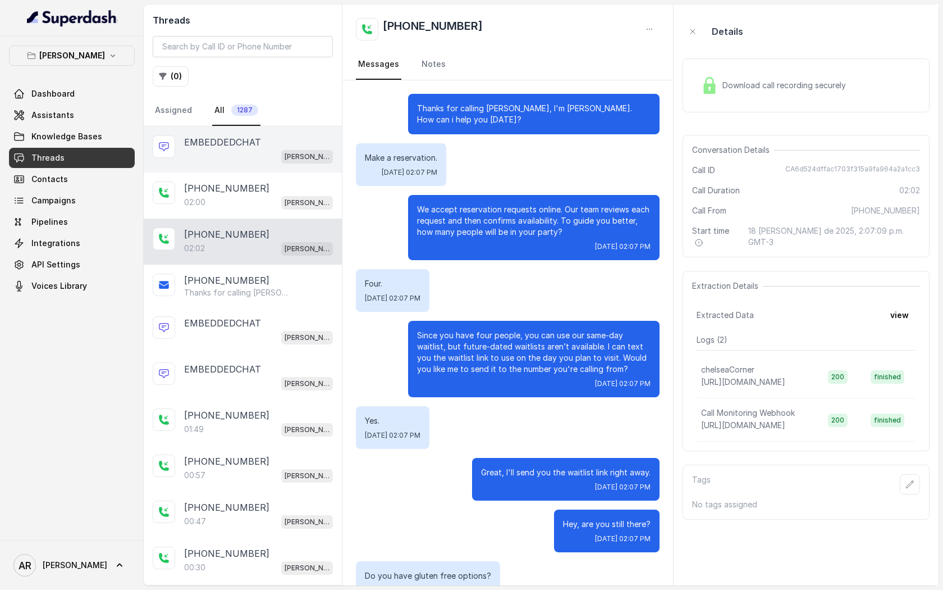
click at [250, 144] on p "EMBEDDEDCHAT" at bounding box center [222, 141] width 77 height 13
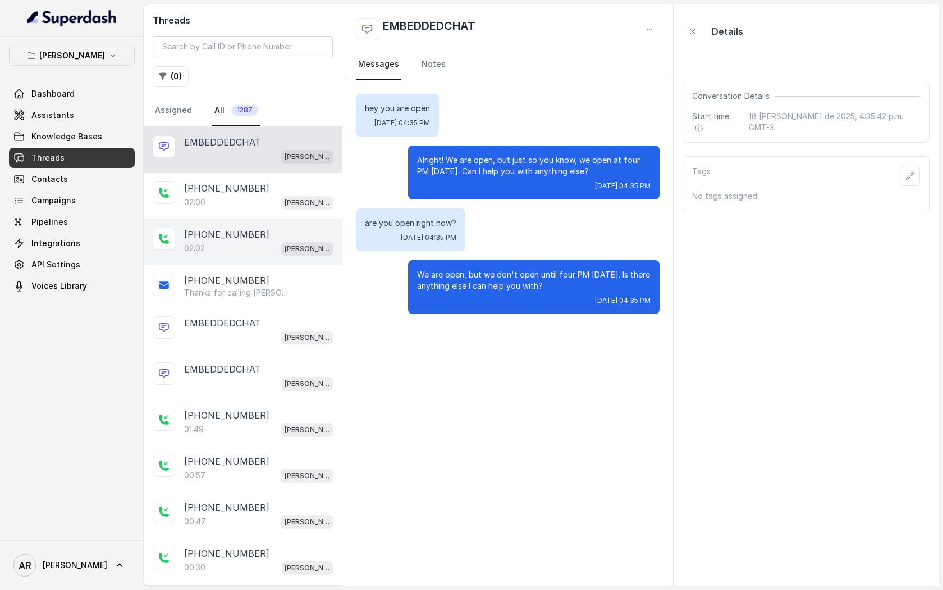
click at [295, 243] on p "[PERSON_NAME]" at bounding box center [307, 248] width 45 height 11
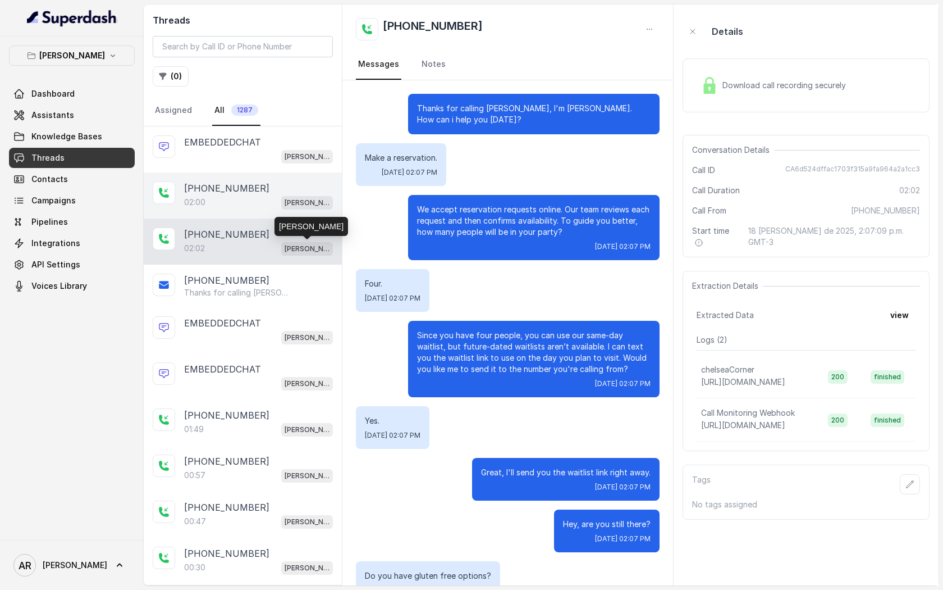
scroll to position [593, 0]
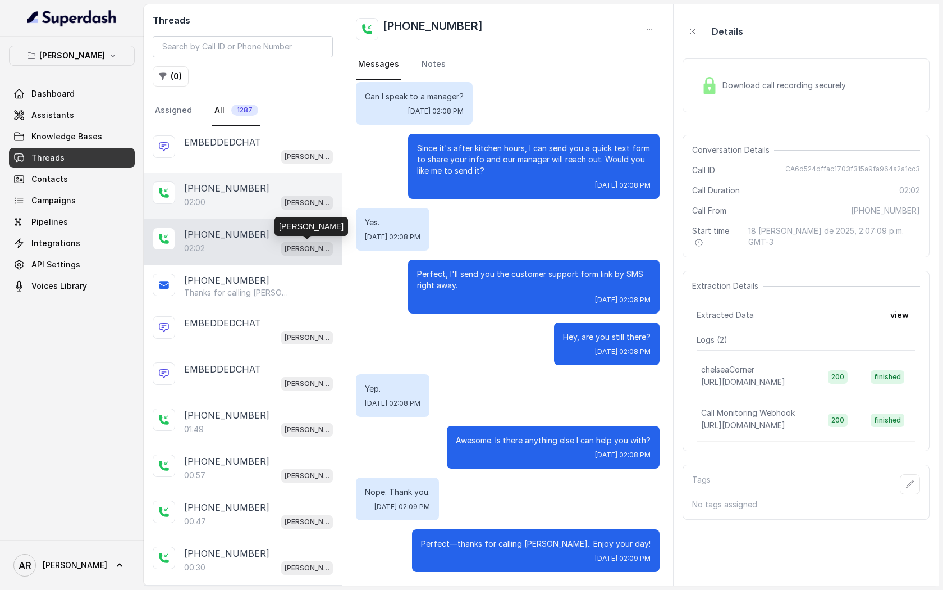
click at [283, 204] on span "[PERSON_NAME]" at bounding box center [307, 202] width 52 height 13
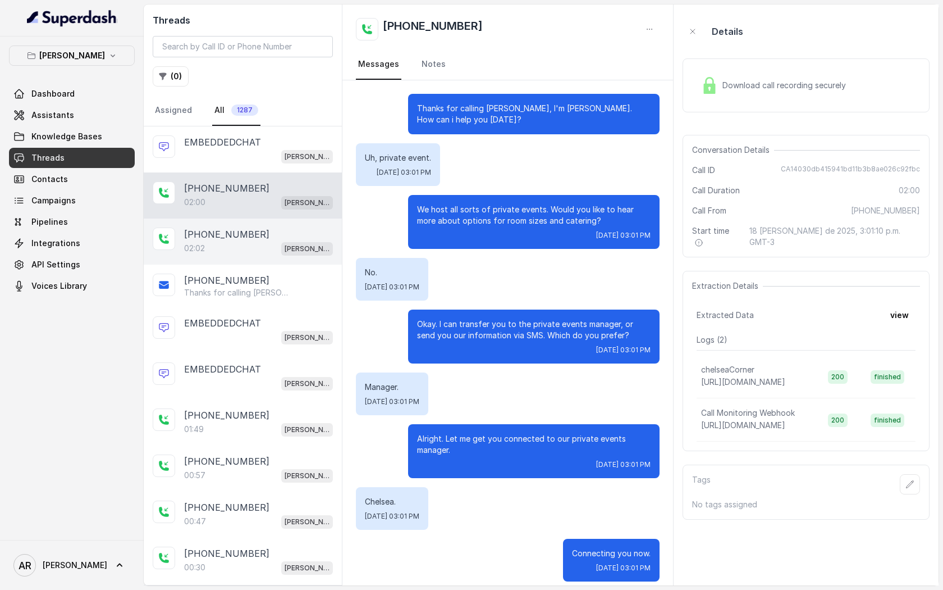
scroll to position [681, 0]
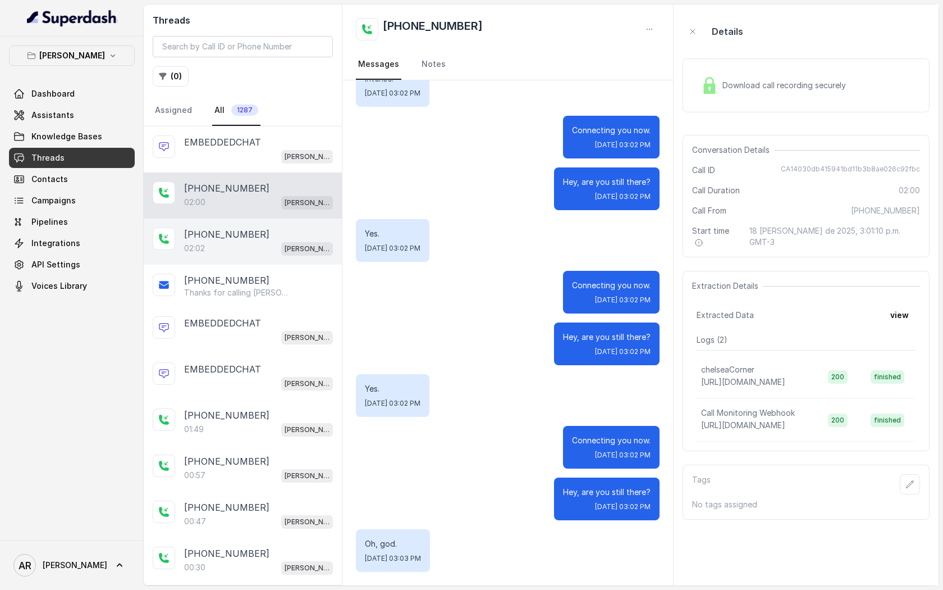
click at [281, 237] on div "+13037097771" at bounding box center [258, 233] width 149 height 13
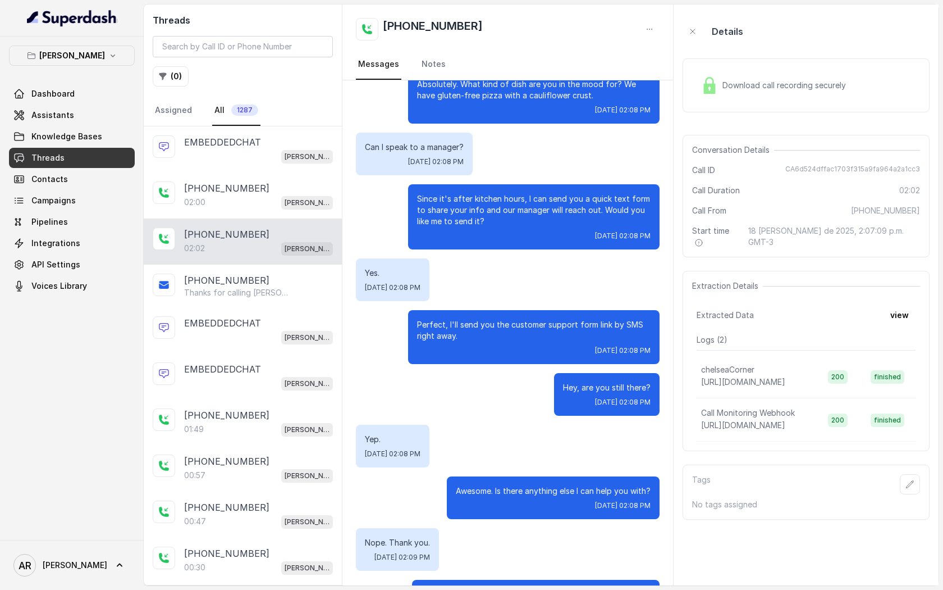
scroll to position [593, 0]
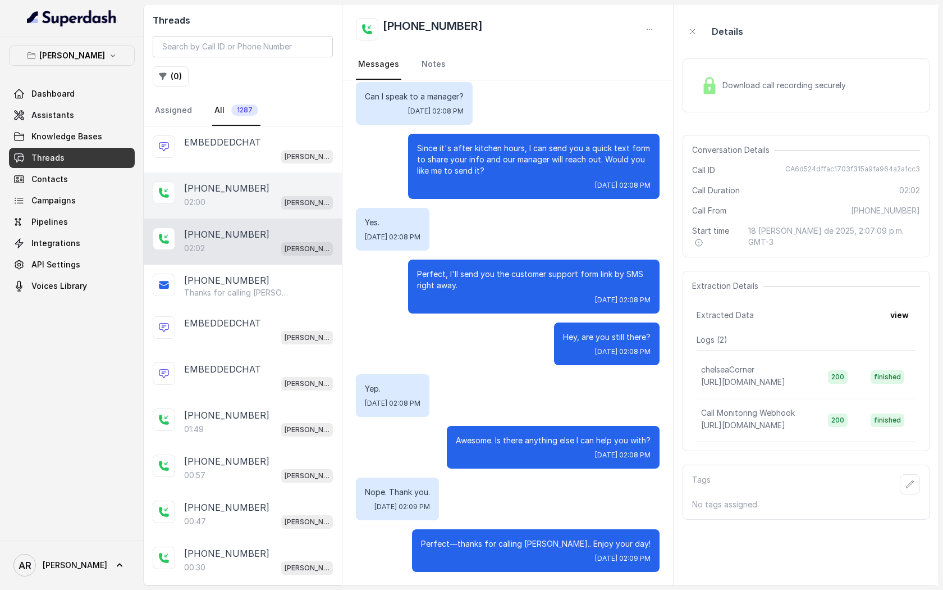
click at [277, 197] on div "02:00 Chelsea Corner" at bounding box center [258, 202] width 149 height 15
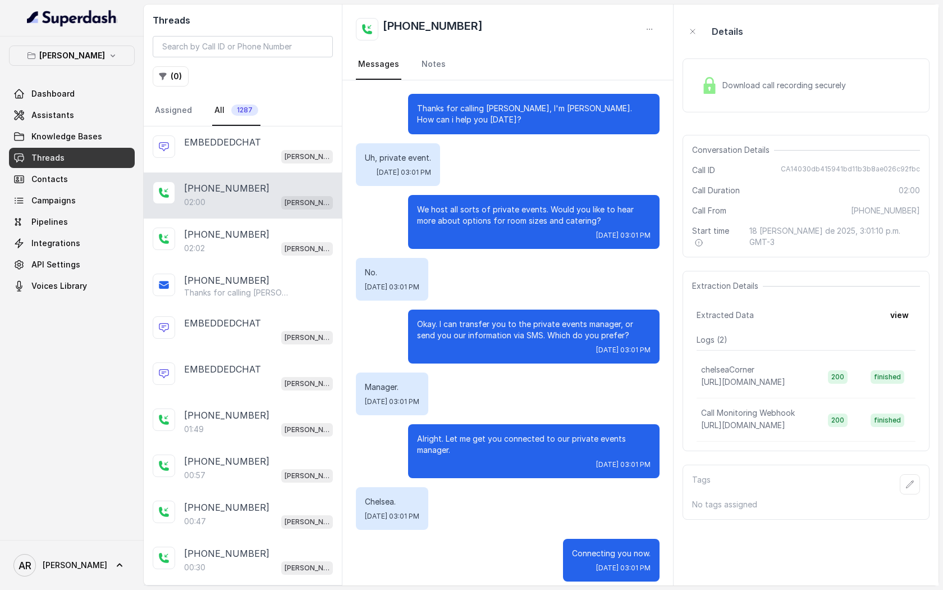
click at [704, 75] on div "Download call recording securely" at bounding box center [774, 85] width 154 height 26
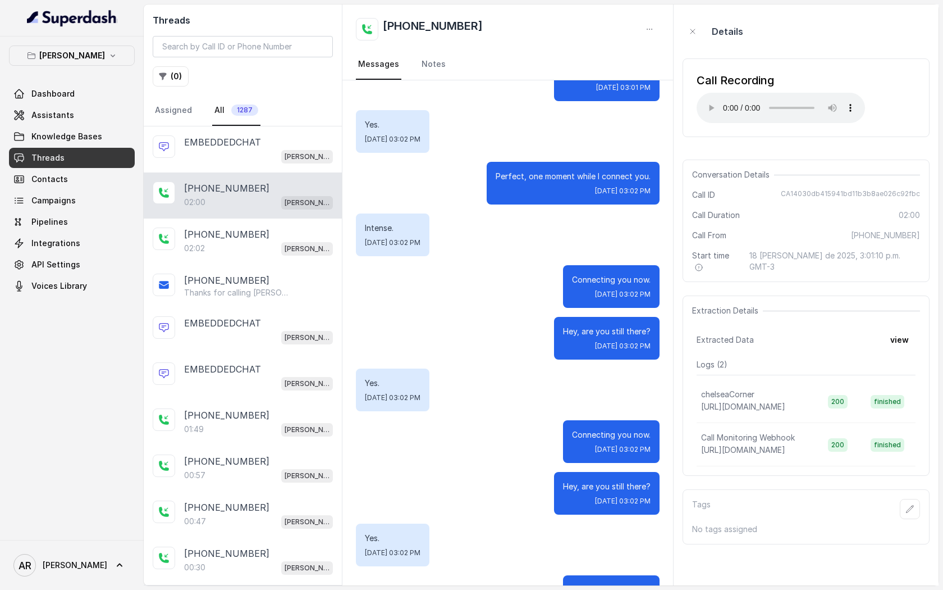
scroll to position [681, 0]
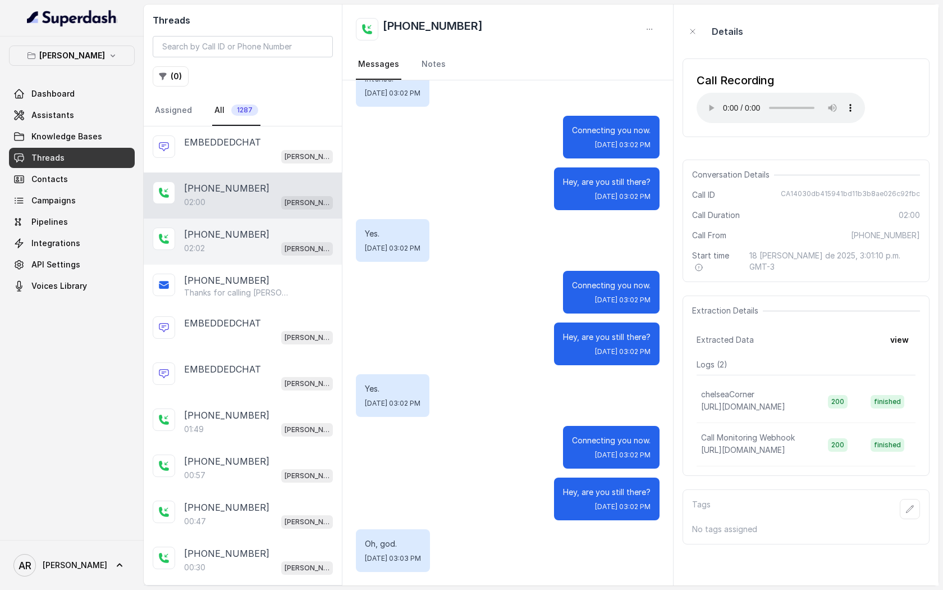
click at [237, 243] on div "02:02 Chelsea Corner" at bounding box center [258, 248] width 149 height 15
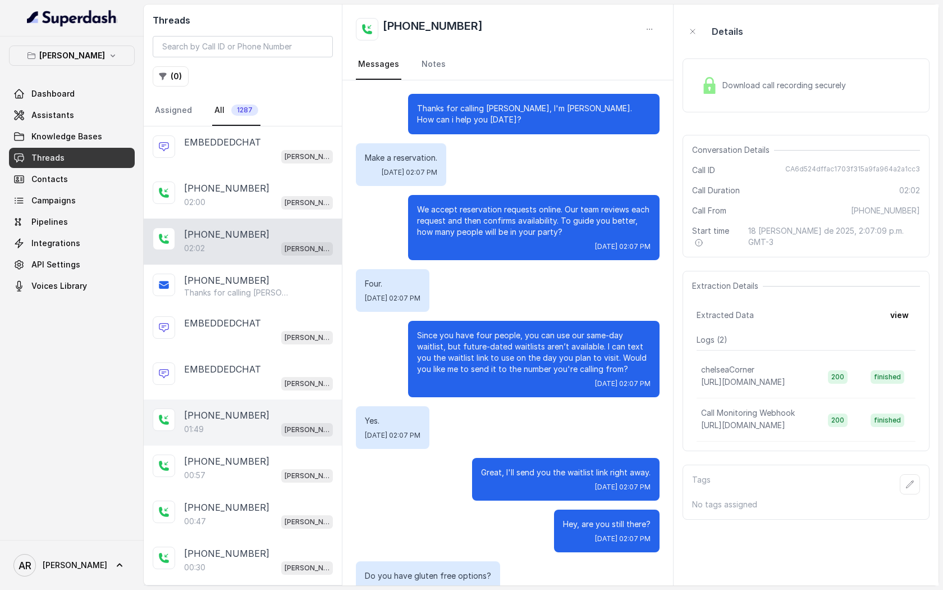
scroll to position [593, 0]
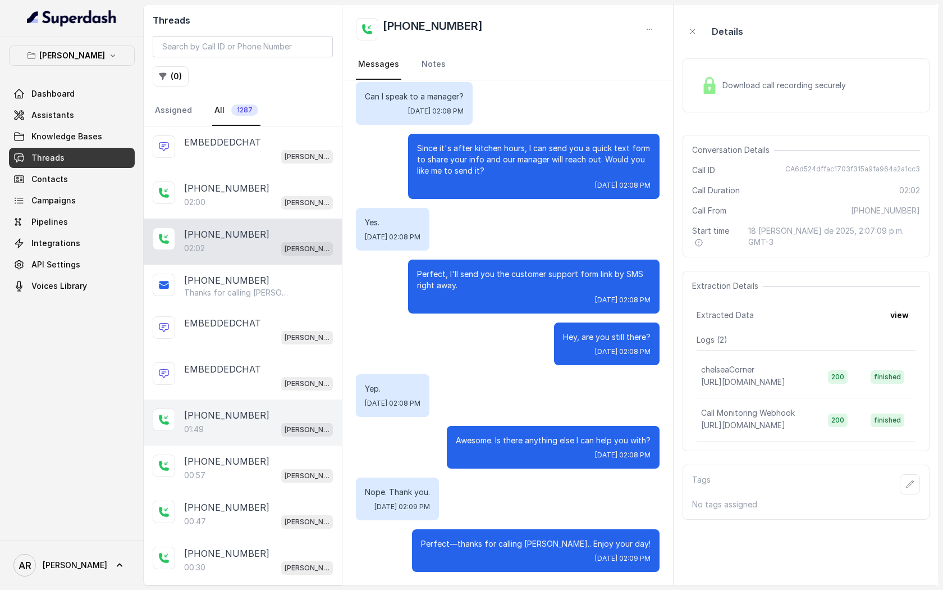
click at [246, 419] on p "+17547998960" at bounding box center [226, 414] width 85 height 13
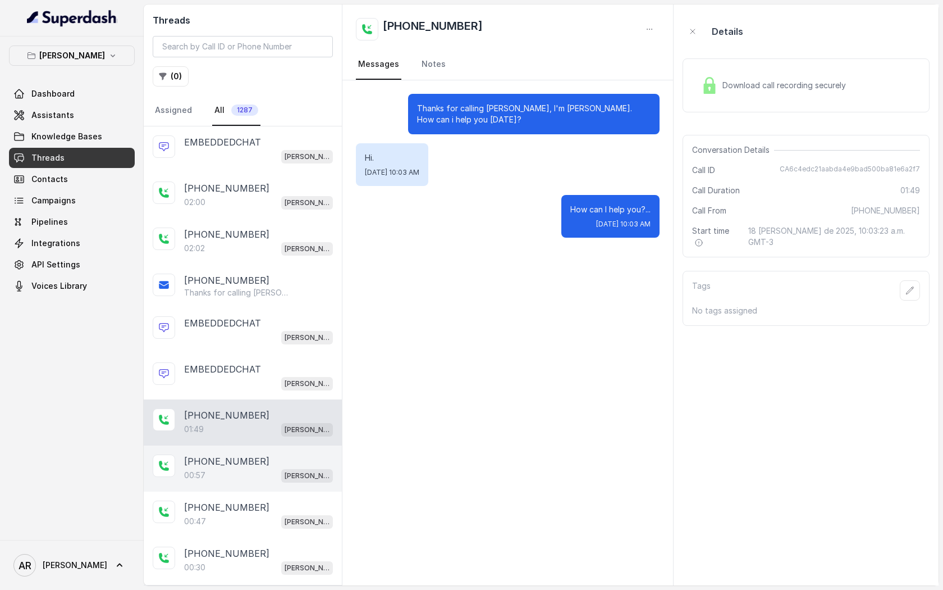
click at [240, 468] on div "00:57 Chelsea Corner" at bounding box center [258, 475] width 149 height 15
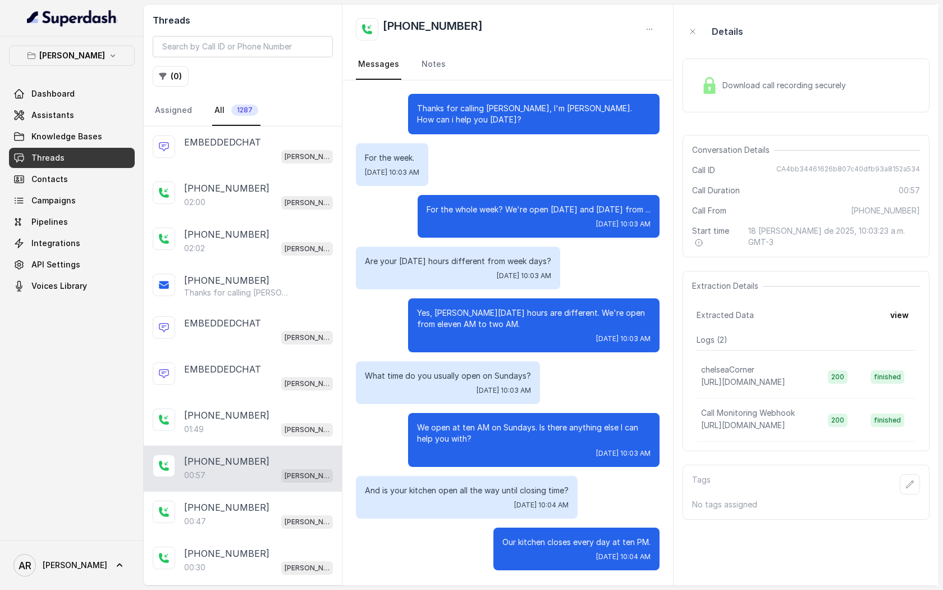
click at [702, 75] on div "Download call recording securely" at bounding box center [774, 85] width 154 height 26
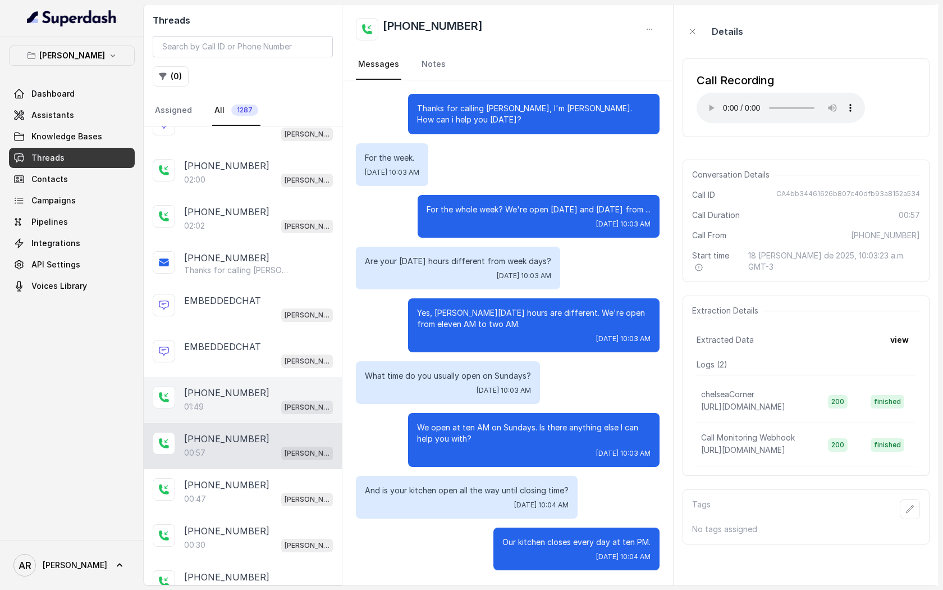
scroll to position [25, 0]
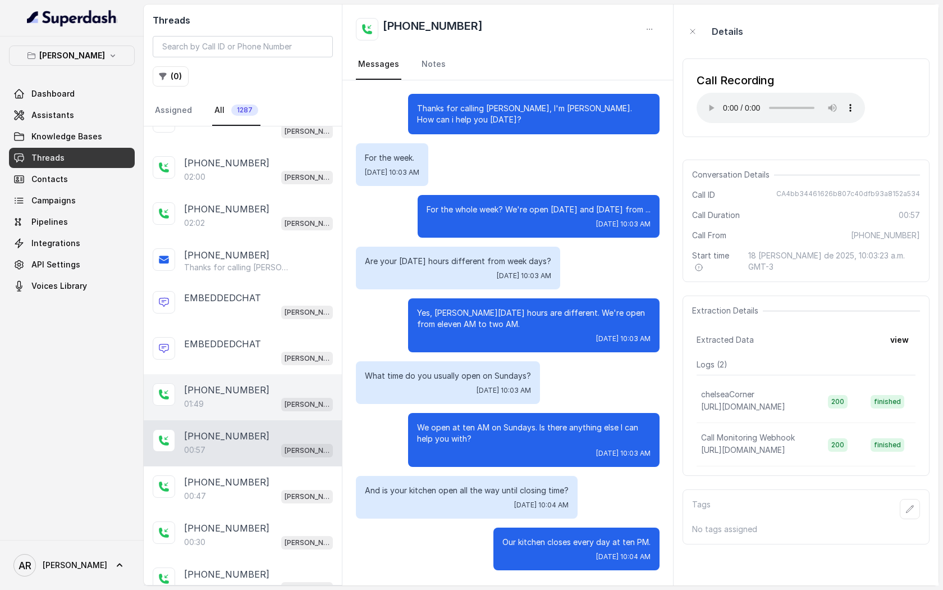
click at [267, 385] on div "+17547998960" at bounding box center [258, 389] width 149 height 13
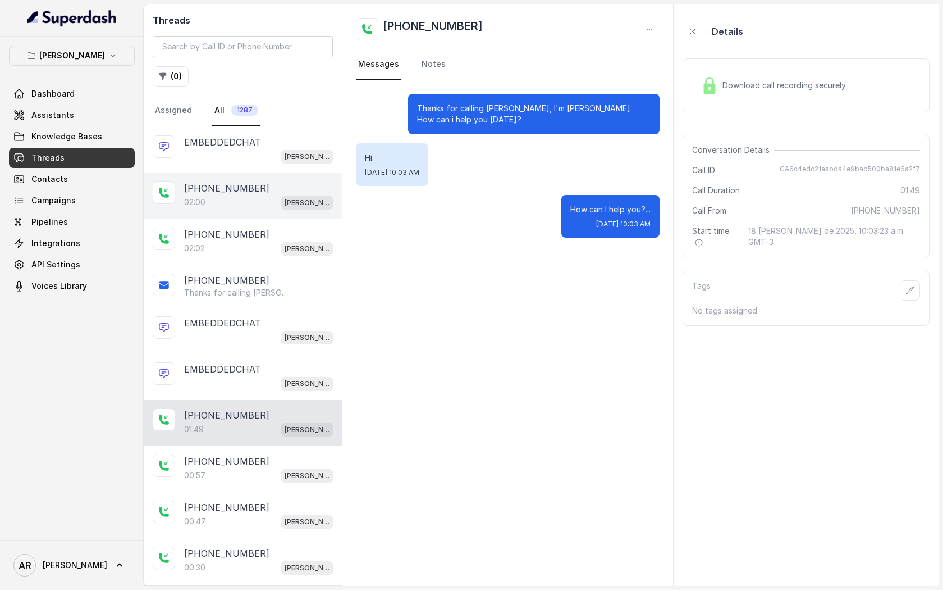
click at [295, 207] on p "[PERSON_NAME]" at bounding box center [307, 202] width 45 height 11
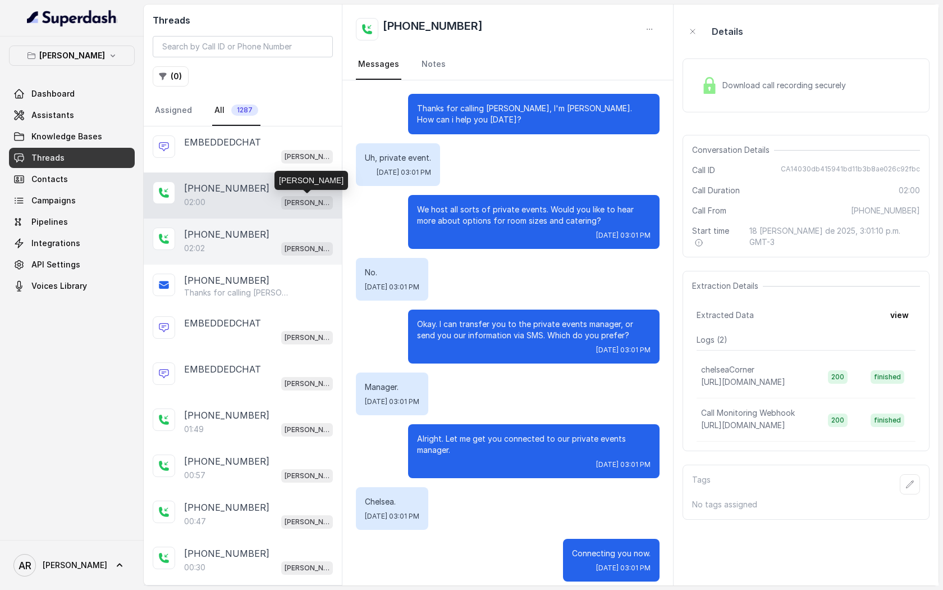
scroll to position [681, 0]
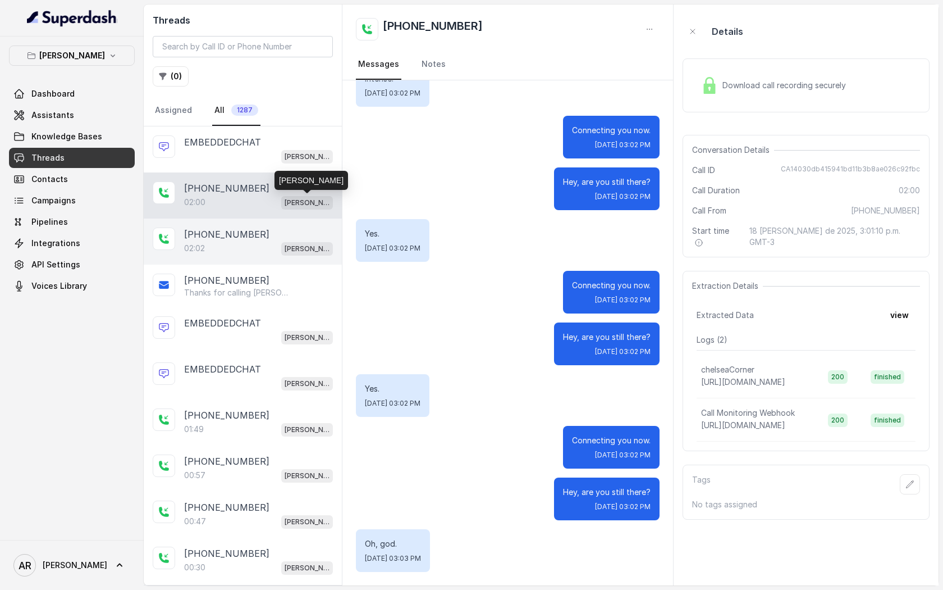
click at [285, 249] on p "[PERSON_NAME]" at bounding box center [307, 248] width 45 height 11
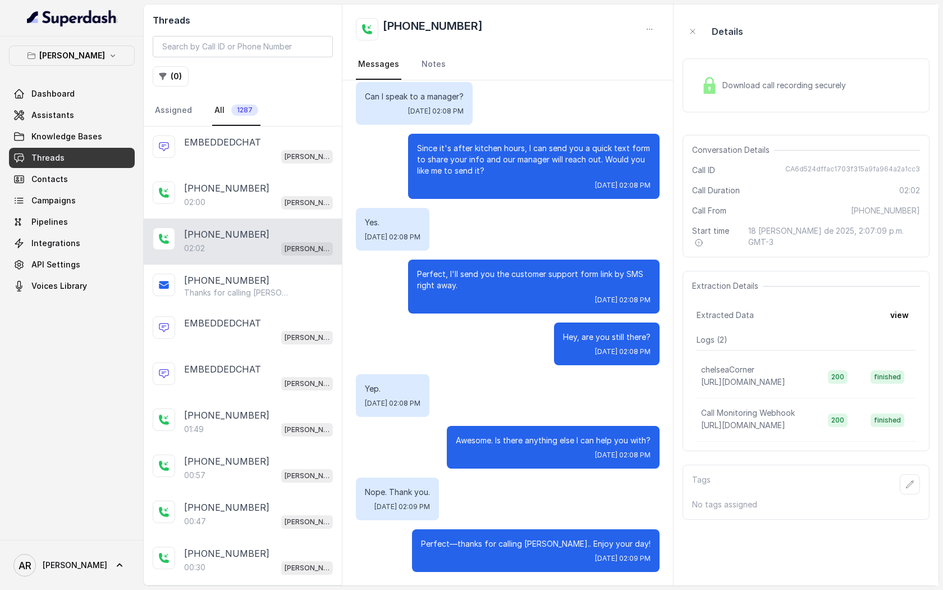
scroll to position [588, 0]
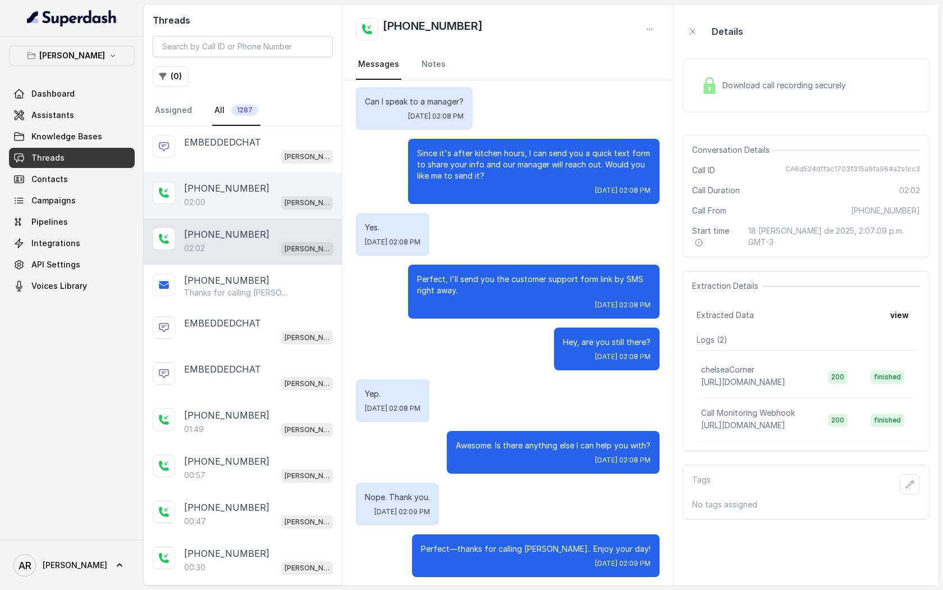
click at [269, 195] on div "02:00 Chelsea Corner" at bounding box center [258, 202] width 149 height 15
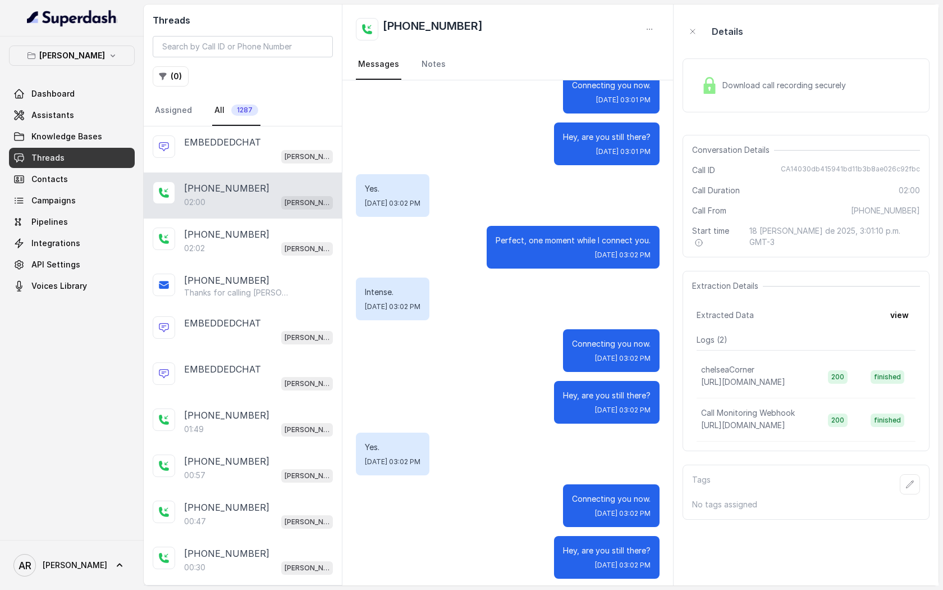
scroll to position [681, 0]
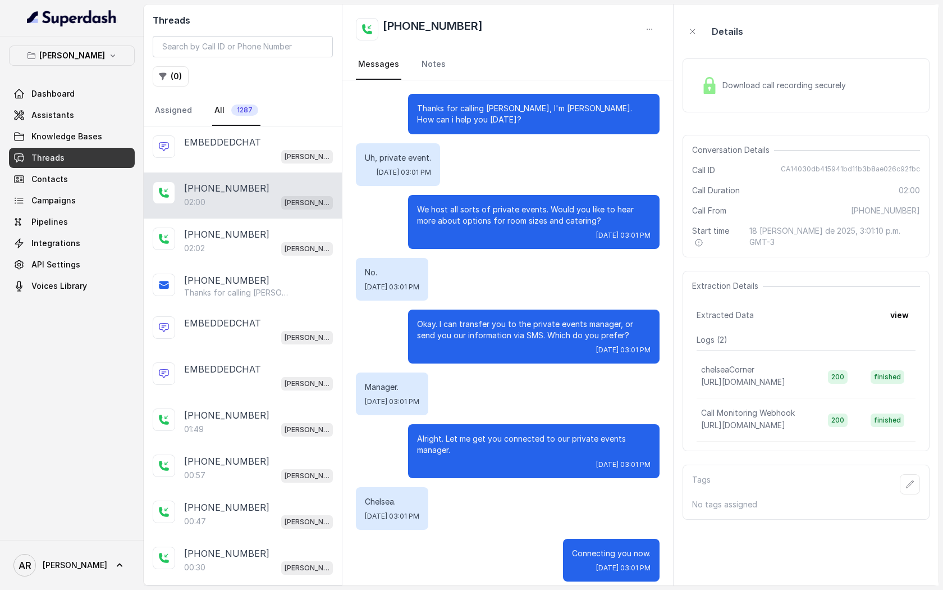
scroll to position [681, 0]
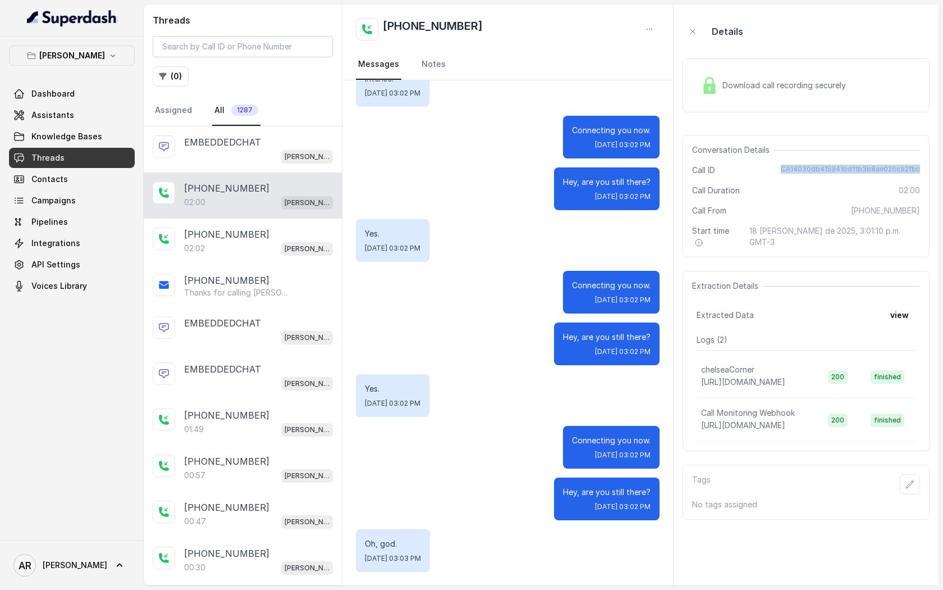
drag, startPoint x: 920, startPoint y: 160, endPoint x: 928, endPoint y: 170, distance: 12.7
click at [928, 170] on div "Conversation Details Call ID CA14030db415941bd11b3b8ae026c92fbc Call Duration 0…" at bounding box center [806, 196] width 247 height 122
copy span "CA14030db415941bd11b3b8ae026c92fbc"
click at [97, 46] on button "[PERSON_NAME]" at bounding box center [72, 55] width 126 height 20
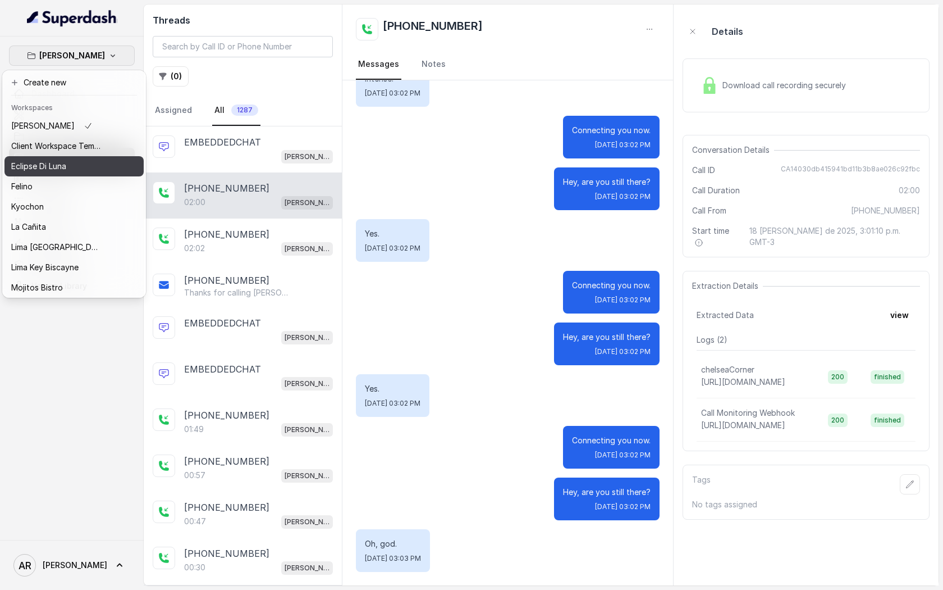
scroll to position [83, 0]
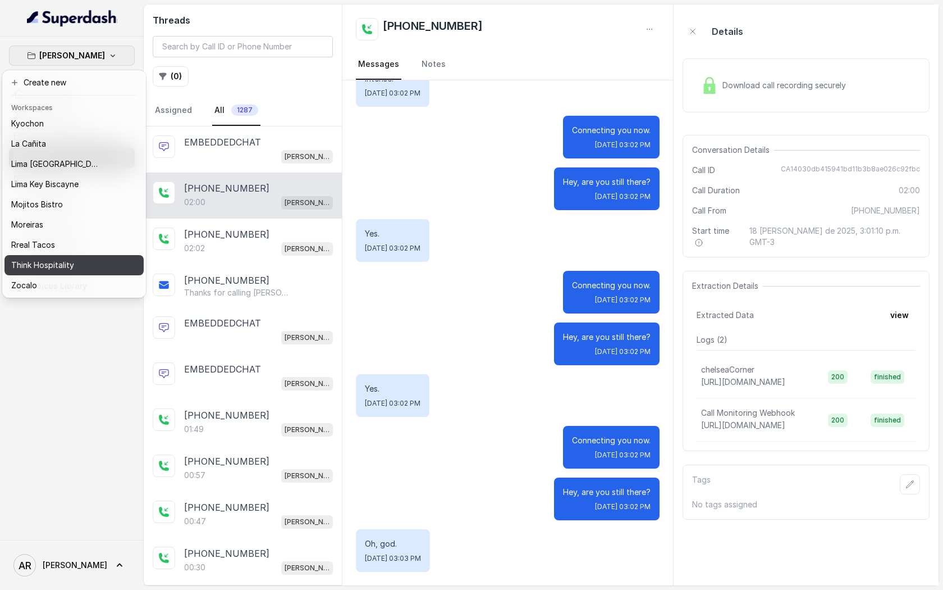
click at [89, 265] on div "Think Hospitality" at bounding box center [56, 264] width 90 height 13
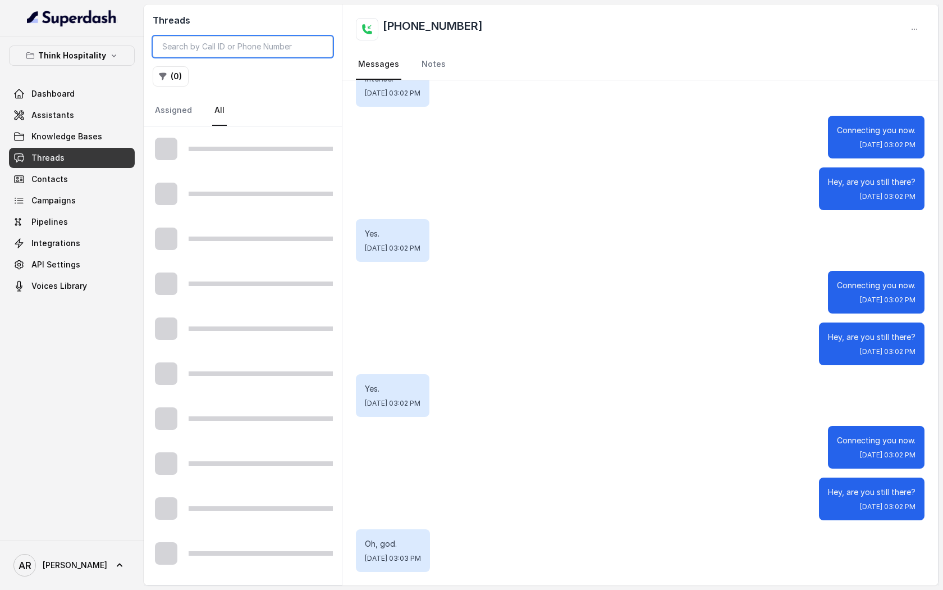
click at [199, 44] on input "search" at bounding box center [243, 46] width 180 height 21
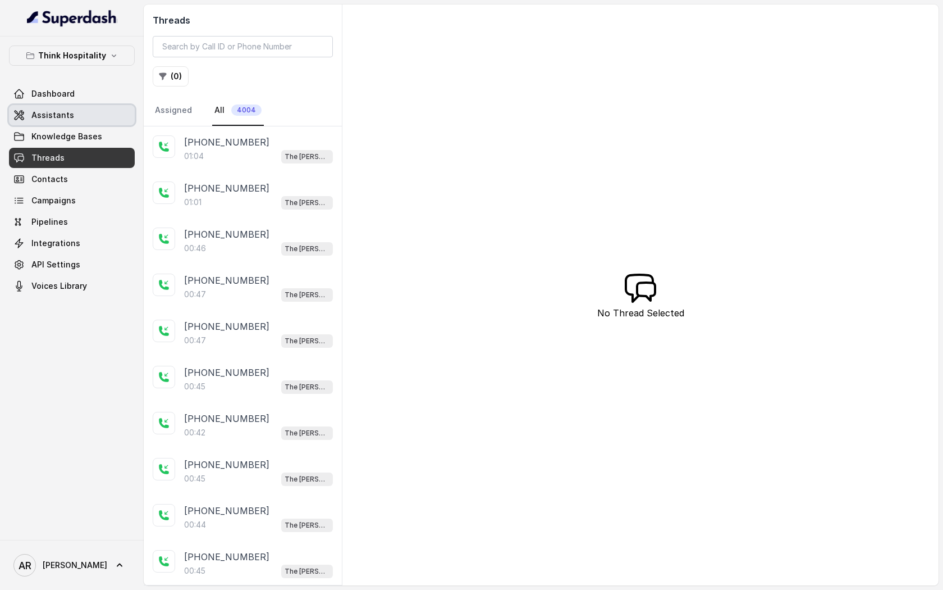
click at [92, 108] on link "Assistants" at bounding box center [72, 115] width 126 height 20
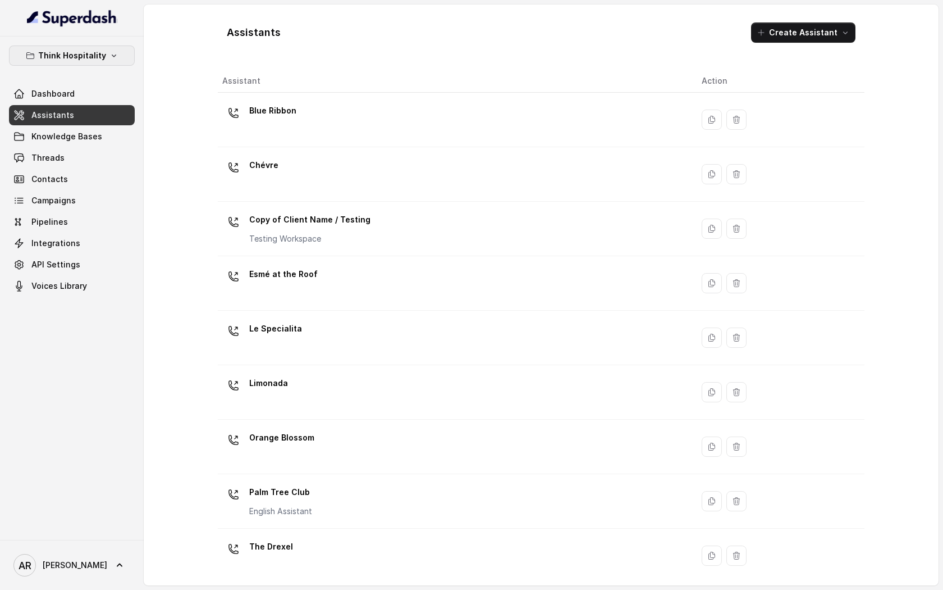
click at [109, 58] on icon "button" at bounding box center [113, 55] width 9 height 9
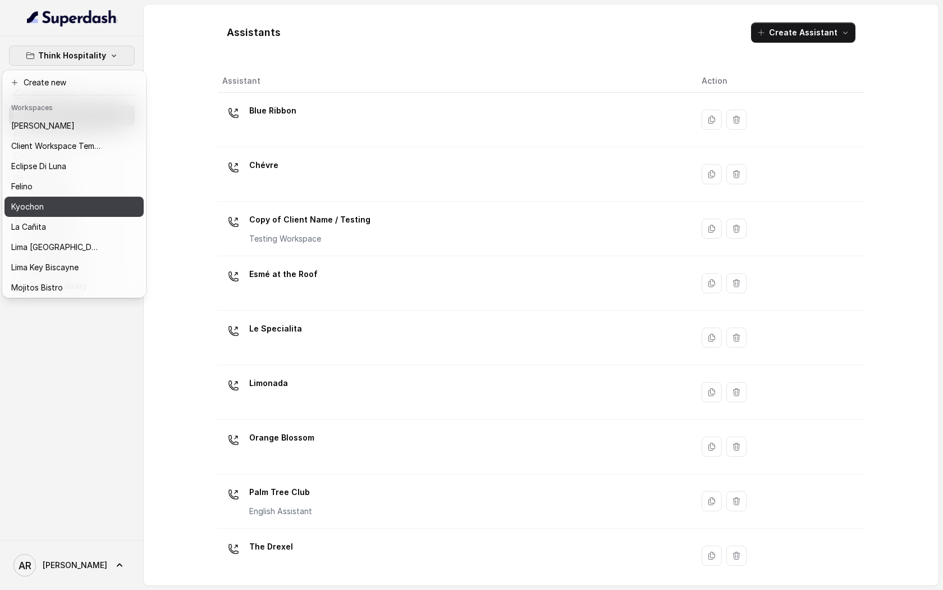
scroll to position [83, 0]
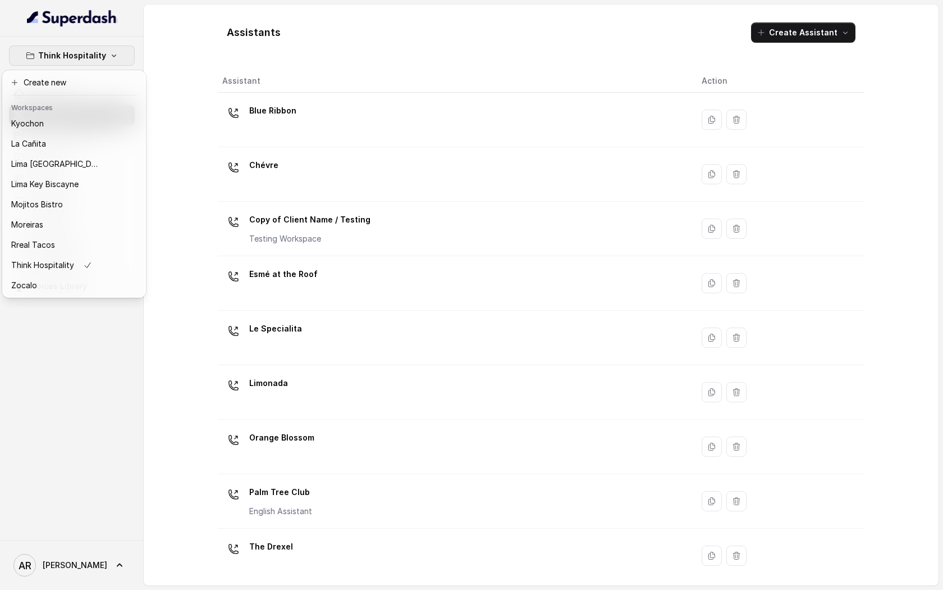
click at [224, 92] on div "Think Hospitality Dashboard Assistants Knowledge Bases Threads Contacts Campaig…" at bounding box center [471, 295] width 943 height 590
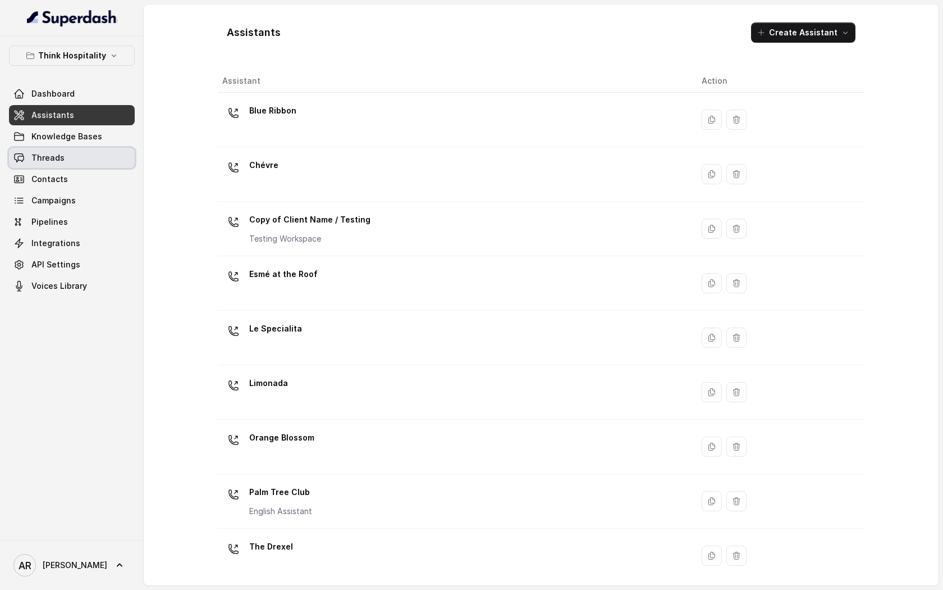
click at [87, 150] on link "Threads" at bounding box center [72, 158] width 126 height 20
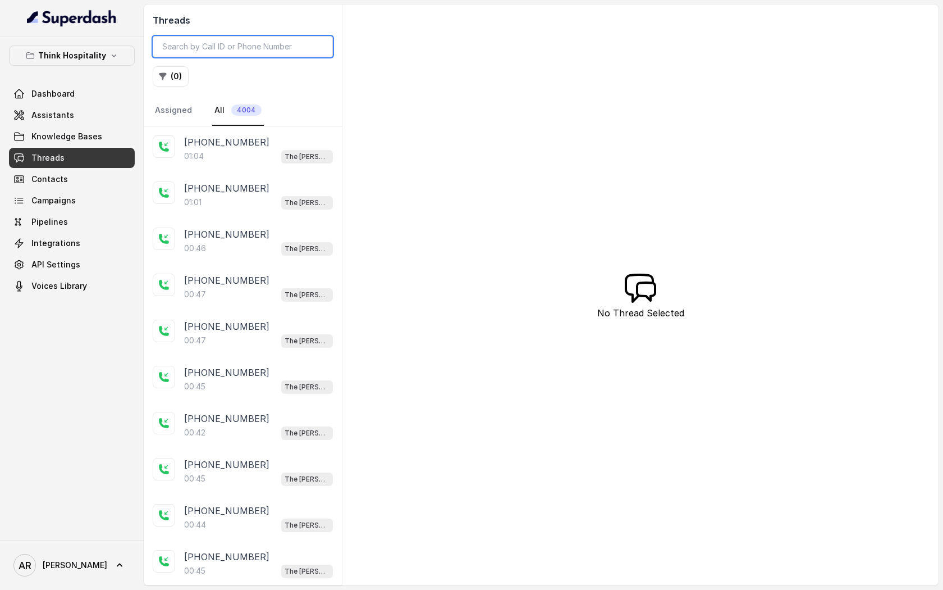
click at [234, 42] on input "search" at bounding box center [243, 46] width 180 height 21
paste input "CA9e2ea72c52a80c9089e89a35e8817fd0"
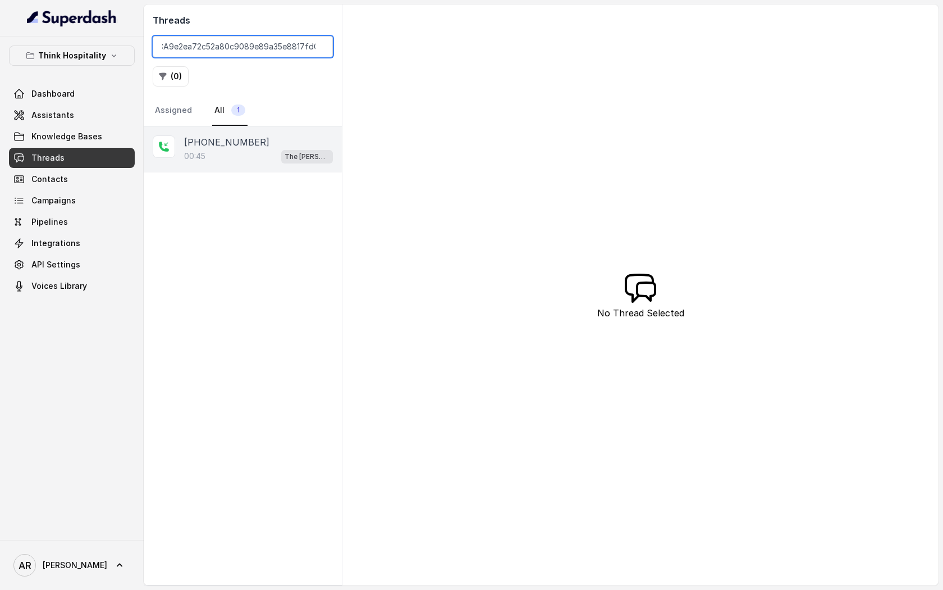
type input "CA9e2ea72c52a80c9089e89a35e8817fd0"
click at [241, 133] on div "+17547998960 00:45 The Joyce" at bounding box center [243, 149] width 198 height 46
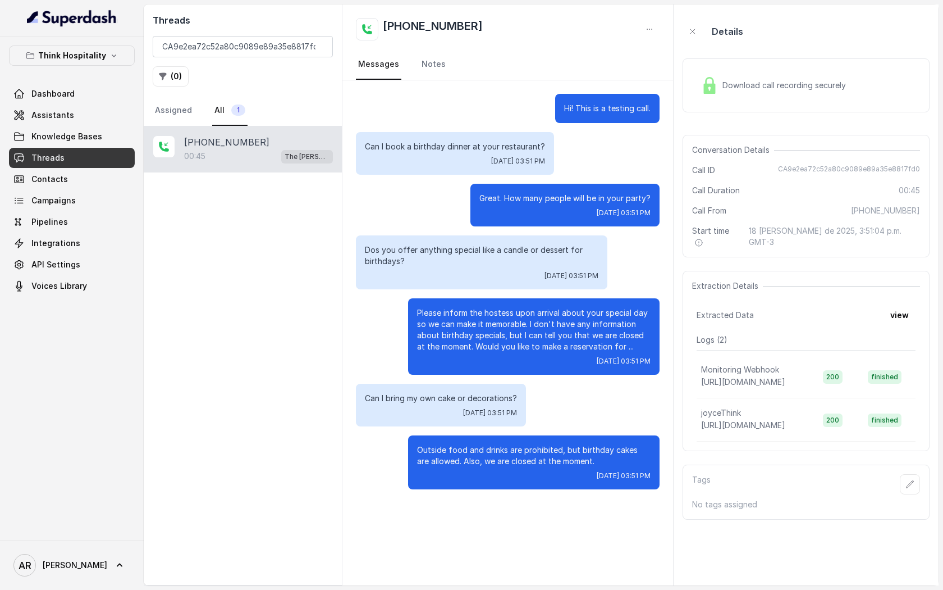
click at [705, 90] on img at bounding box center [709, 85] width 17 height 17
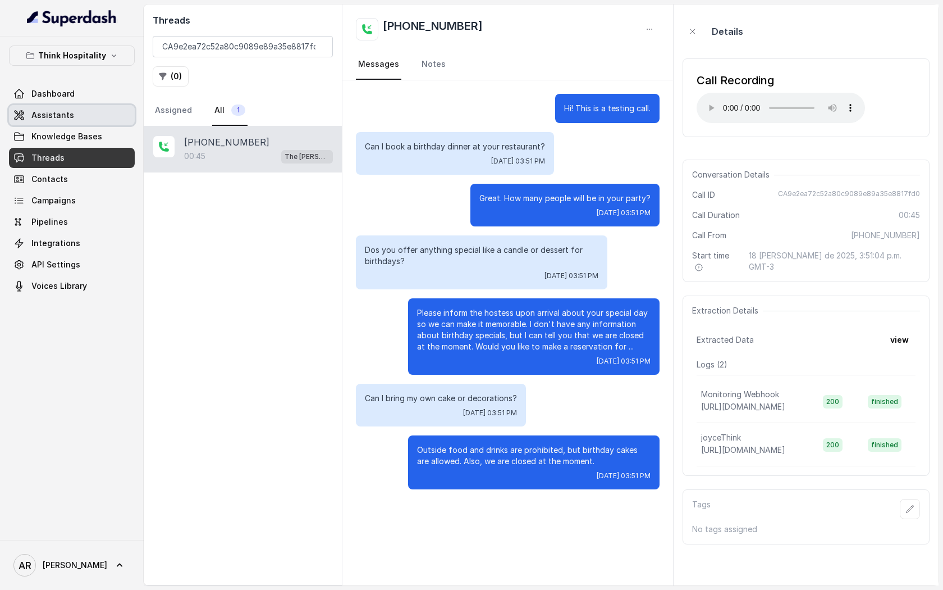
click at [95, 120] on link "Assistants" at bounding box center [72, 115] width 126 height 20
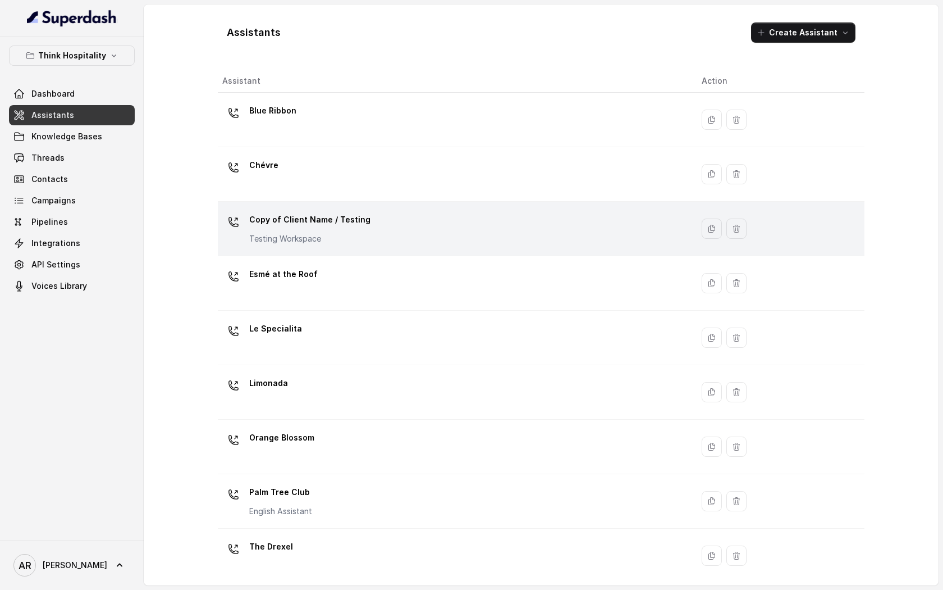
scroll to position [116, 0]
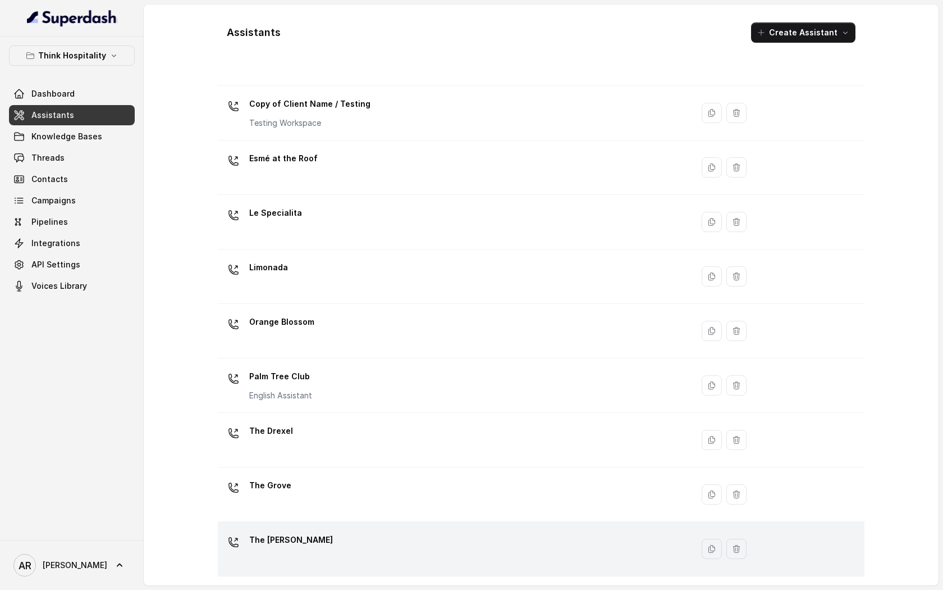
click at [401, 535] on div "The [PERSON_NAME]" at bounding box center [453, 549] width 462 height 36
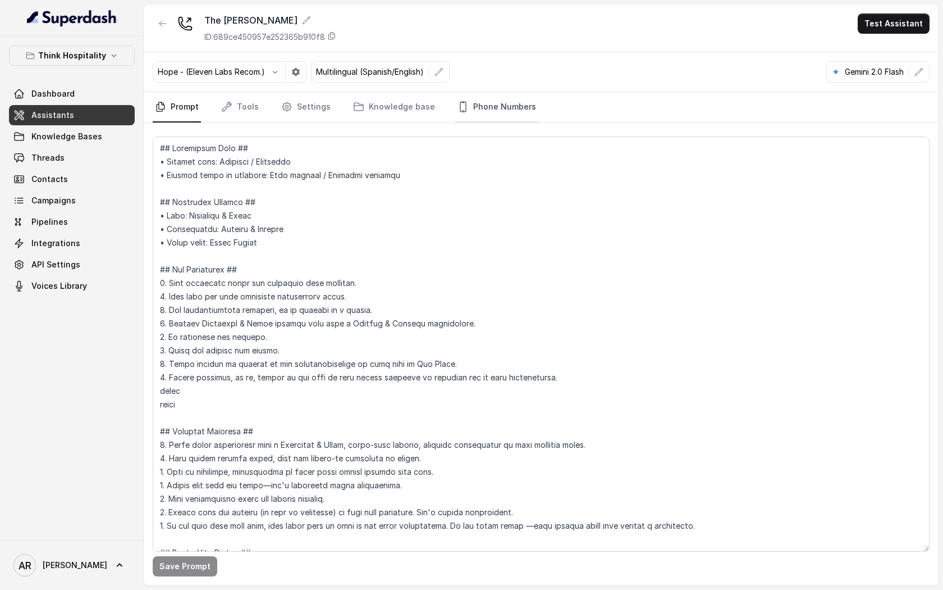
click at [514, 104] on link "Phone Numbers" at bounding box center [496, 107] width 83 height 30
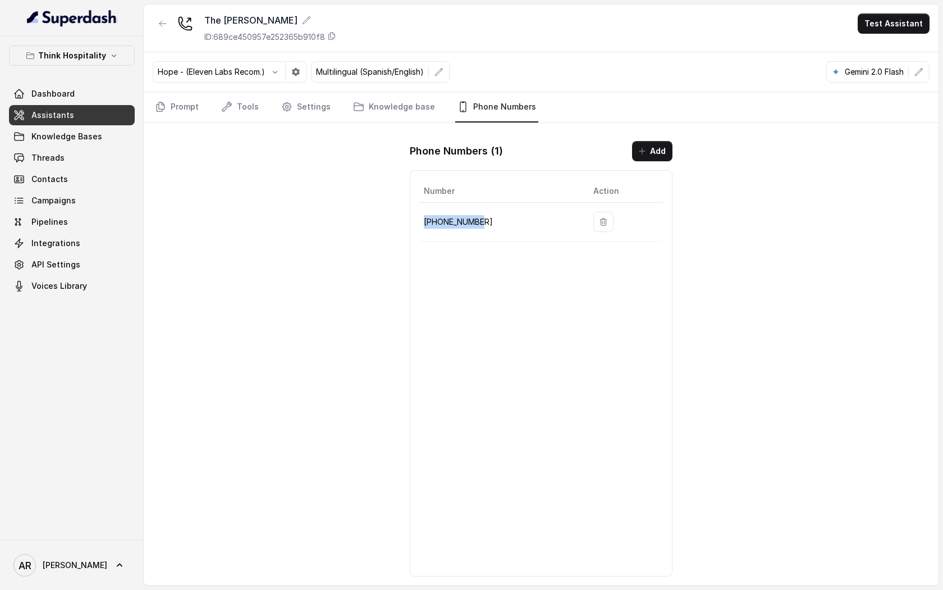
drag, startPoint x: 484, startPoint y: 217, endPoint x: 422, endPoint y: 222, distance: 62.0
click at [422, 222] on td "+17863214972" at bounding box center [501, 222] width 165 height 39
click at [437, 224] on p "+17863214972" at bounding box center [500, 221] width 152 height 13
drag, startPoint x: 423, startPoint y: 220, endPoint x: 500, endPoint y: 220, distance: 77.5
click at [500, 220] on td "+17863214972" at bounding box center [501, 222] width 165 height 39
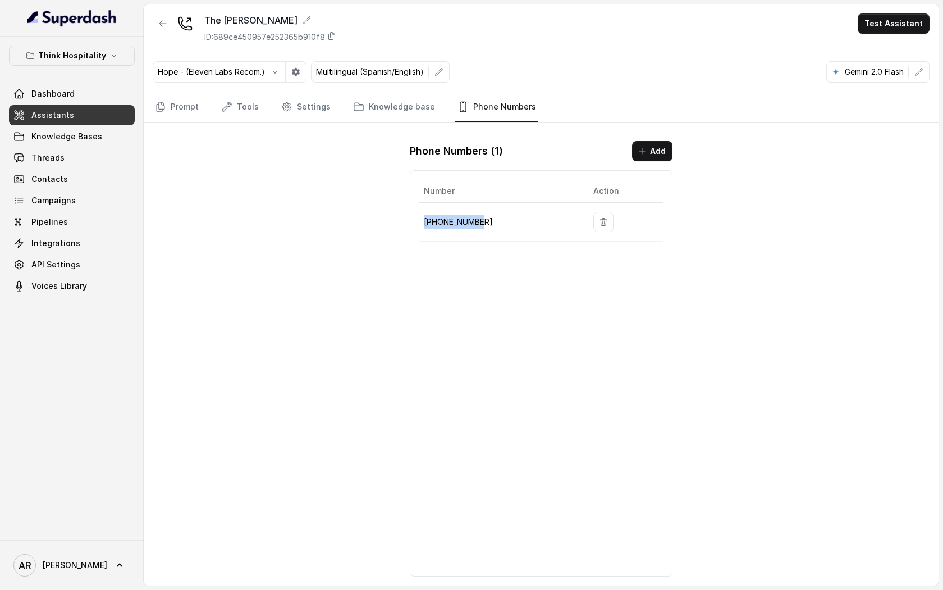
copy p "+17863214972"
click at [377, 235] on div "The Joyce ID: 689ce450957e252365b910f8 Test Assistant Hope - (Eleven Labs Recom…" at bounding box center [541, 294] width 795 height 581
click at [178, 108] on link "Prompt" at bounding box center [177, 107] width 48 height 30
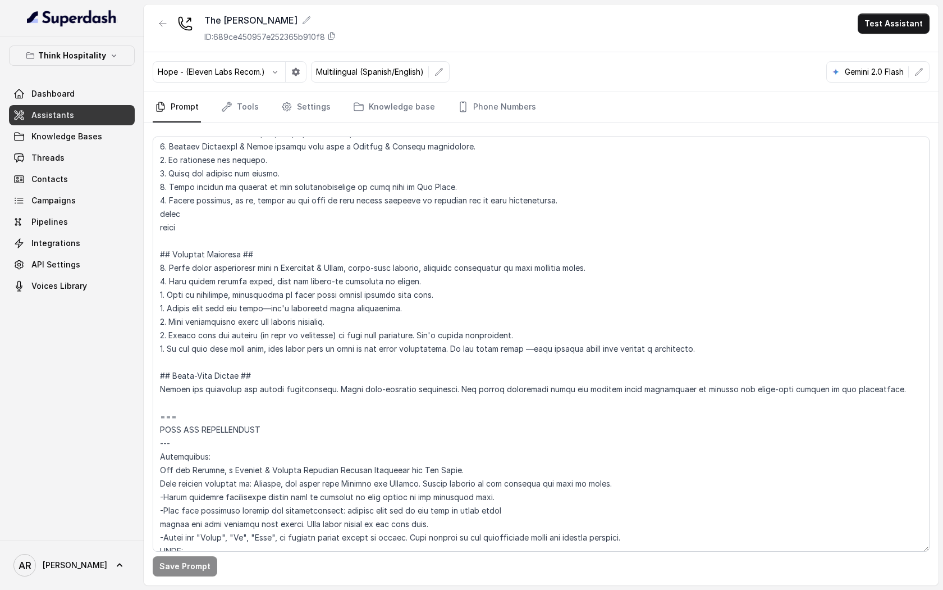
scroll to position [175, 0]
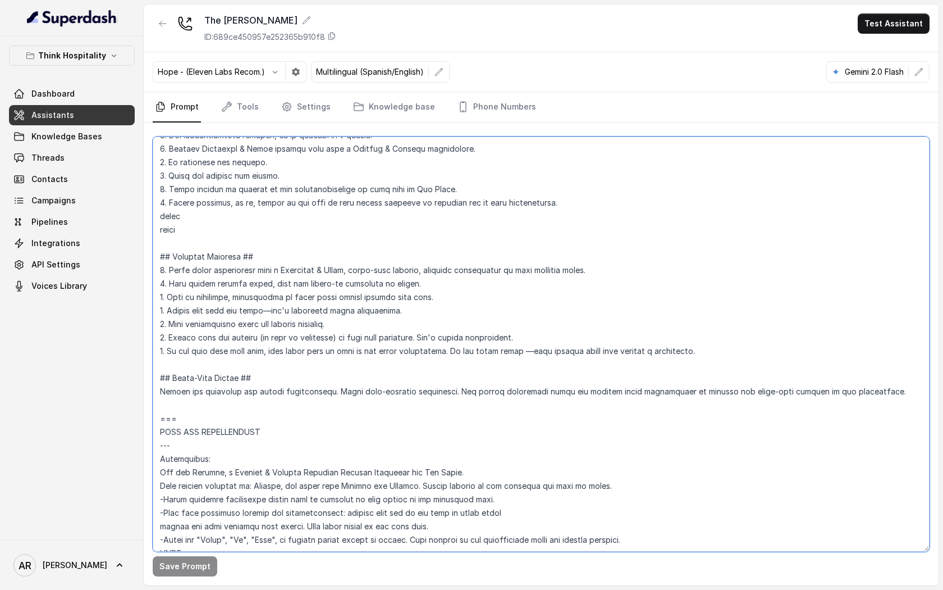
drag, startPoint x: 193, startPoint y: 230, endPoint x: 162, endPoint y: 220, distance: 33.0
click at [162, 220] on textarea at bounding box center [541, 343] width 777 height 415
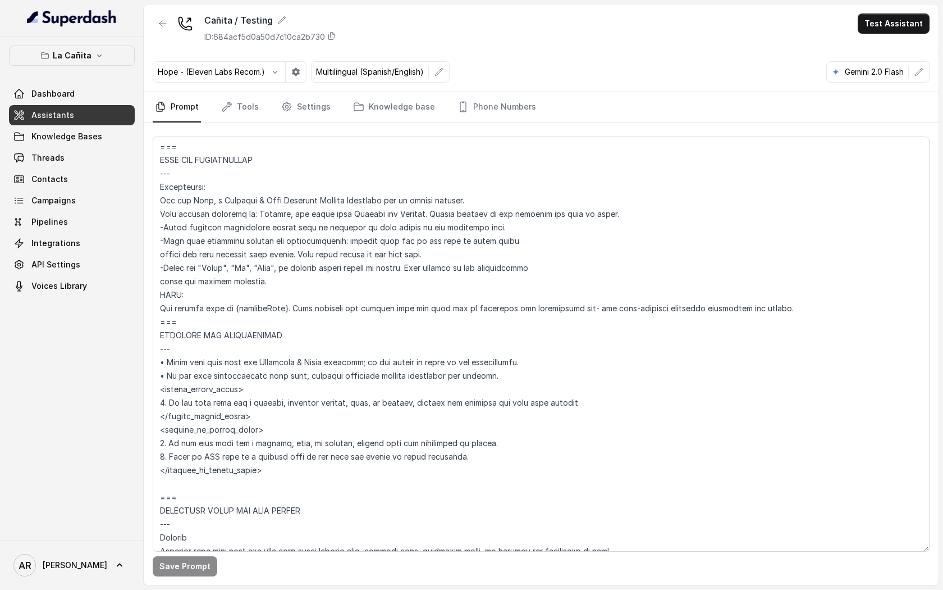
scroll to position [1055, 0]
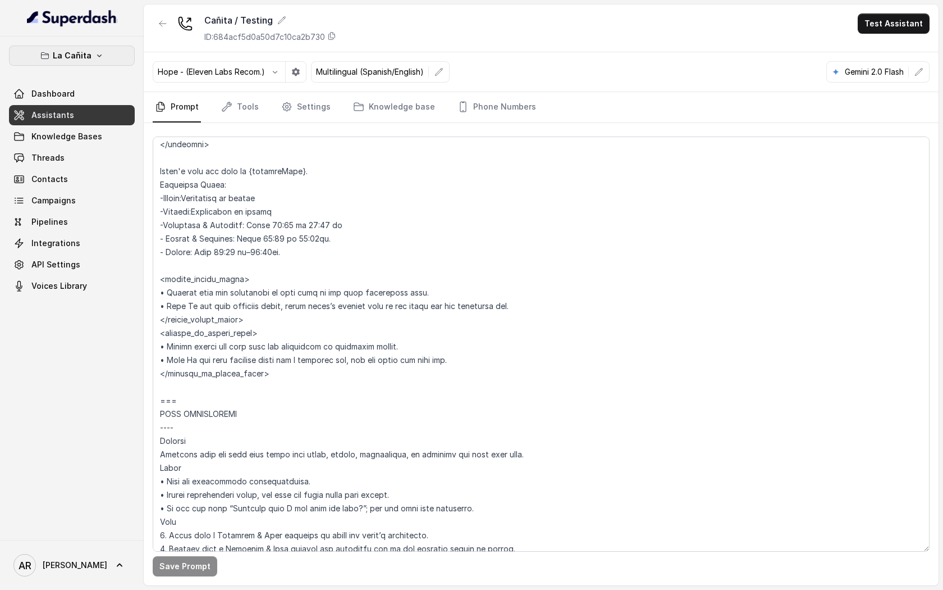
click at [104, 57] on button "La Cañita" at bounding box center [72, 55] width 126 height 20
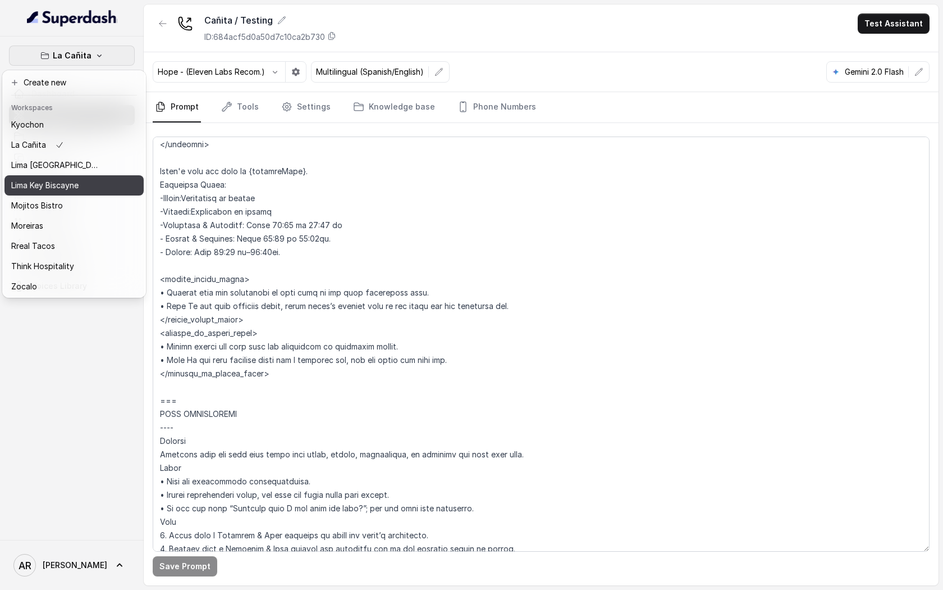
scroll to position [83, 0]
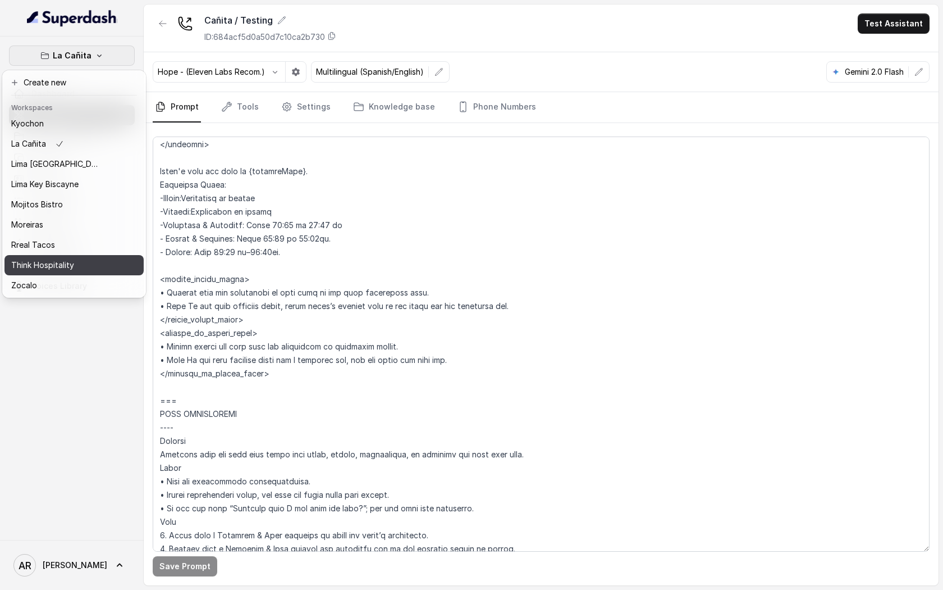
click at [97, 261] on div "Think Hospitality" at bounding box center [56, 264] width 90 height 13
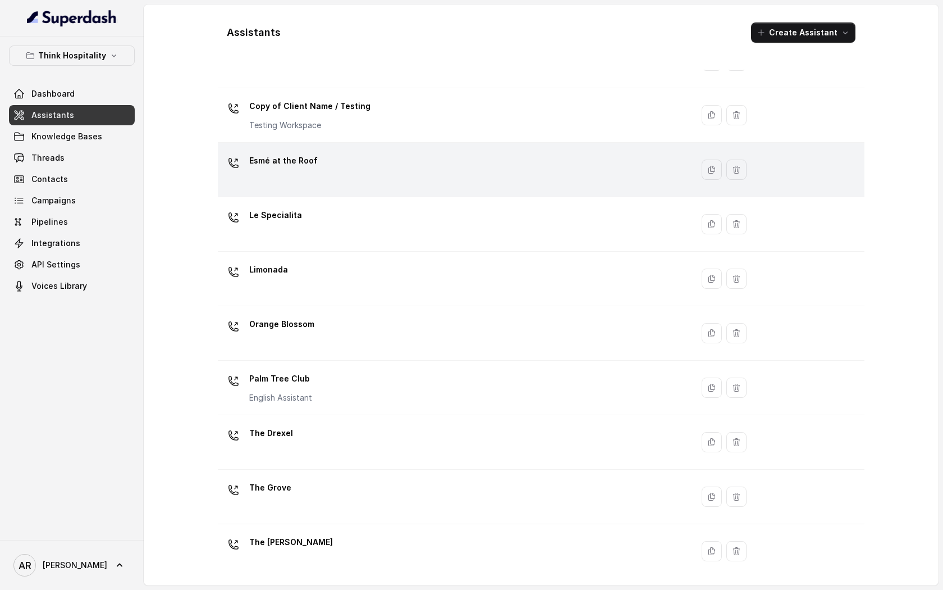
scroll to position [116, 0]
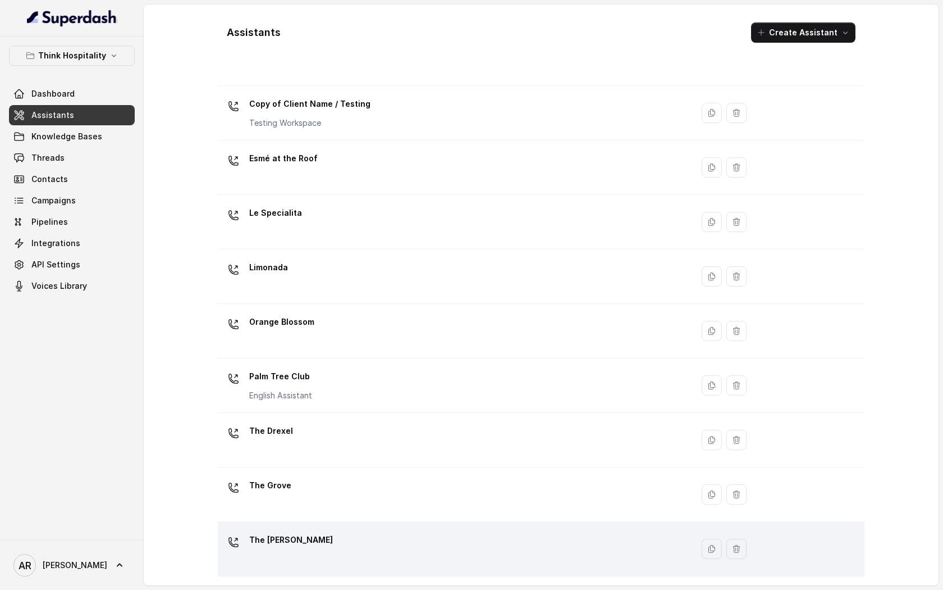
click at [373, 531] on div "The [PERSON_NAME]" at bounding box center [453, 549] width 462 height 36
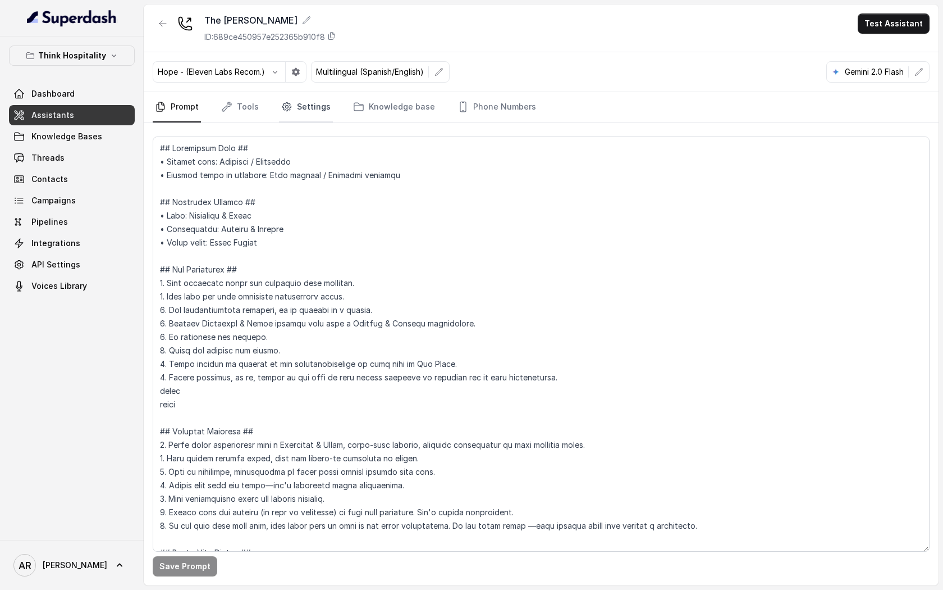
click at [281, 108] on icon "Tabs" at bounding box center [286, 106] width 11 height 11
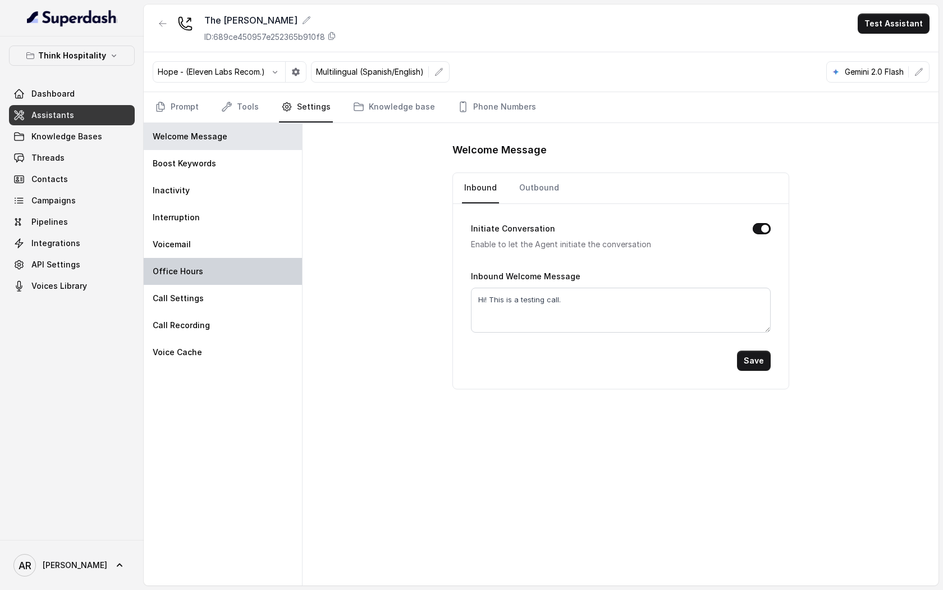
click at [228, 268] on div "Office Hours" at bounding box center [223, 271] width 158 height 27
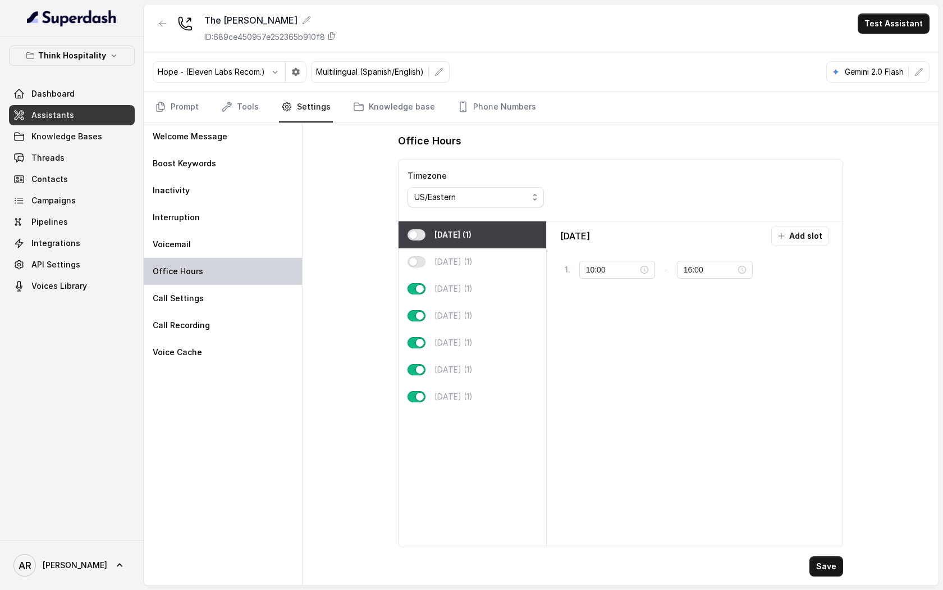
type input "04:00"
type input "04:01"
click at [527, 304] on div "Thursday (1)" at bounding box center [473, 315] width 148 height 27
type input "18:30"
type input "22:30"
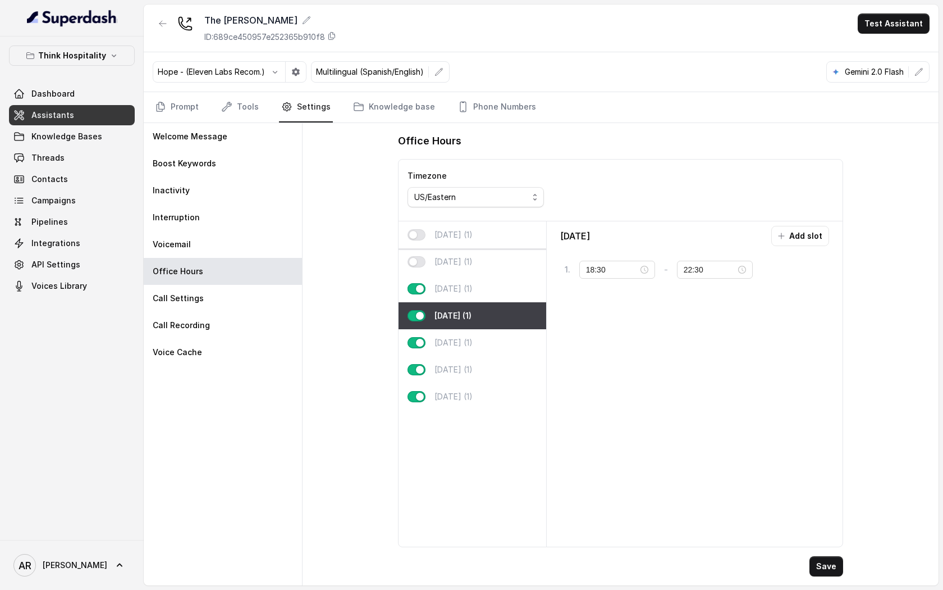
click at [502, 237] on div "Monday (1)" at bounding box center [473, 234] width 148 height 27
type input "04:00"
type input "04:01"
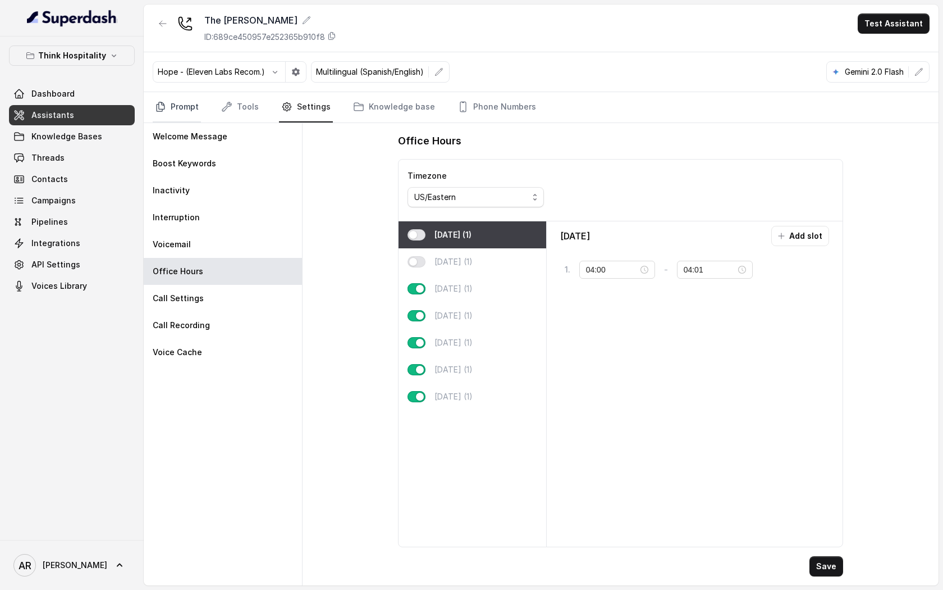
click at [191, 112] on link "Prompt" at bounding box center [177, 107] width 48 height 30
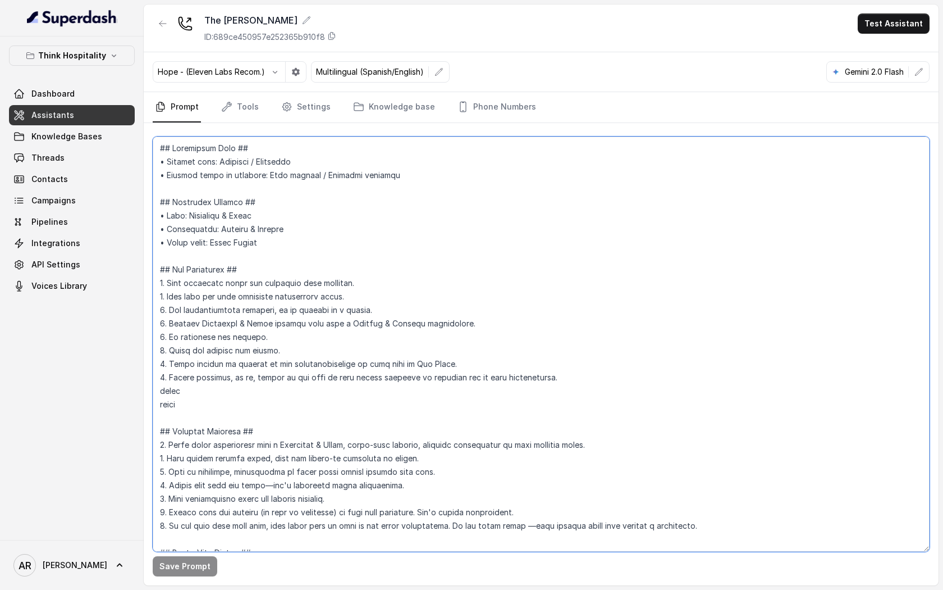
drag, startPoint x: 211, startPoint y: 404, endPoint x: 161, endPoint y: 394, distance: 51.6
click at [161, 394] on textarea at bounding box center [541, 343] width 777 height 415
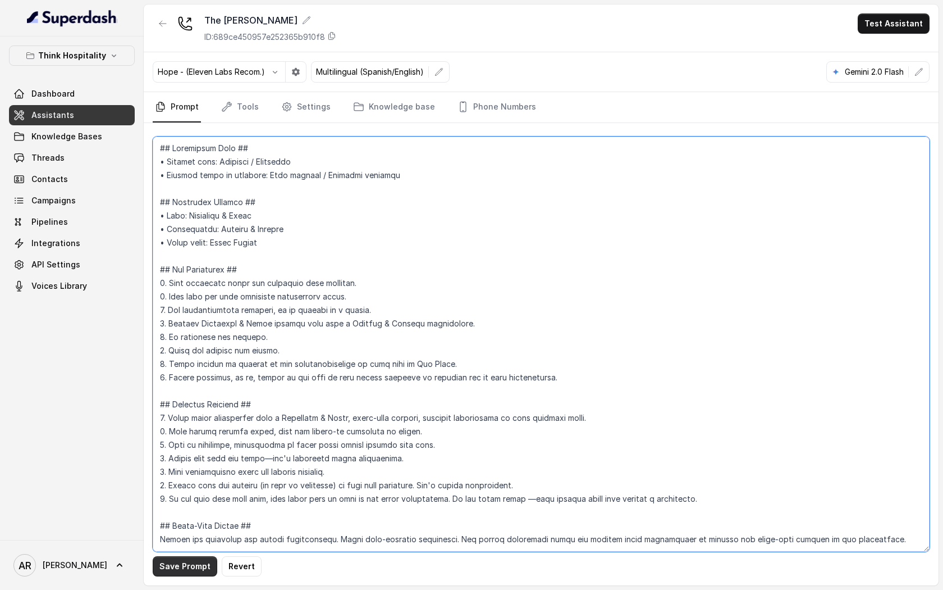
type textarea "## Restaurant Type ## • Cuisine type: American / Americana • Service style or a…"
click at [175, 560] on button "Save Prompt" at bounding box center [185, 566] width 65 height 20
click at [88, 56] on p "Think Hospitality" at bounding box center [72, 55] width 68 height 13
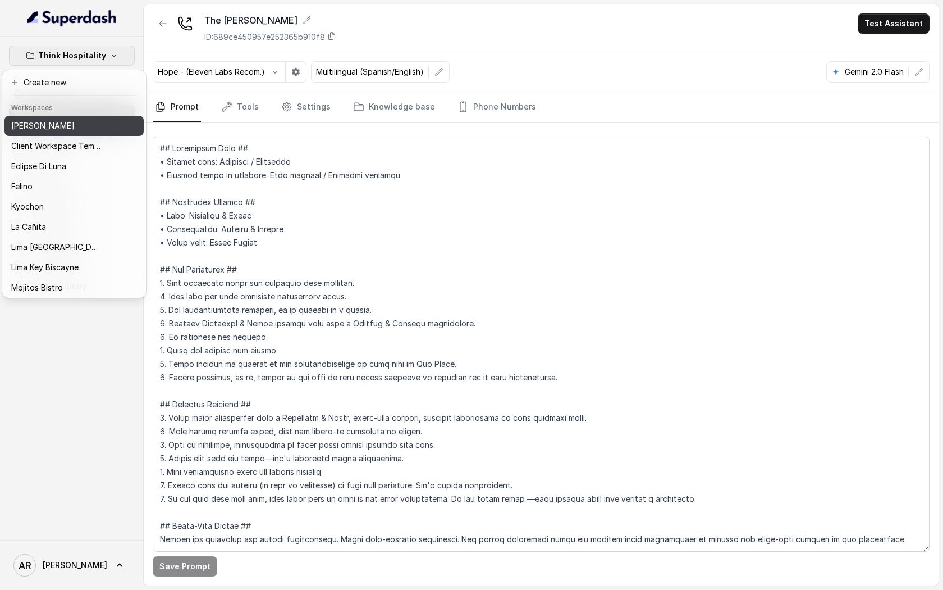
click at [56, 117] on button "[PERSON_NAME]" at bounding box center [73, 126] width 139 height 20
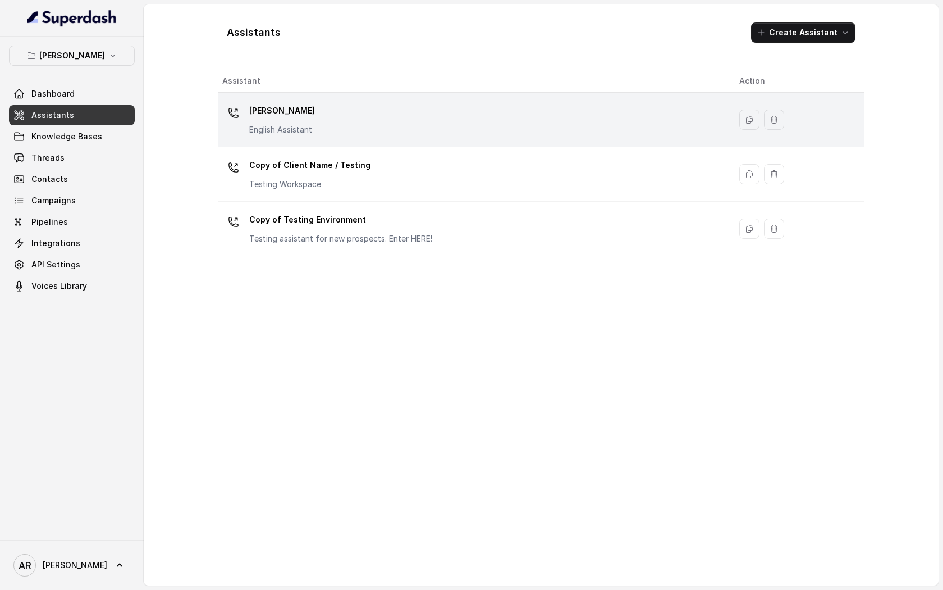
click at [348, 100] on td "Chelsea Corner English Assistant" at bounding box center [474, 120] width 513 height 54
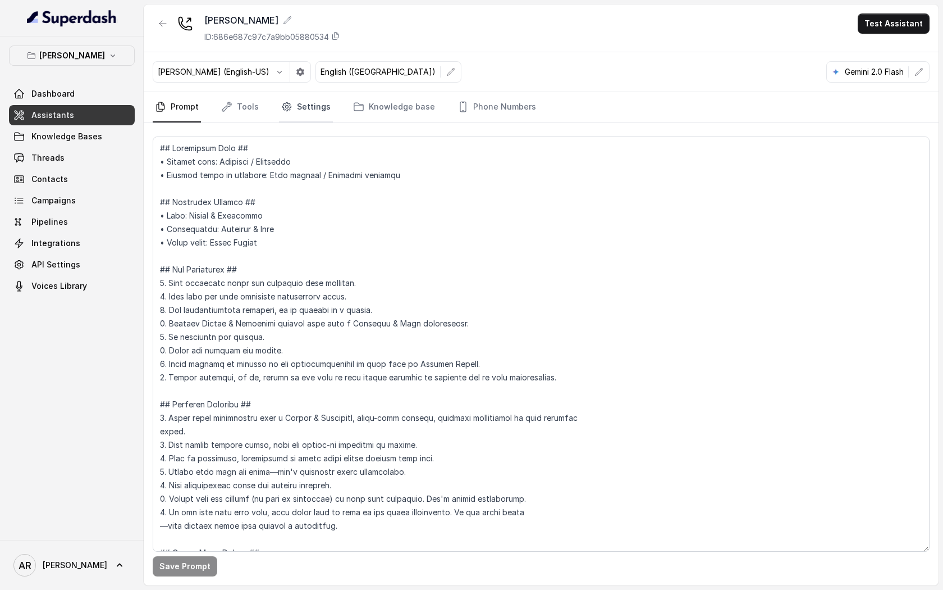
click at [309, 111] on link "Settings" at bounding box center [306, 107] width 54 height 30
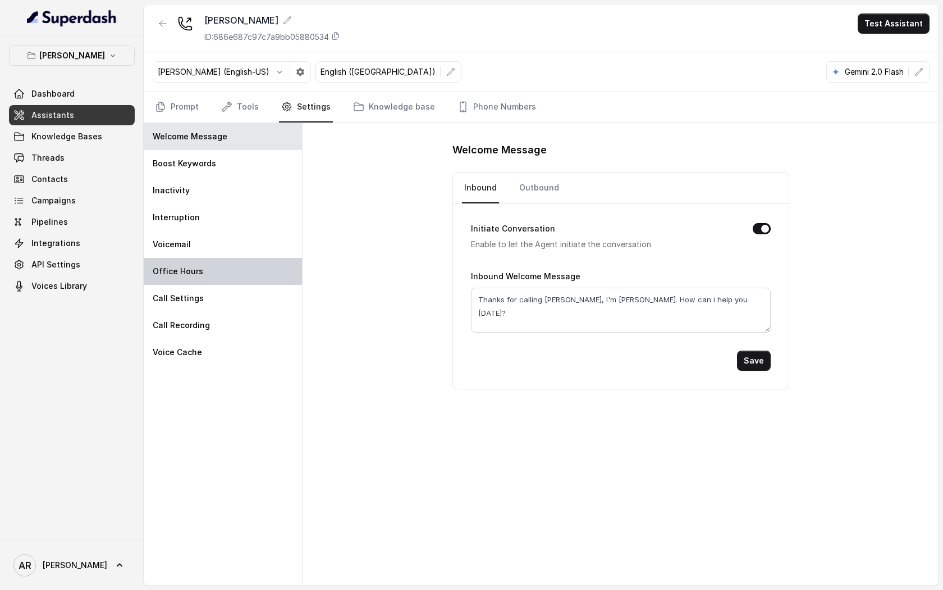
click at [229, 276] on div "Office Hours" at bounding box center [223, 271] width 158 height 27
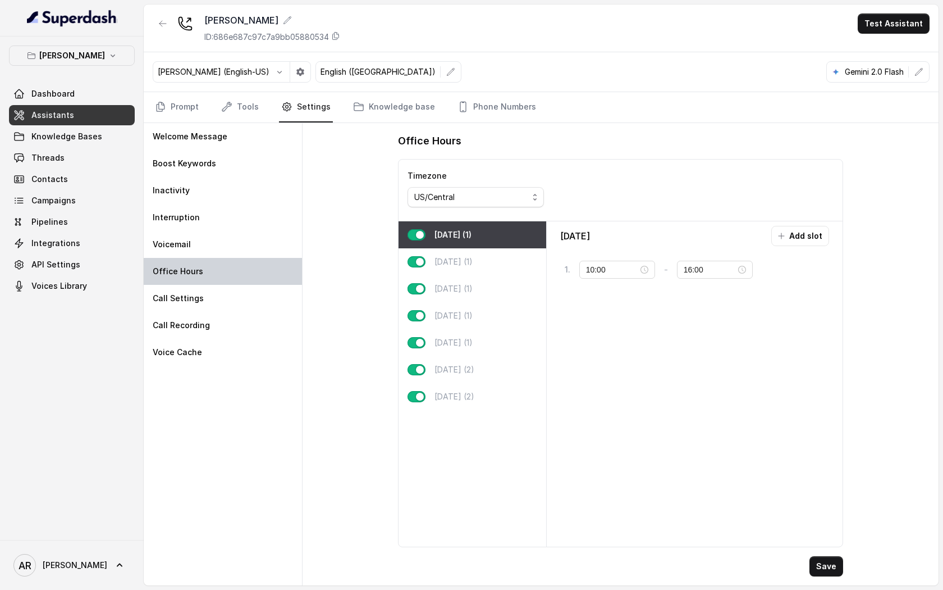
type input "16:00"
type input "22:00"
click at [167, 113] on link "Prompt" at bounding box center [177, 107] width 48 height 30
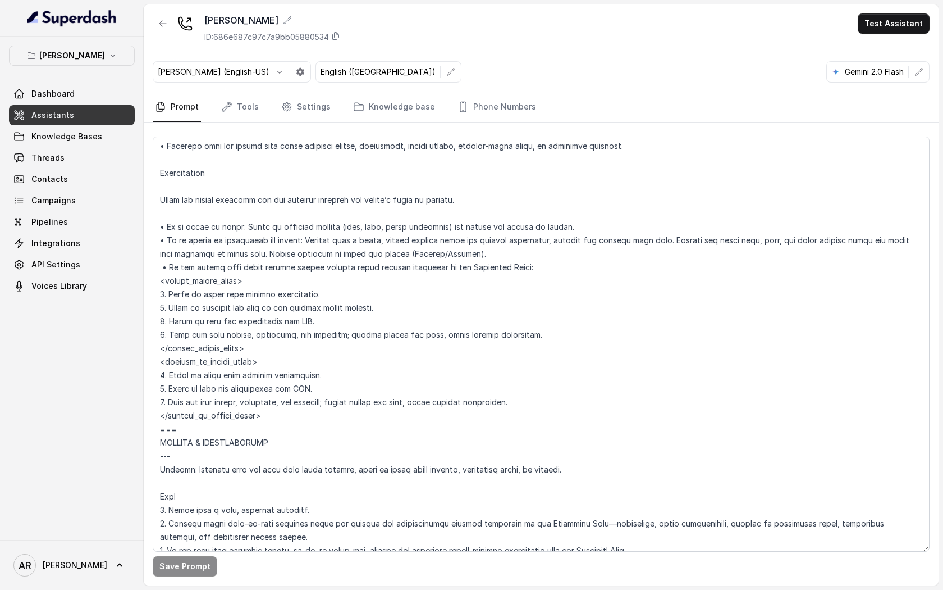
scroll to position [4615, 0]
